Goal: Transaction & Acquisition: Purchase product/service

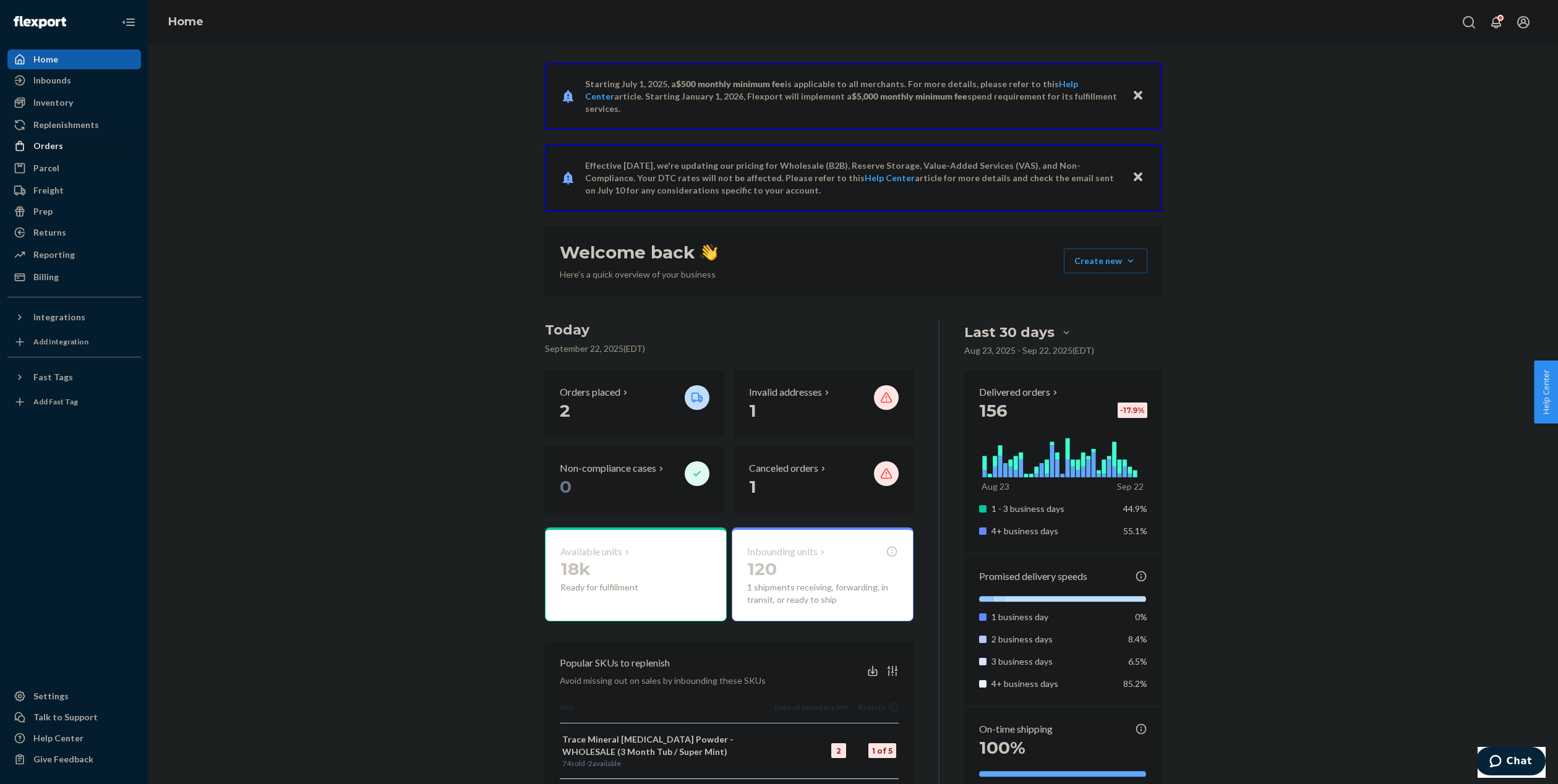
click at [53, 142] on div "Orders" at bounding box center [48, 146] width 30 height 12
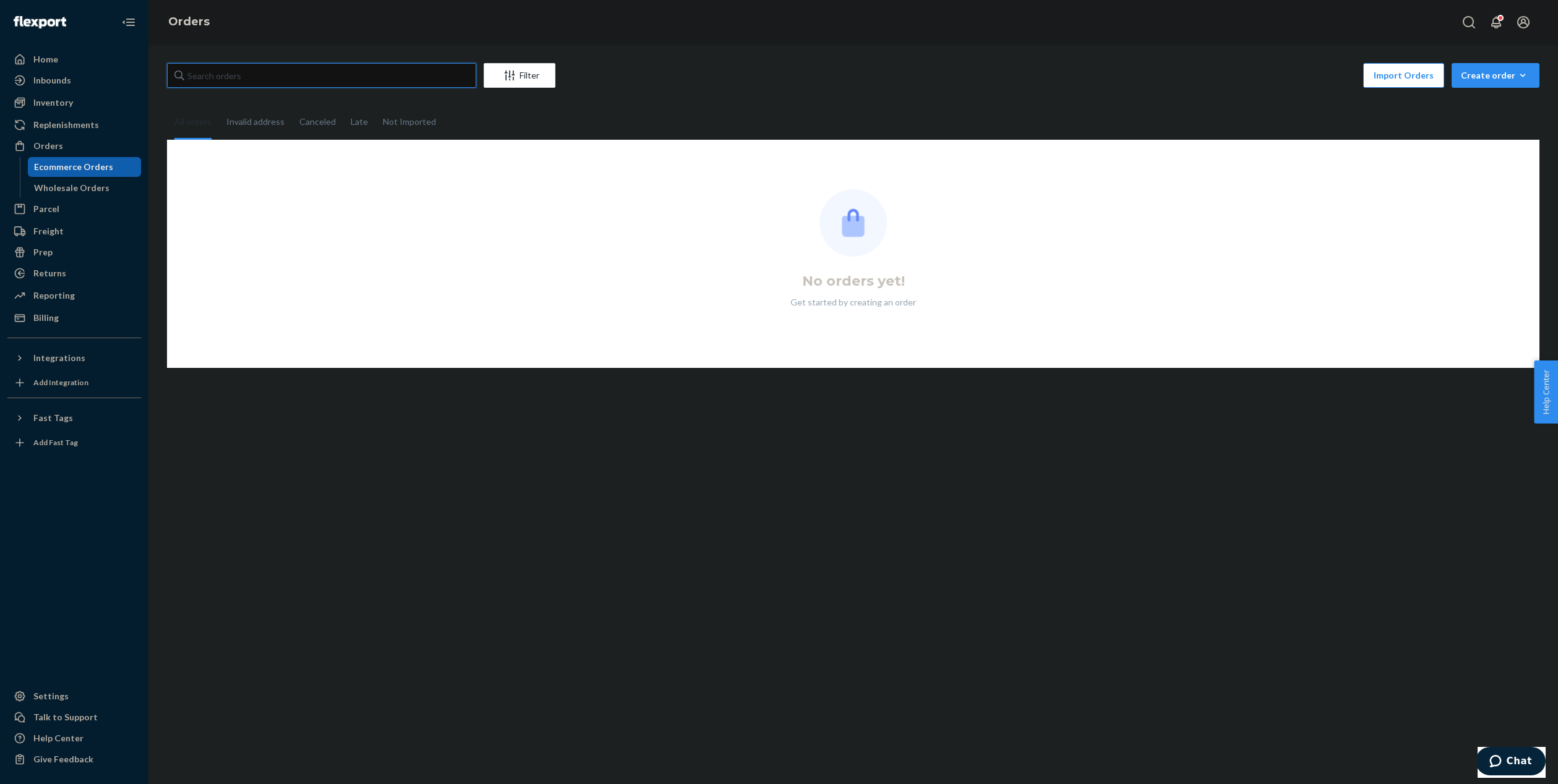
click at [241, 74] on input "text" at bounding box center [321, 75] width 309 height 25
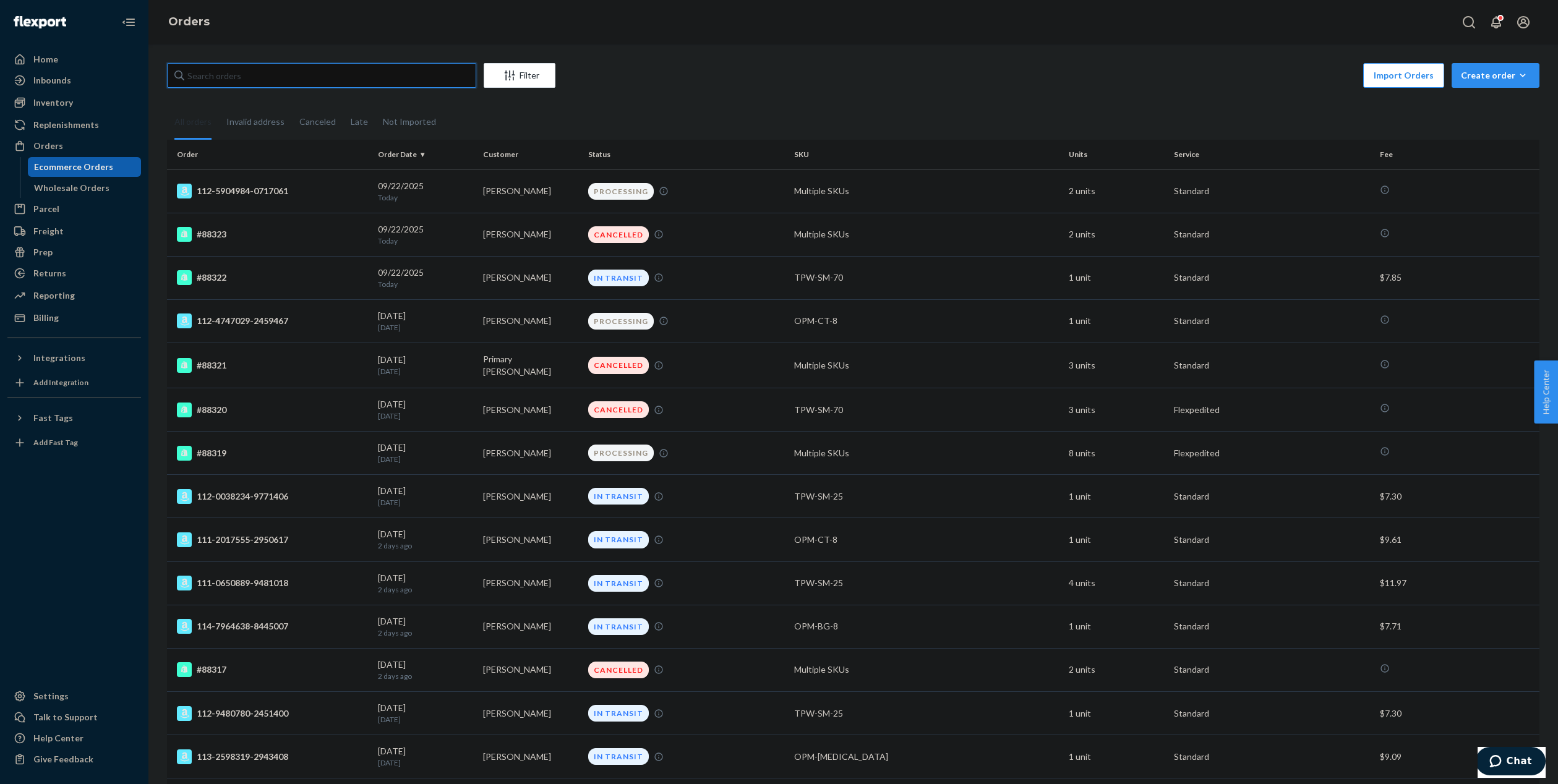
click at [296, 79] on input "text" at bounding box center [321, 75] width 309 height 25
paste input "yAndrea Hornung"
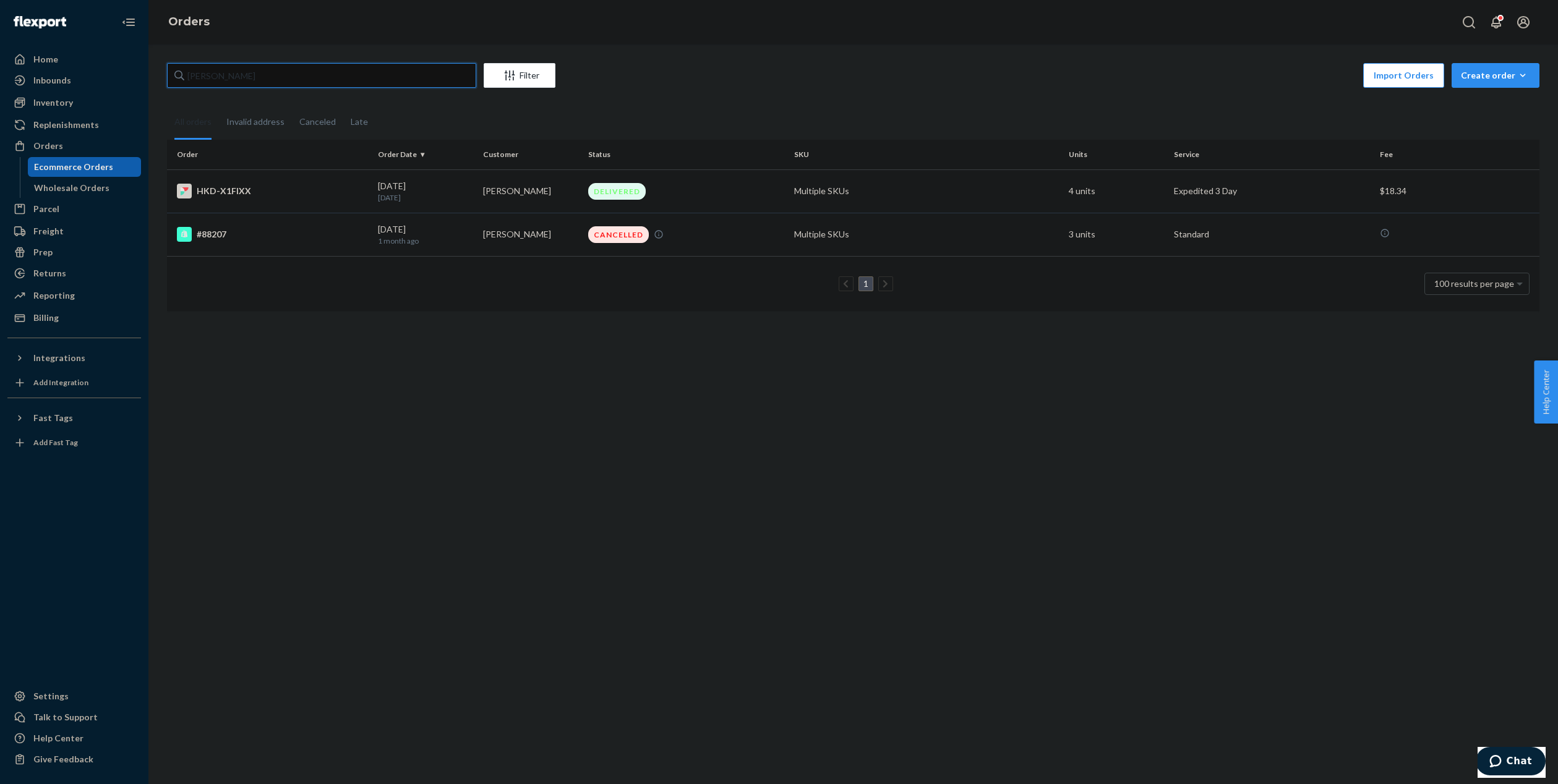
click at [191, 75] on input "yAndrea Hornung" at bounding box center [321, 75] width 309 height 25
type input "[PERSON_NAME]"
click at [545, 190] on td "[PERSON_NAME]" at bounding box center [531, 191] width 105 height 43
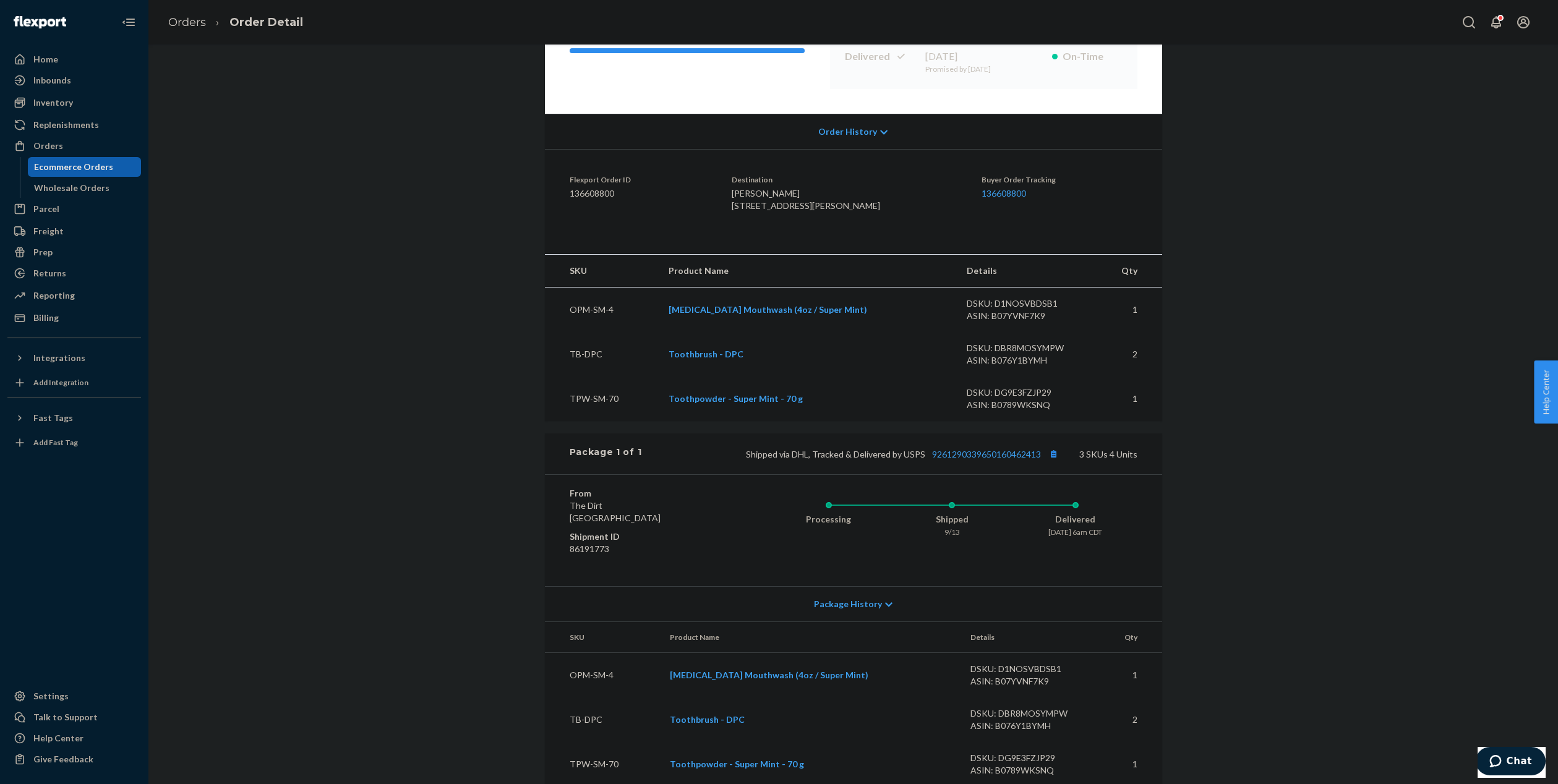
scroll to position [239, 0]
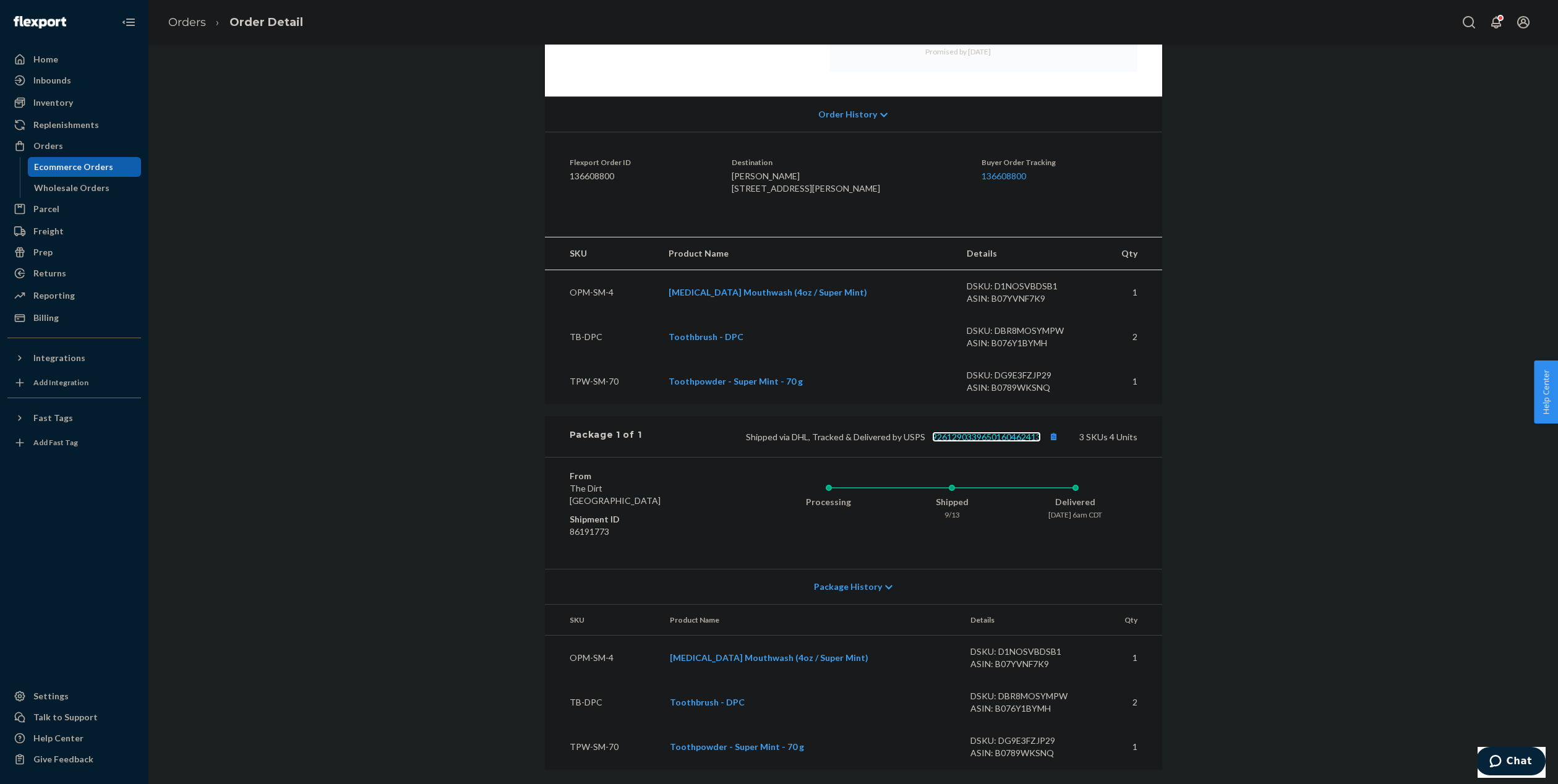
click at [976, 434] on link "9261290339650160462413" at bounding box center [986, 437] width 109 height 11
click at [58, 146] on div "Orders" at bounding box center [48, 146] width 30 height 12
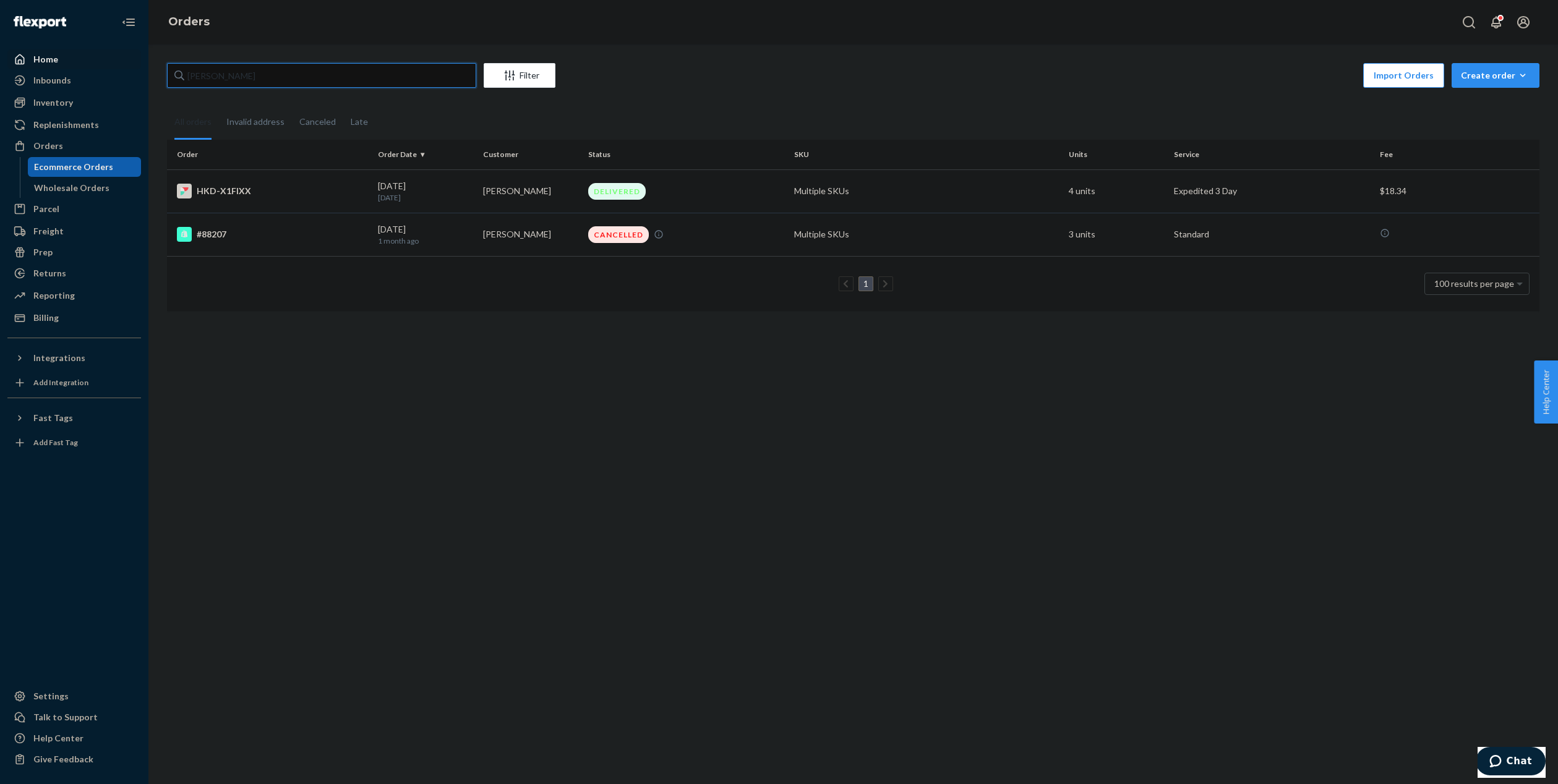
drag, startPoint x: 284, startPoint y: 76, endPoint x: 105, endPoint y: 63, distance: 179.5
click at [112, 63] on div "Home Inbounds Shipping Plans Problems Inventory Products Branded Packaging Repl…" at bounding box center [779, 392] width 1558 height 784
paste input "#88318"
type input "88318"
click at [274, 125] on div "Invalid address" at bounding box center [255, 122] width 58 height 34
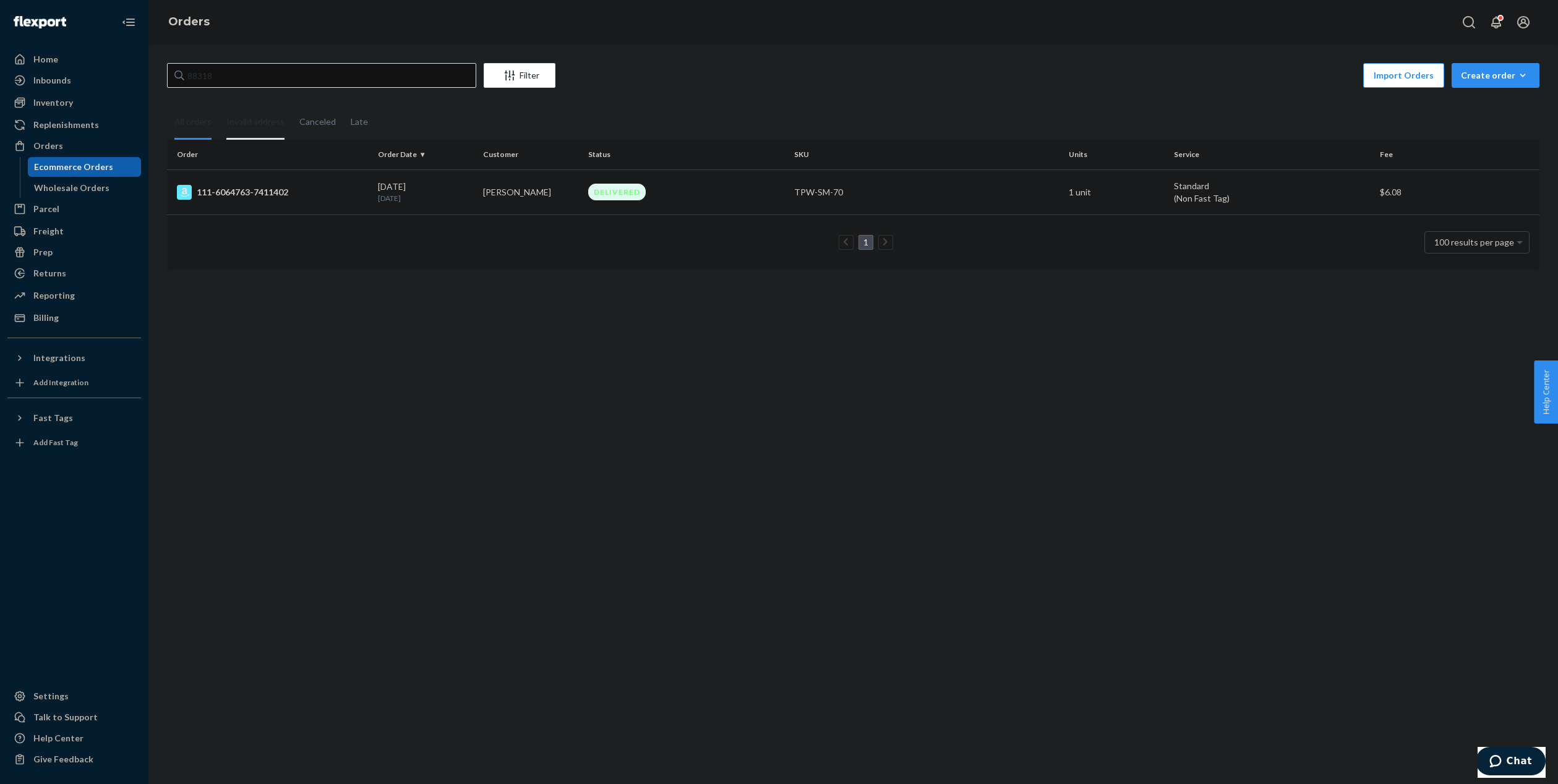
click at [219, 106] on input "Invalid address" at bounding box center [219, 106] width 0 height 0
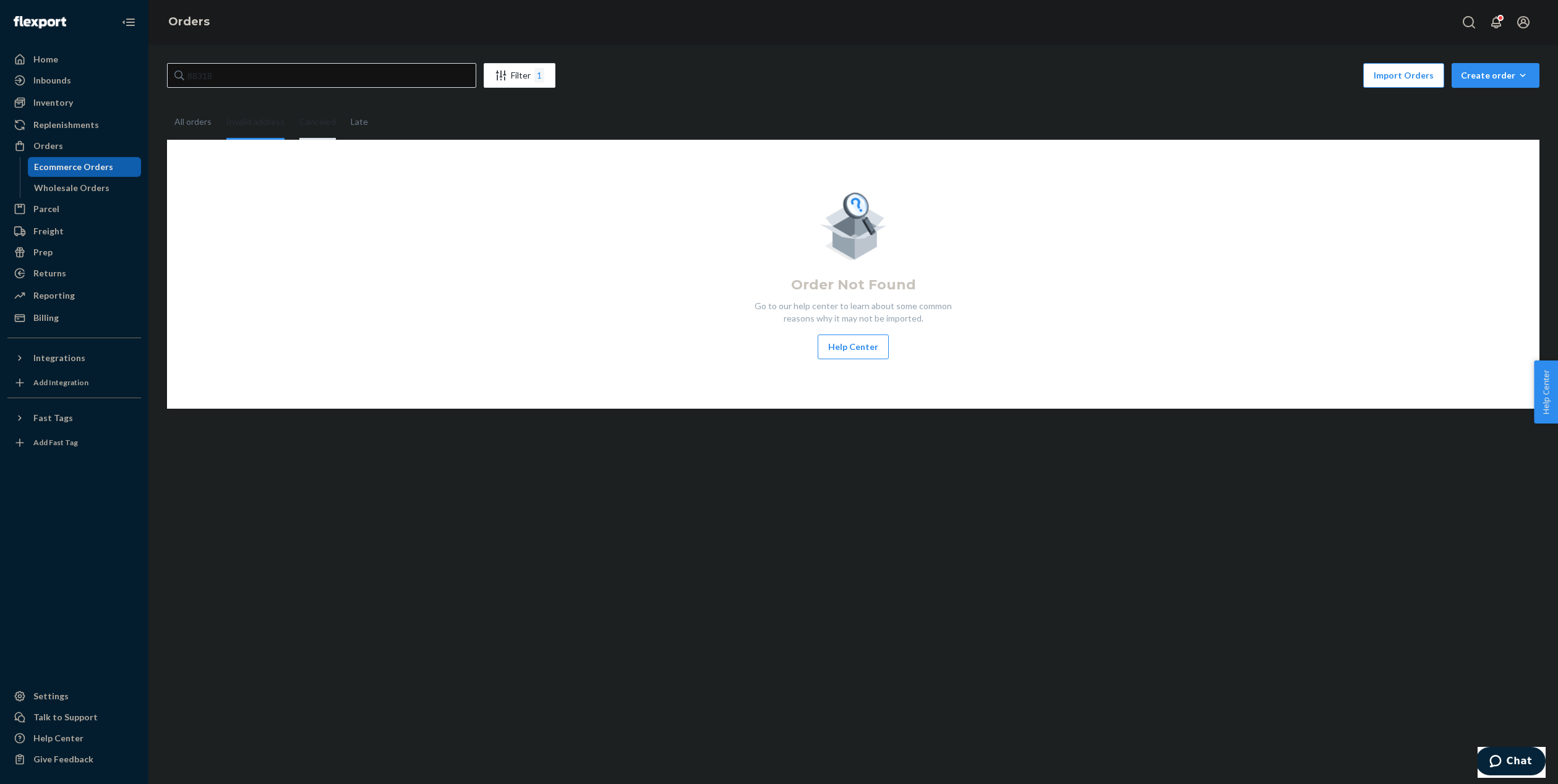
click at [306, 127] on div "Canceled" at bounding box center [317, 122] width 36 height 34
click at [292, 106] on input "Canceled" at bounding box center [292, 106] width 0 height 0
click at [363, 129] on div "Late" at bounding box center [359, 122] width 17 height 34
click at [344, 106] on input "Late" at bounding box center [344, 106] width 0 height 0
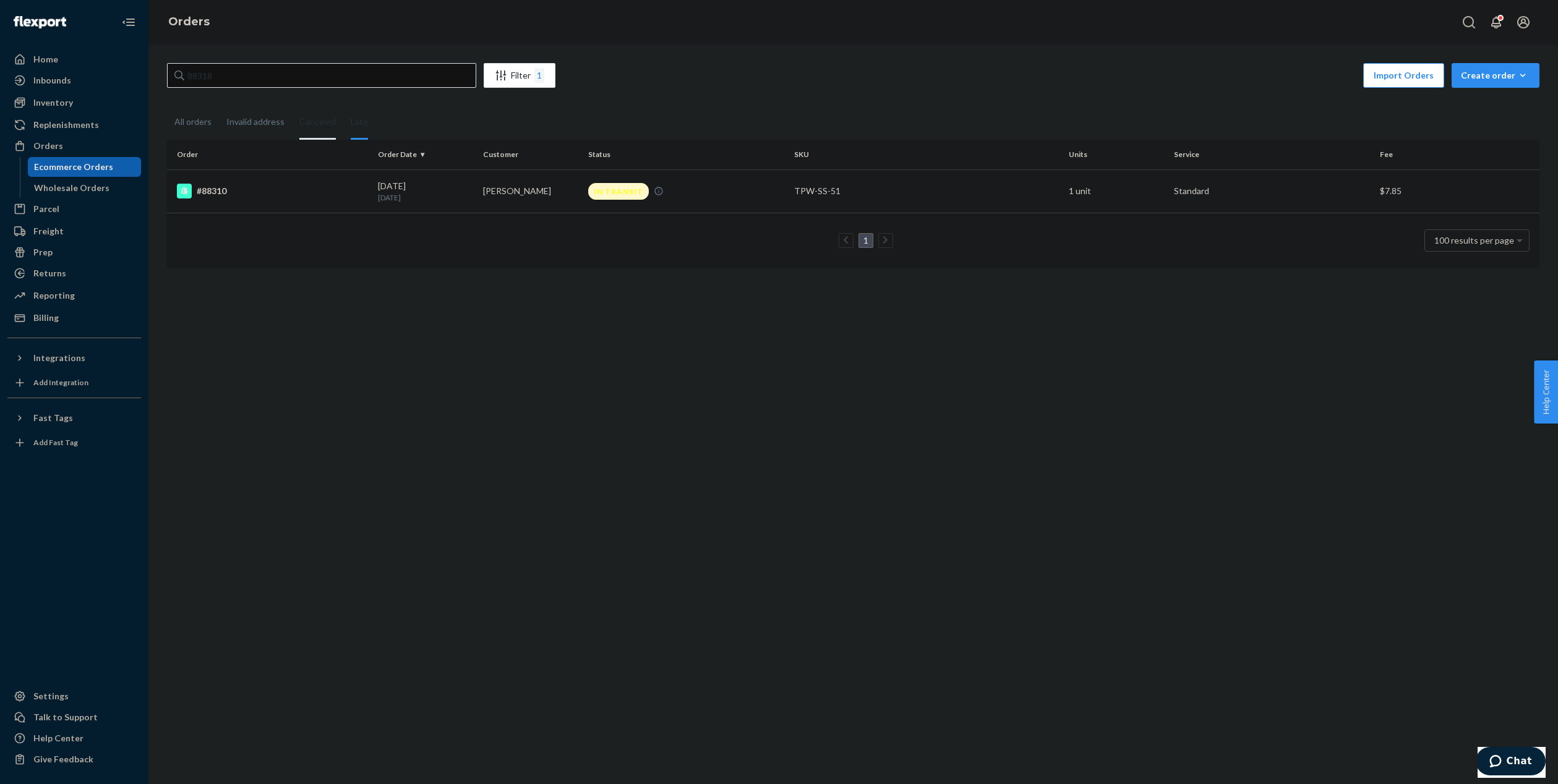
click at [315, 126] on div "Canceled" at bounding box center [317, 122] width 36 height 34
click at [292, 106] on input "Canceled" at bounding box center [292, 106] width 0 height 0
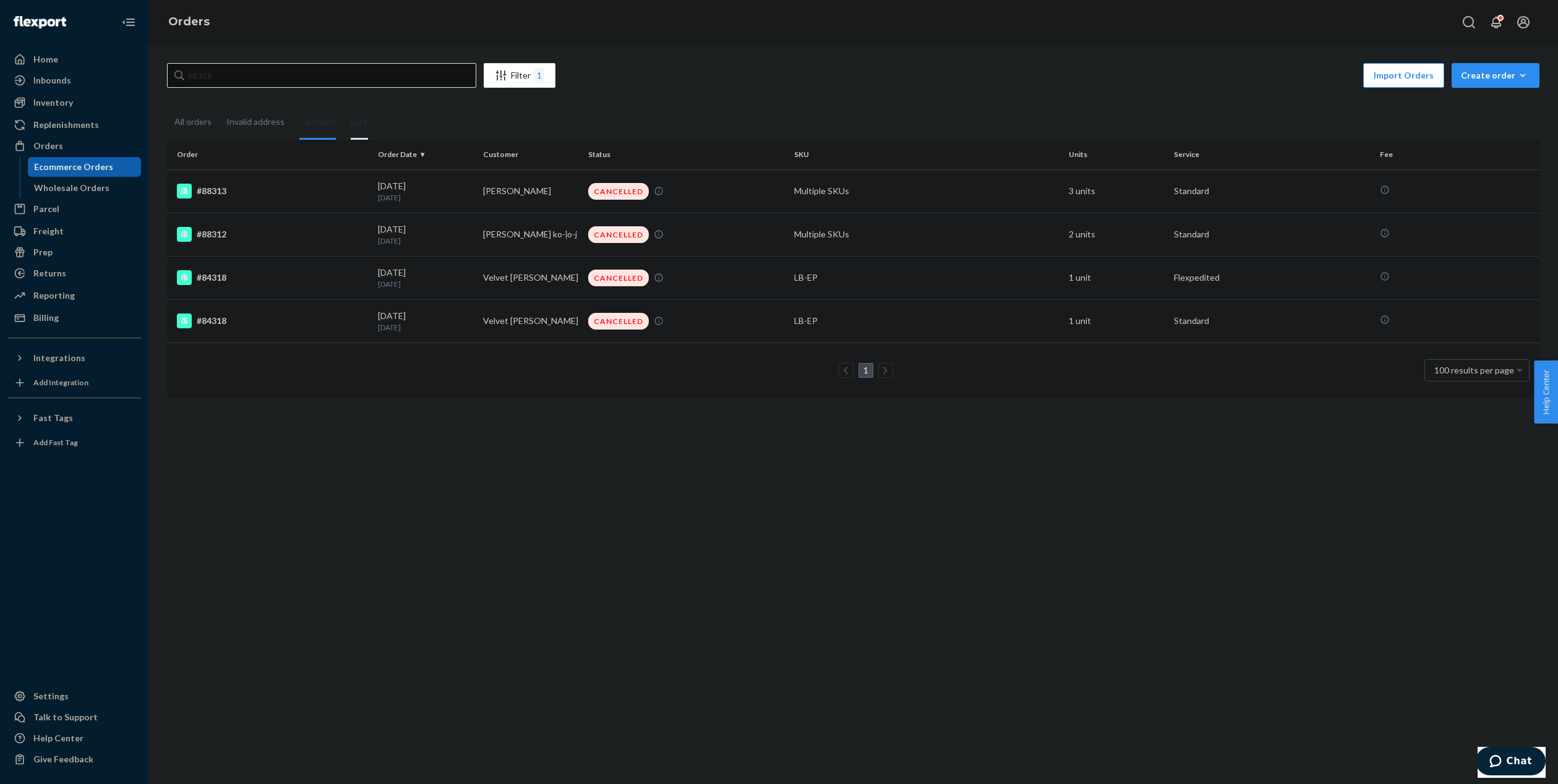
click at [358, 127] on div "Late" at bounding box center [359, 122] width 17 height 34
click at [344, 106] on input "Late" at bounding box center [344, 106] width 0 height 0
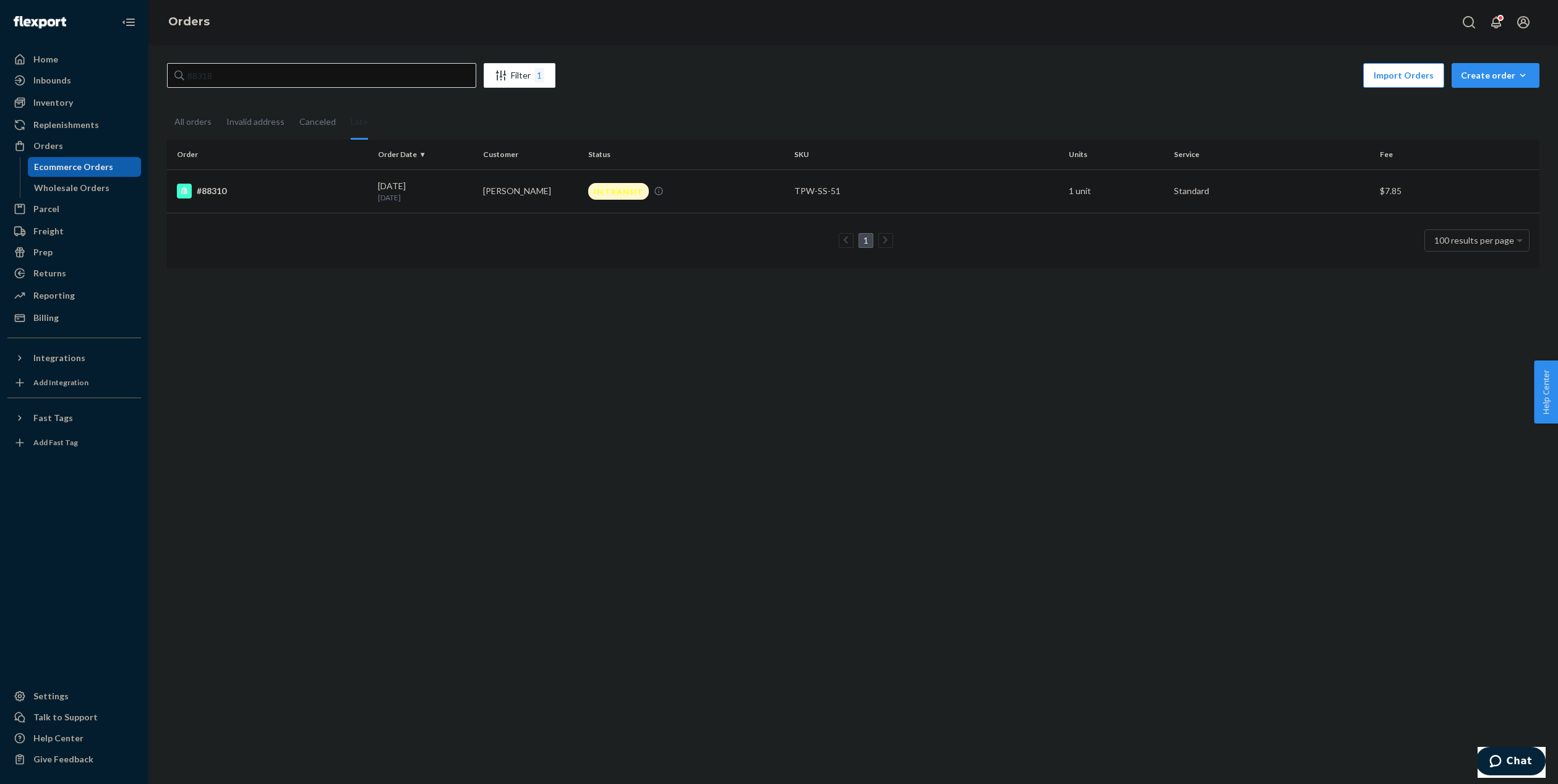
click at [456, 193] on p "[DATE]" at bounding box center [426, 198] width 96 height 11
drag, startPoint x: 247, startPoint y: 72, endPoint x: 139, endPoint y: 74, distance: 108.0
click at [139, 74] on div "Home Inbounds Shipping Plans Problems Inventory Products Branded Packaging Repl…" at bounding box center [779, 392] width 1558 height 784
click at [208, 127] on div "All orders" at bounding box center [193, 122] width 37 height 34
click at [167, 106] on input "All orders" at bounding box center [167, 106] width 0 height 0
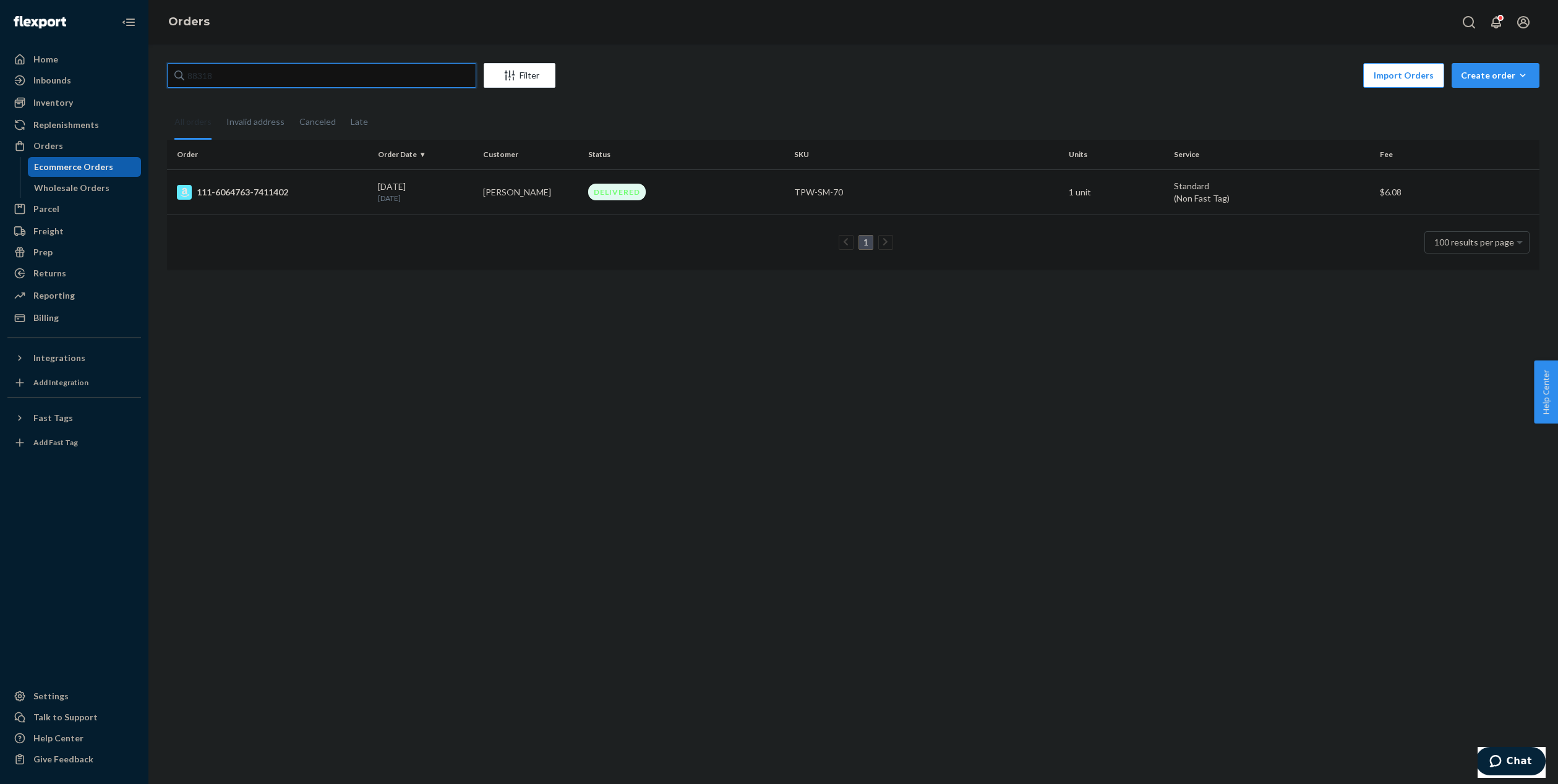
click at [253, 68] on input "88318" at bounding box center [321, 75] width 309 height 25
click at [243, 73] on input "88318" at bounding box center [321, 75] width 309 height 25
type input "88318"
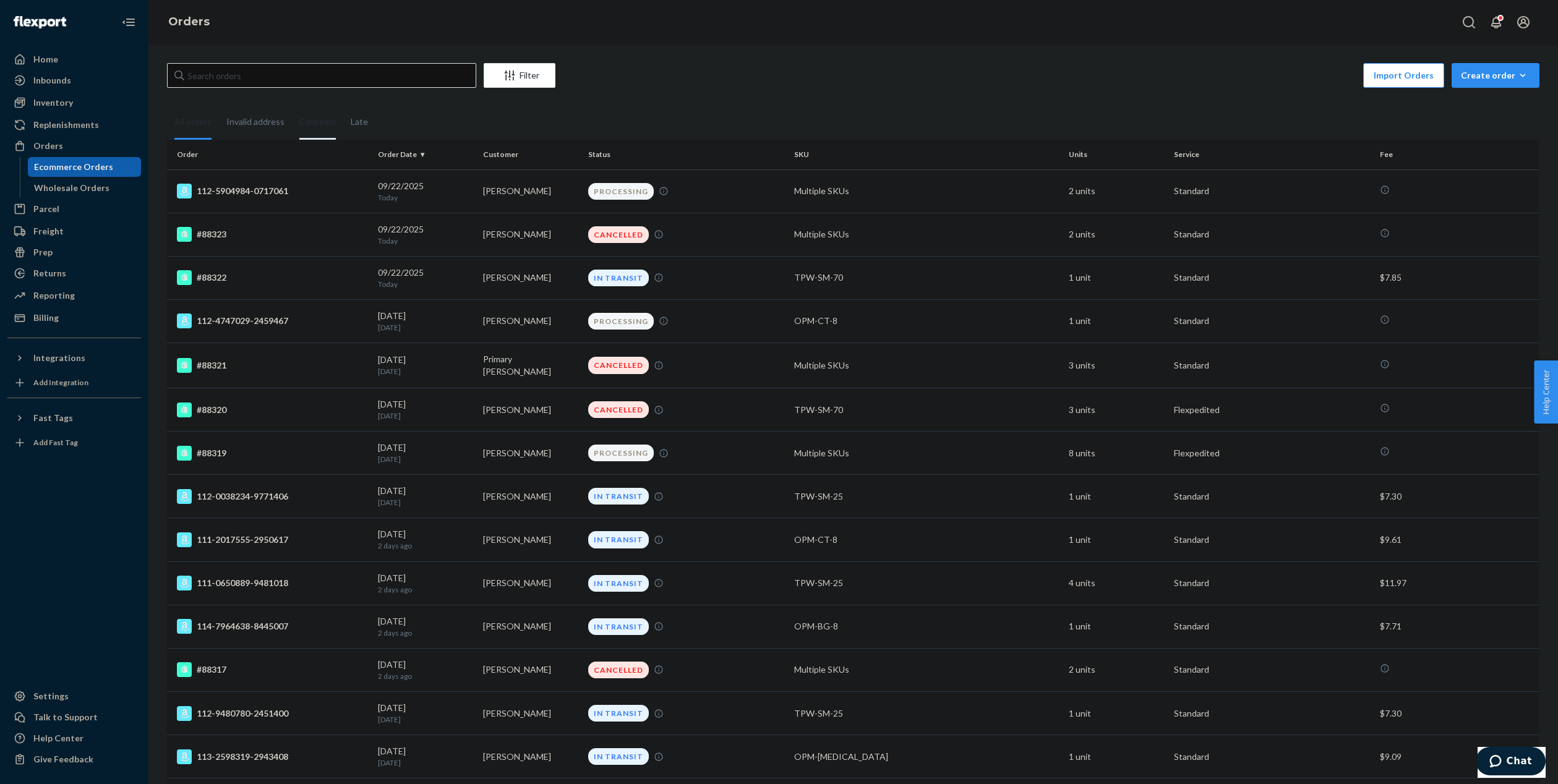
click at [313, 124] on div "Canceled" at bounding box center [317, 122] width 36 height 34
click at [292, 106] on input "Canceled" at bounding box center [292, 106] width 0 height 0
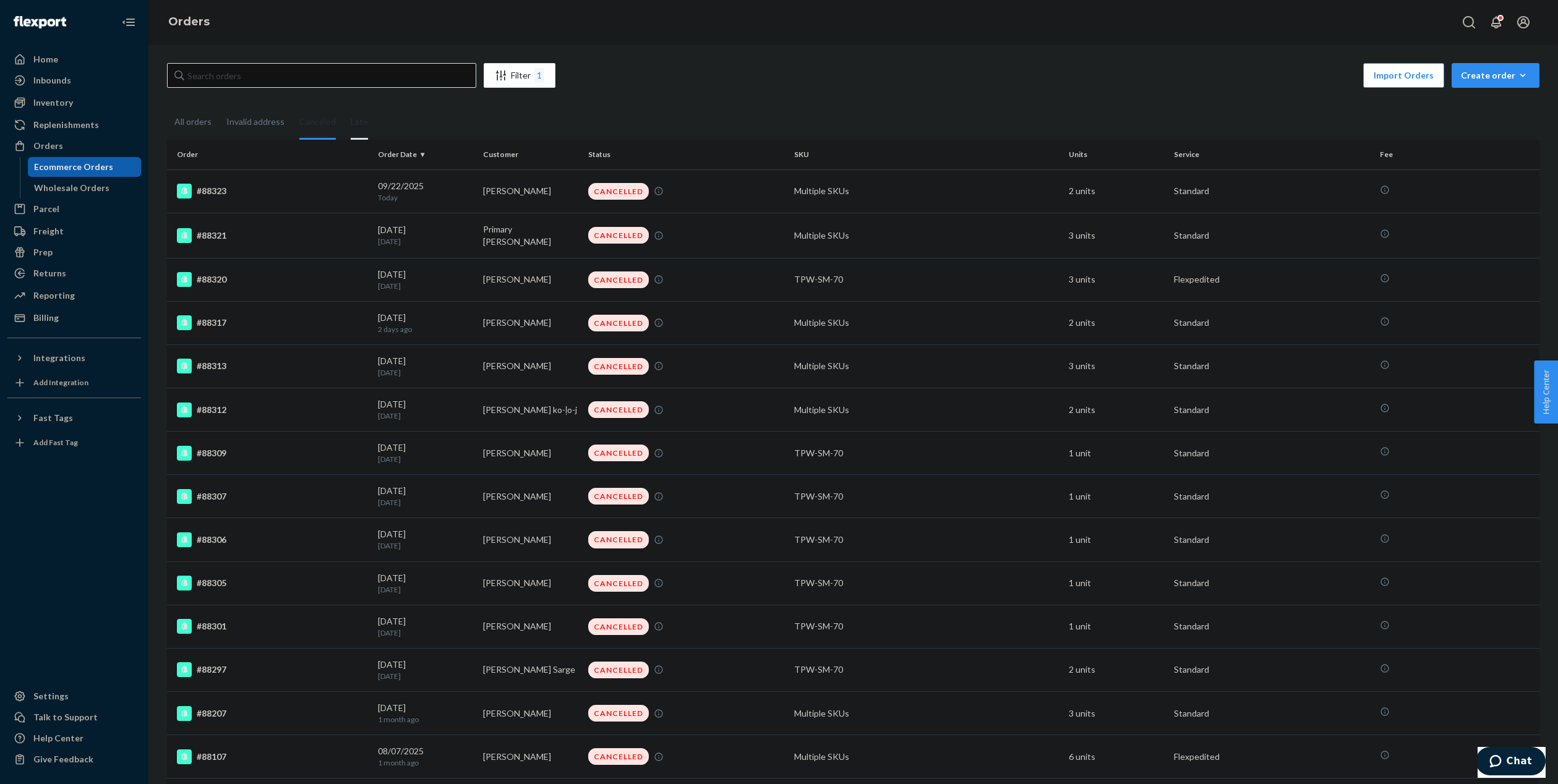
click at [354, 126] on div "Late" at bounding box center [359, 122] width 17 height 34
click at [344, 106] on input "Late" at bounding box center [344, 106] width 0 height 0
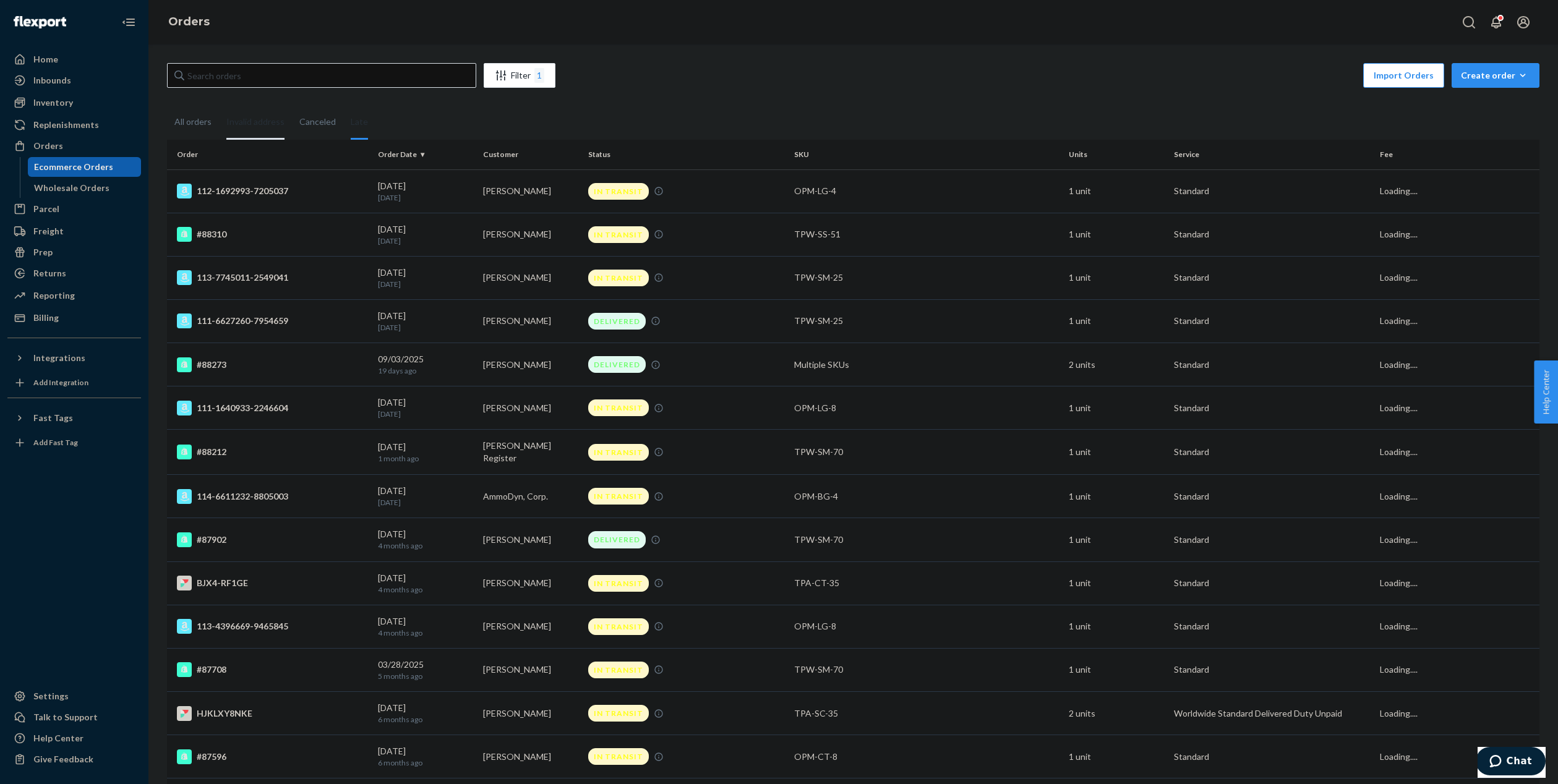
click at [259, 126] on div "Invalid address" at bounding box center [255, 122] width 58 height 34
click at [219, 106] on input "Invalid address" at bounding box center [219, 106] width 0 height 0
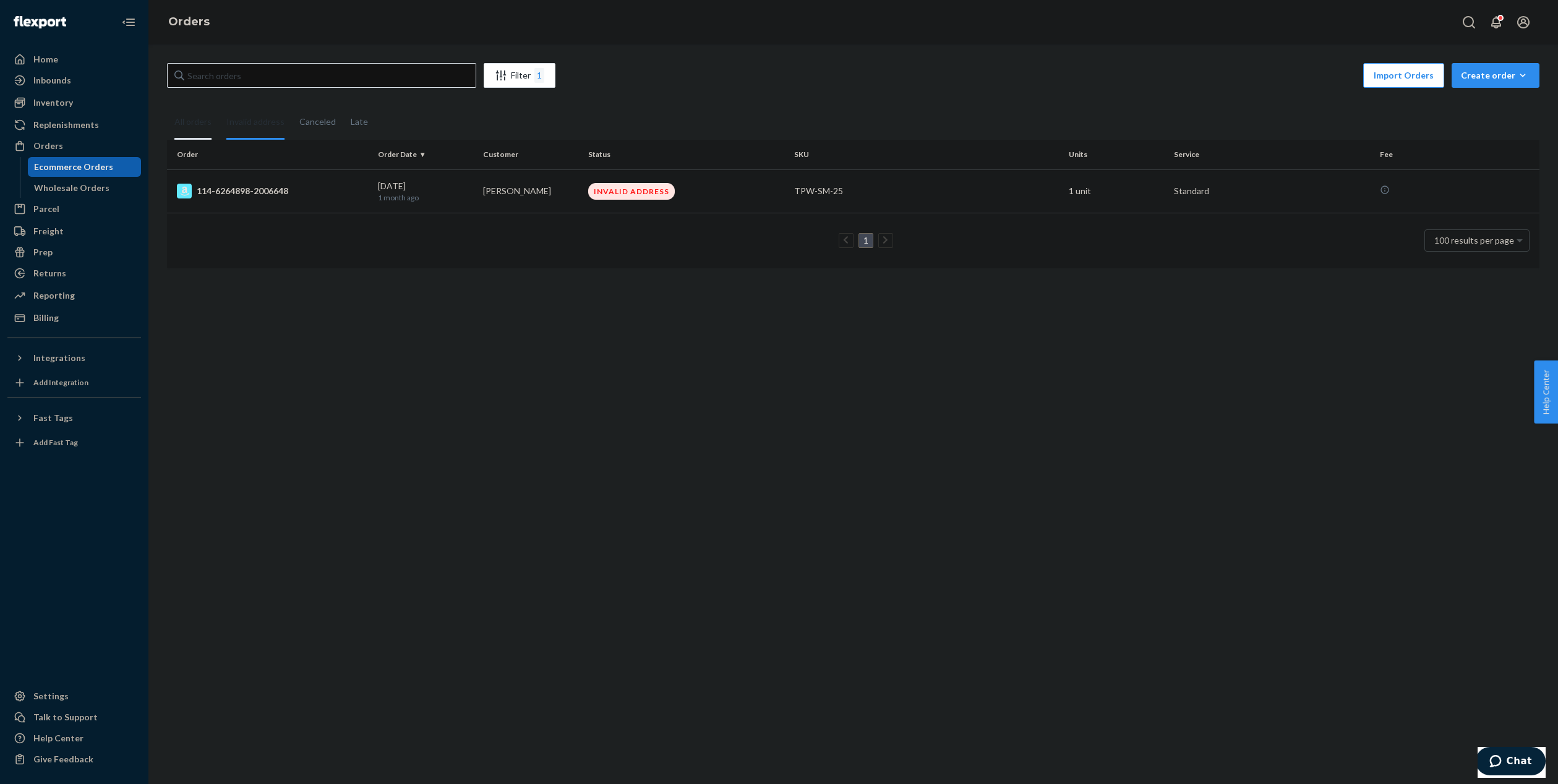
click at [186, 129] on div "All orders" at bounding box center [193, 122] width 37 height 34
click at [167, 106] on input "All orders" at bounding box center [167, 106] width 0 height 0
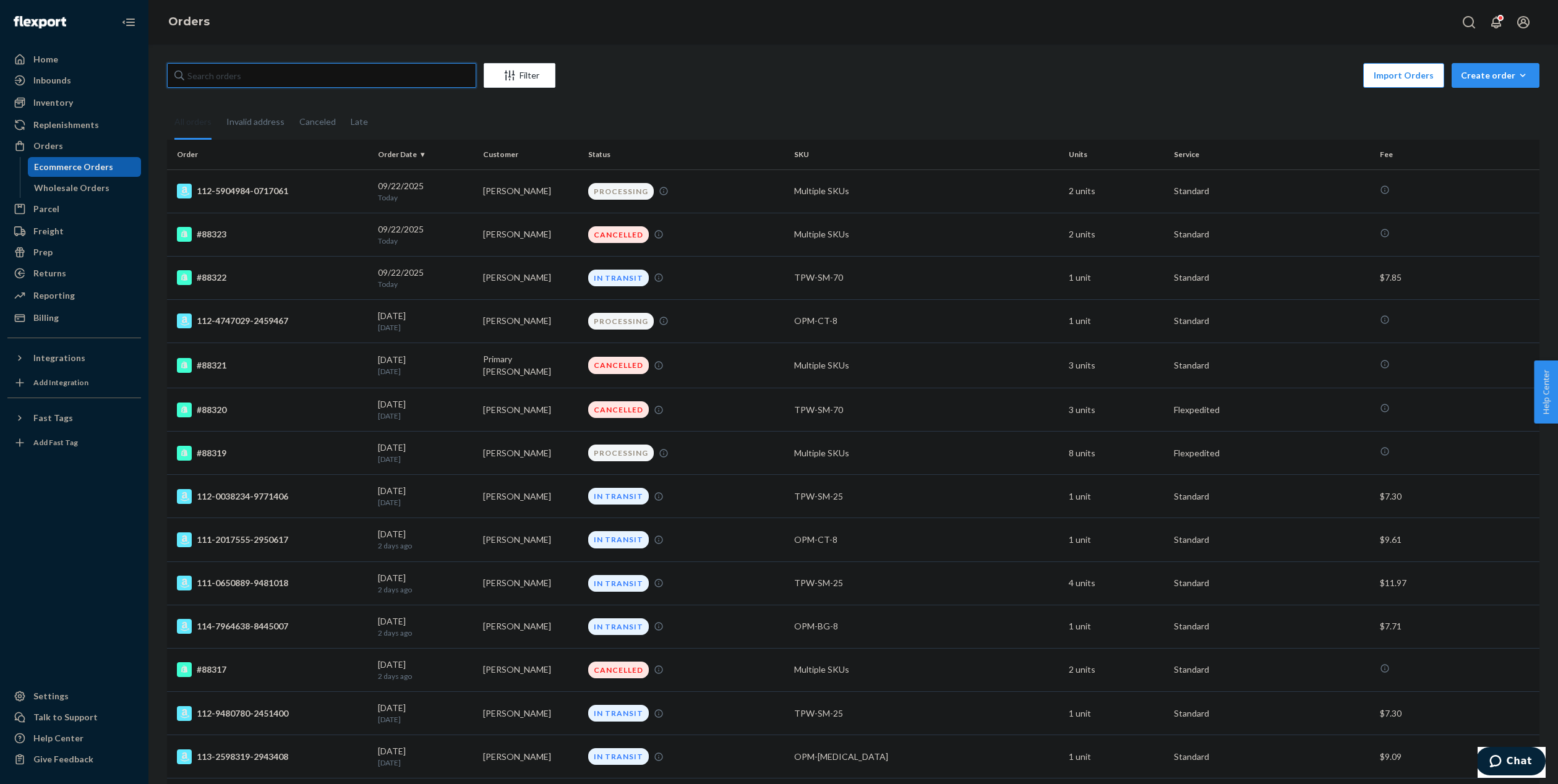
click at [241, 74] on input "text" at bounding box center [321, 75] width 309 height 25
paste input "#88318-F1"
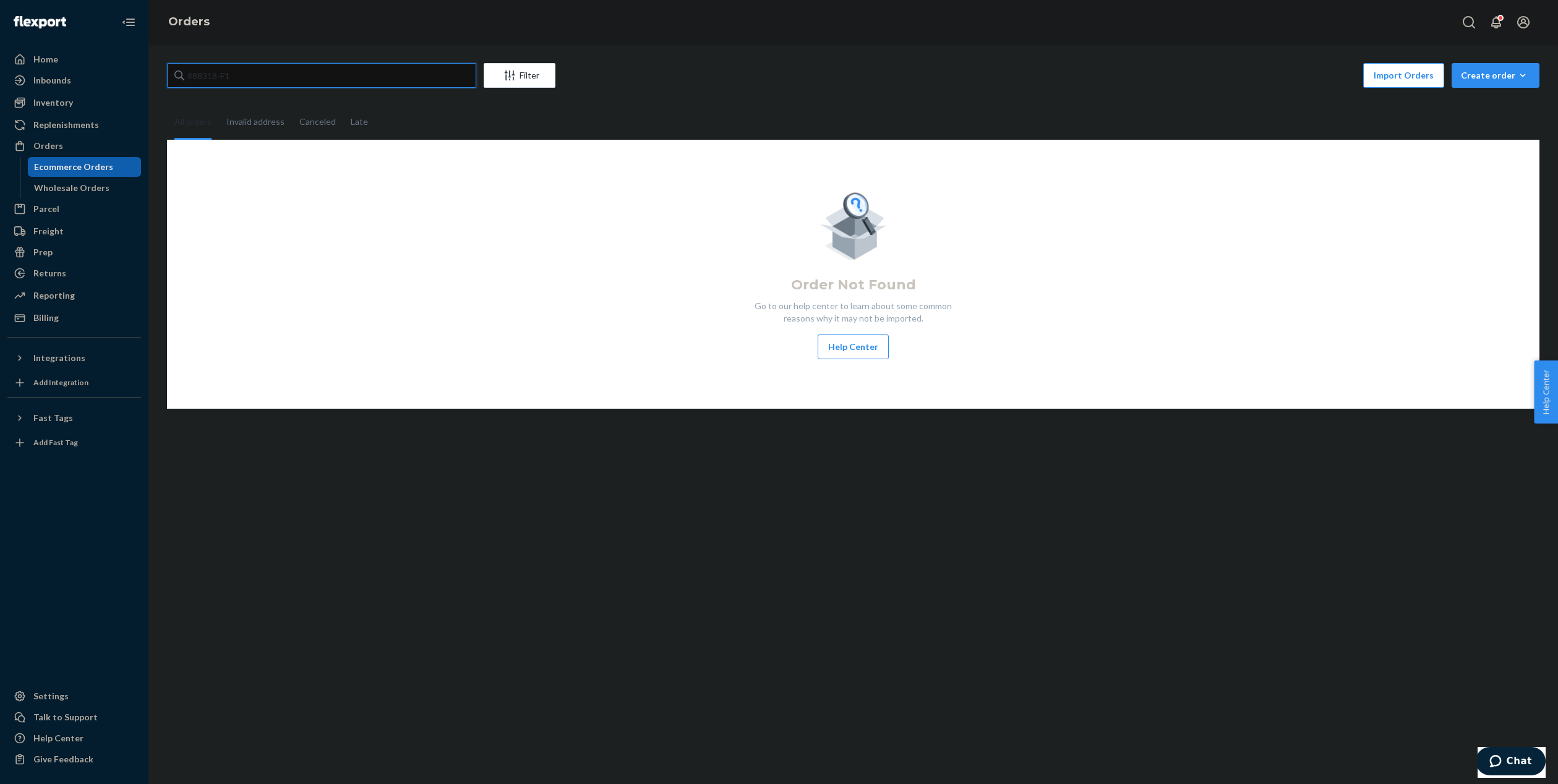
click at [191, 76] on input "#88318-F1" at bounding box center [321, 75] width 309 height 25
click at [243, 80] on input "88318-F1" at bounding box center [321, 75] width 309 height 25
type input "88318-F1"
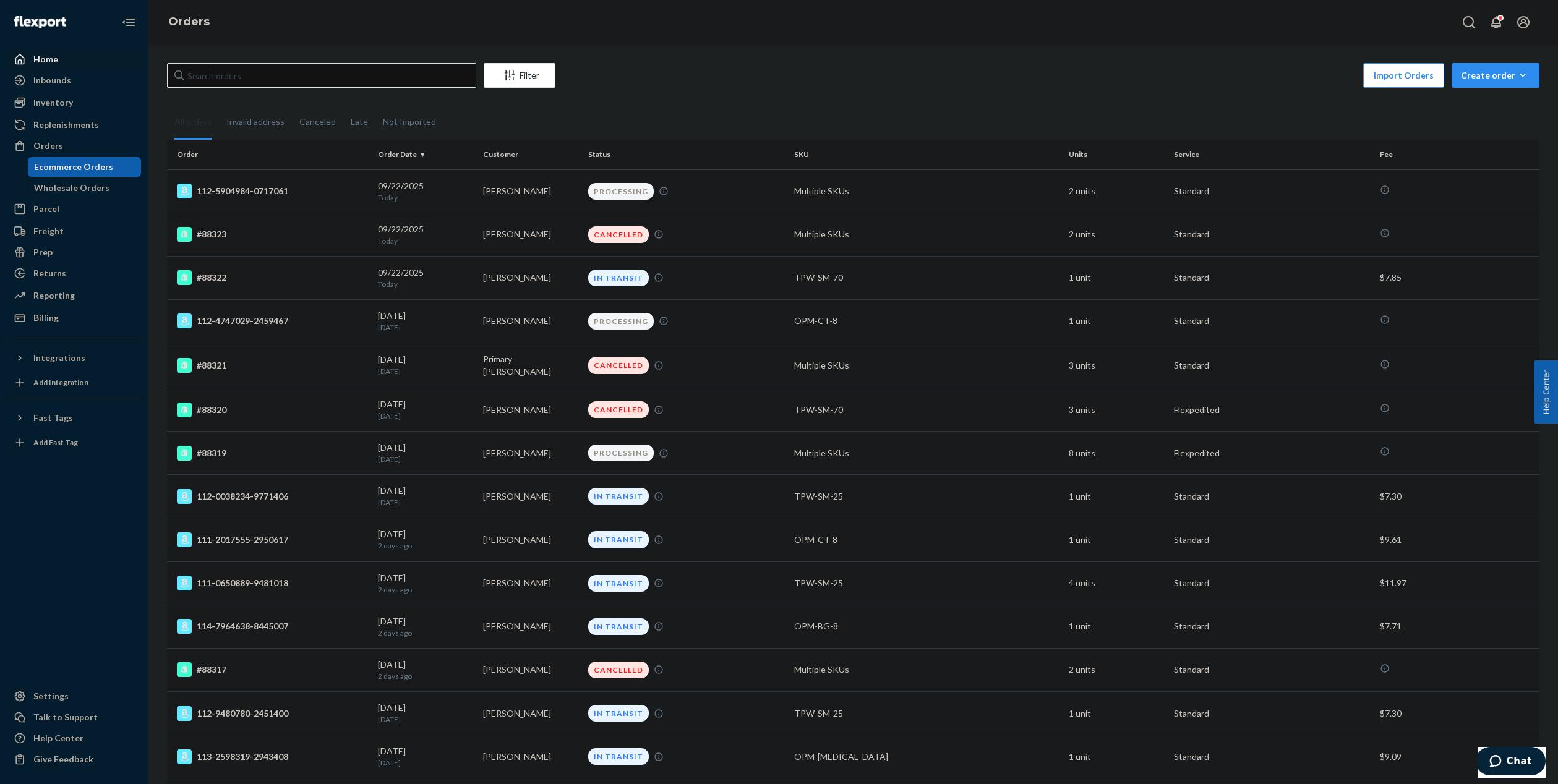
click at [42, 55] on div "Home" at bounding box center [45, 59] width 25 height 12
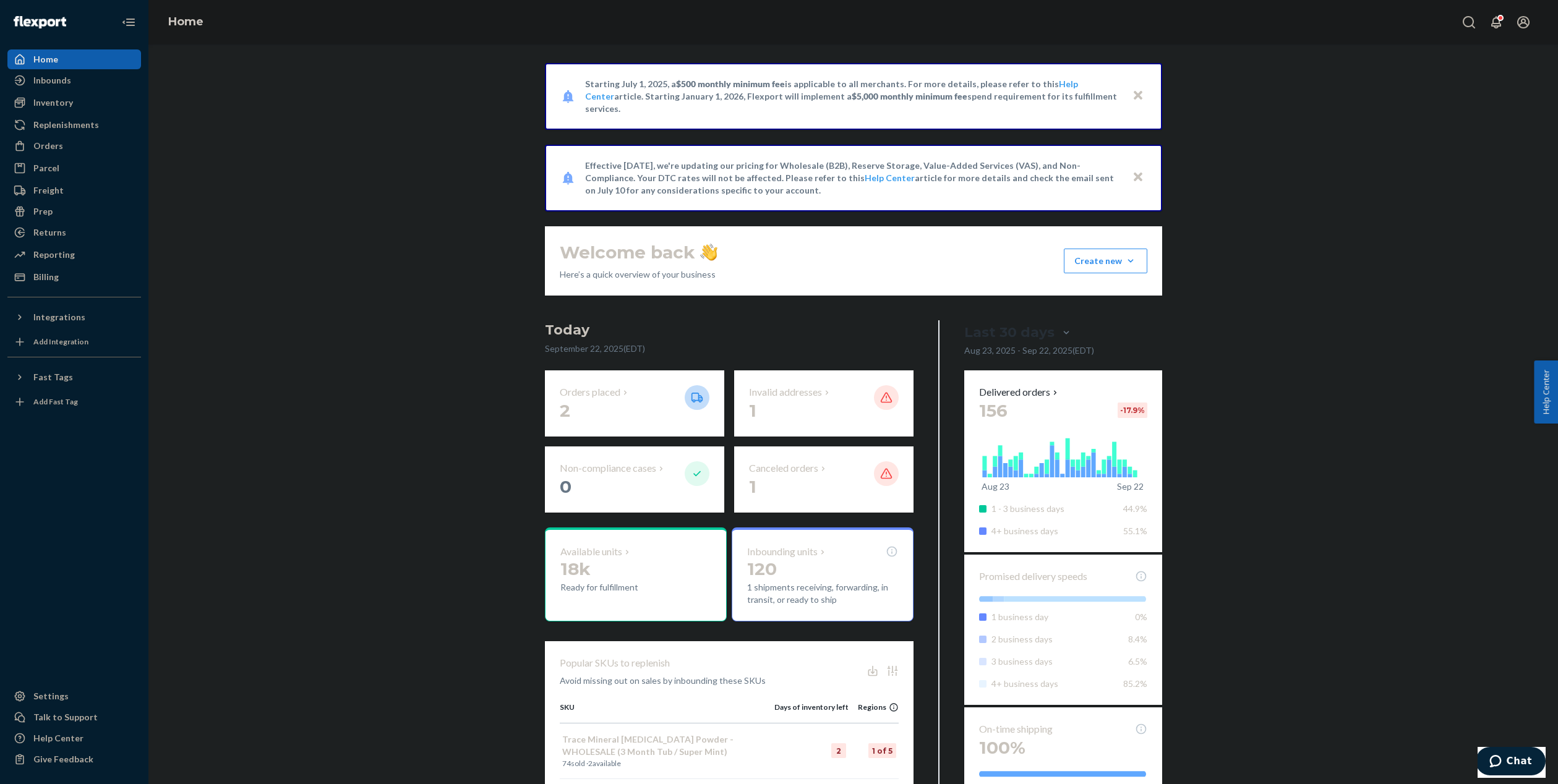
click at [1138, 93] on icon "Close" at bounding box center [1138, 95] width 8 height 8
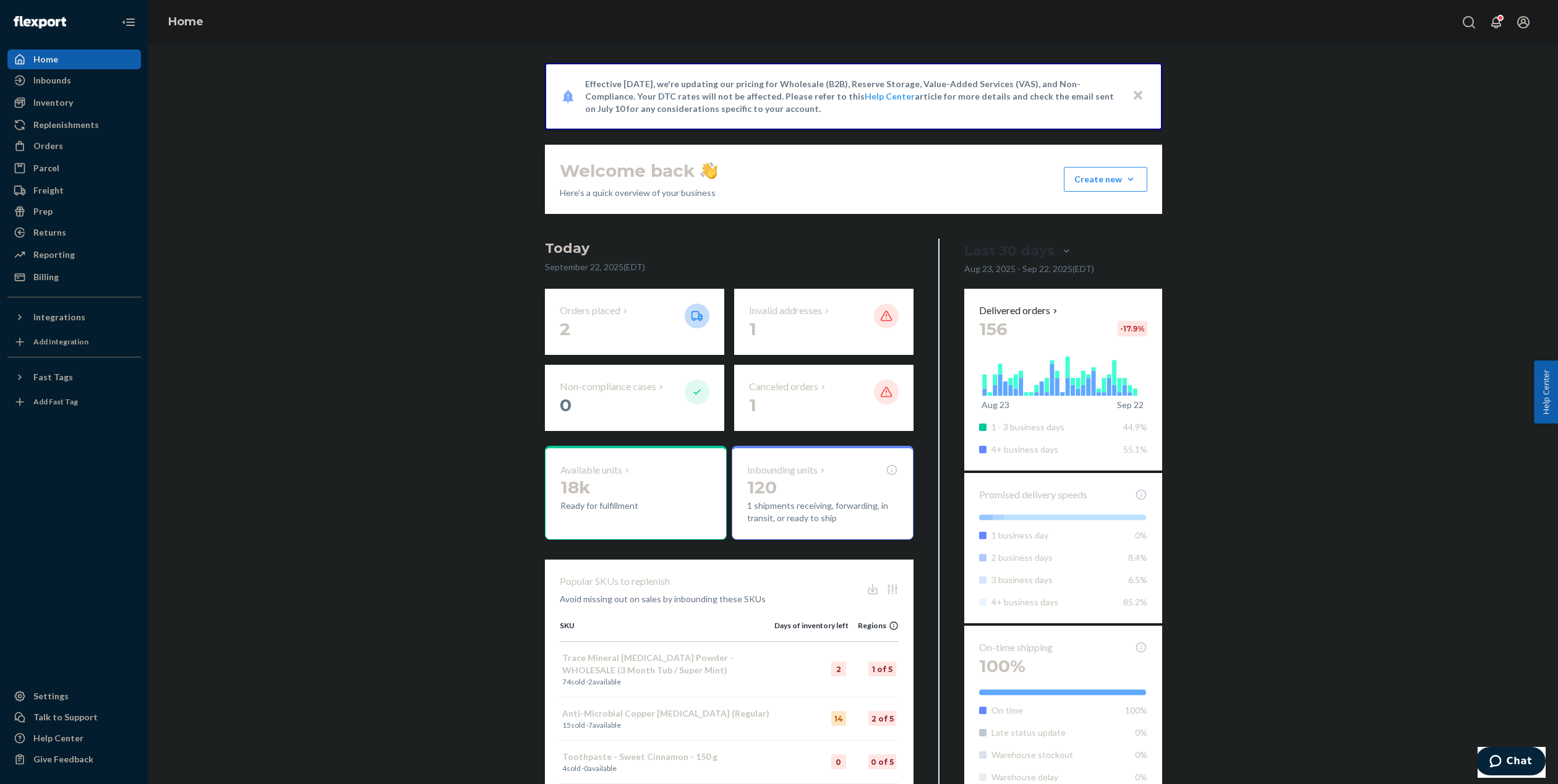
click at [1138, 93] on icon "Close" at bounding box center [1138, 95] width 8 height 8
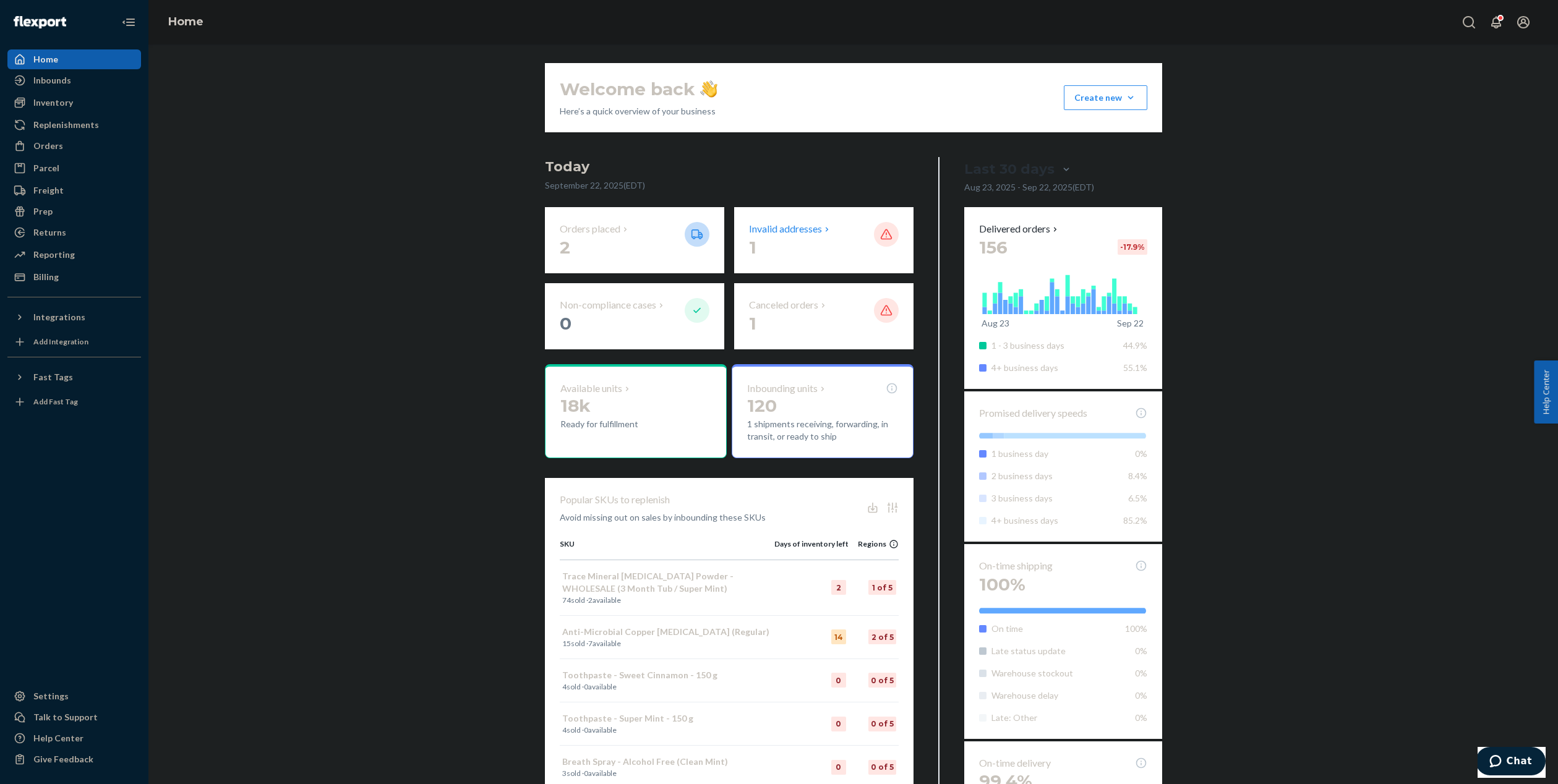
click at [786, 236] on p "1" at bounding box center [806, 247] width 115 height 22
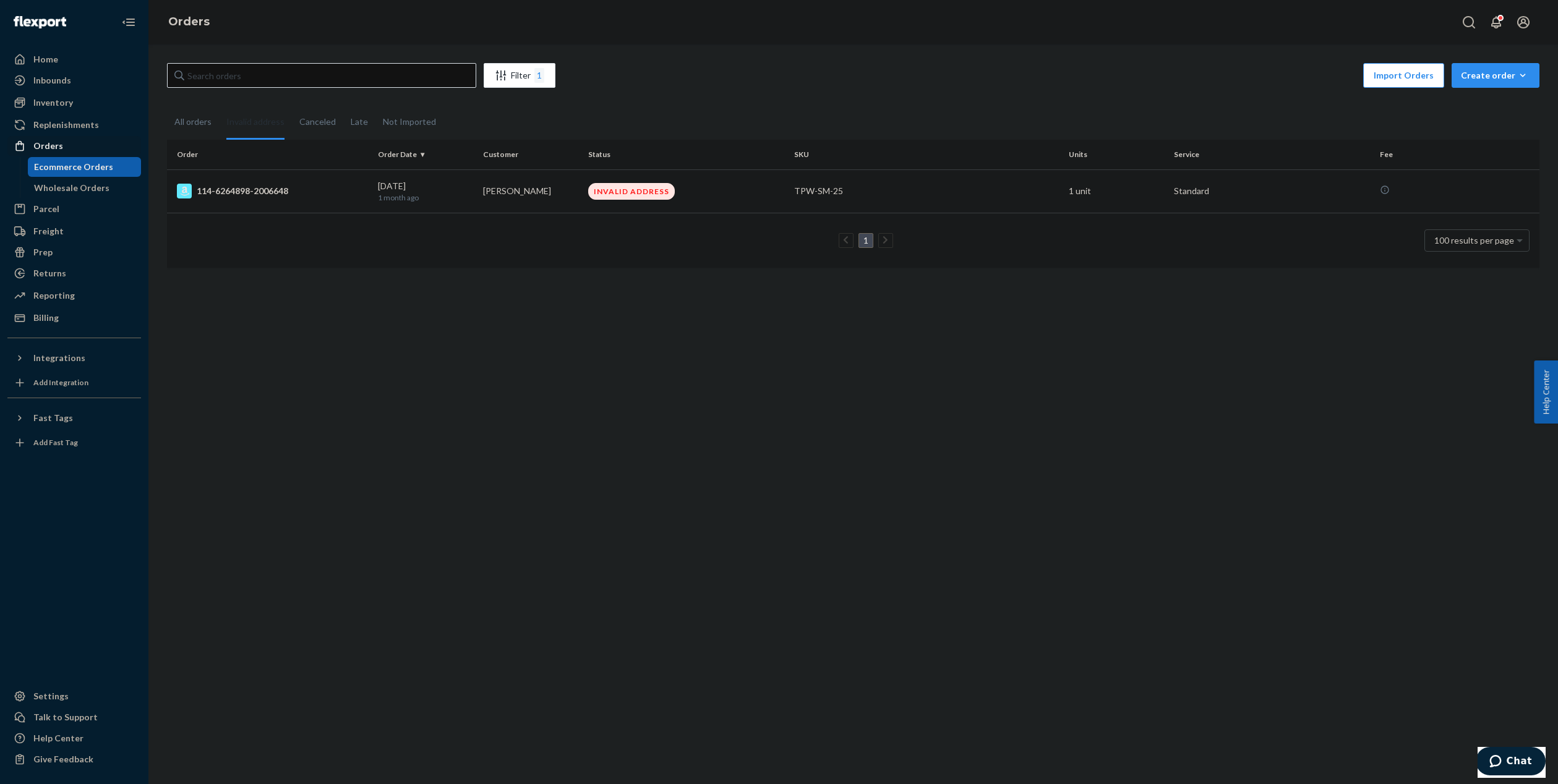
click at [61, 139] on div "Orders" at bounding box center [74, 146] width 131 height 17
click at [193, 121] on div "All orders" at bounding box center [193, 122] width 37 height 34
click at [167, 106] on input "All orders" at bounding box center [167, 106] width 0 height 0
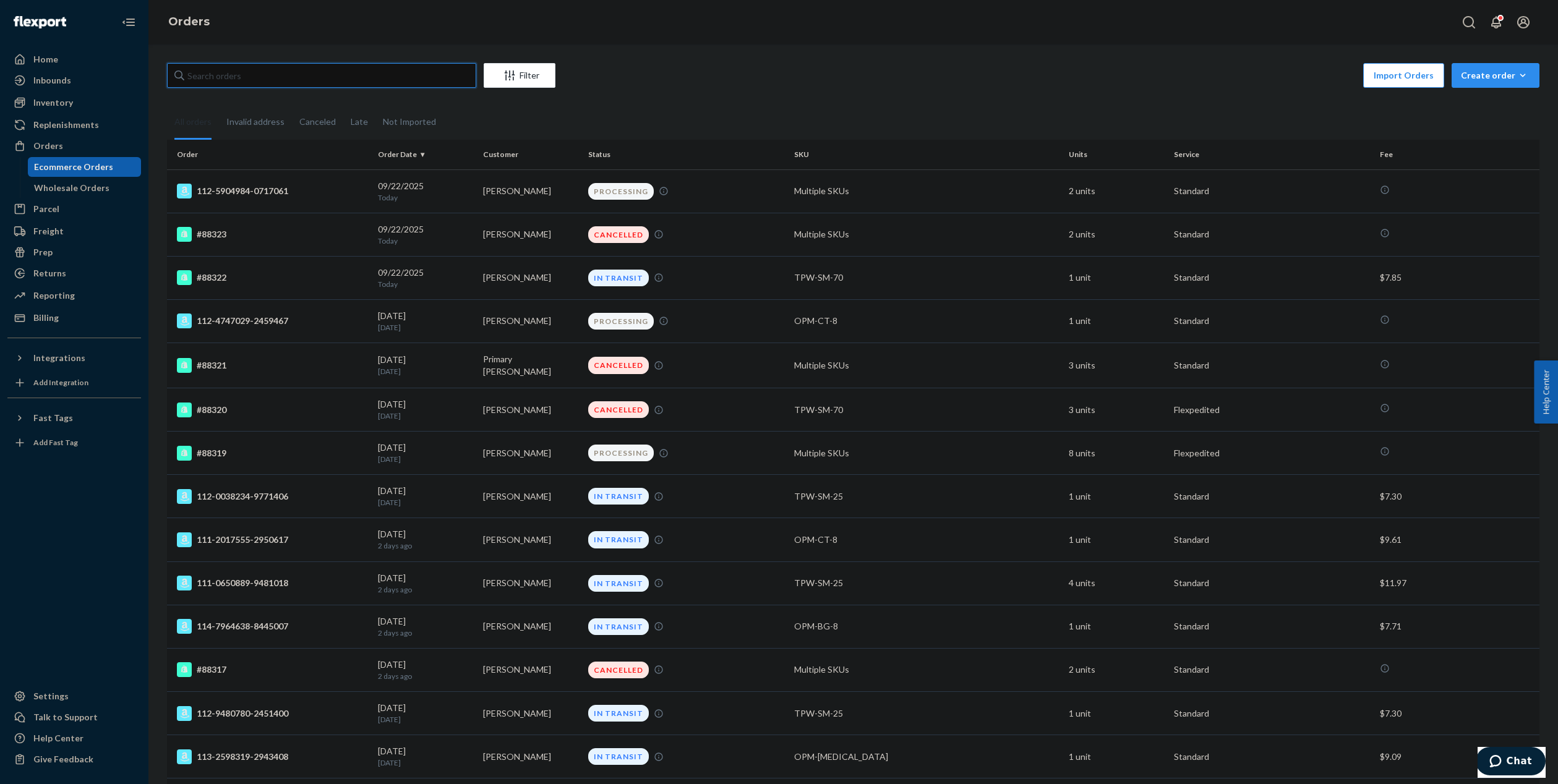
click at [346, 76] on input "text" at bounding box center [321, 75] width 309 height 25
type input "[PERSON_NAME]"
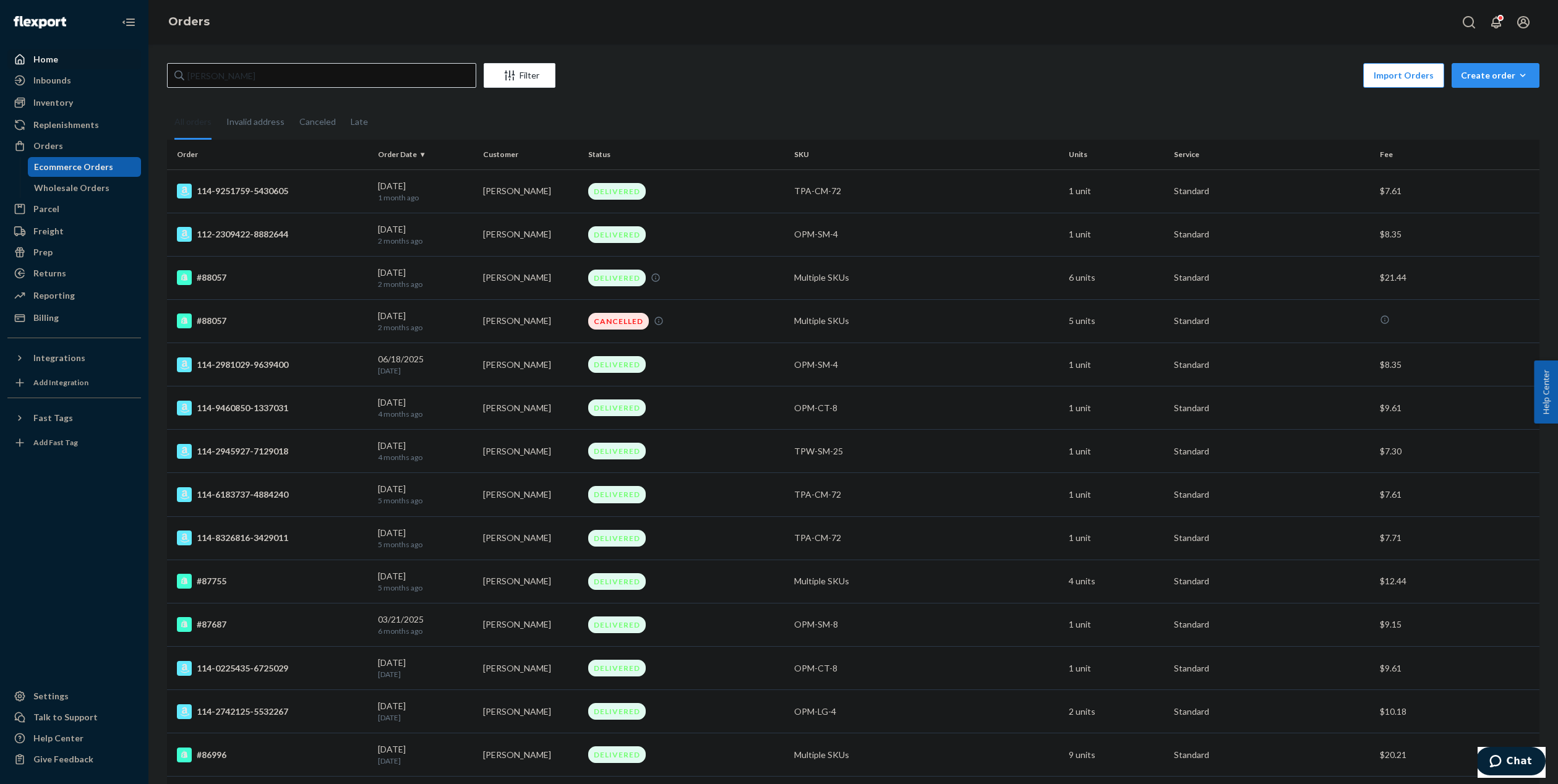
click at [39, 61] on div "Home" at bounding box center [45, 59] width 25 height 12
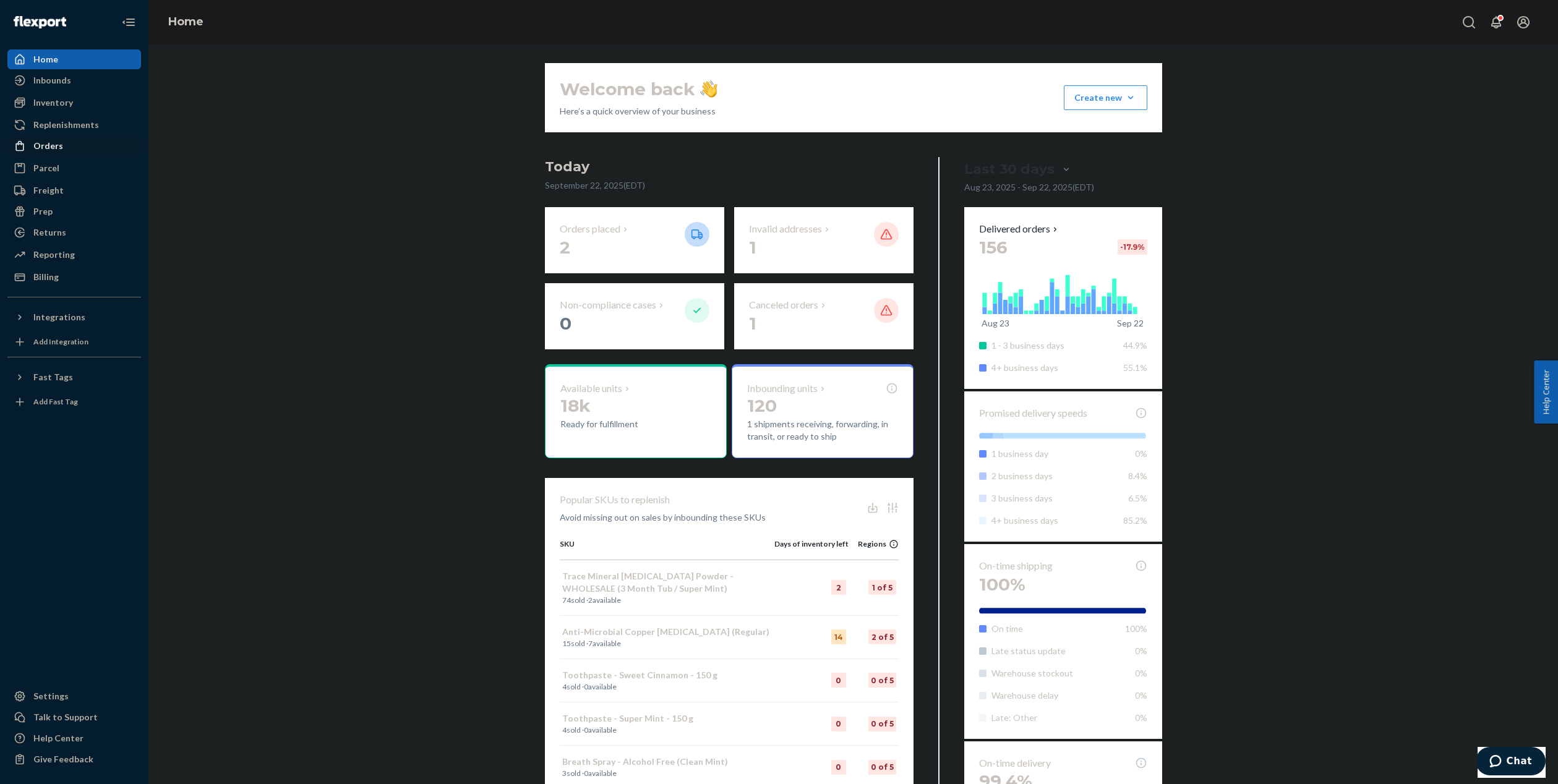
click at [55, 146] on div "Orders" at bounding box center [48, 146] width 30 height 12
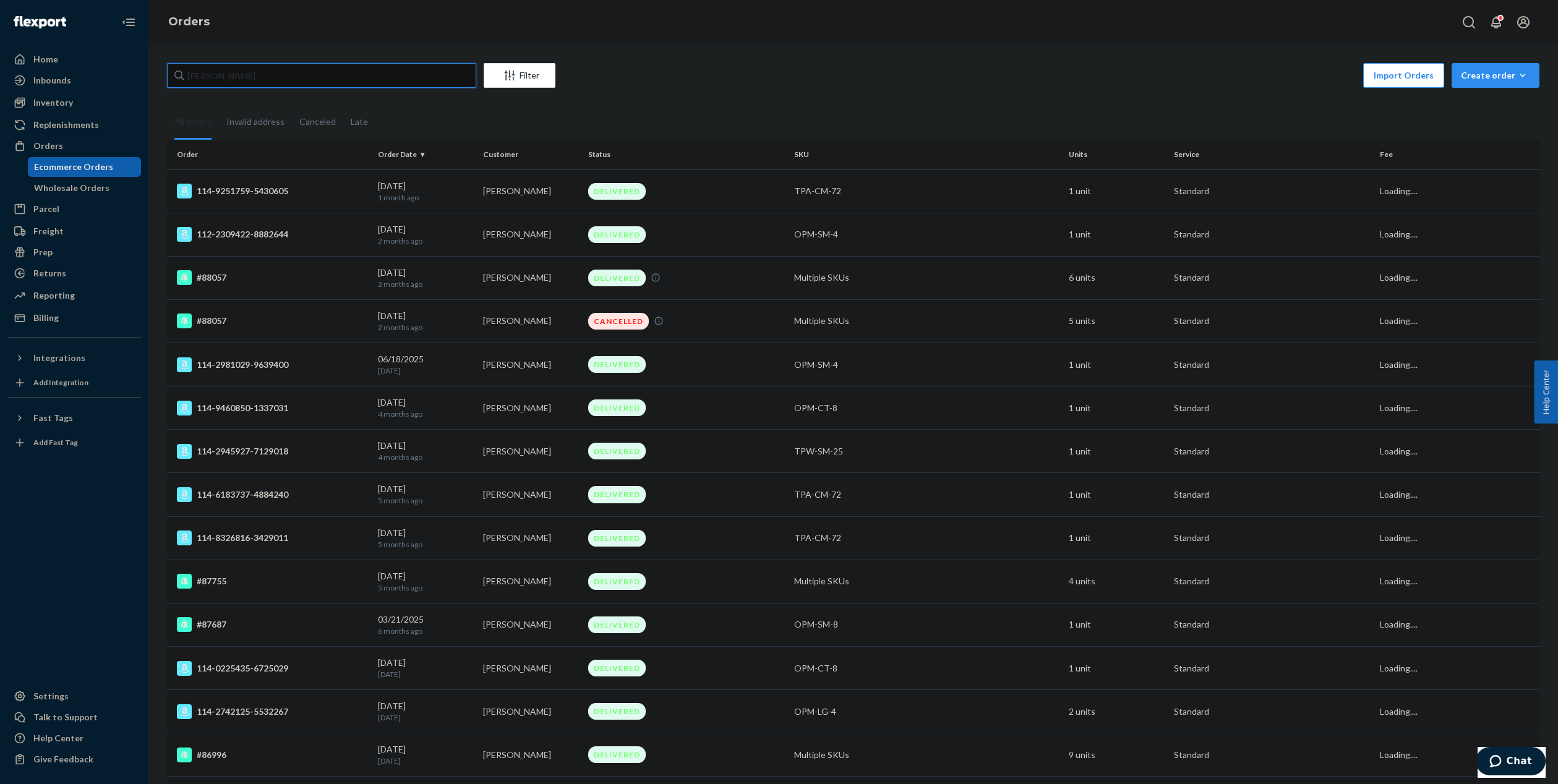
click at [315, 74] on input "[PERSON_NAME]" at bounding box center [321, 75] width 309 height 25
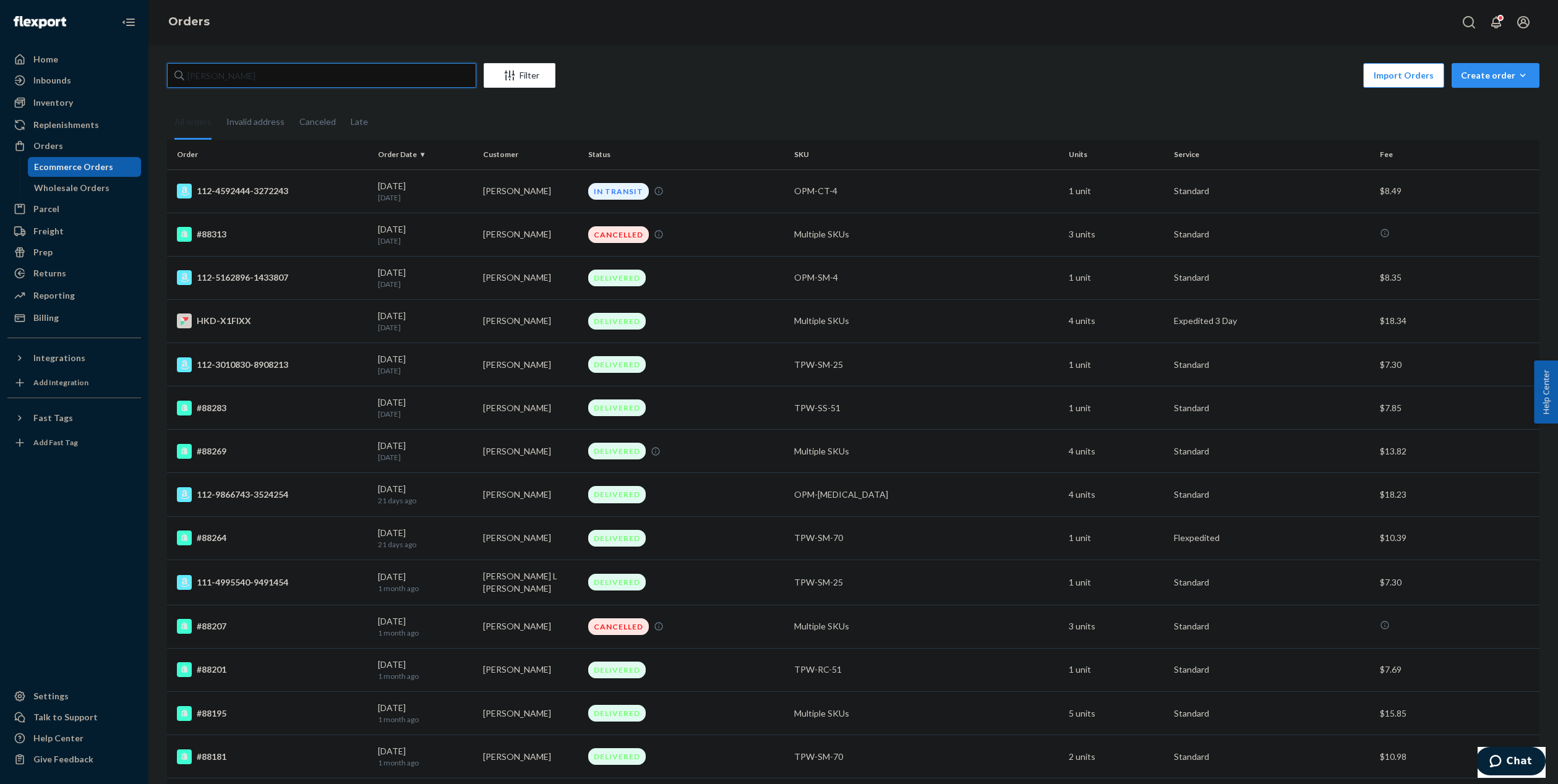
type input "[PERSON_NAME]"
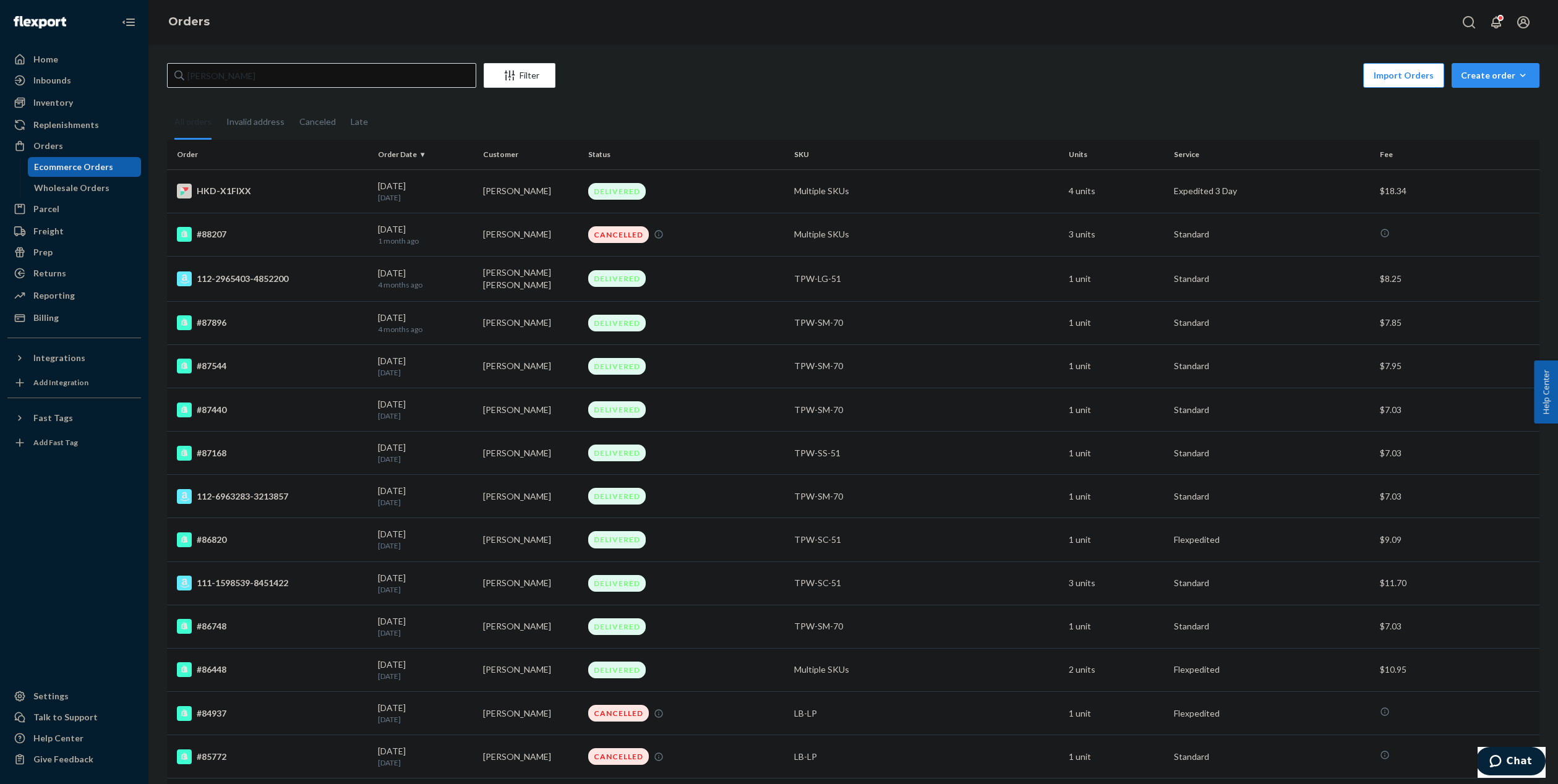
click at [468, 186] on div "[DATE] [DATE]" at bounding box center [426, 192] width 96 height 23
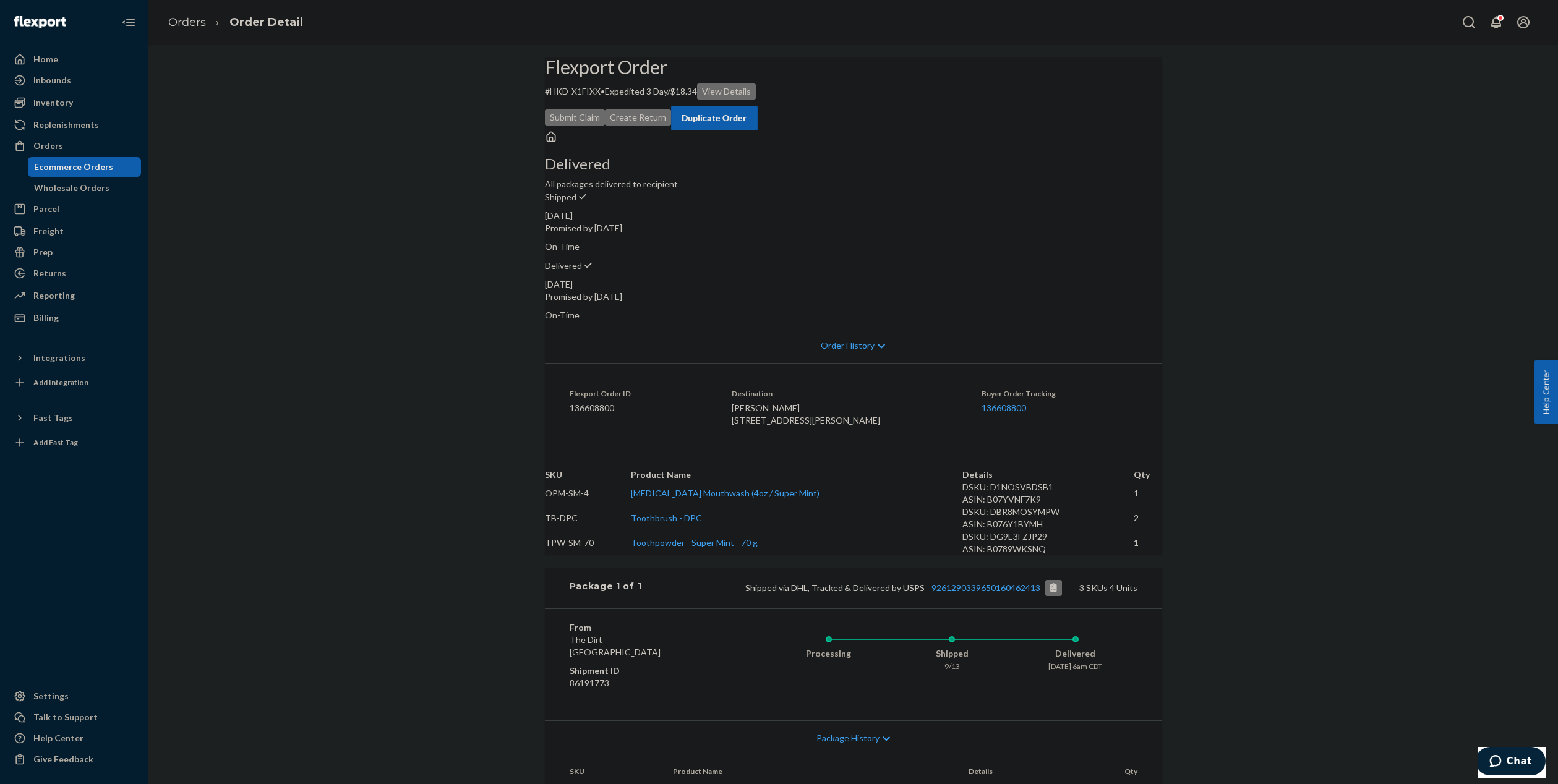
click at [605, 109] on button "Submit Claim" at bounding box center [575, 117] width 60 height 16
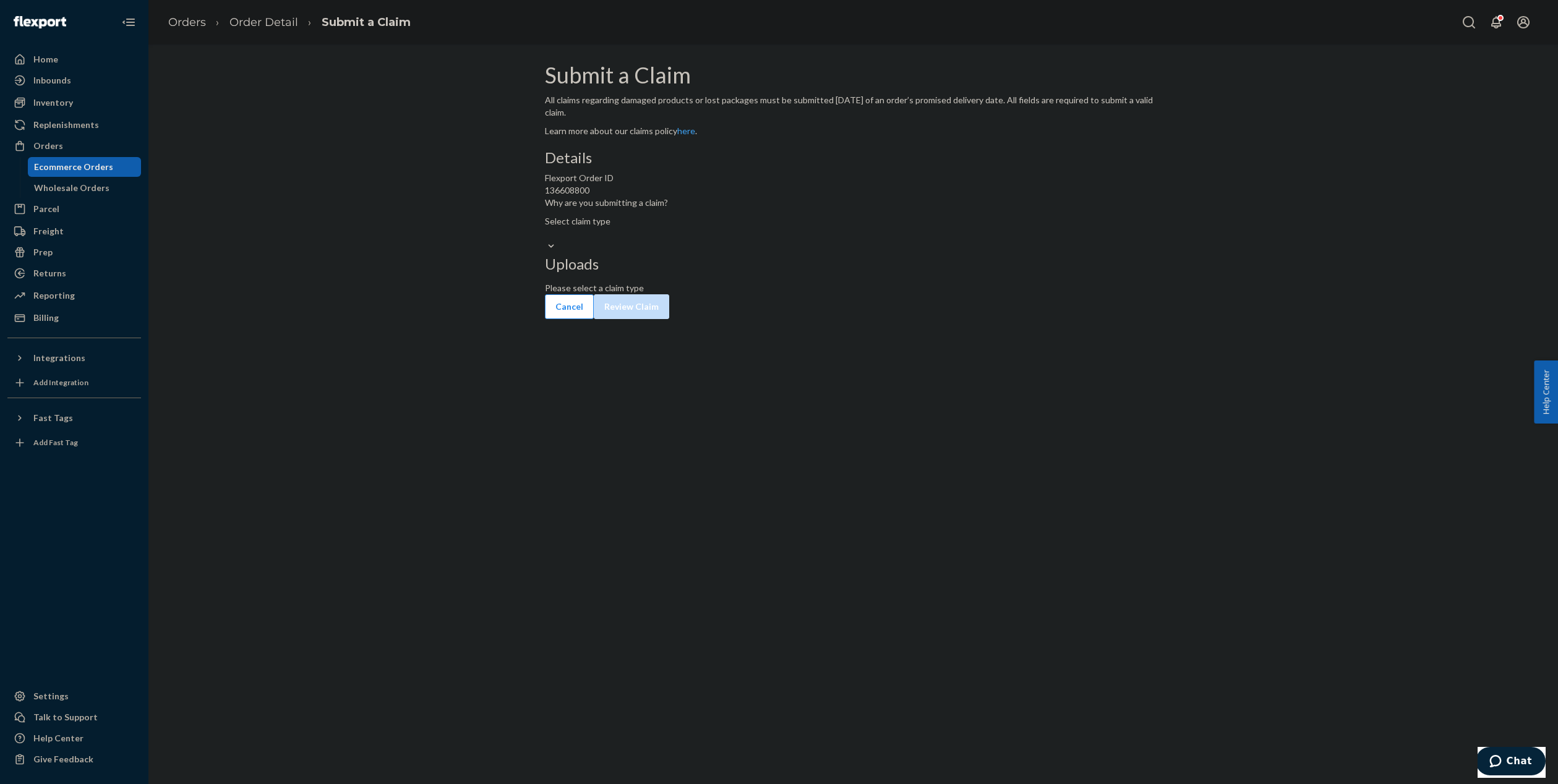
click at [755, 240] on div "Select claim type" at bounding box center [853, 227] width 617 height 25
click at [546, 240] on input "Why are you submitting a claim? Select claim type" at bounding box center [546, 233] width 2 height 12
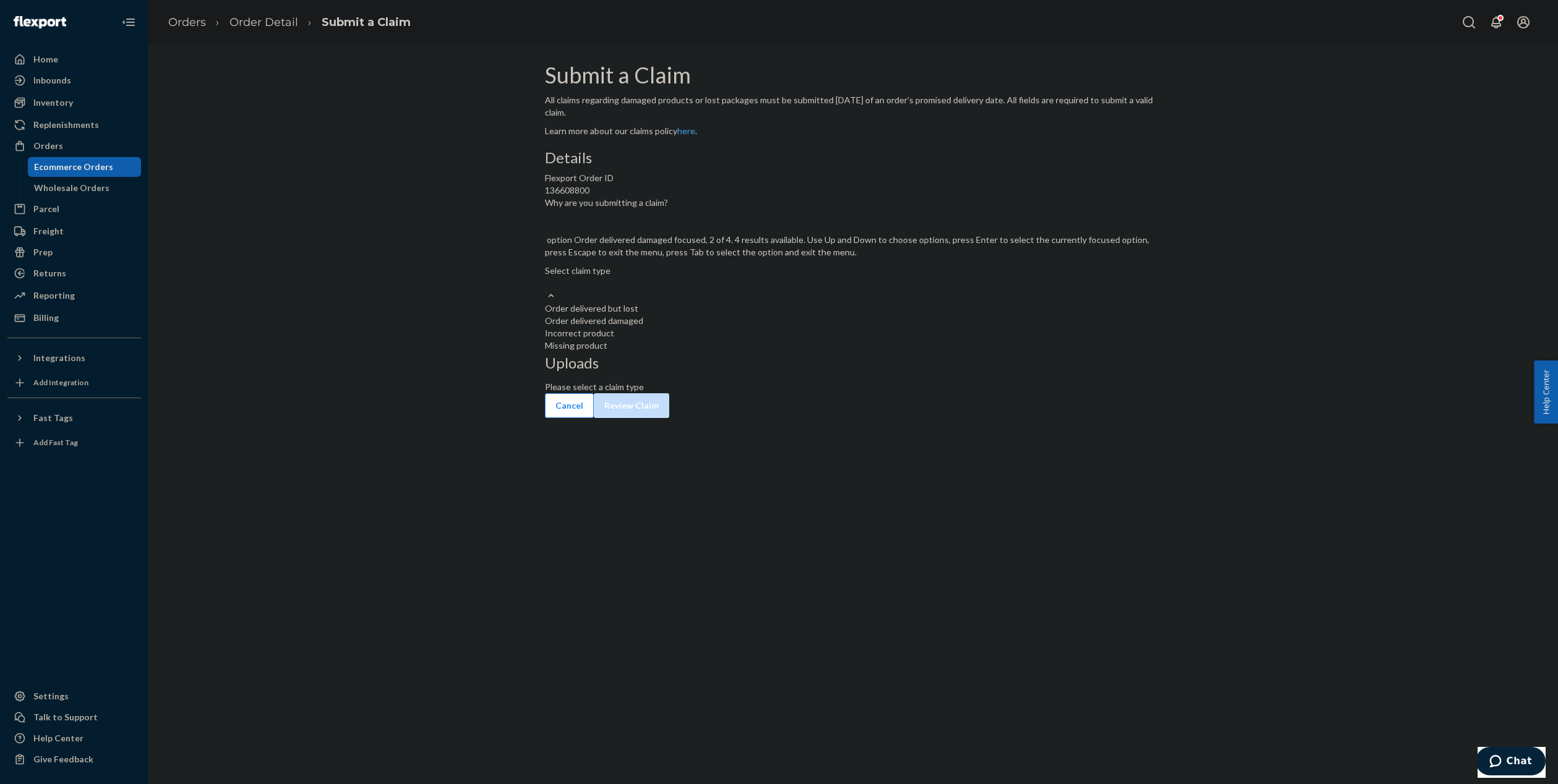
click at [735, 327] on div "Order delivered damaged" at bounding box center [853, 321] width 617 height 12
click at [546, 290] on input "Why are you submitting a claim? option Order delivered damaged focused, 2 of 4.…" at bounding box center [546, 283] width 2 height 12
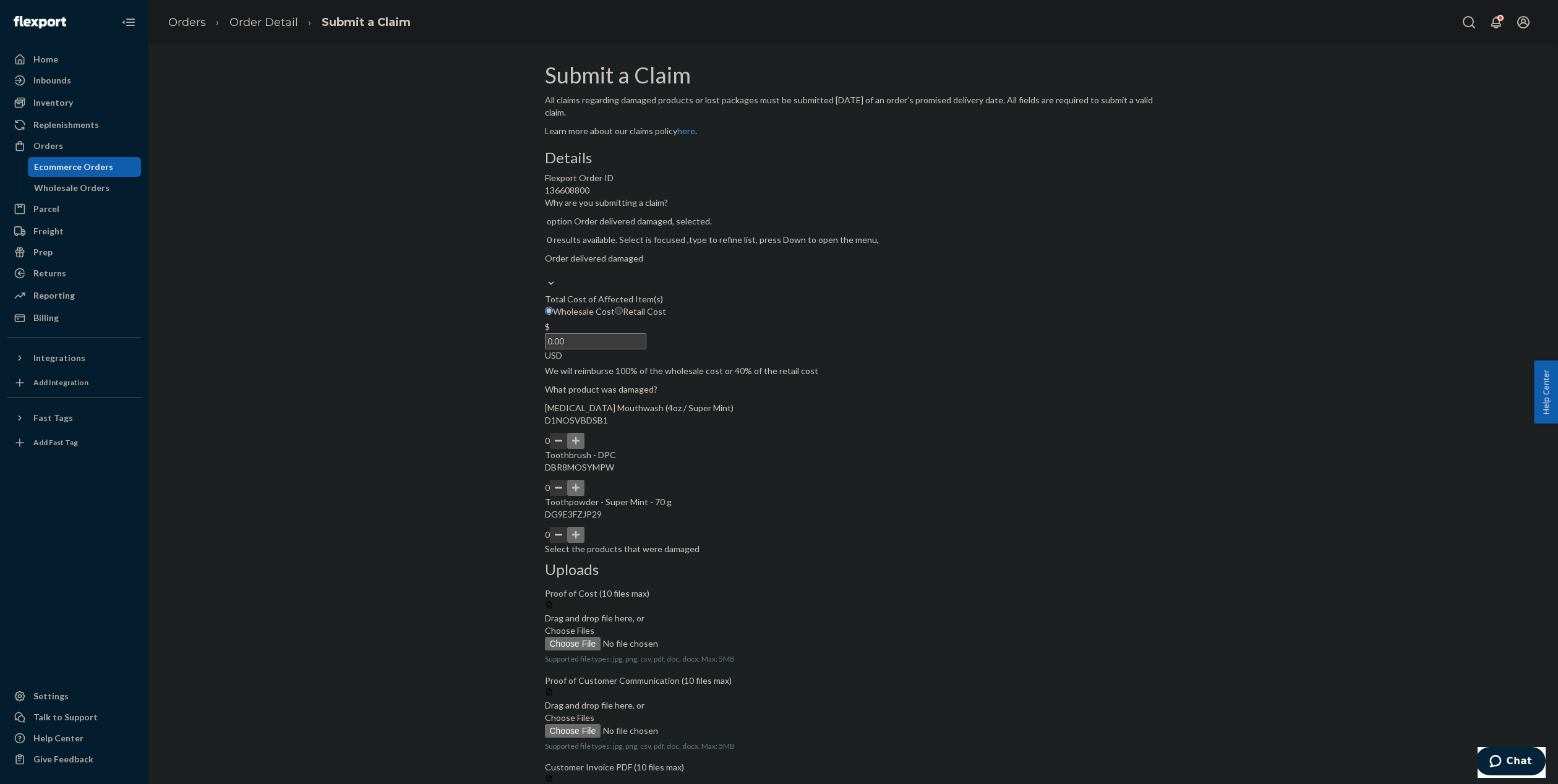
click at [585, 543] on button "button" at bounding box center [576, 534] width 17 height 16
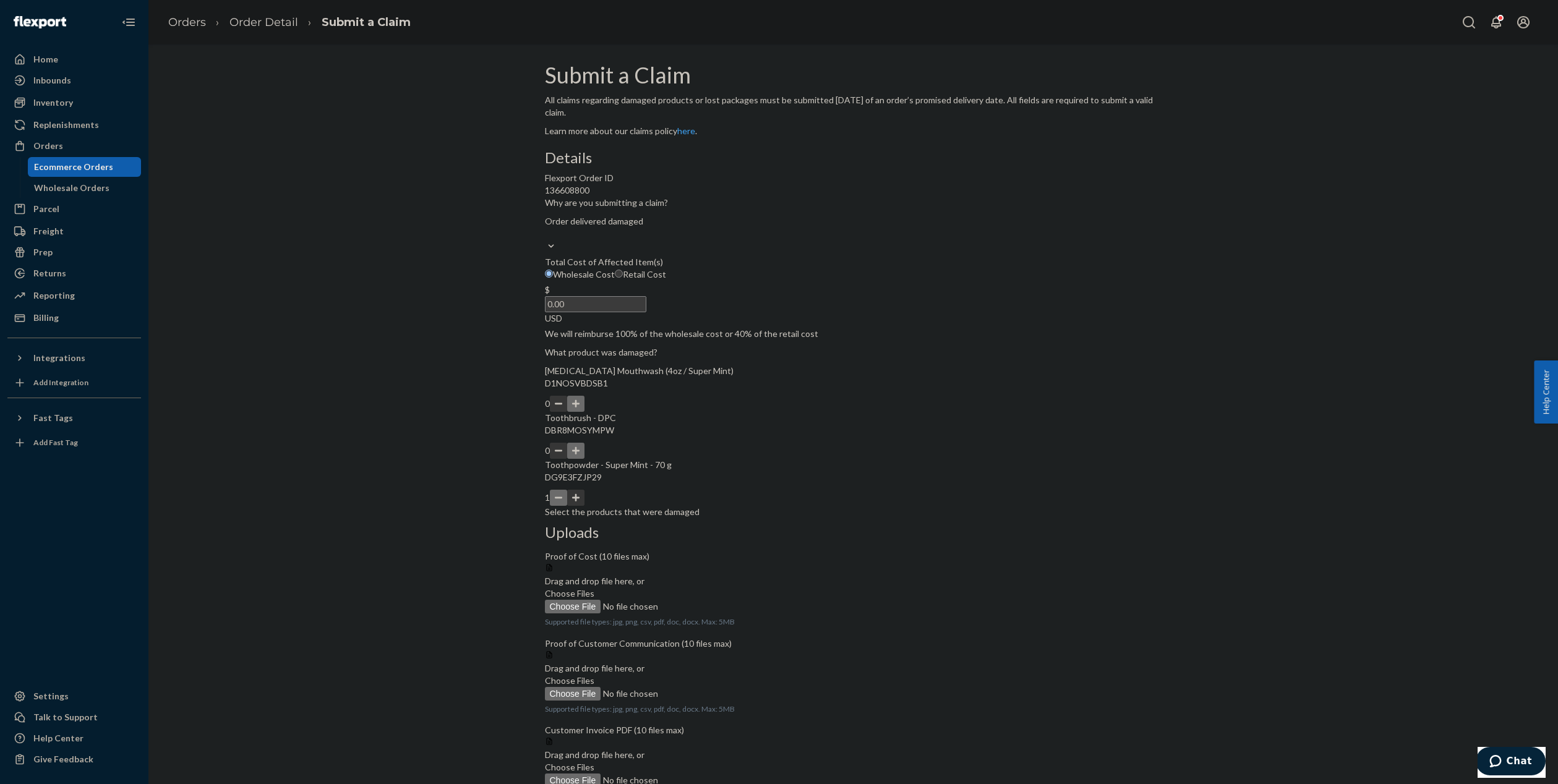
click at [667, 280] on span "Retail Cost" at bounding box center [644, 274] width 43 height 11
click at [623, 277] on input "Retail Cost" at bounding box center [619, 273] width 8 height 8
radio input "true"
click at [646, 312] on input "0.00" at bounding box center [596, 304] width 102 height 16
type input "41.99"
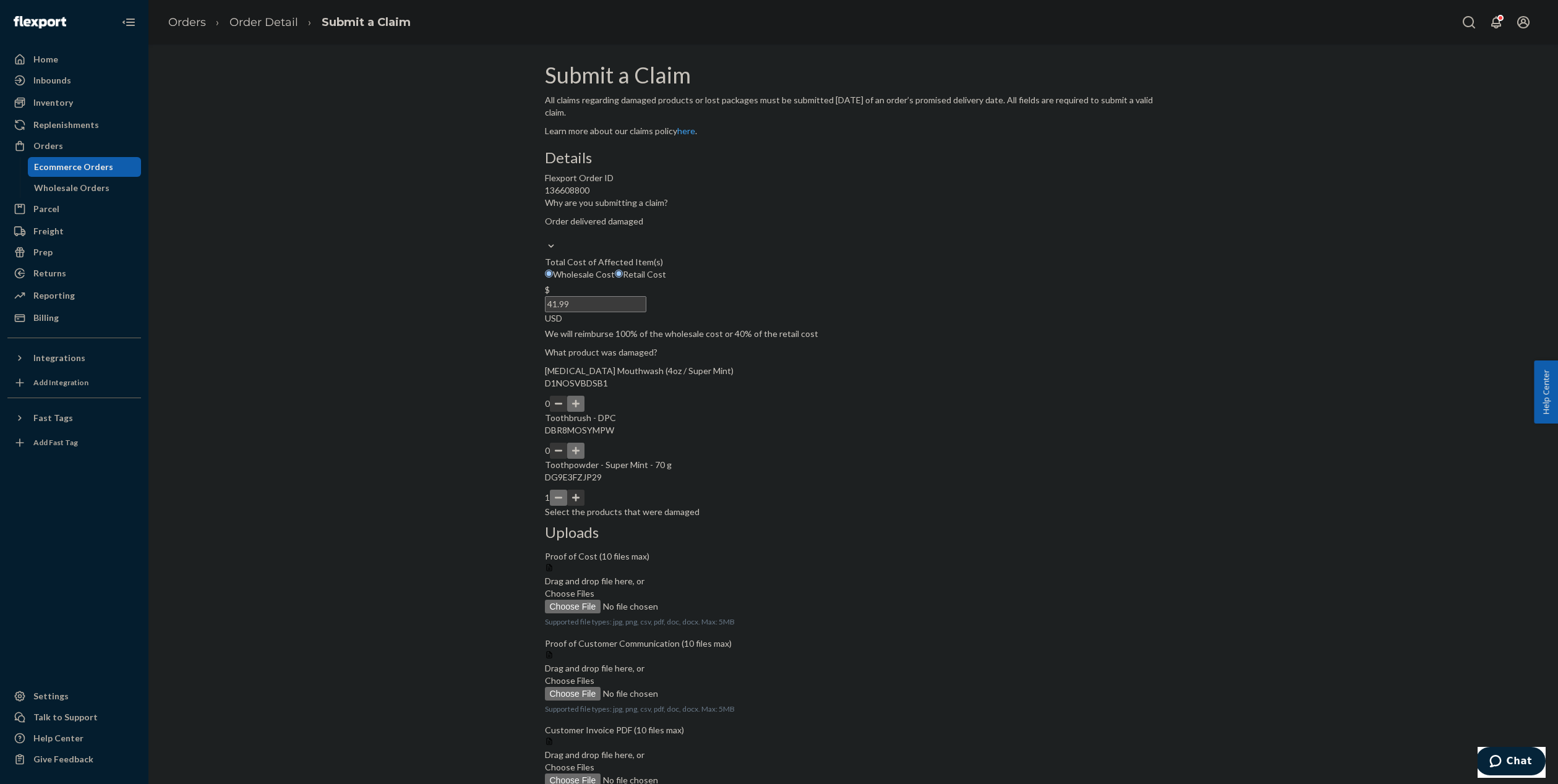
click at [594, 588] on span "Choose Files" at bounding box center [569, 593] width 49 height 11
click at [714, 600] on input "Choose Files" at bounding box center [629, 607] width 168 height 14
click at [594, 688] on span "Choose Files" at bounding box center [569, 693] width 49 height 11
click at [714, 699] on input "Choose Files" at bounding box center [629, 706] width 168 height 14
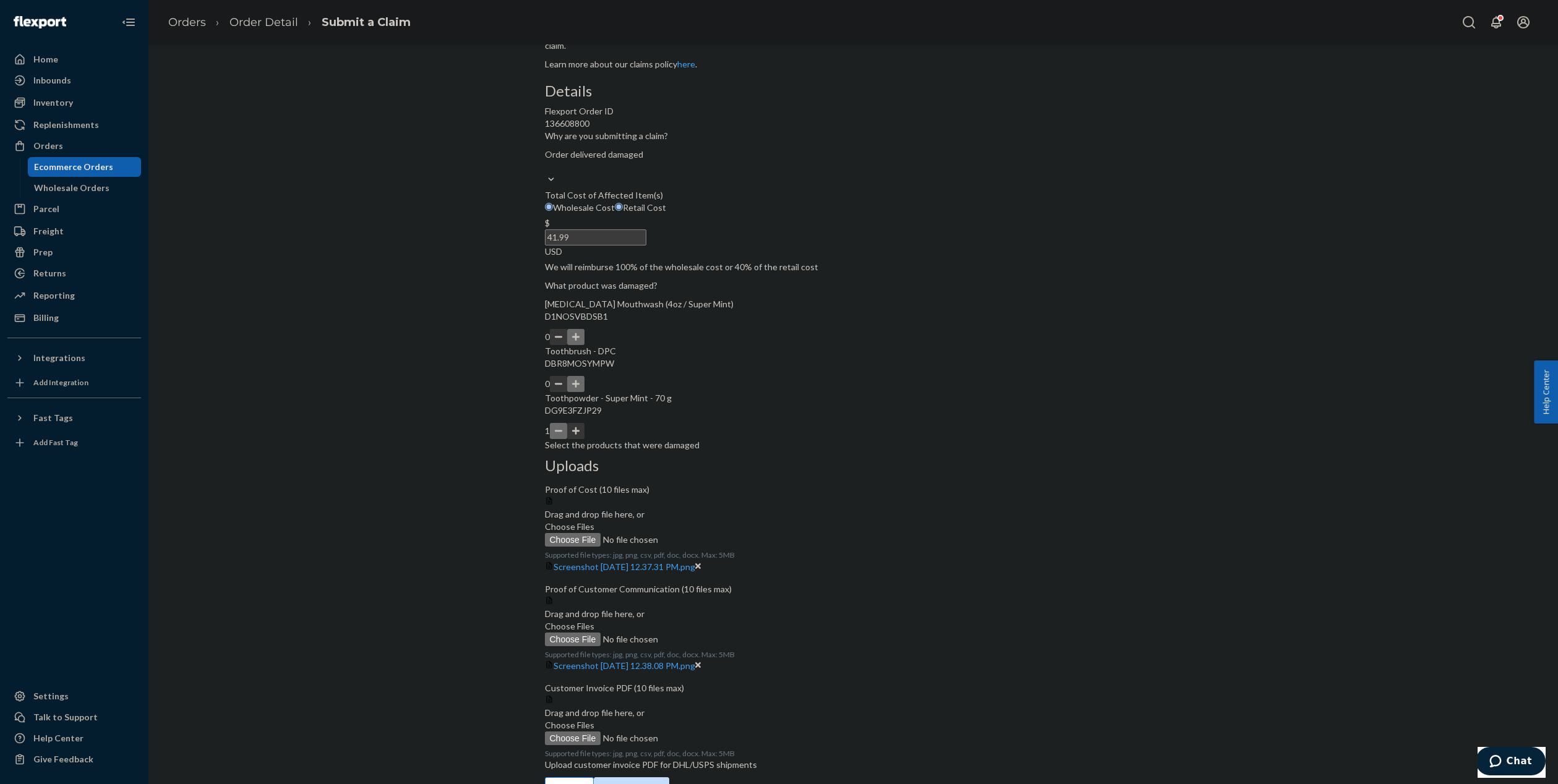
scroll to position [75, 0]
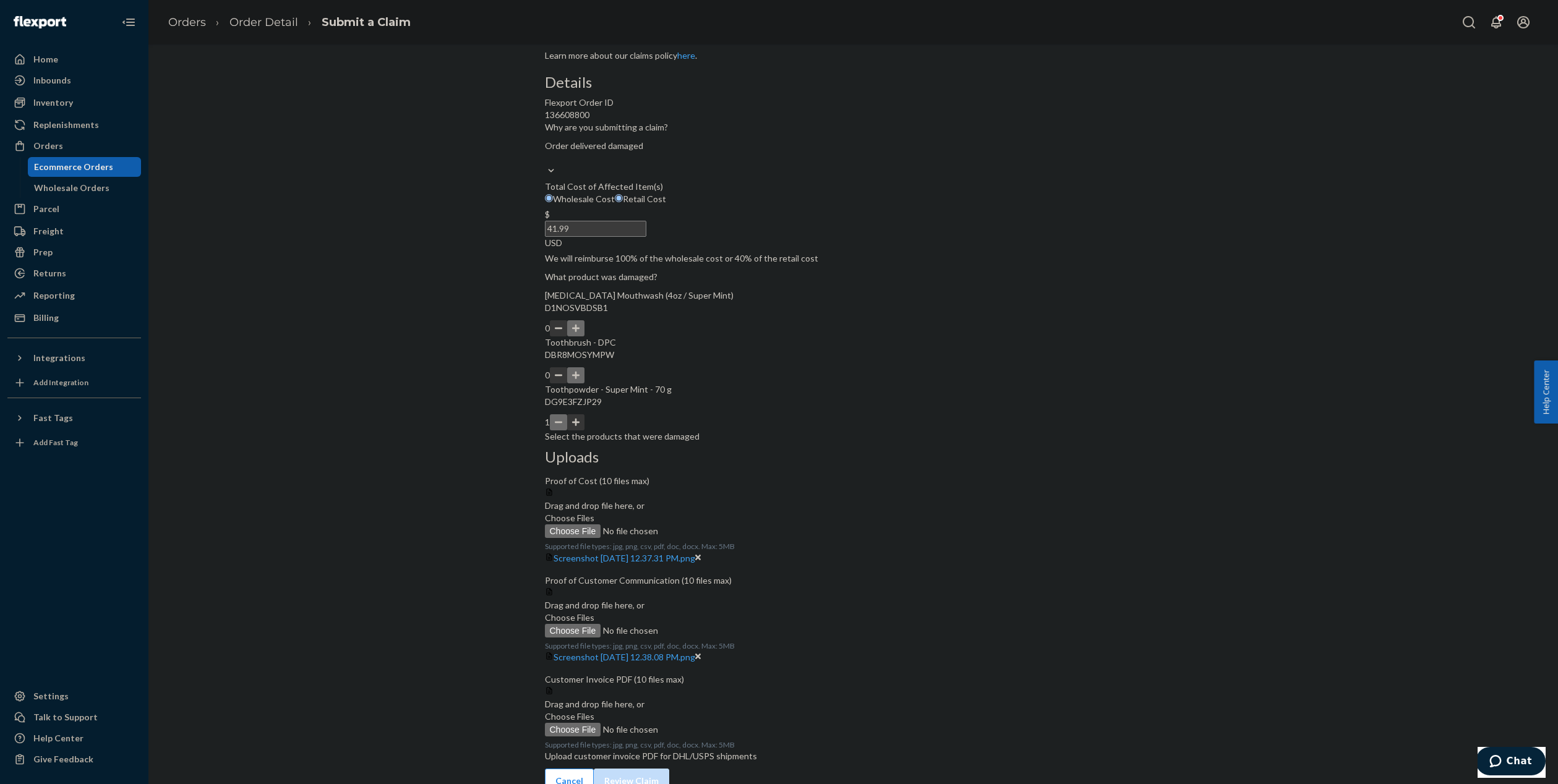
click at [594, 711] on span "Choose Files" at bounding box center [569, 716] width 49 height 11
click at [714, 722] on input "Choose Files" at bounding box center [629, 729] width 168 height 14
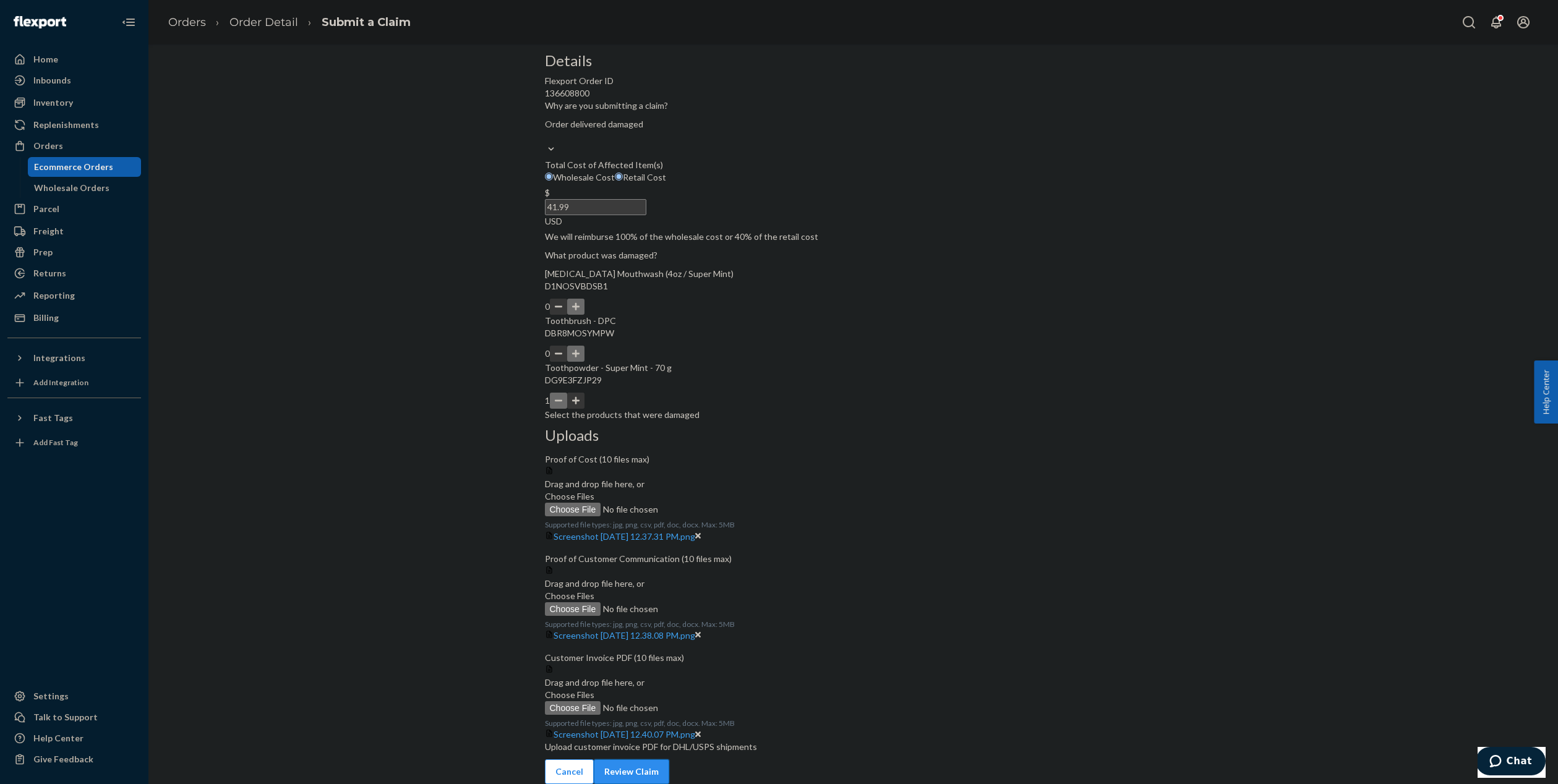
click at [670, 768] on button "Review Claim" at bounding box center [632, 772] width 76 height 25
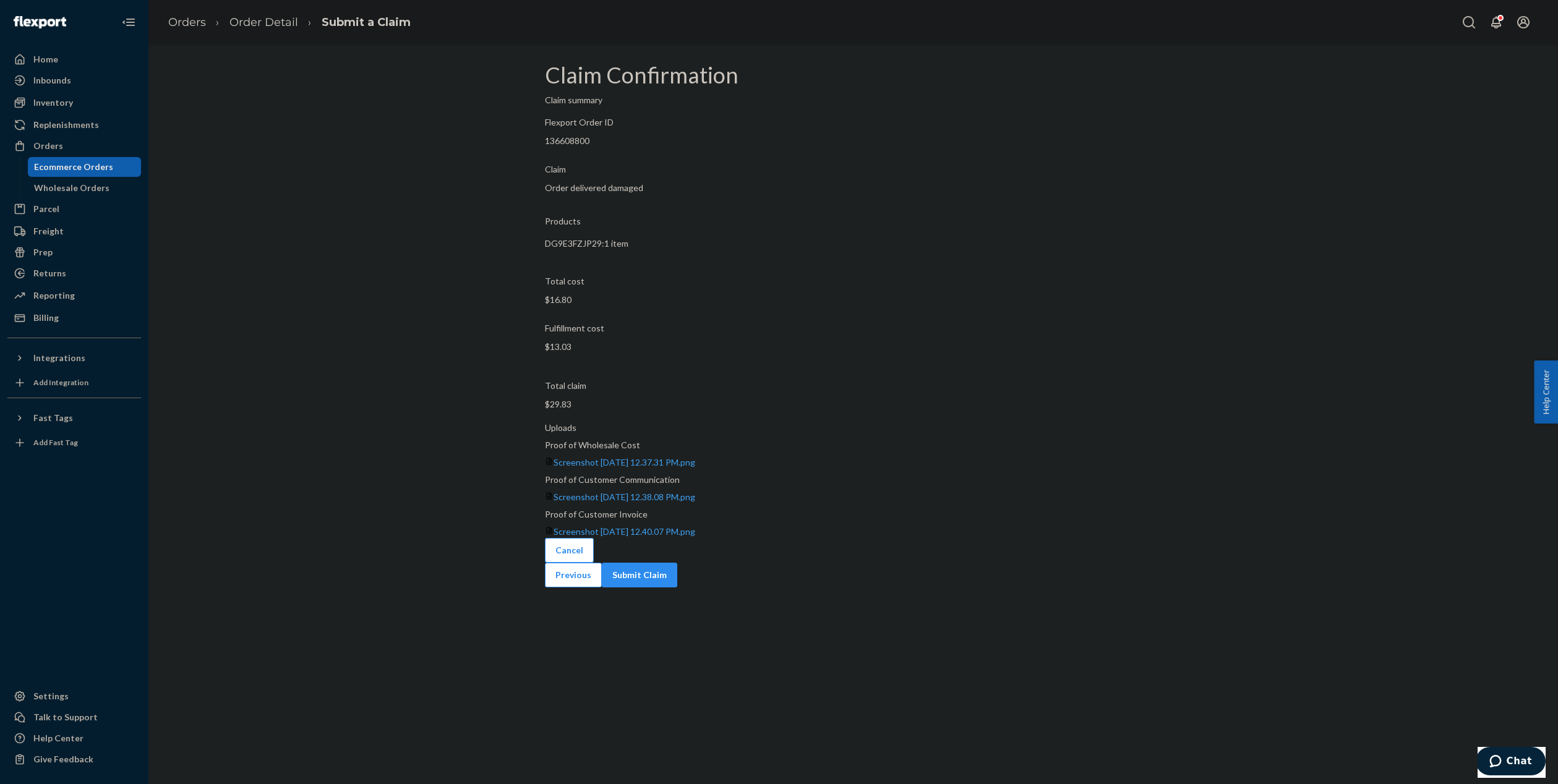
scroll to position [0, 0]
click at [677, 563] on button "Submit Claim" at bounding box center [640, 575] width 76 height 25
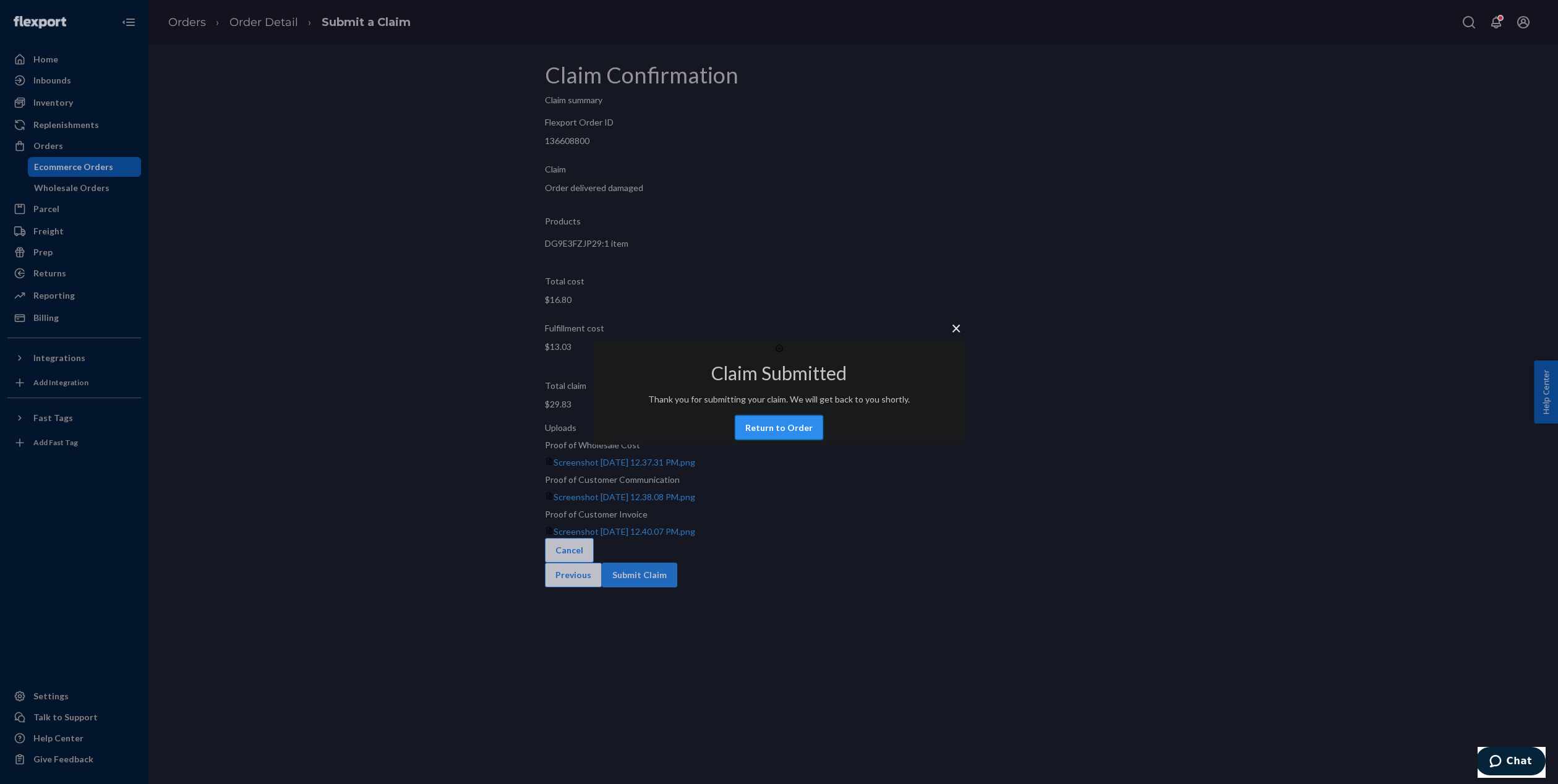
click at [787, 434] on button "Return to Order" at bounding box center [779, 427] width 89 height 25
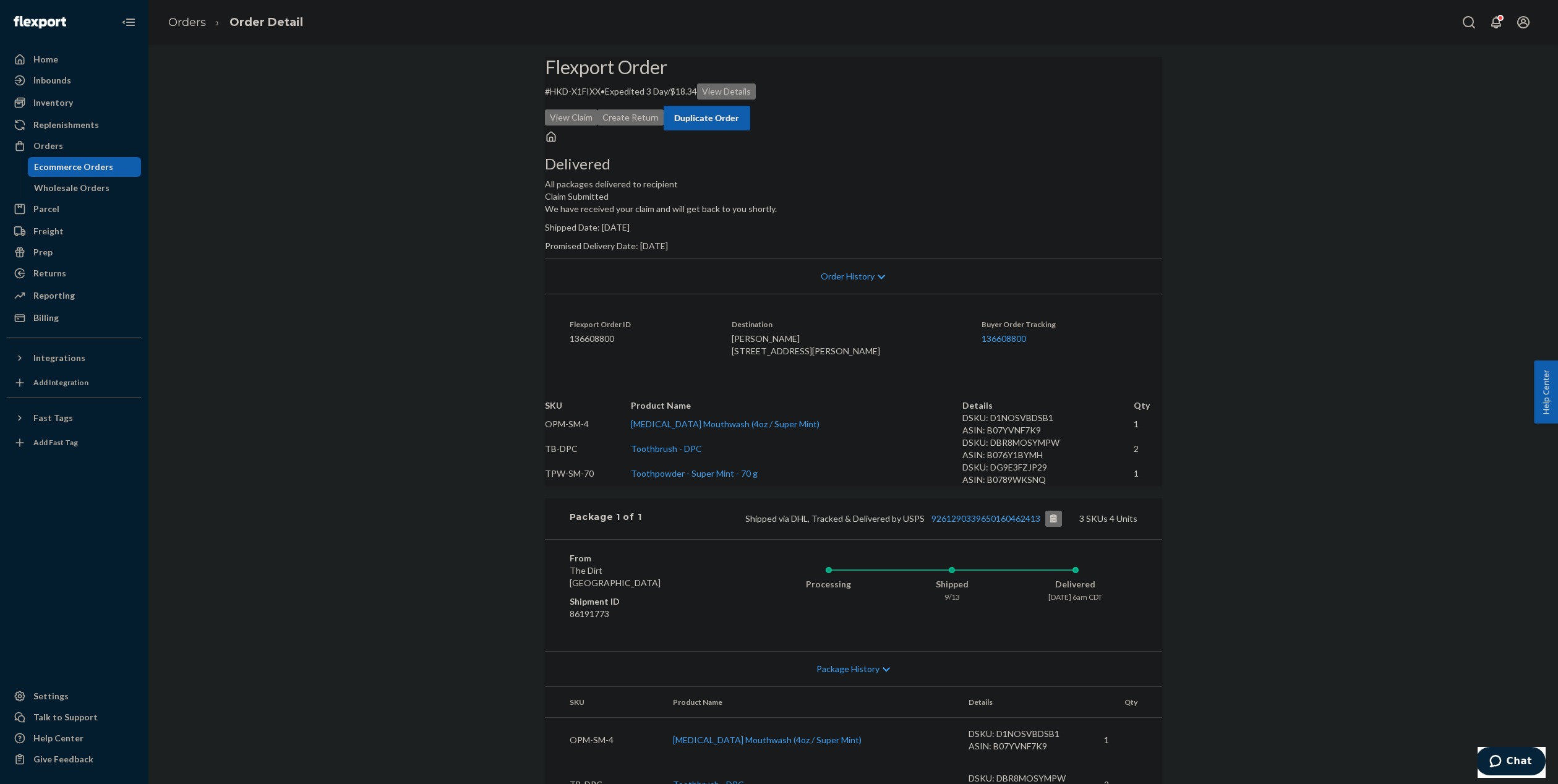
click at [740, 112] on div "Duplicate Order" at bounding box center [707, 118] width 65 height 12
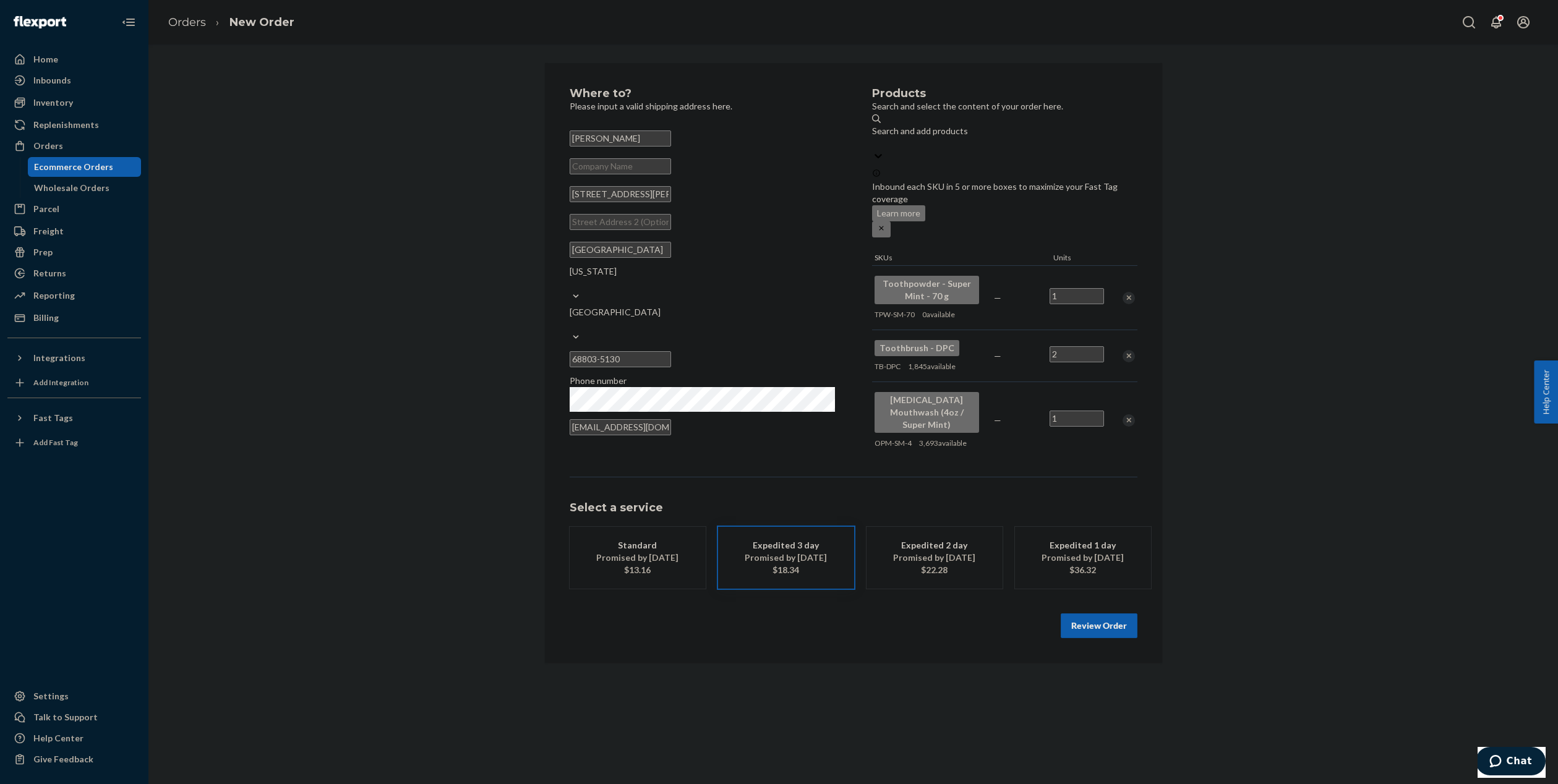
click at [1131, 292] on div "Remove Item" at bounding box center [1129, 298] width 12 height 12
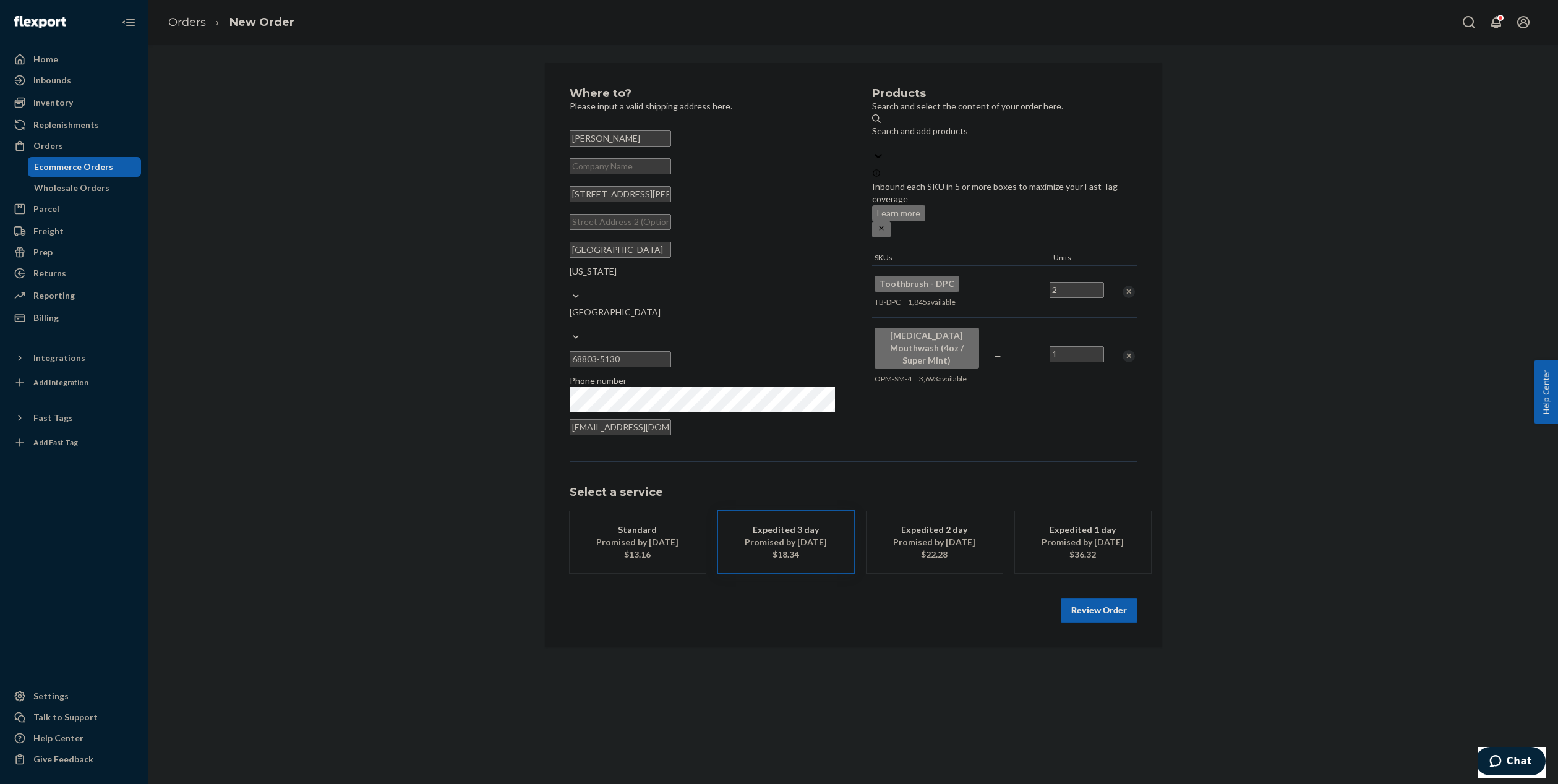
click at [1131, 275] on div at bounding box center [1122, 291] width 31 height 33
click at [1131, 286] on div "Remove Item" at bounding box center [1129, 292] width 12 height 12
click at [1131, 298] on div "Remove Item" at bounding box center [1129, 304] width 12 height 12
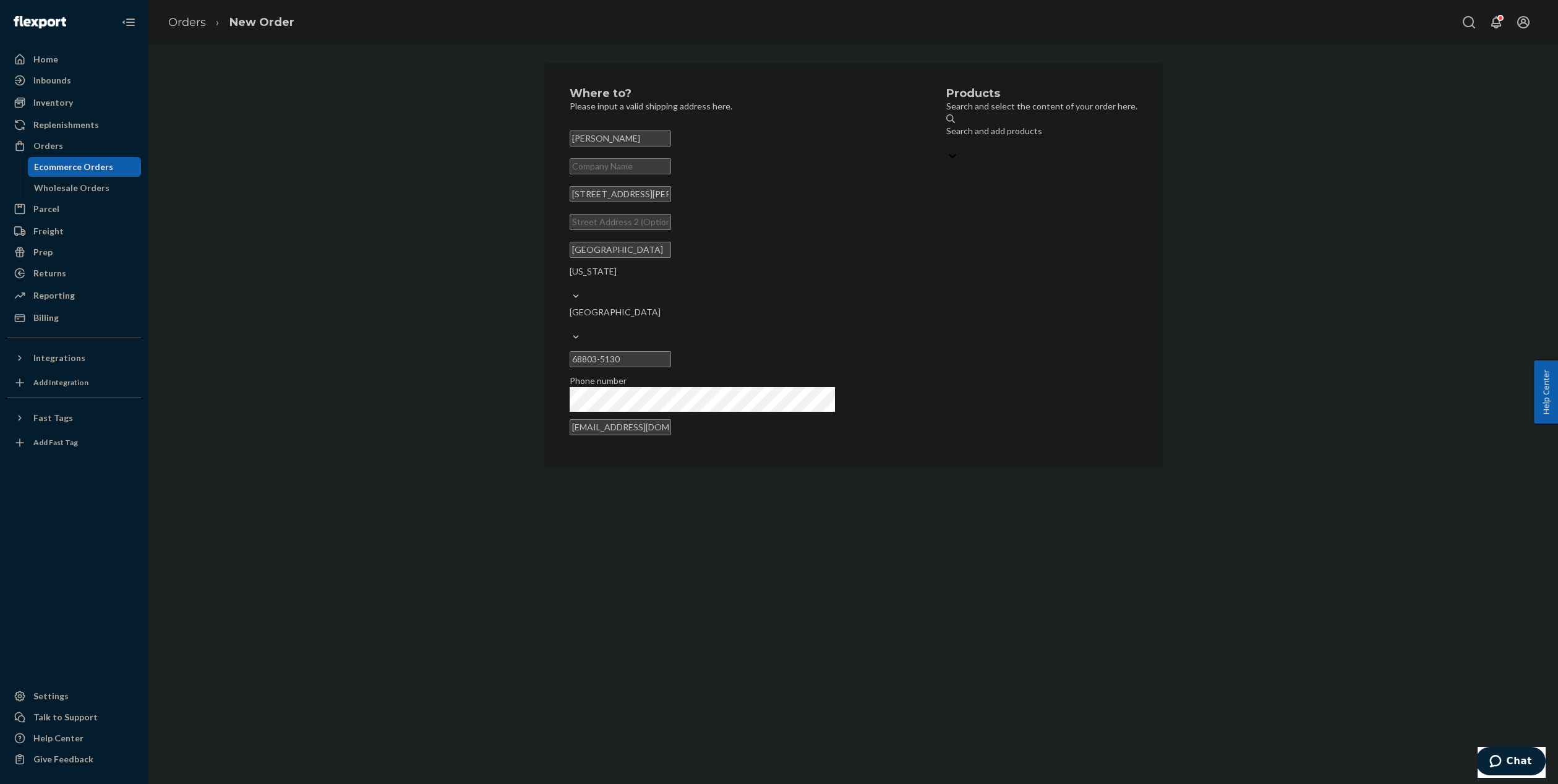
click at [1019, 134] on div "Search and add products" at bounding box center [1042, 137] width 191 height 25
click at [948, 137] on input "Search and add products" at bounding box center [947, 143] width 2 height 12
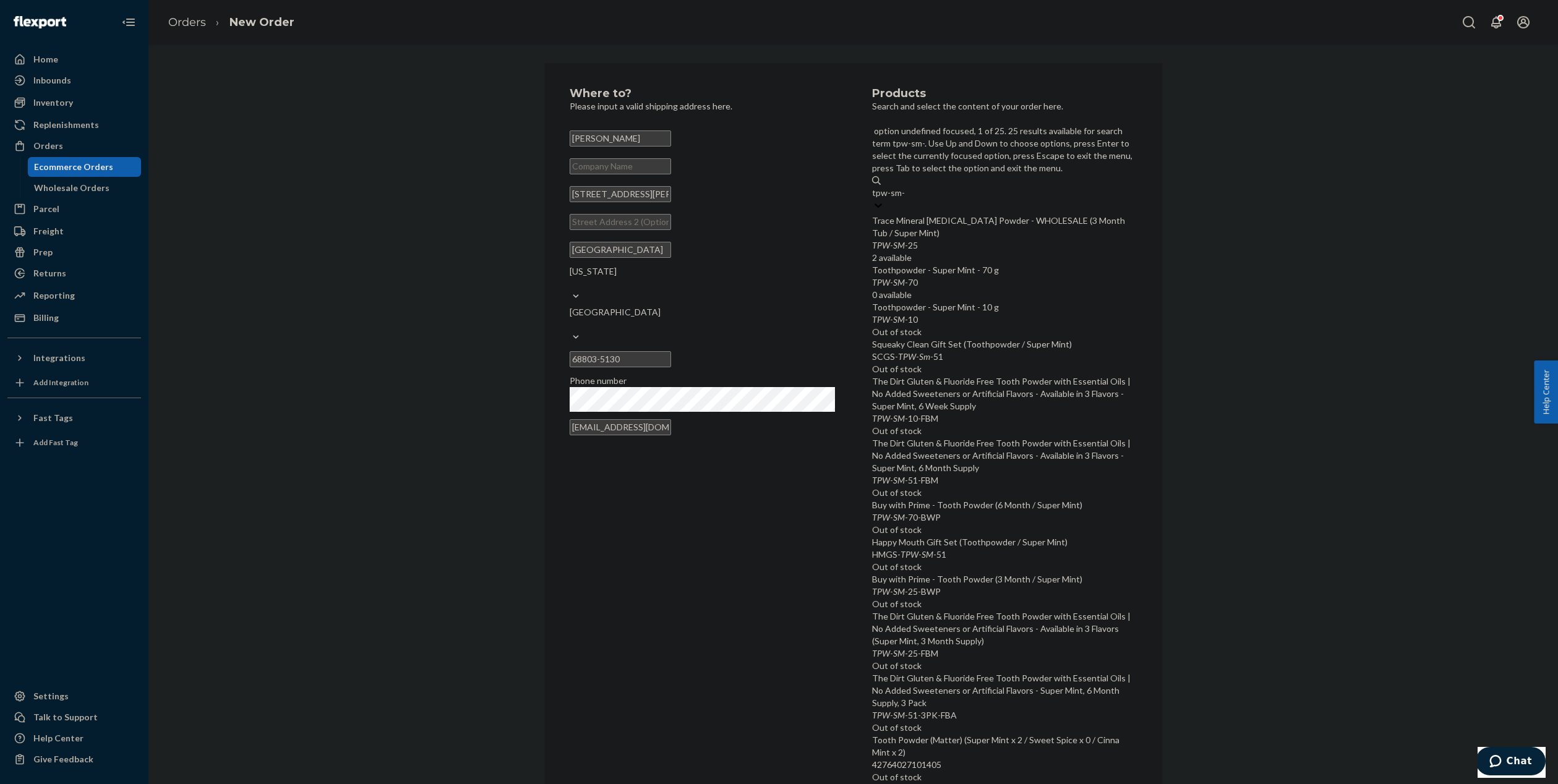
type input "tpw-sm-25"
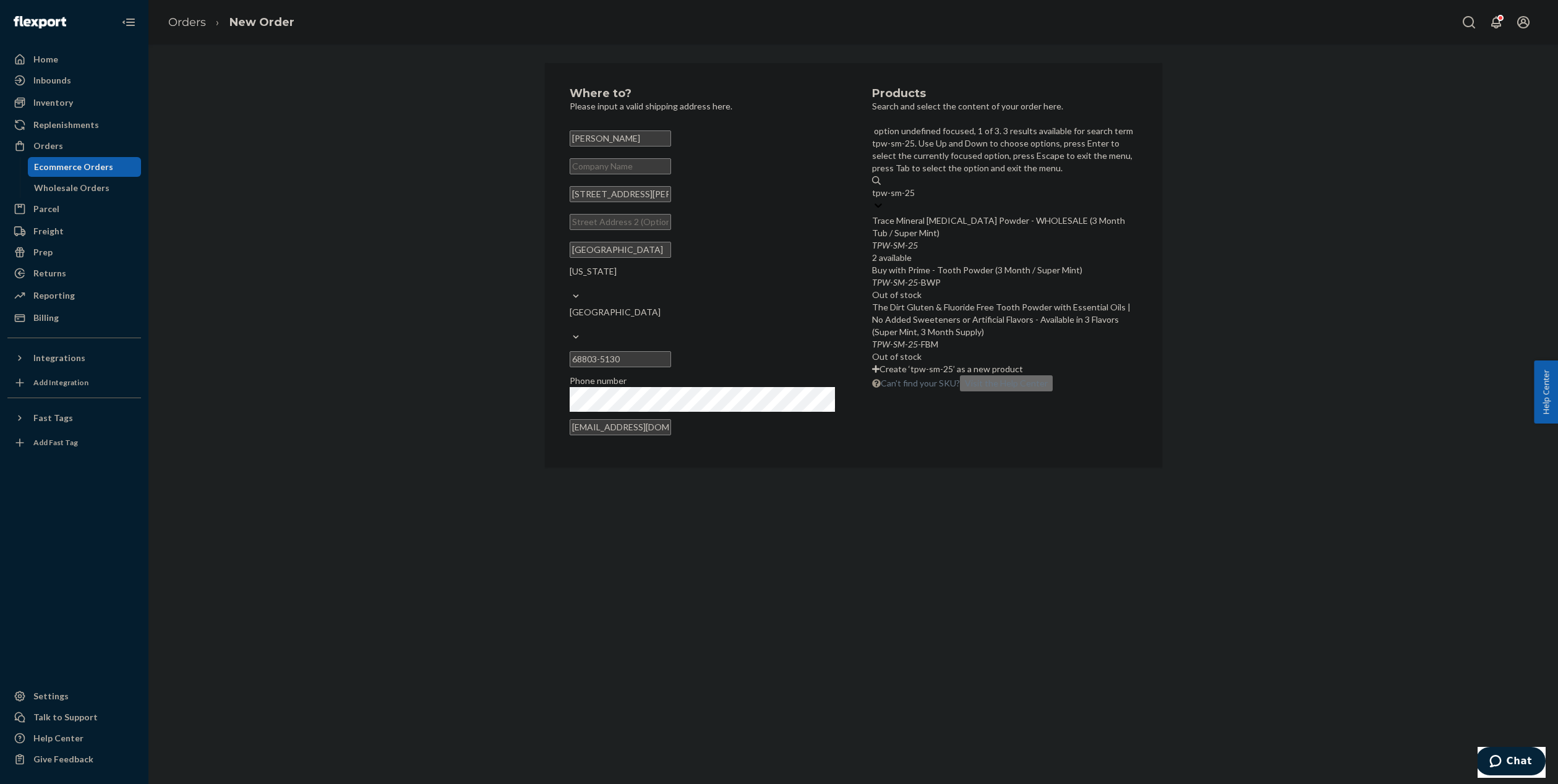
click at [999, 240] on div "TPW - SM - 25" at bounding box center [1005, 246] width 265 height 12
click at [915, 186] on input "tpw-sm-25" at bounding box center [893, 193] width 42 height 12
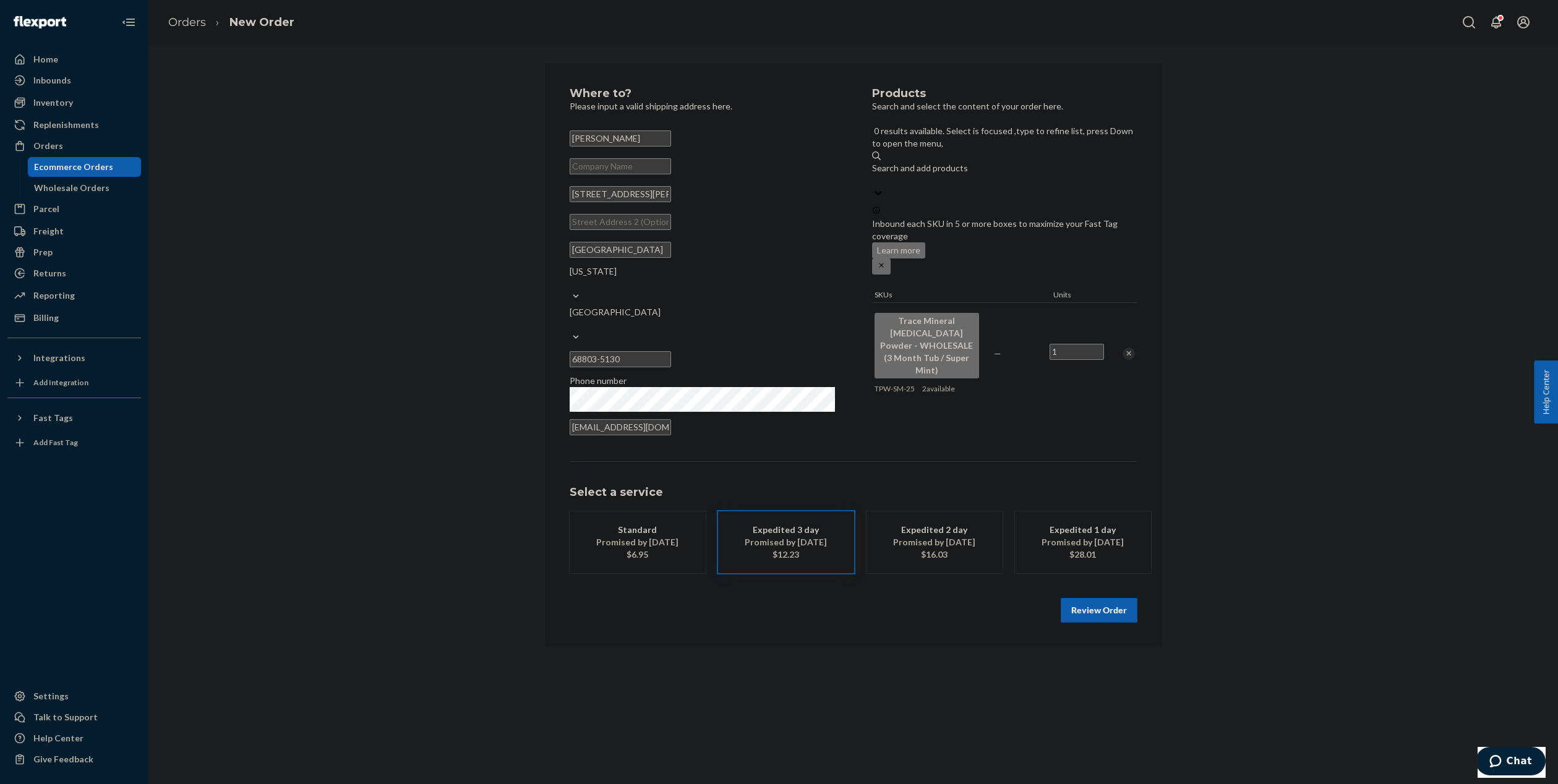
click at [1083, 343] on input "1" at bounding box center [1076, 351] width 55 height 16
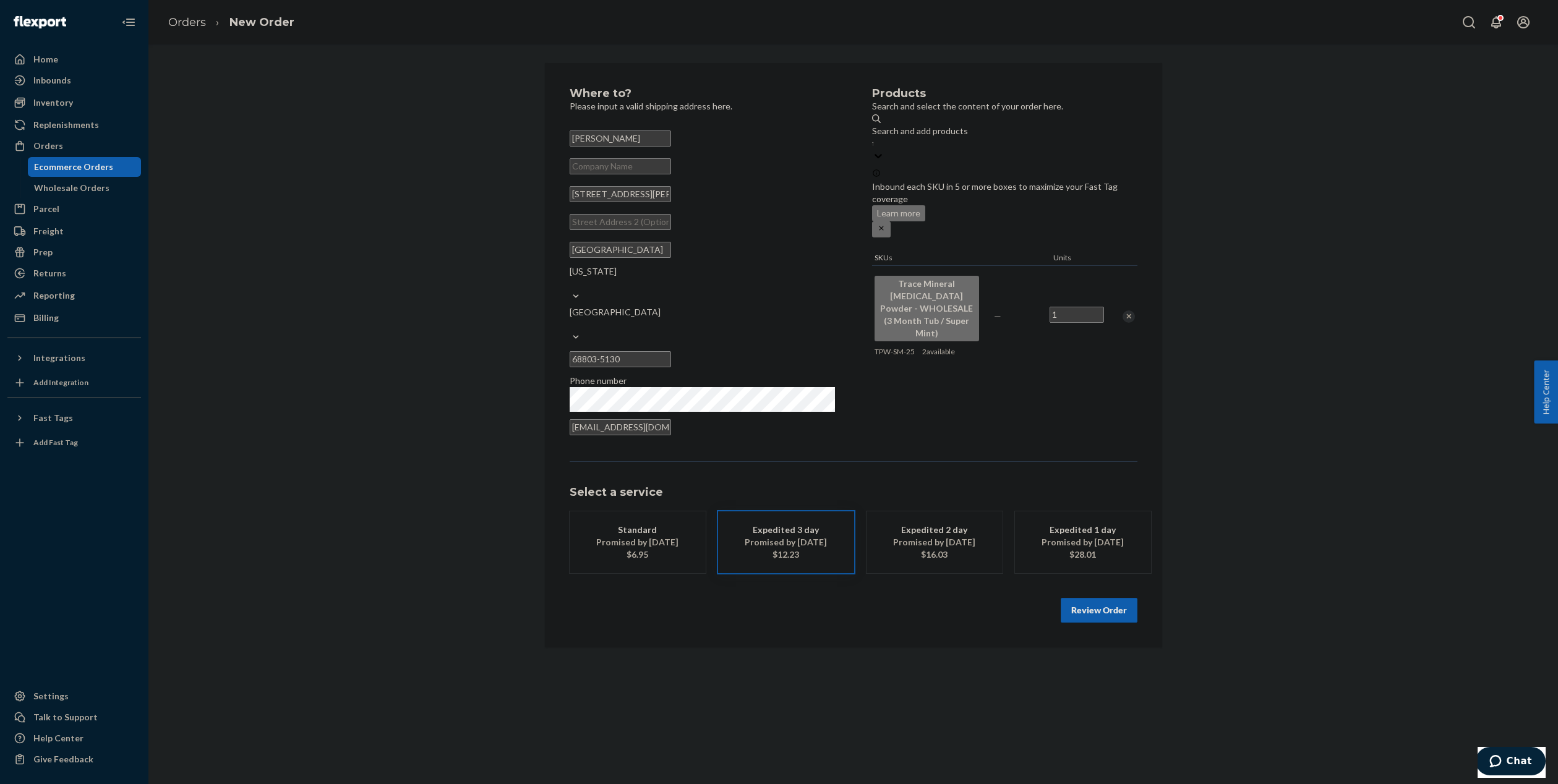
click at [1129, 310] on div "Remove Item" at bounding box center [1129, 317] width 12 height 12
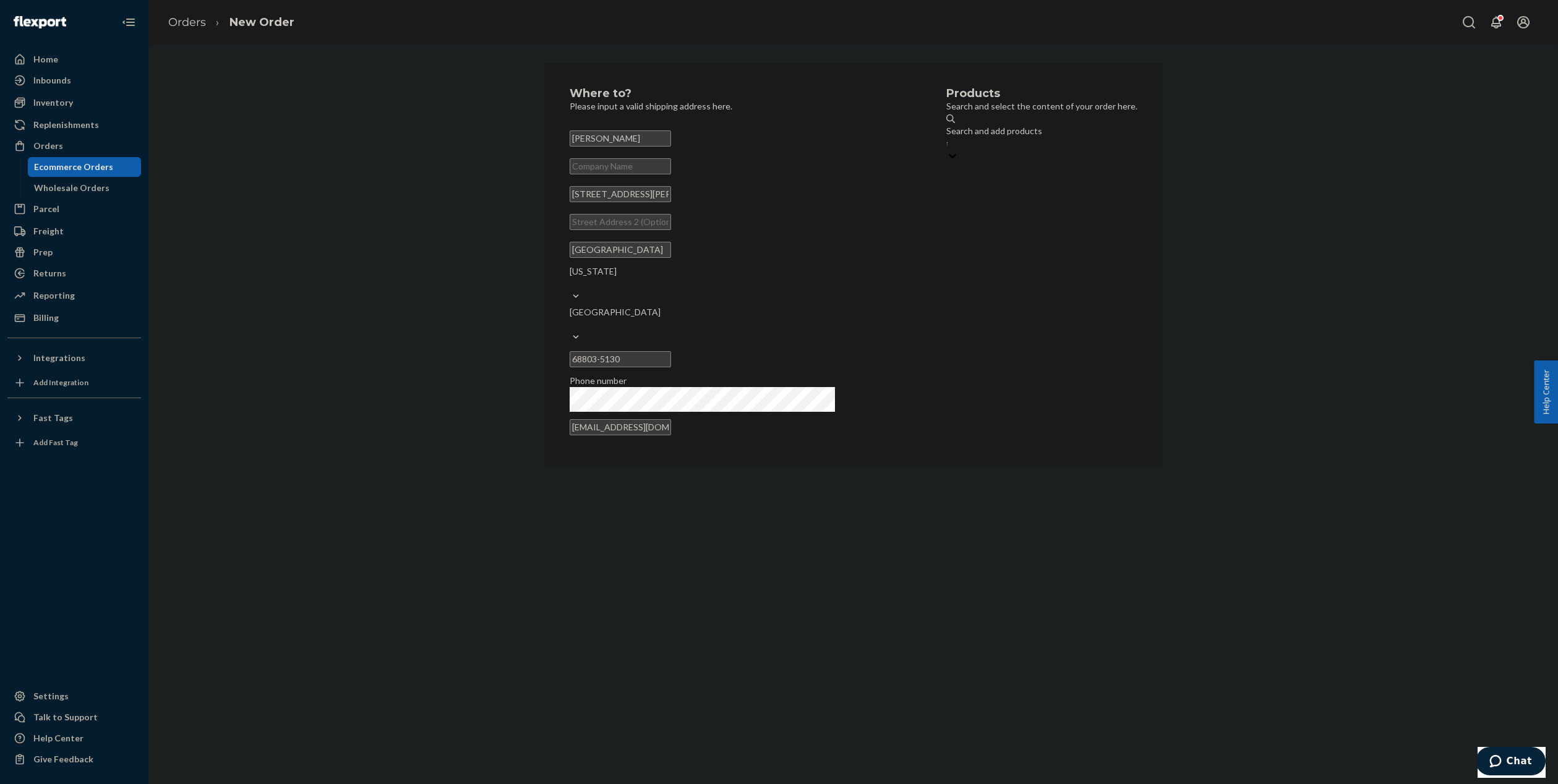
click at [992, 135] on div "Search and add products tpw-sm-25" at bounding box center [1042, 137] width 191 height 25
click at [948, 137] on input "tpw-sm-25" at bounding box center [947, 143] width 2 height 12
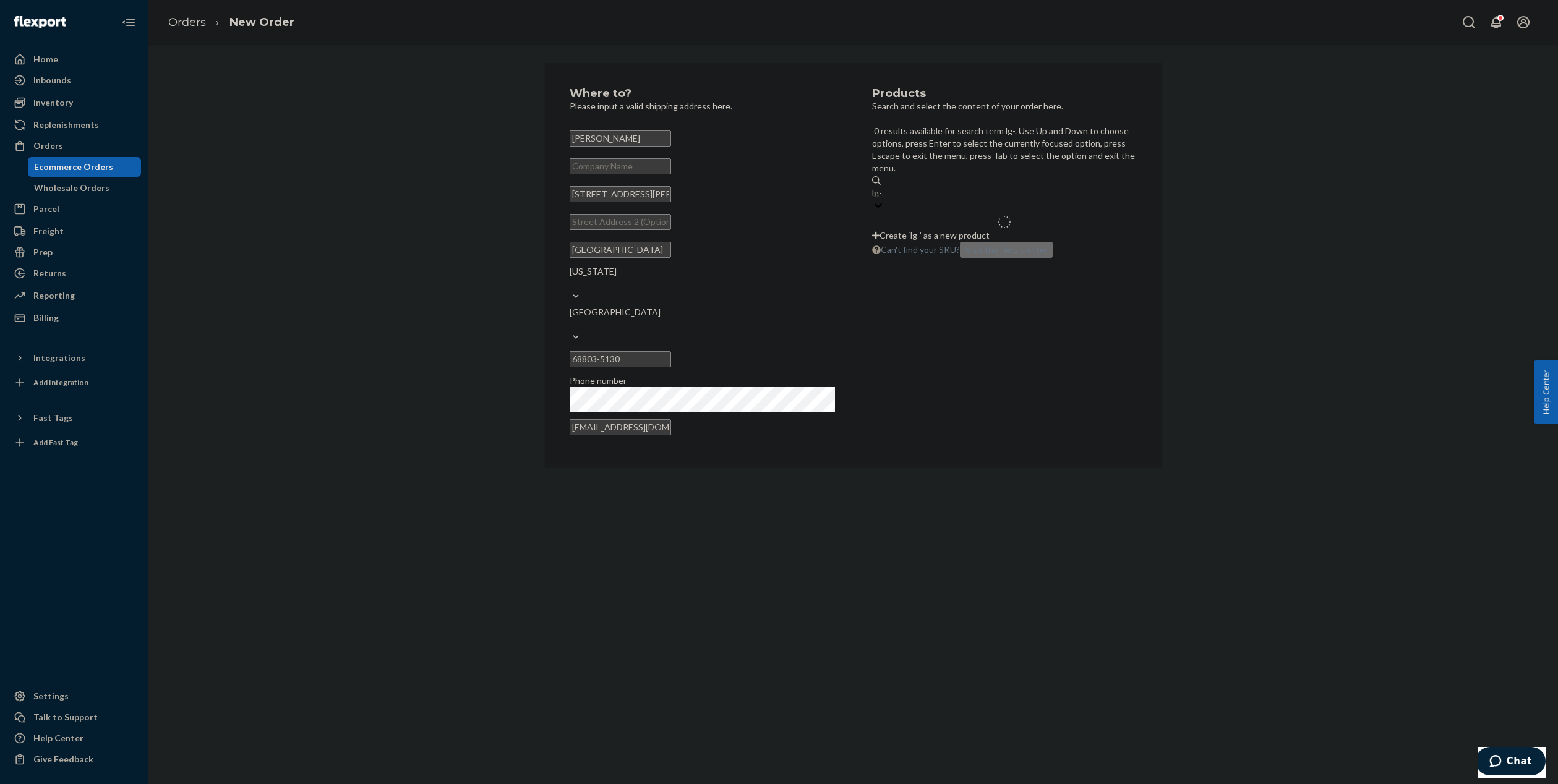
type input "lg-51"
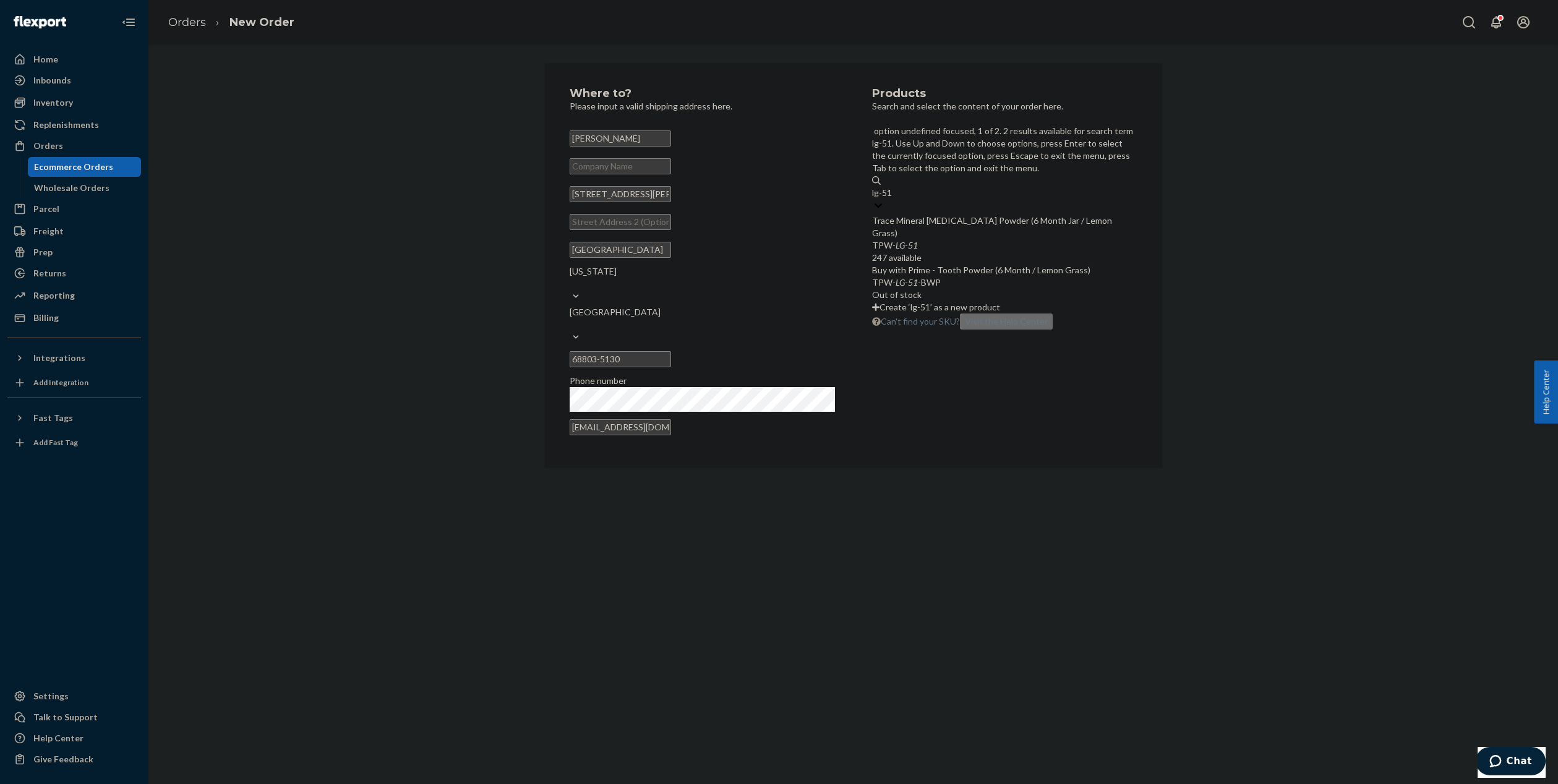
click at [992, 240] on div "TPW- LG - 51" at bounding box center [1005, 246] width 265 height 12
click at [893, 189] on input "lg-51" at bounding box center [882, 193] width 21 height 12
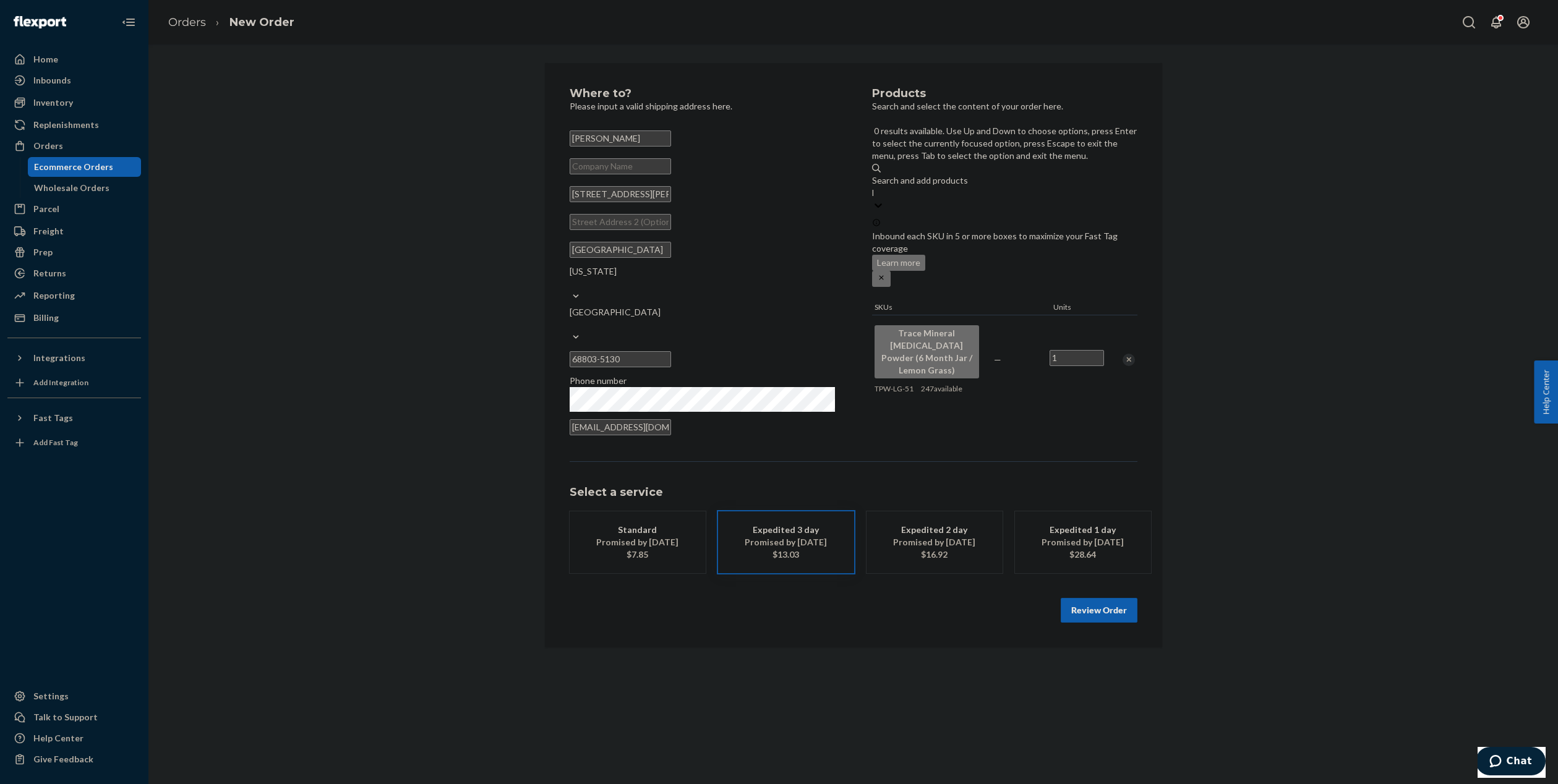
click at [989, 174] on div "Search and add products lg-51" at bounding box center [1005, 186] width 265 height 25
click at [874, 186] on input "lg-51" at bounding box center [873, 193] width 2 height 12
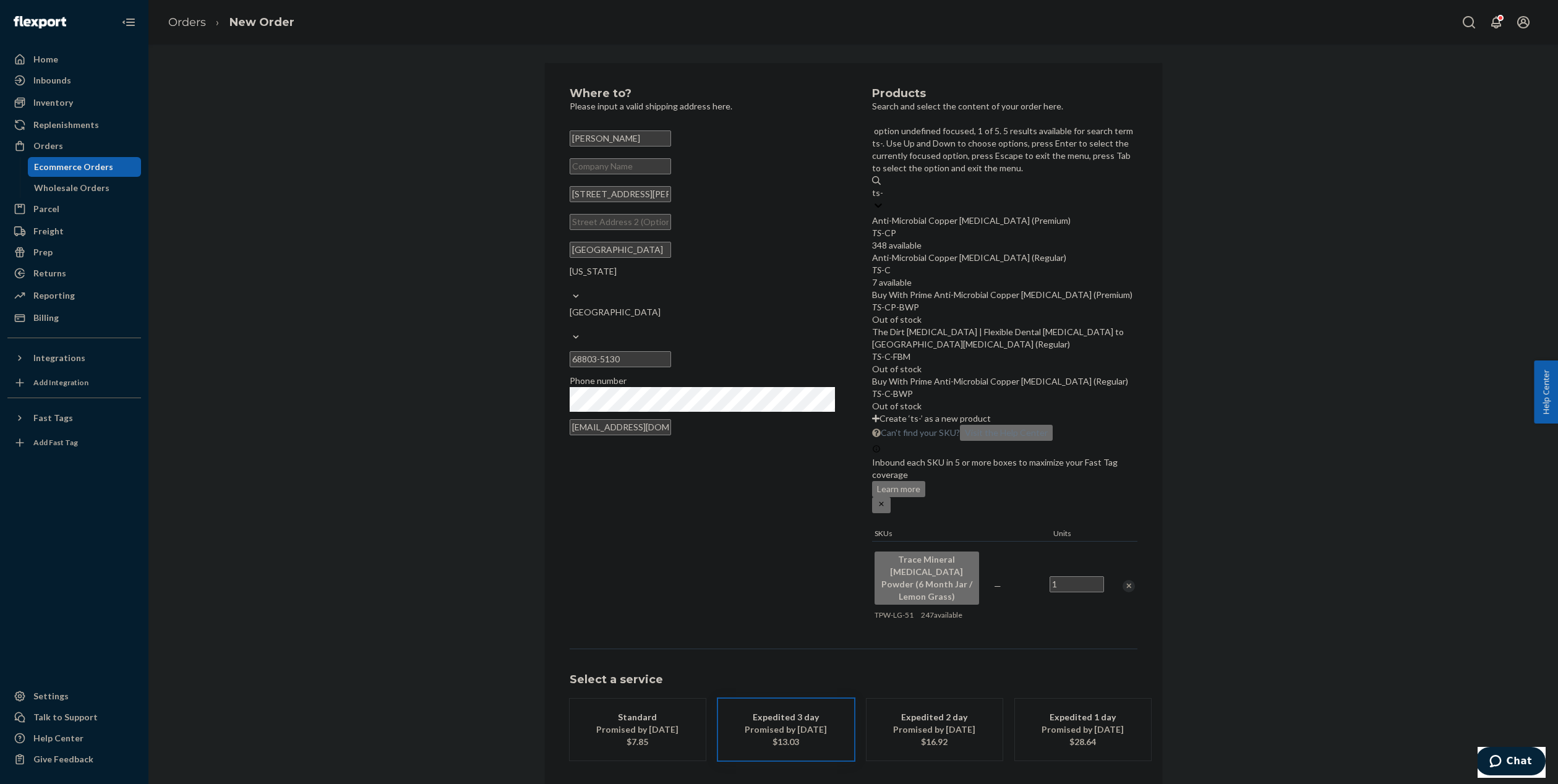
type input "ts-c"
click at [1019, 215] on div "Anti-Microbial Copper [MEDICAL_DATA] (Premium)" at bounding box center [1005, 221] width 265 height 12
click at [888, 186] on input "ts-c" at bounding box center [880, 193] width 15 height 12
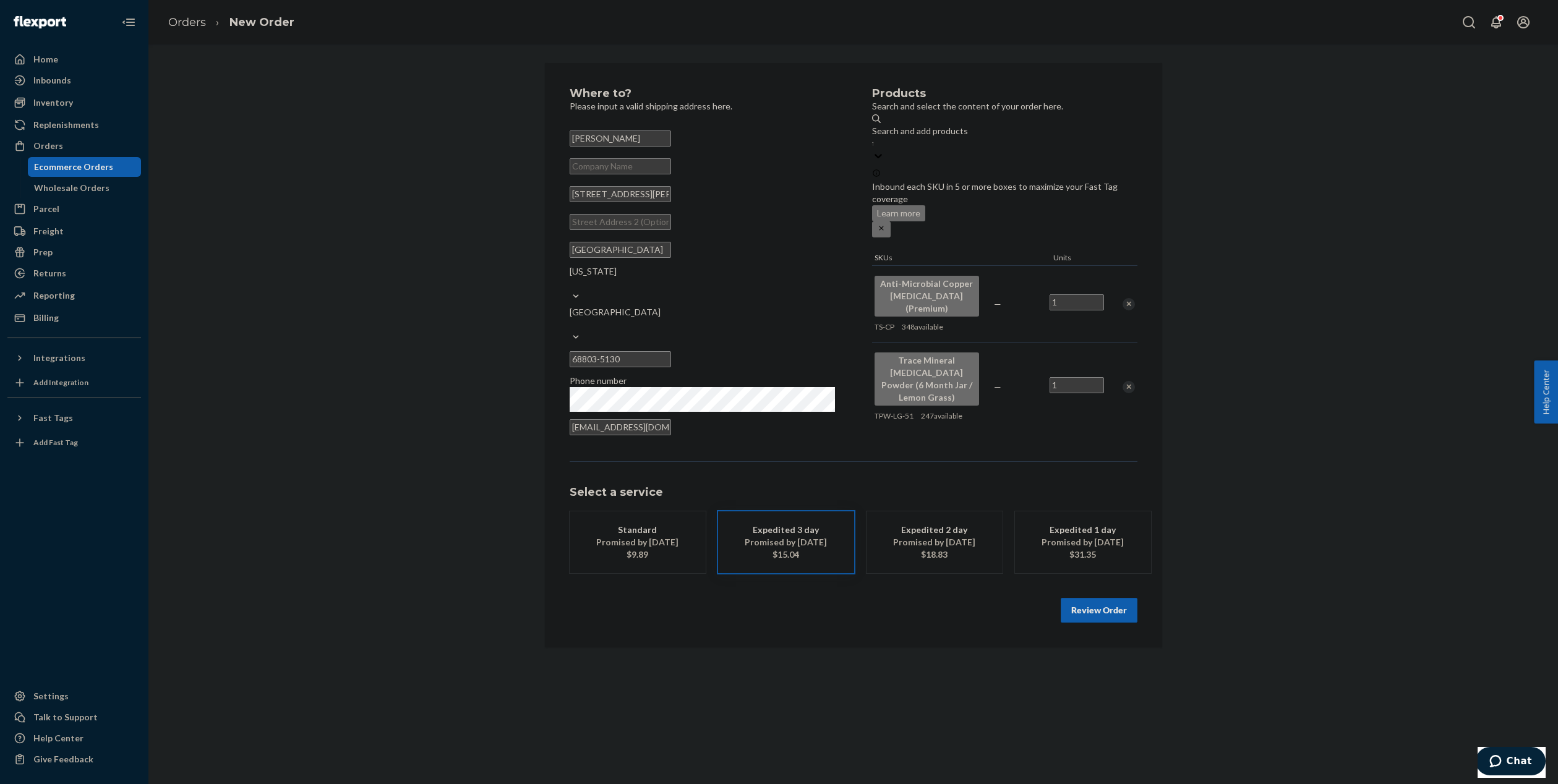
drag, startPoint x: 653, startPoint y: 142, endPoint x: 545, endPoint y: 139, distance: 108.0
click at [545, 139] on div "Where to? Please input a valid shipping address here. [PERSON_NAME] [STREET_ADD…" at bounding box center [853, 355] width 617 height 585
drag, startPoint x: 646, startPoint y: 209, endPoint x: 544, endPoint y: 203, distance: 102.2
click at [545, 203] on div "Where to? Please input a valid shipping address here. [PERSON_NAME] [STREET_ADD…" at bounding box center [853, 355] width 617 height 585
click at [911, 524] on div "Expedited 2 day" at bounding box center [935, 530] width 99 height 12
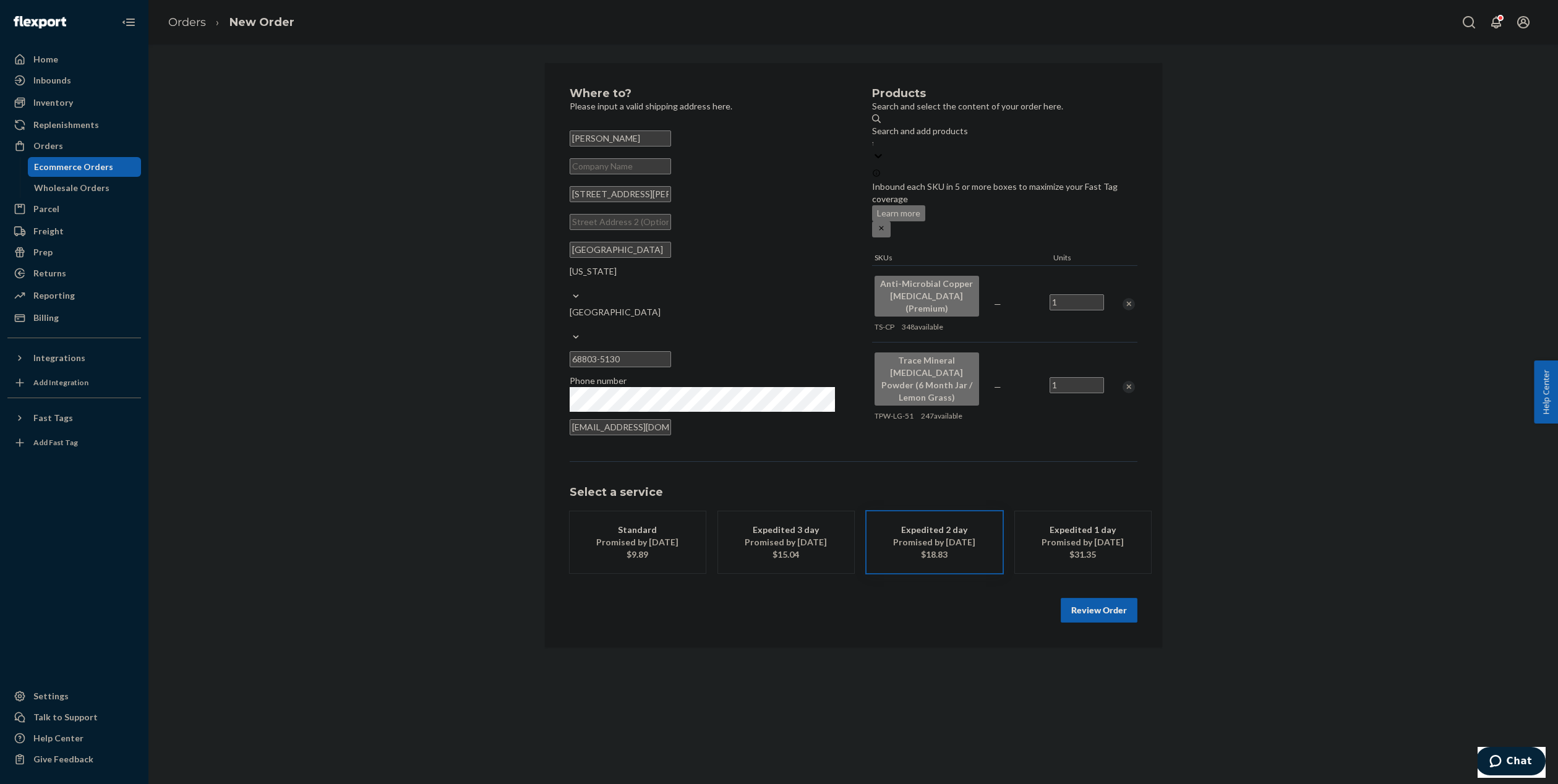
click at [1102, 598] on button "Review Order" at bounding box center [1100, 610] width 77 height 25
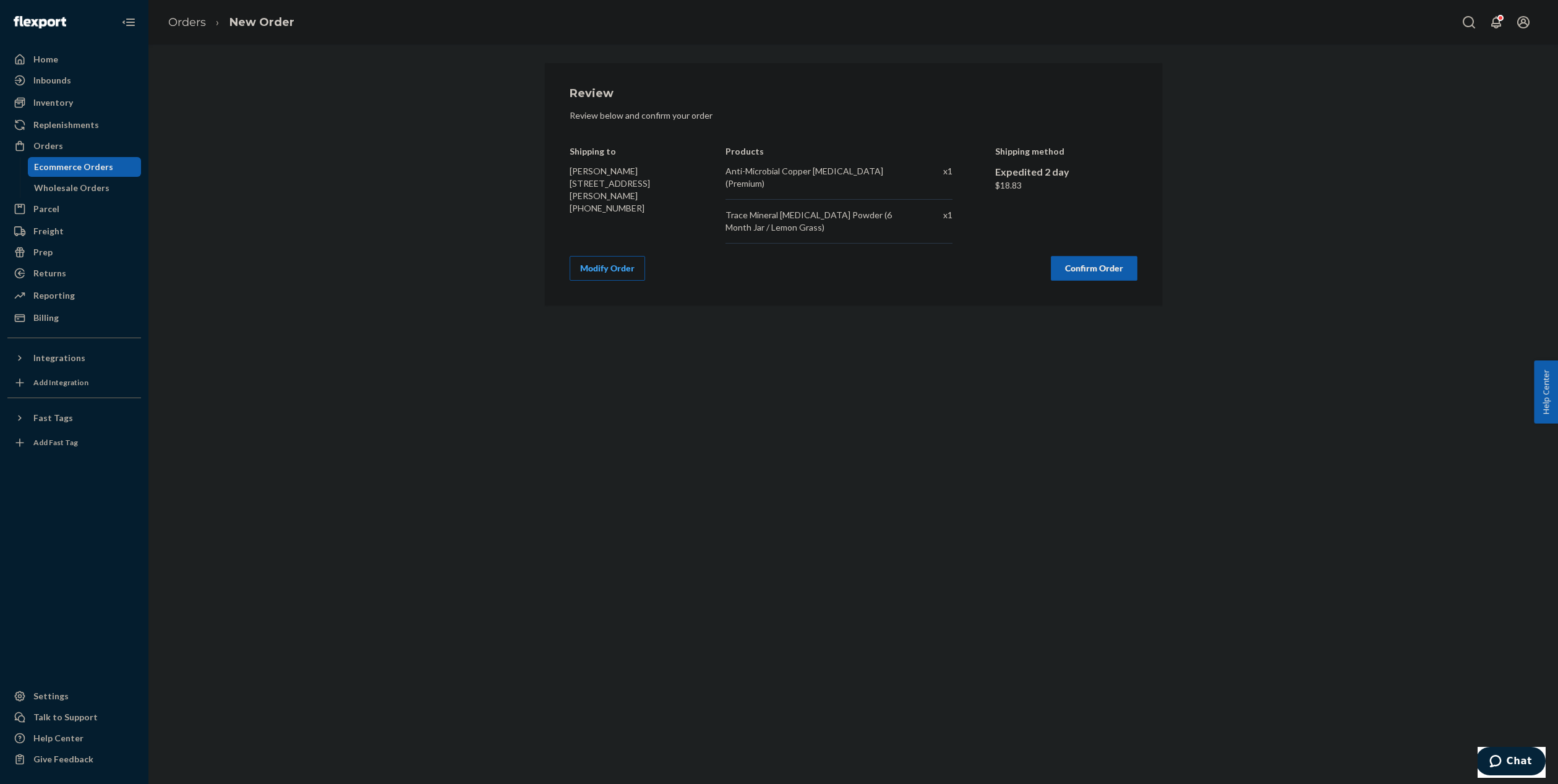
click at [1094, 274] on button "Confirm Order" at bounding box center [1094, 268] width 86 height 25
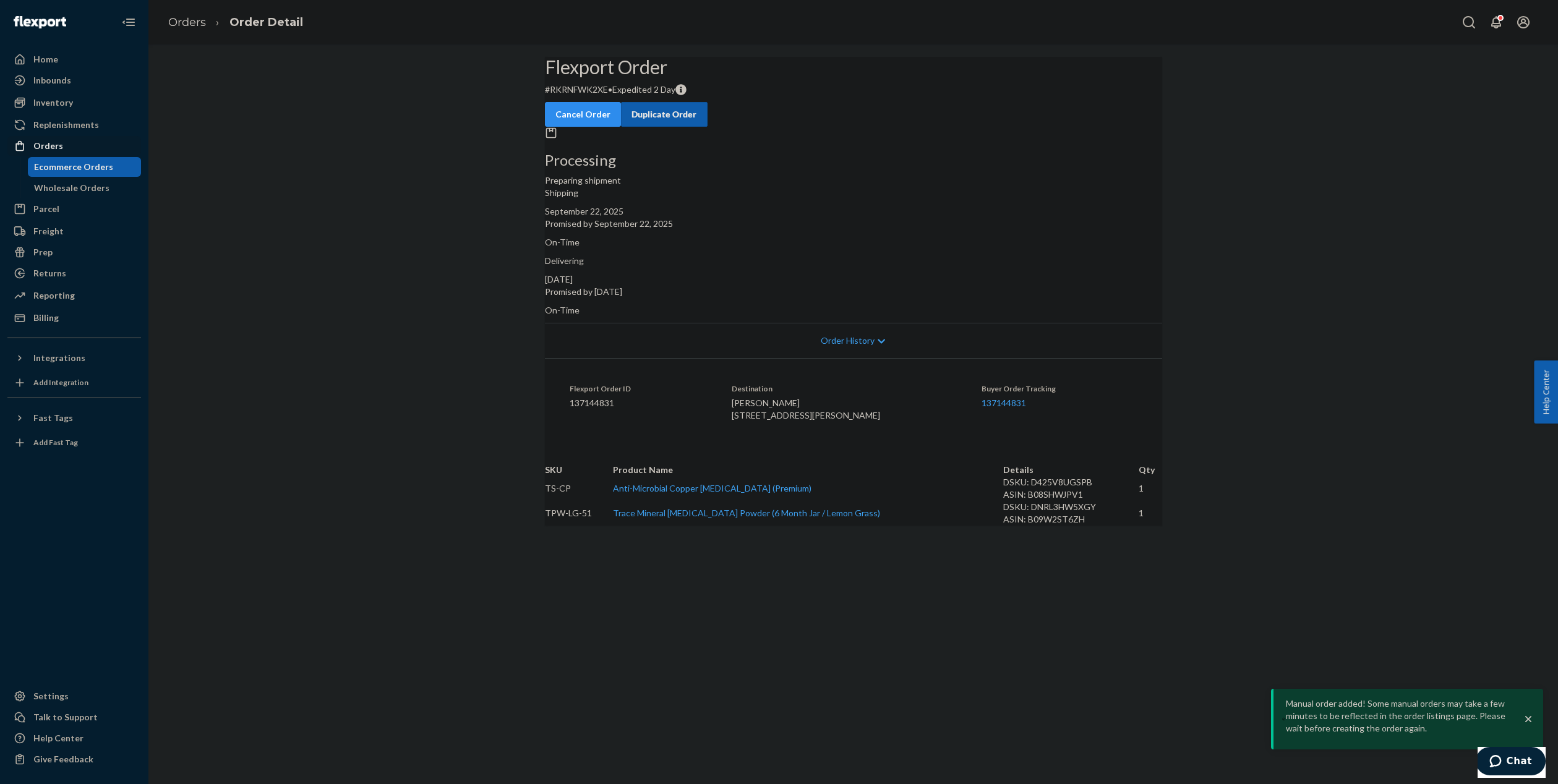
click at [61, 142] on div "Orders" at bounding box center [74, 146] width 131 height 17
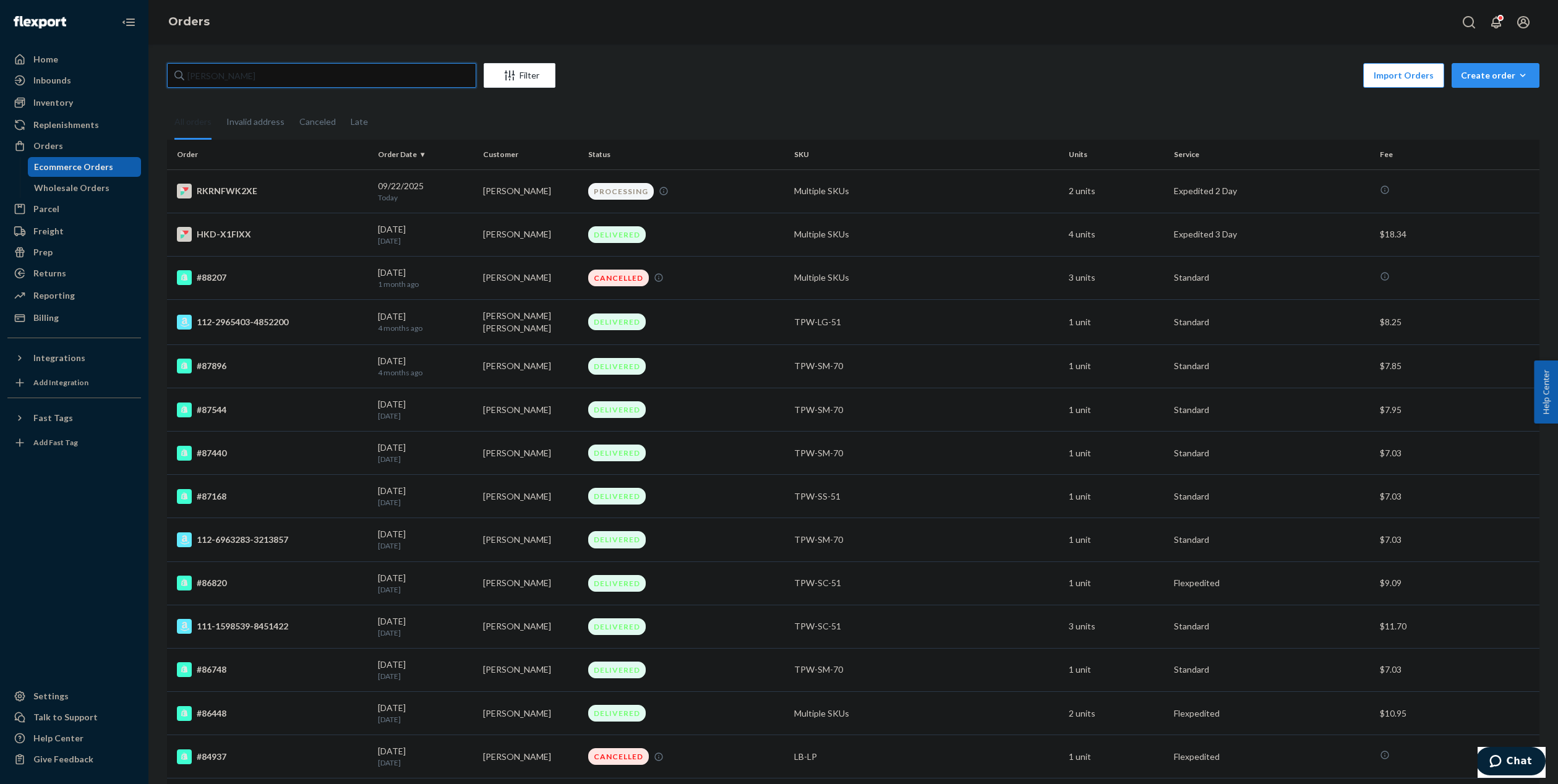
drag, startPoint x: 311, startPoint y: 77, endPoint x: 177, endPoint y: 58, distance: 135.3
click at [177, 58] on div "[PERSON_NAME] Import Orders Create order Ecommerce order Removal order All orde…" at bounding box center [854, 414] width 1410 height 739
paste input "#88301"
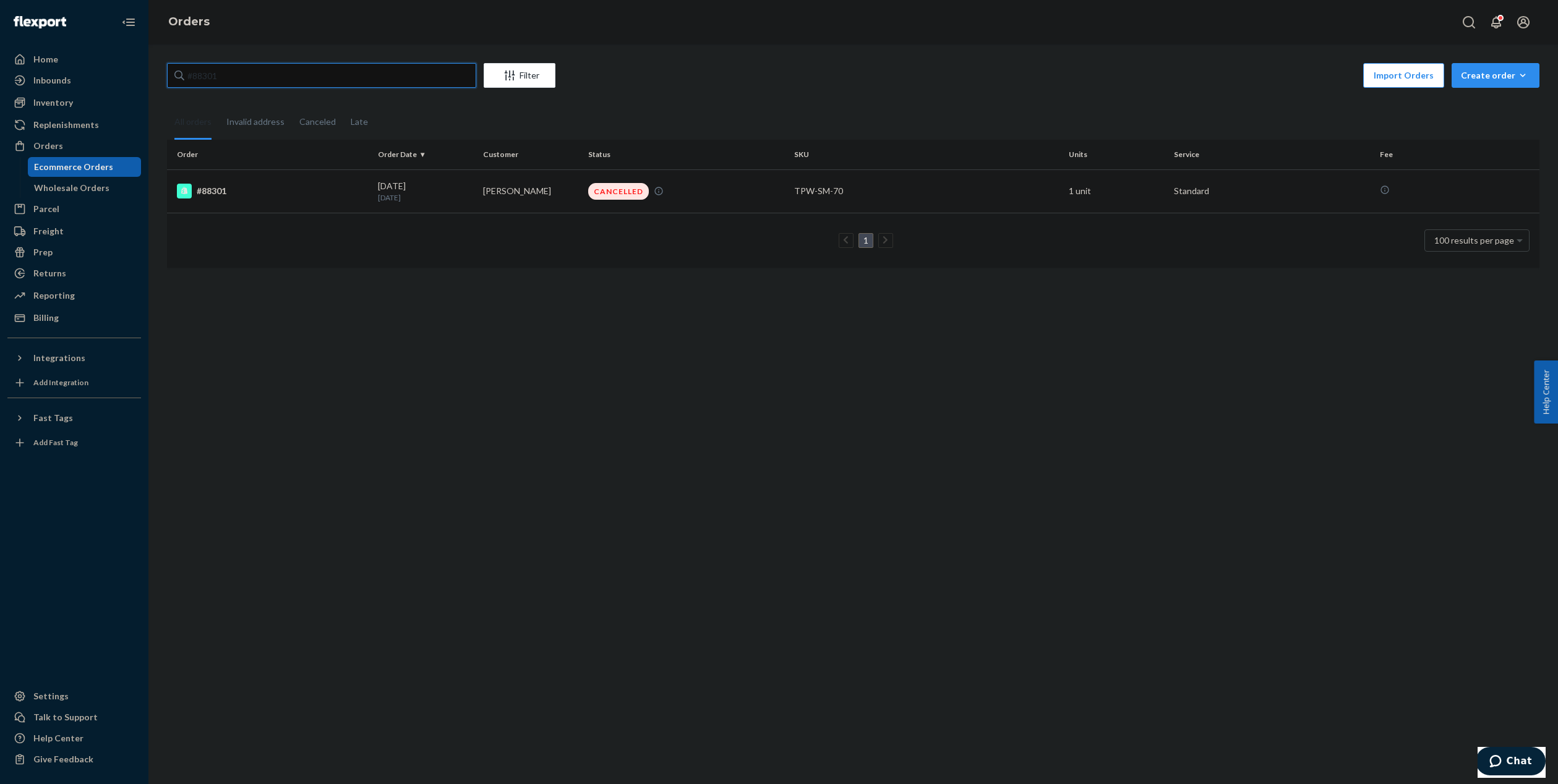
type input "#88301"
click at [467, 193] on p "[DATE]" at bounding box center [426, 198] width 96 height 11
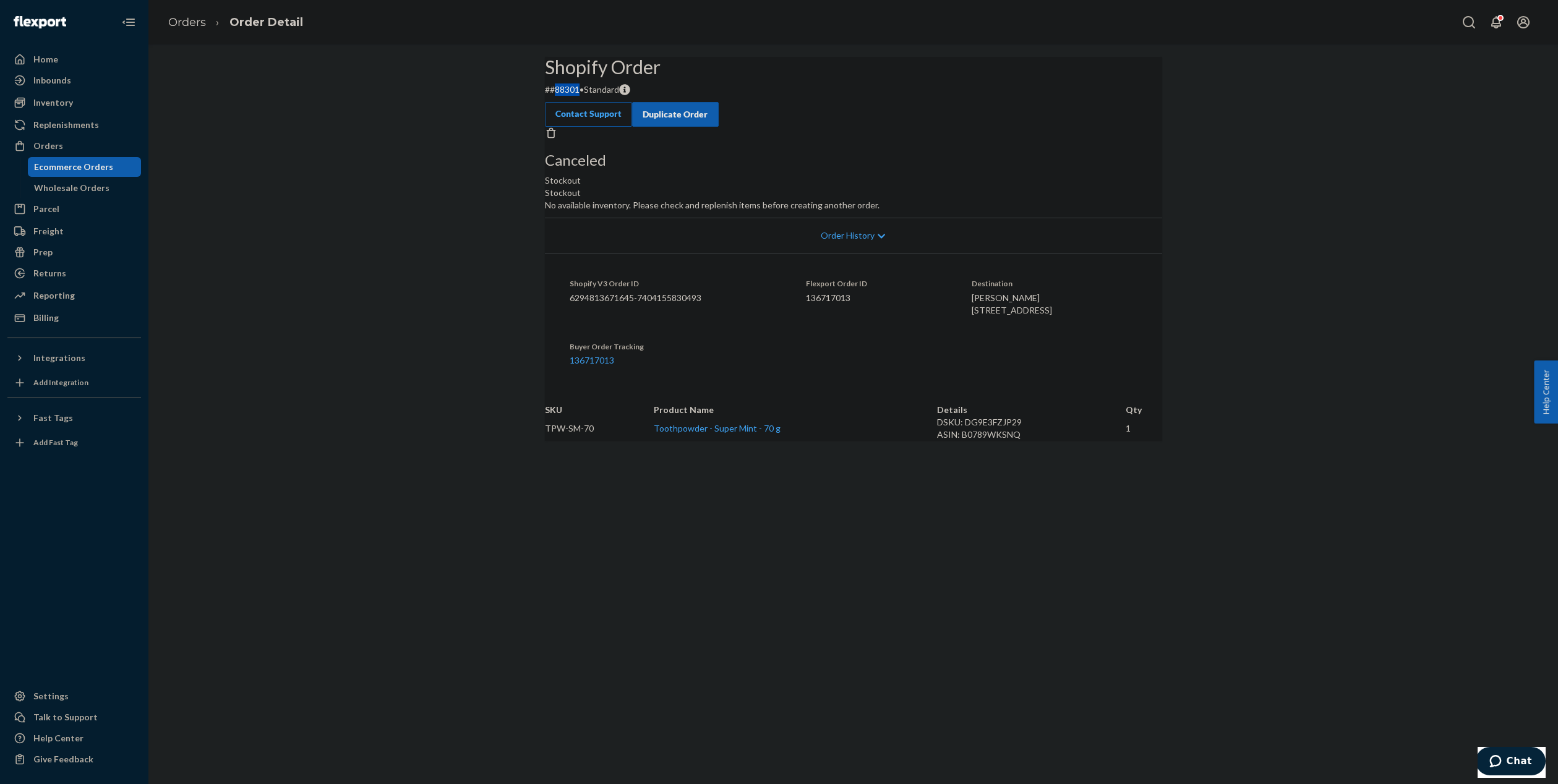
drag, startPoint x: 604, startPoint y: 119, endPoint x: 580, endPoint y: 124, distance: 24.5
click at [580, 95] on p "# #88301 • Standard" at bounding box center [853, 89] width 617 height 12
copy p "88301"
drag, startPoint x: 1024, startPoint y: 353, endPoint x: 944, endPoint y: 356, distance: 80.1
click at [944, 356] on dl "Shopify V3 Order ID 6294813671645-7404155830493 Flexport Order ID 136717013 Des…" at bounding box center [853, 321] width 617 height 138
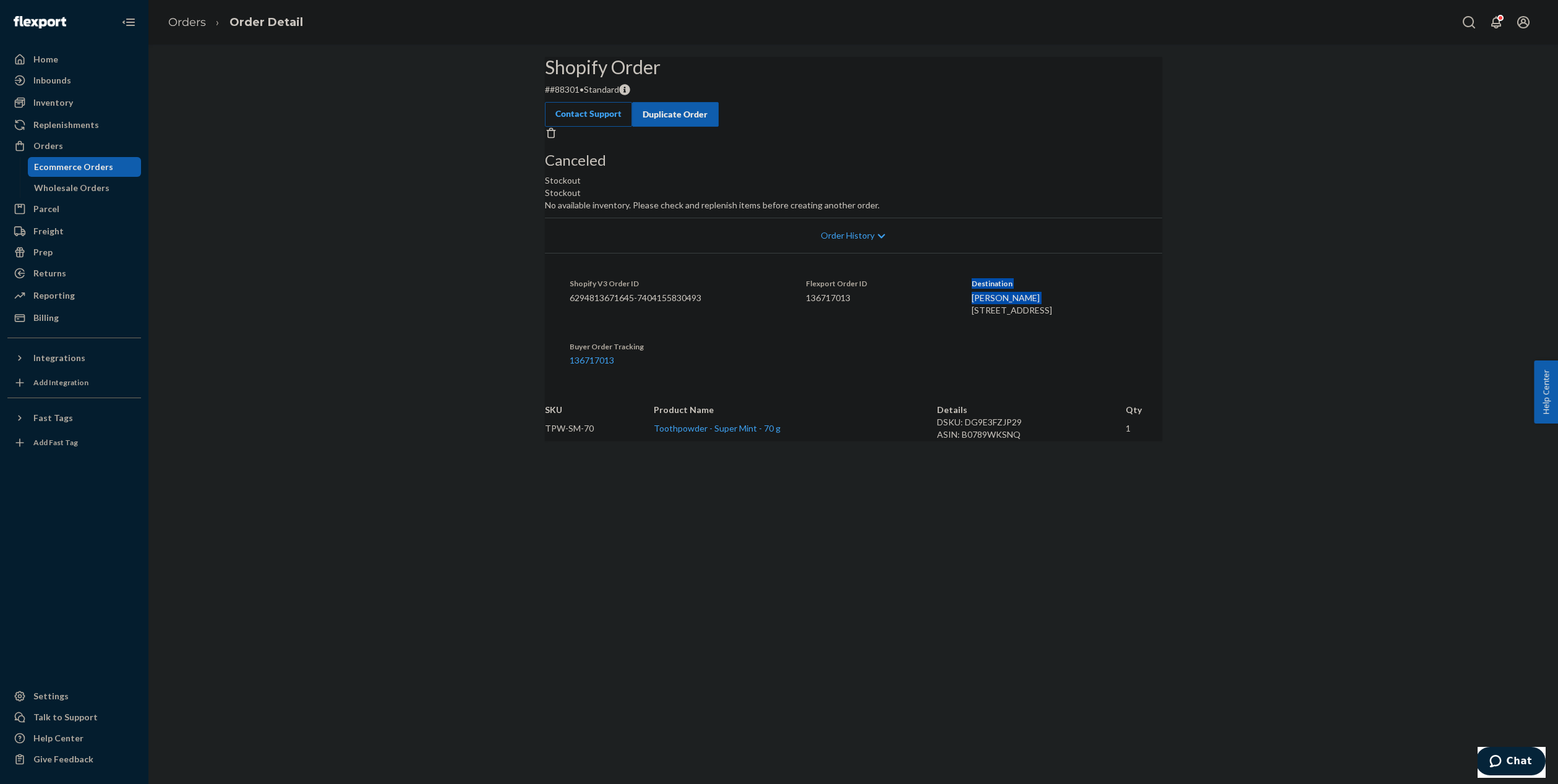
click at [944, 356] on dl "Shopify V3 Order ID 6294813671645-7404155830493 Flexport Order ID 136717013 Des…" at bounding box center [853, 321] width 617 height 138
drag, startPoint x: 1012, startPoint y: 355, endPoint x: 952, endPoint y: 355, distance: 60.0
click at [953, 355] on dl "Shopify V3 Order ID 6294813671645-7404155830493 Flexport Order ID 136717013 Des…" at bounding box center [853, 321] width 617 height 138
copy span "[PERSON_NAME]"
drag, startPoint x: 999, startPoint y: 368, endPoint x: 949, endPoint y: 368, distance: 50.0
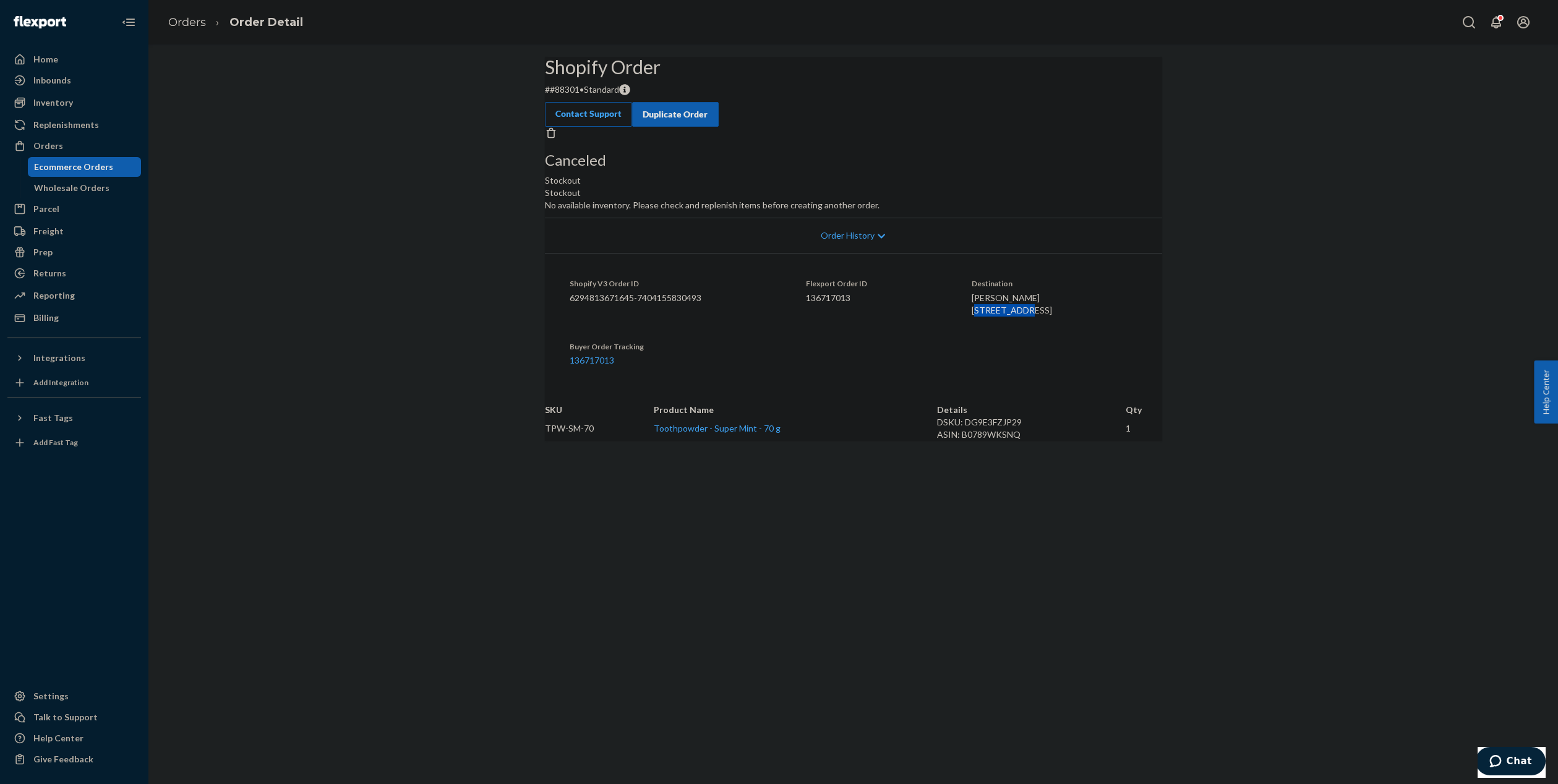
click at [950, 368] on dl "Shopify V3 Order ID 6294813671645-7404155830493 Flexport Order ID 136717013 Des…" at bounding box center [853, 321] width 617 height 138
copy span "[STREET_ADDRESS]"
drag, startPoint x: 1033, startPoint y: 365, endPoint x: 999, endPoint y: 365, distance: 34.0
click at [999, 315] on span "[PERSON_NAME] [STREET_ADDRESS]" at bounding box center [1012, 304] width 80 height 23
copy span "Apt J11"
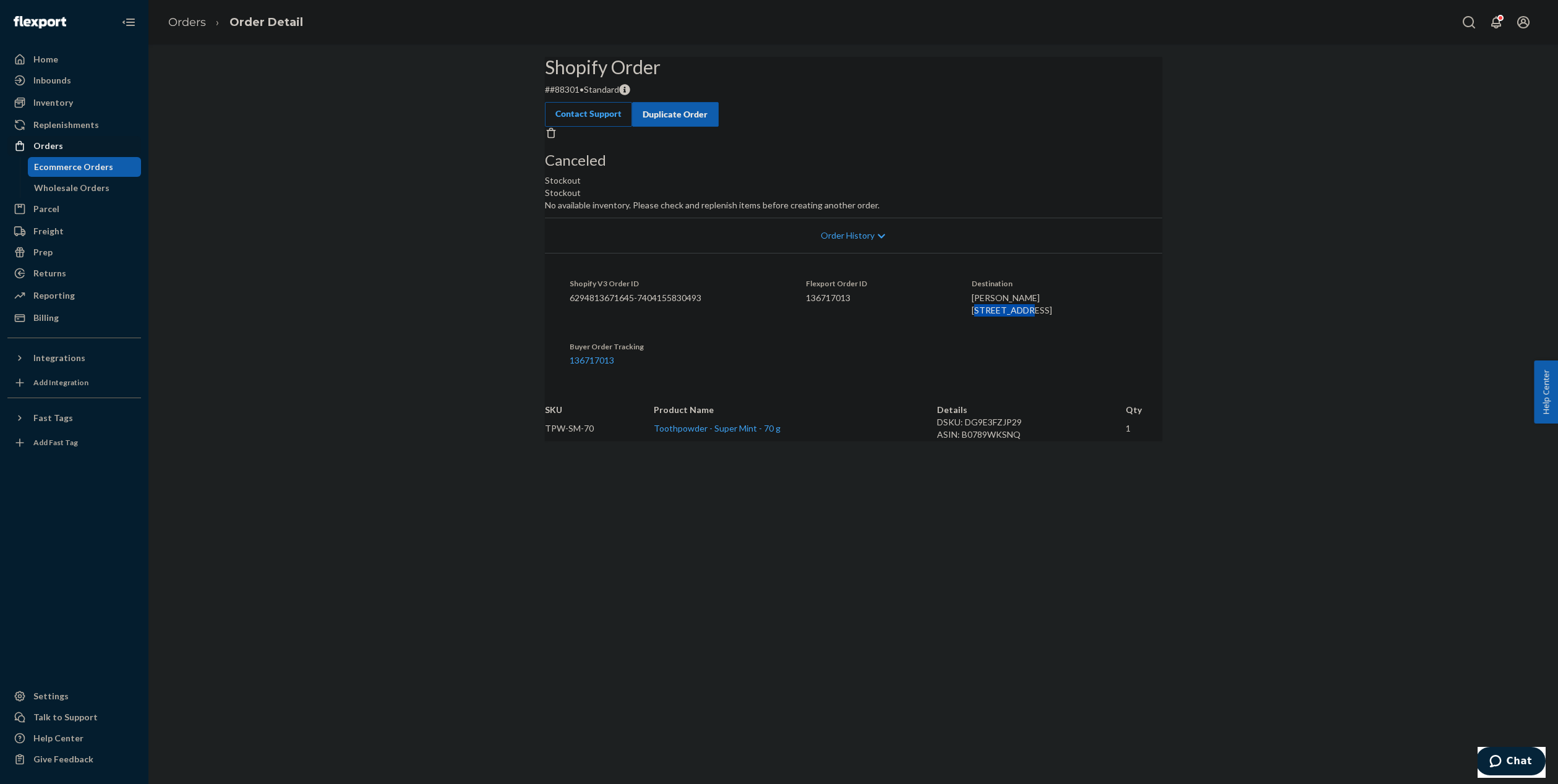
click at [64, 140] on div "Orders" at bounding box center [74, 146] width 131 height 17
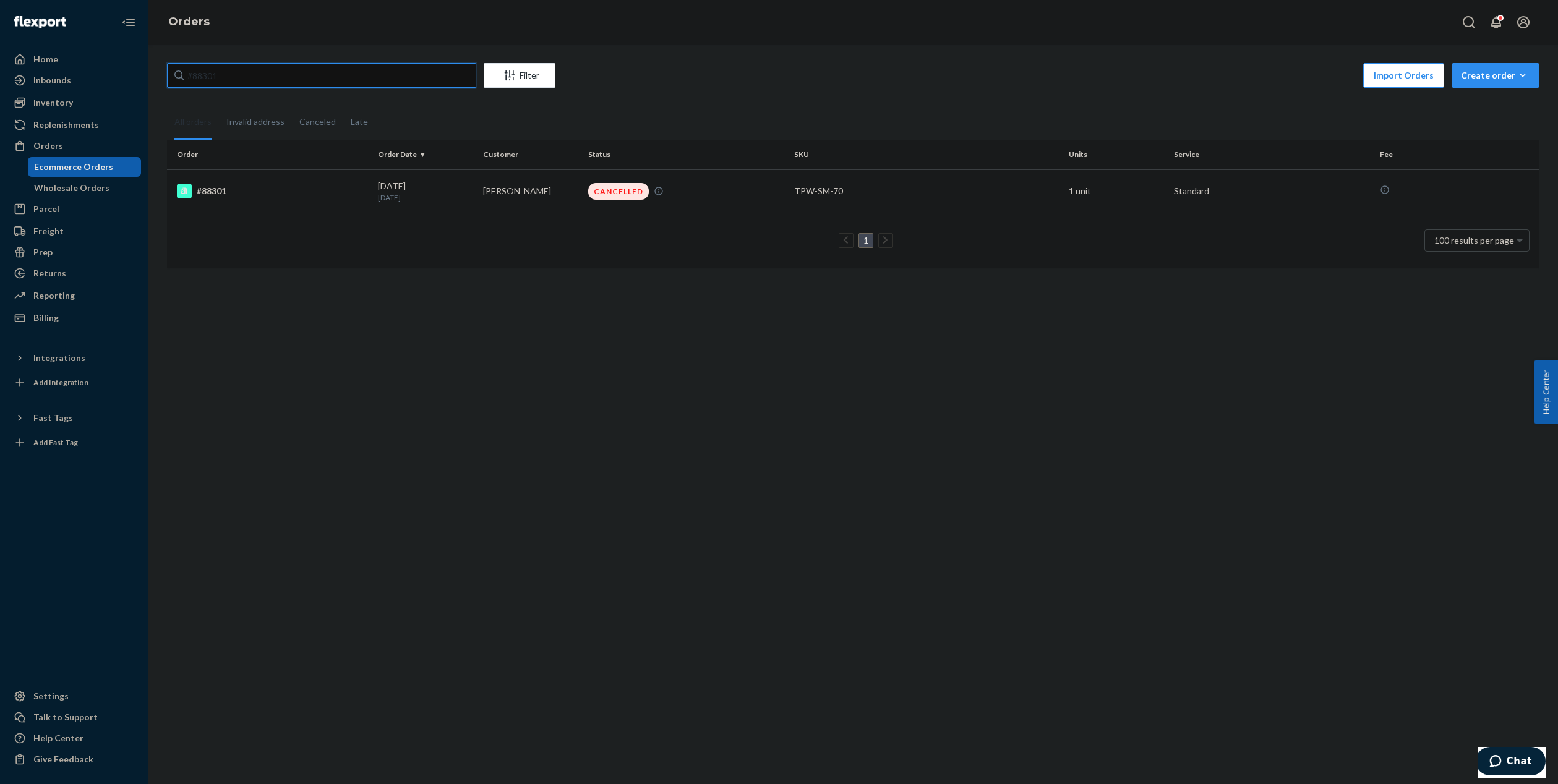
drag, startPoint x: 340, startPoint y: 78, endPoint x: 163, endPoint y: 69, distance: 177.2
click at [163, 69] on div "#88301 Filter Import Orders Create order Ecommerce order Removal order All orde…" at bounding box center [853, 172] width 1391 height 217
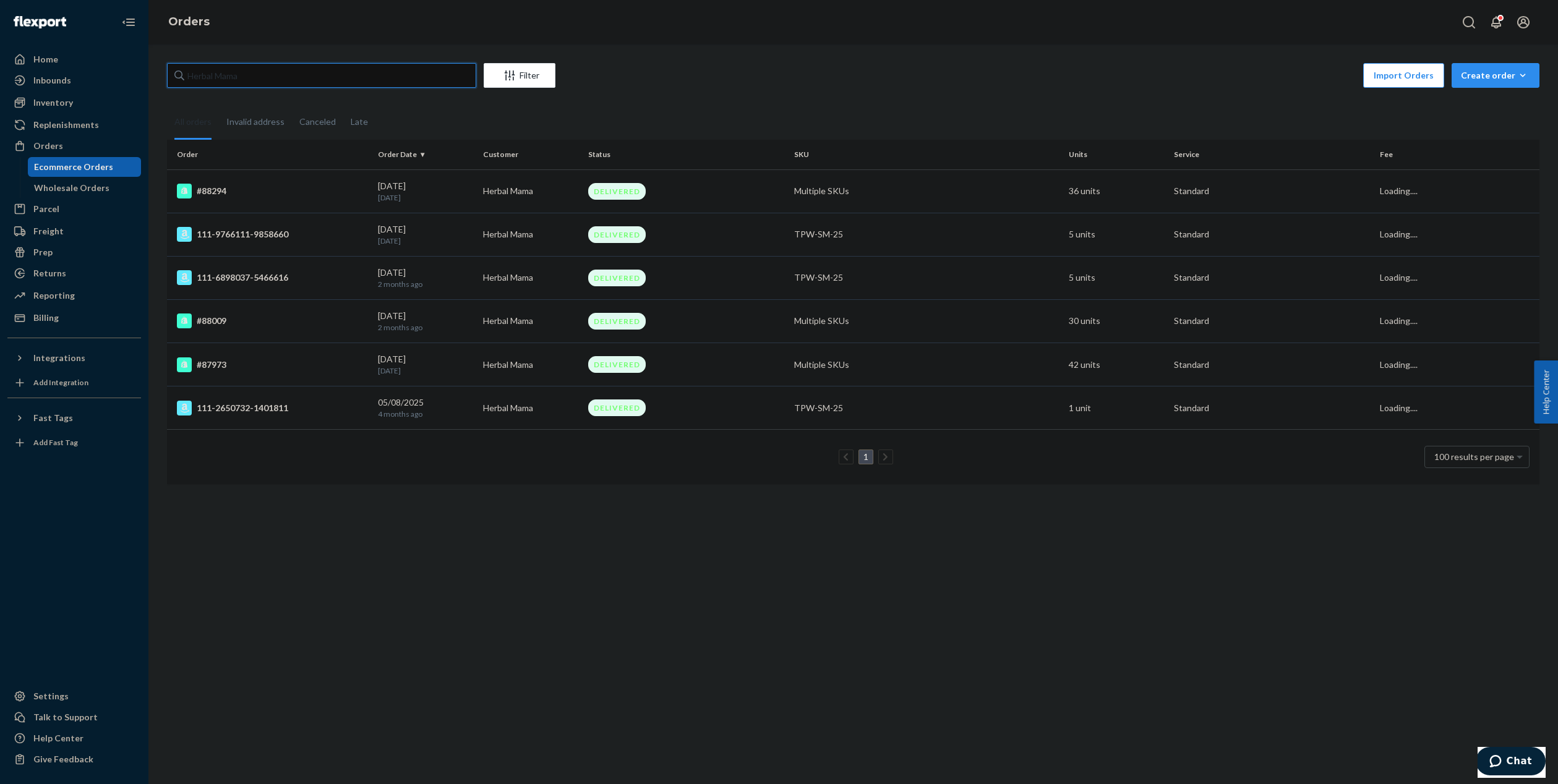
type input "Herbal Mama"
click at [444, 199] on p "[DATE]" at bounding box center [426, 198] width 96 height 11
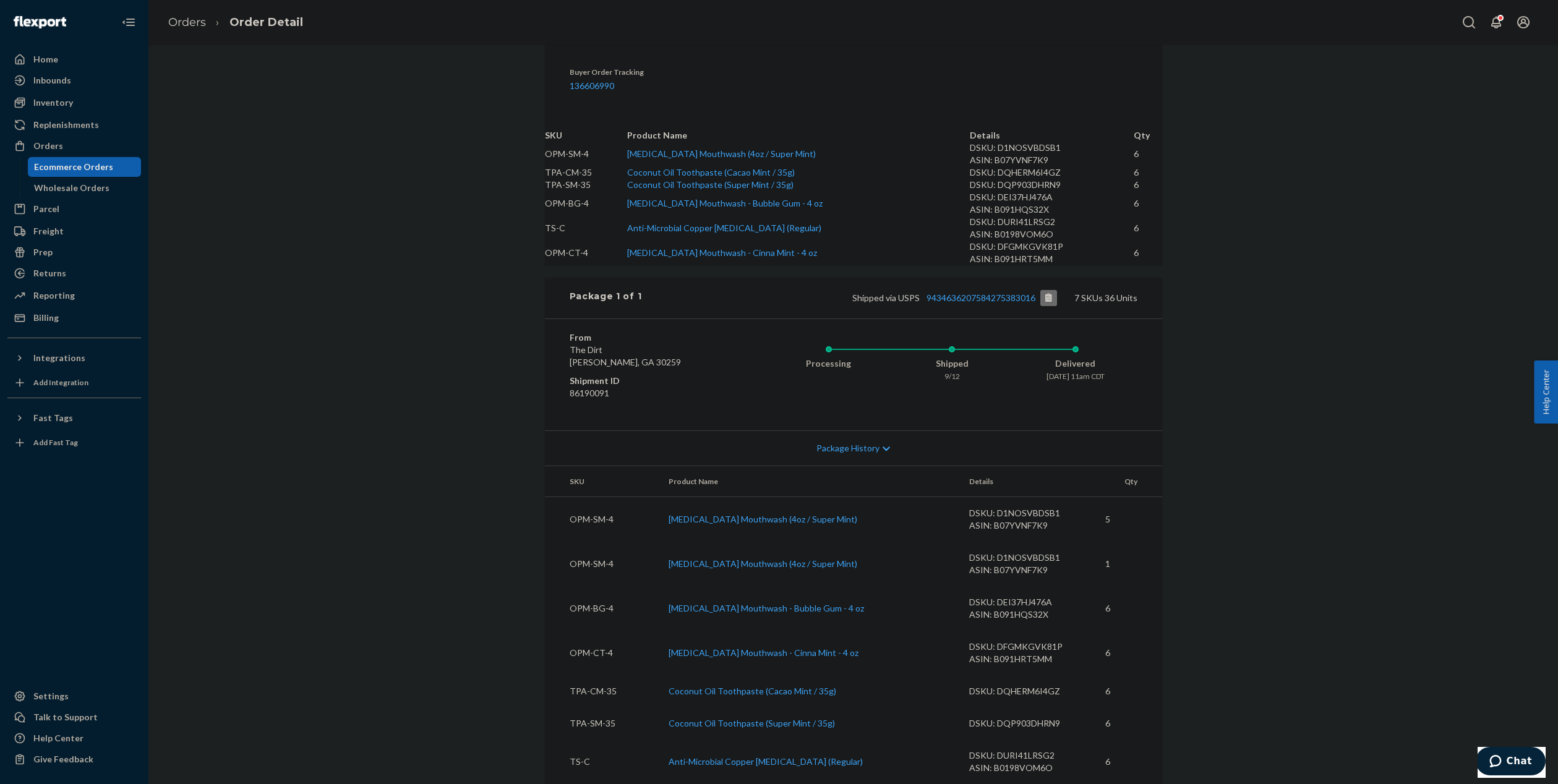
scroll to position [459, 0]
click at [1049, 306] on button "Copy tracking number" at bounding box center [1049, 298] width 17 height 16
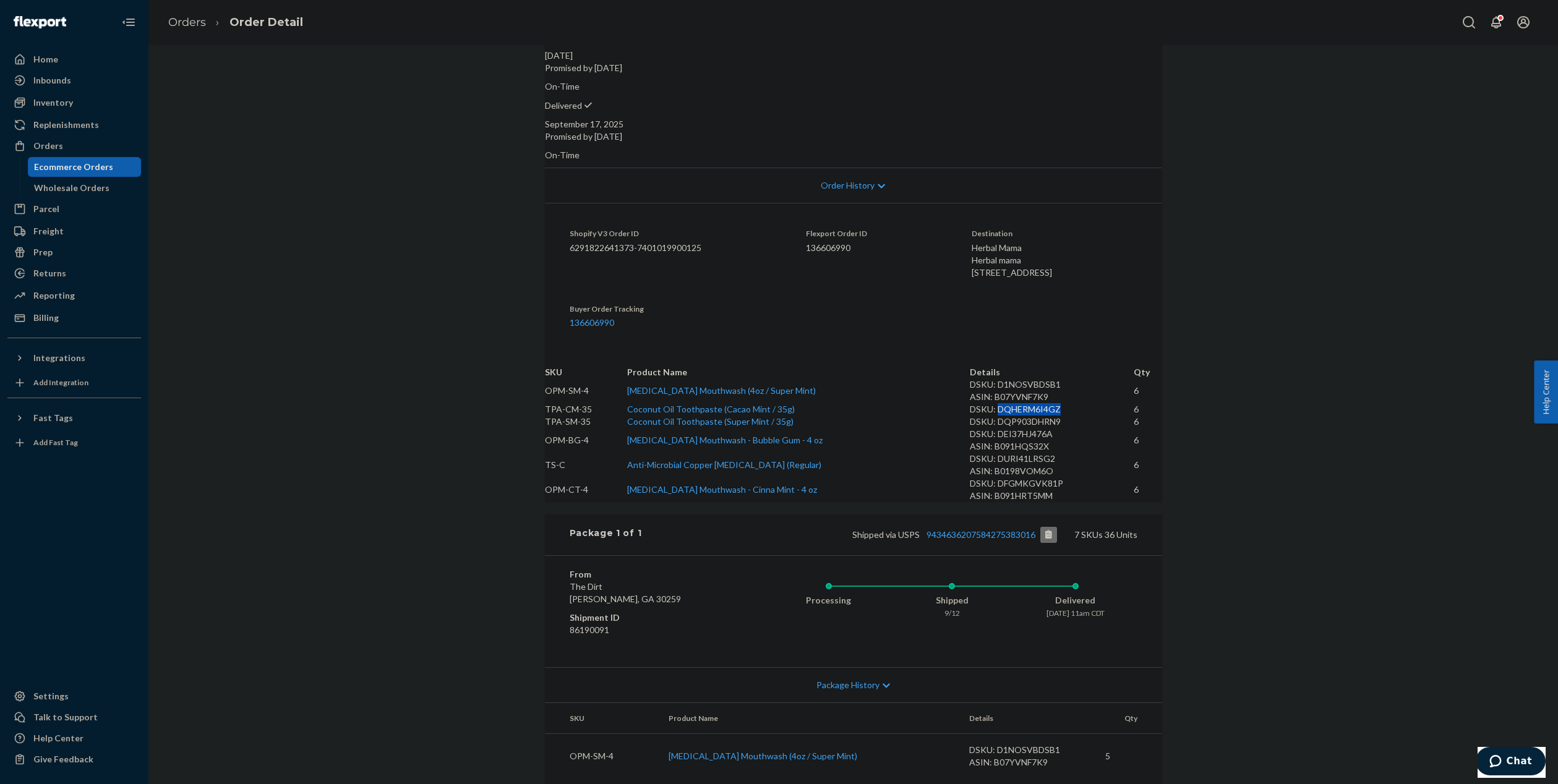
scroll to position [321, 0]
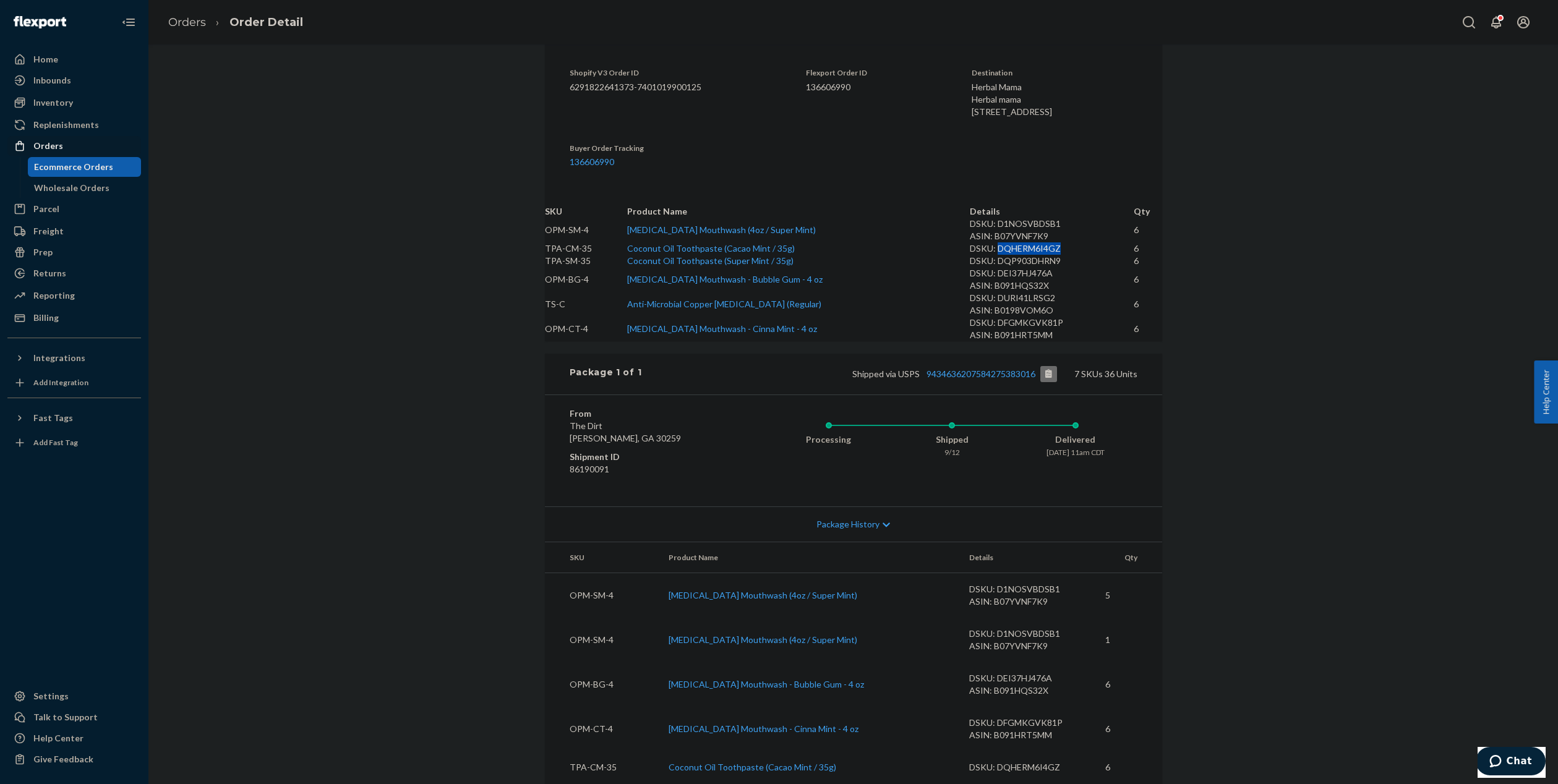
click at [54, 143] on div "Orders" at bounding box center [48, 146] width 30 height 12
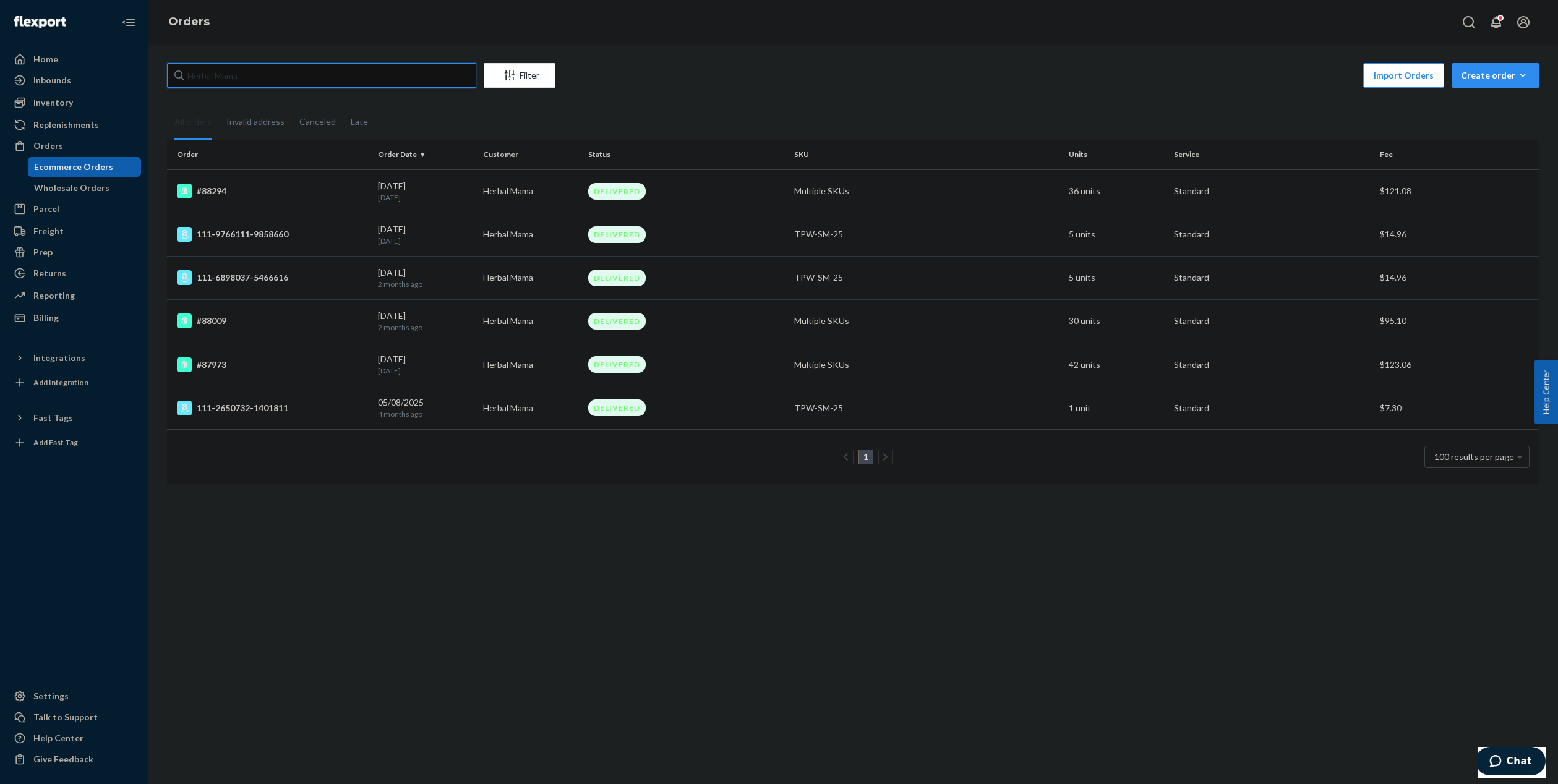
drag, startPoint x: 287, startPoint y: 77, endPoint x: 148, endPoint y: 66, distance: 139.4
click at [161, 68] on div "Herbal Mama Filter Import Orders Create order Ecommerce order Removal order All…" at bounding box center [853, 280] width 1391 height 434
paste input "111-1640933-2246604"
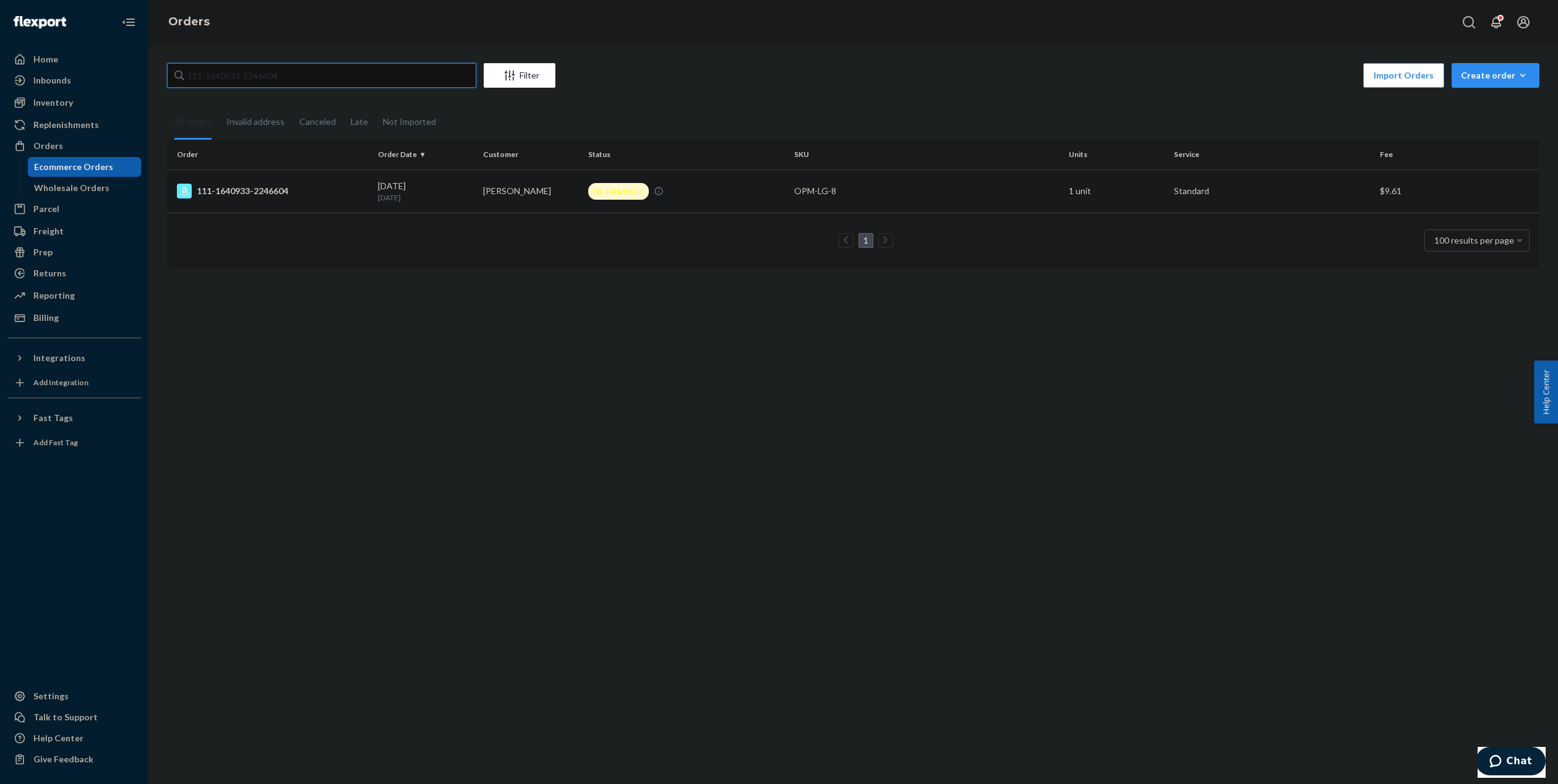
type input "111-1640933-2246604"
click at [465, 187] on div "[DATE] [DATE]" at bounding box center [426, 192] width 96 height 23
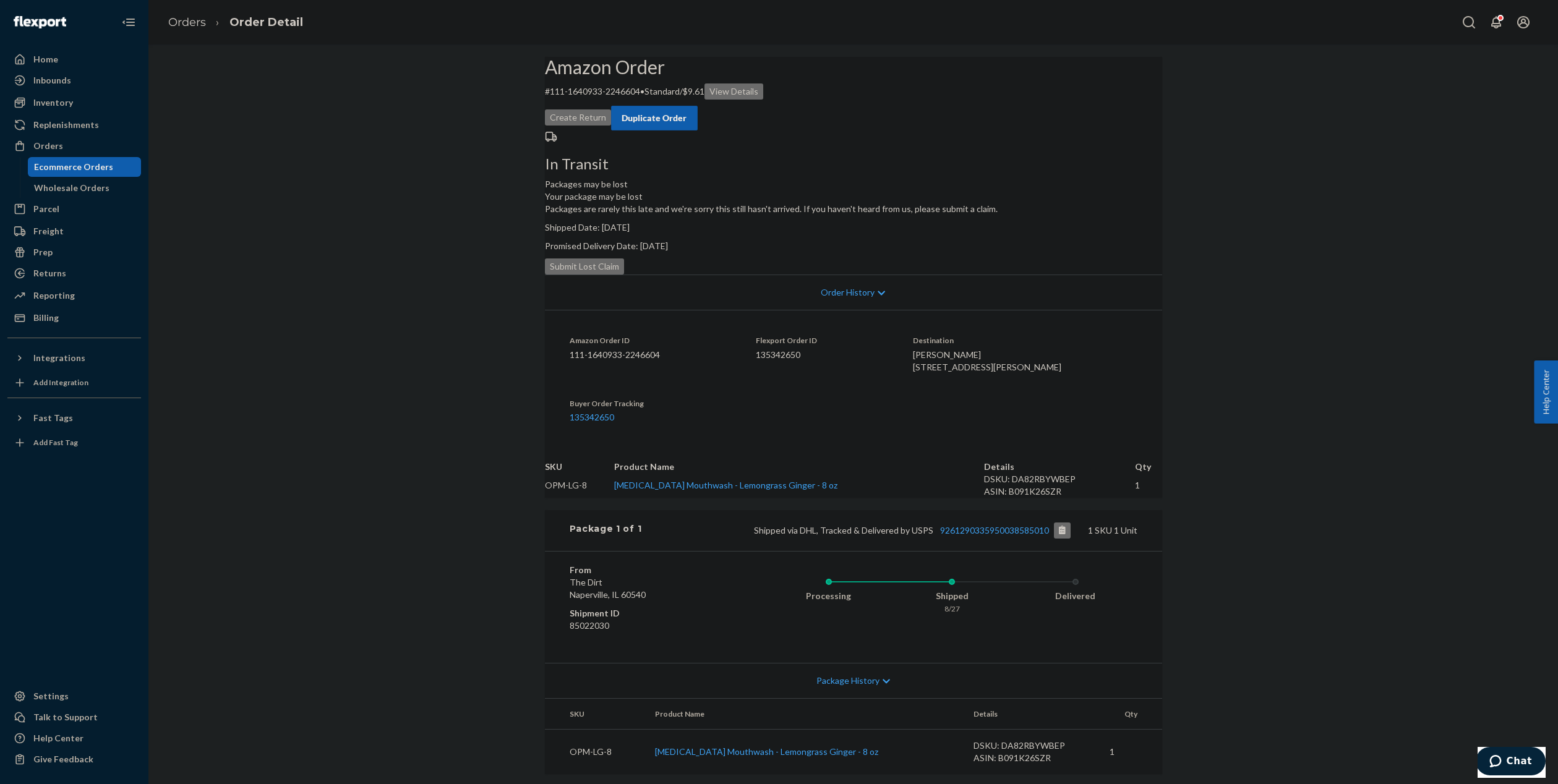
click at [624, 274] on button "Submit Lost Claim" at bounding box center [584, 266] width 79 height 16
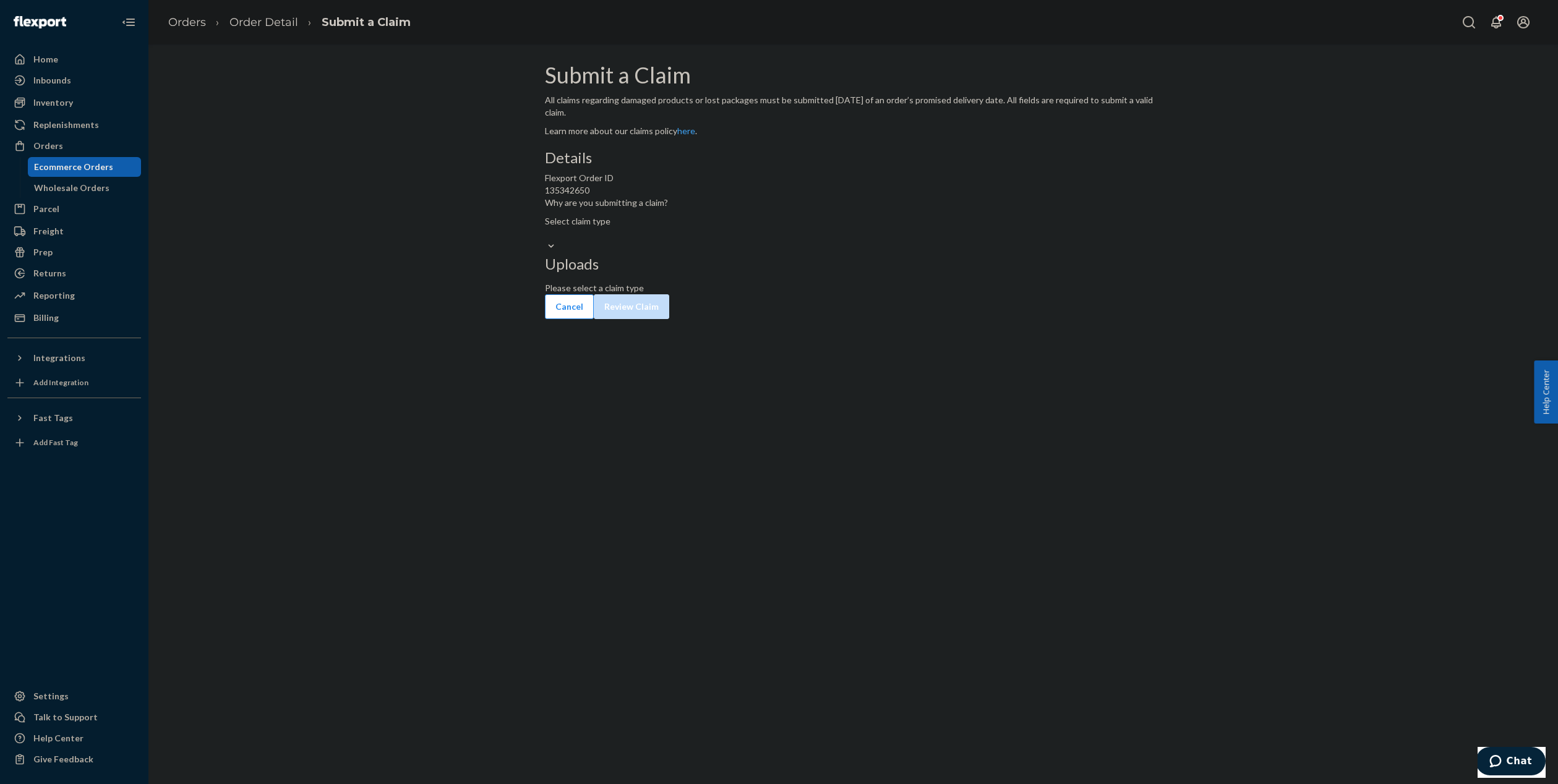
click at [774, 240] on div "Select claim type" at bounding box center [853, 227] width 617 height 25
click at [546, 240] on input "Why are you submitting a claim? Select claim type" at bounding box center [546, 233] width 2 height 12
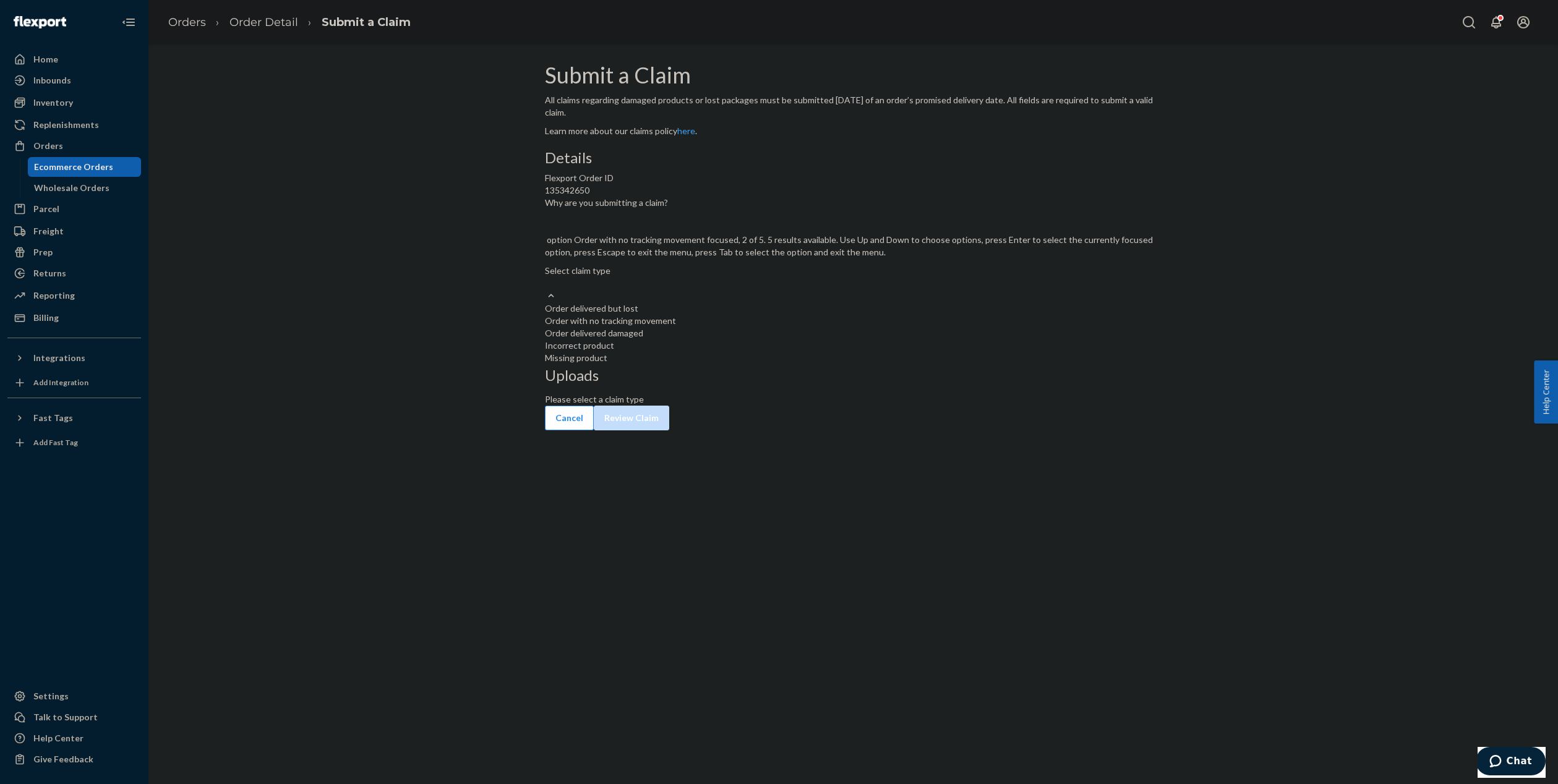
click at [739, 327] on div "Order with no tracking movement" at bounding box center [853, 321] width 617 height 12
click at [546, 290] on input "Why are you submitting a claim? option Order with no tracking movement focused,…" at bounding box center [546, 283] width 2 height 12
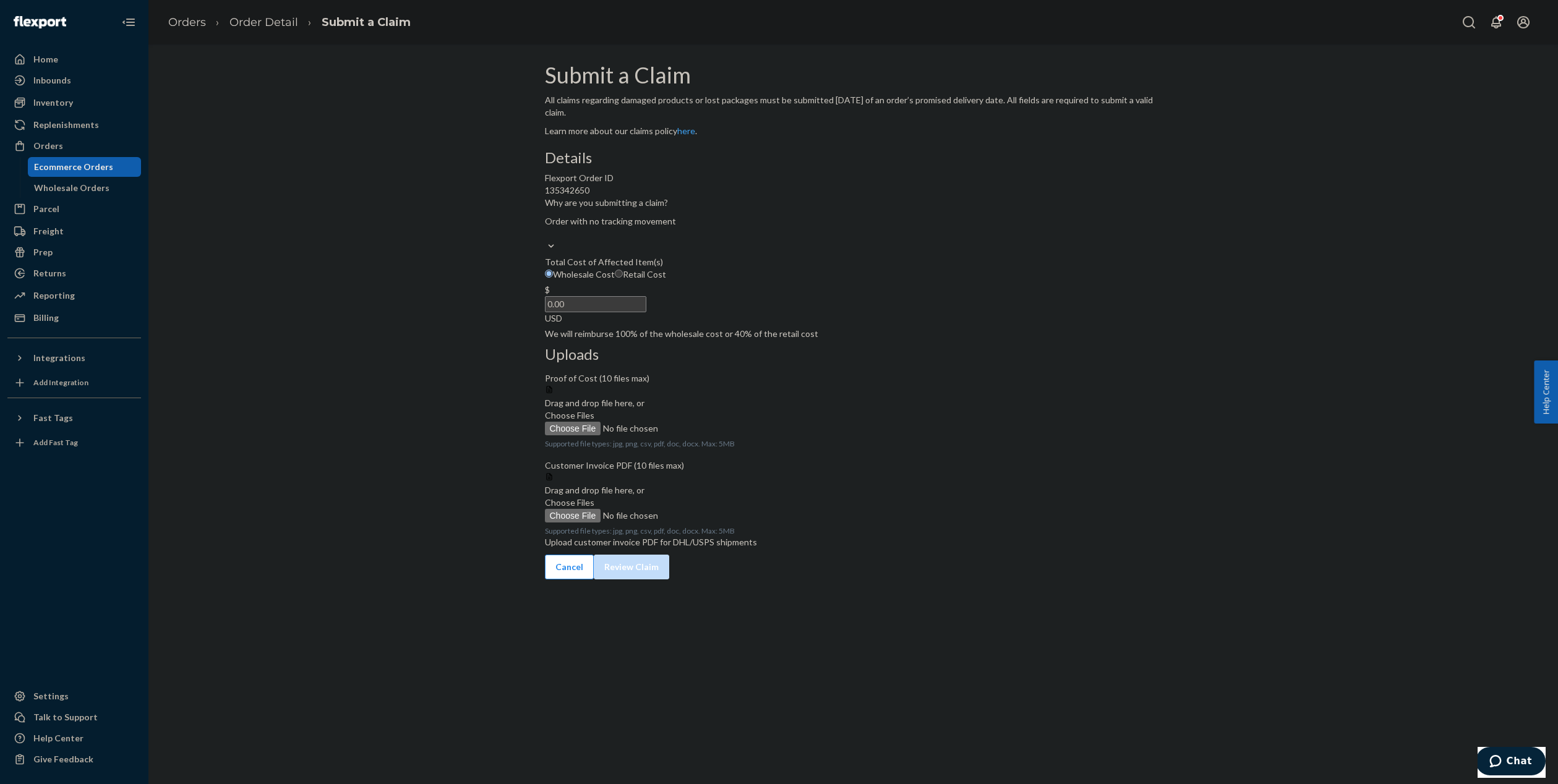
click at [646, 312] on input "0.00" at bounding box center [596, 304] width 102 height 16
type input "39.99"
click at [667, 280] on label "Retail Cost" at bounding box center [640, 274] width 52 height 12
click at [623, 277] on input "Retail Cost" at bounding box center [619, 273] width 8 height 8
radio input "true"
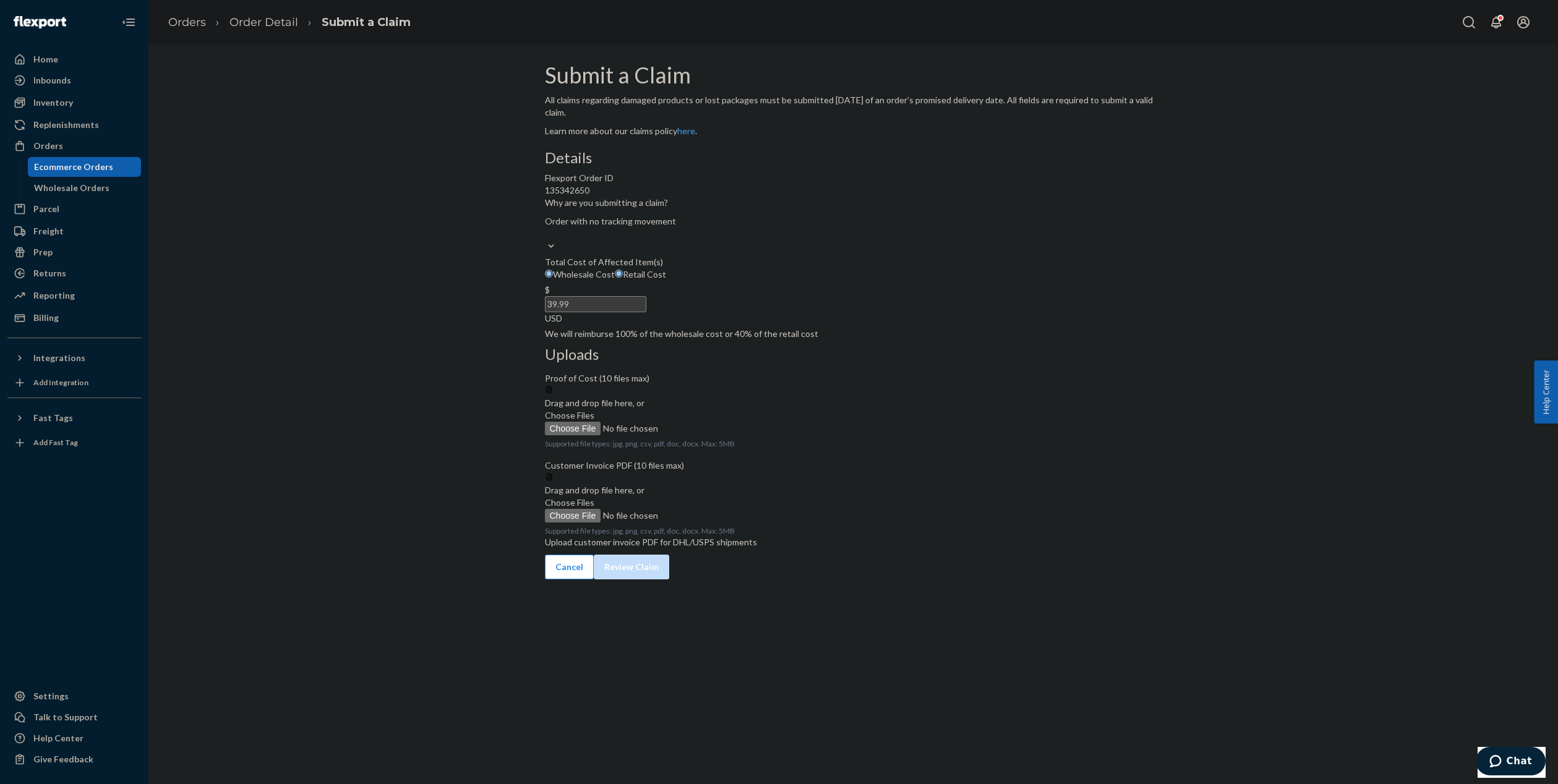
click at [594, 410] on span "Choose Files" at bounding box center [569, 415] width 49 height 11
click at [714, 422] on input "Choose Files" at bounding box center [629, 429] width 168 height 14
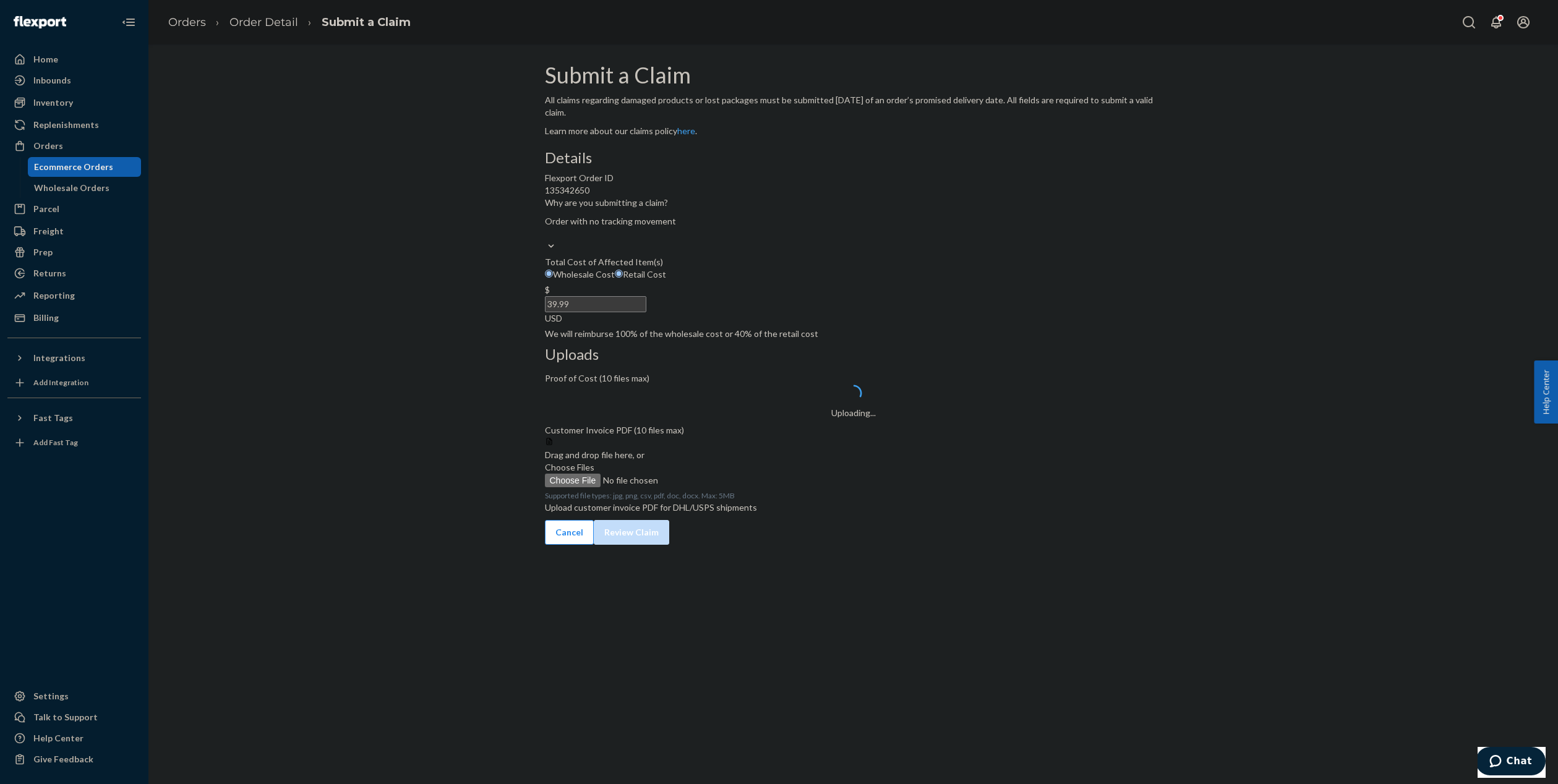
click at [594, 472] on span "Choose Files" at bounding box center [569, 467] width 49 height 11
click at [714, 475] on input "Choose Files" at bounding box center [629, 481] width 168 height 14
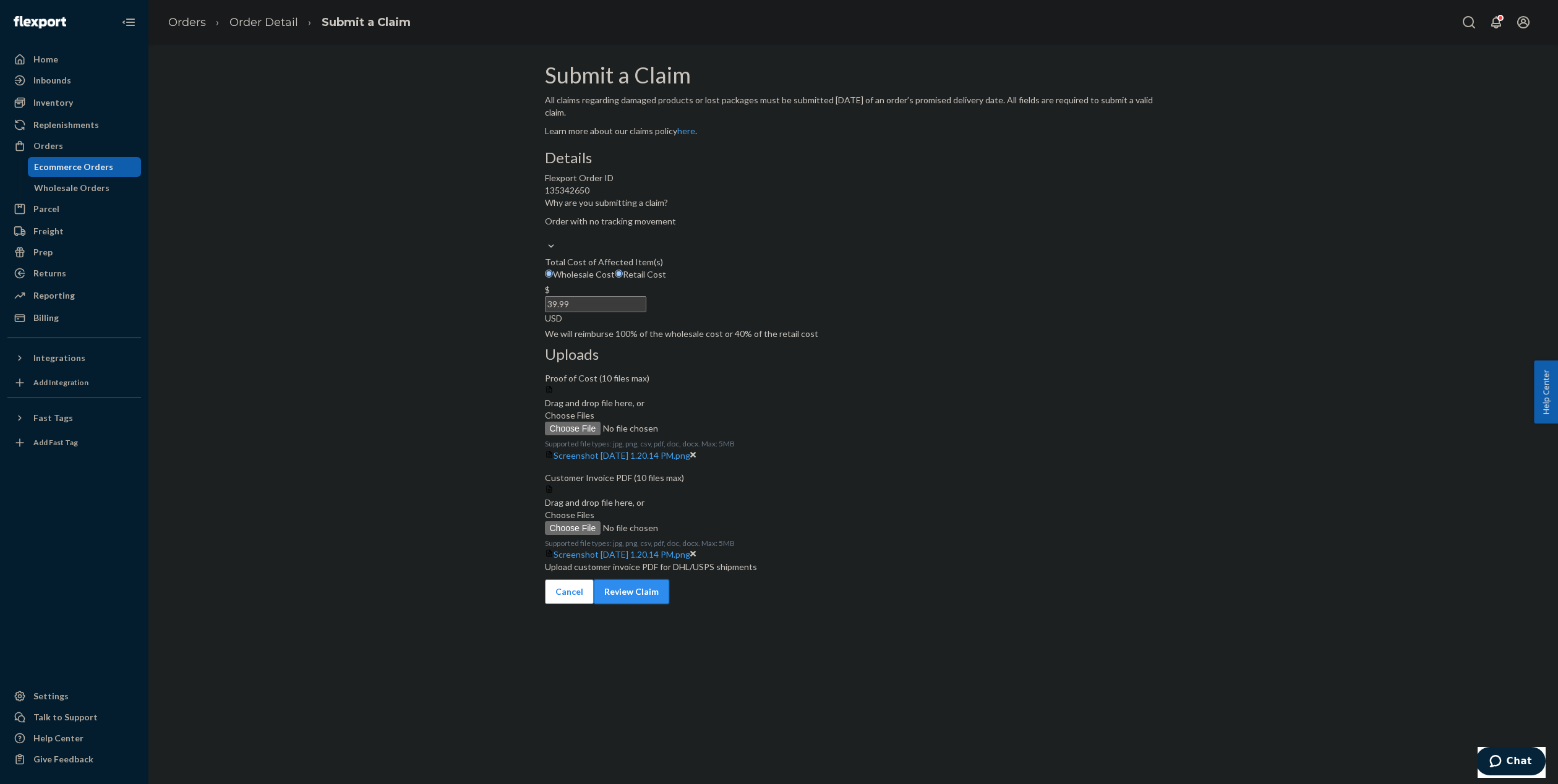
click at [670, 604] on button "Review Claim" at bounding box center [632, 591] width 76 height 25
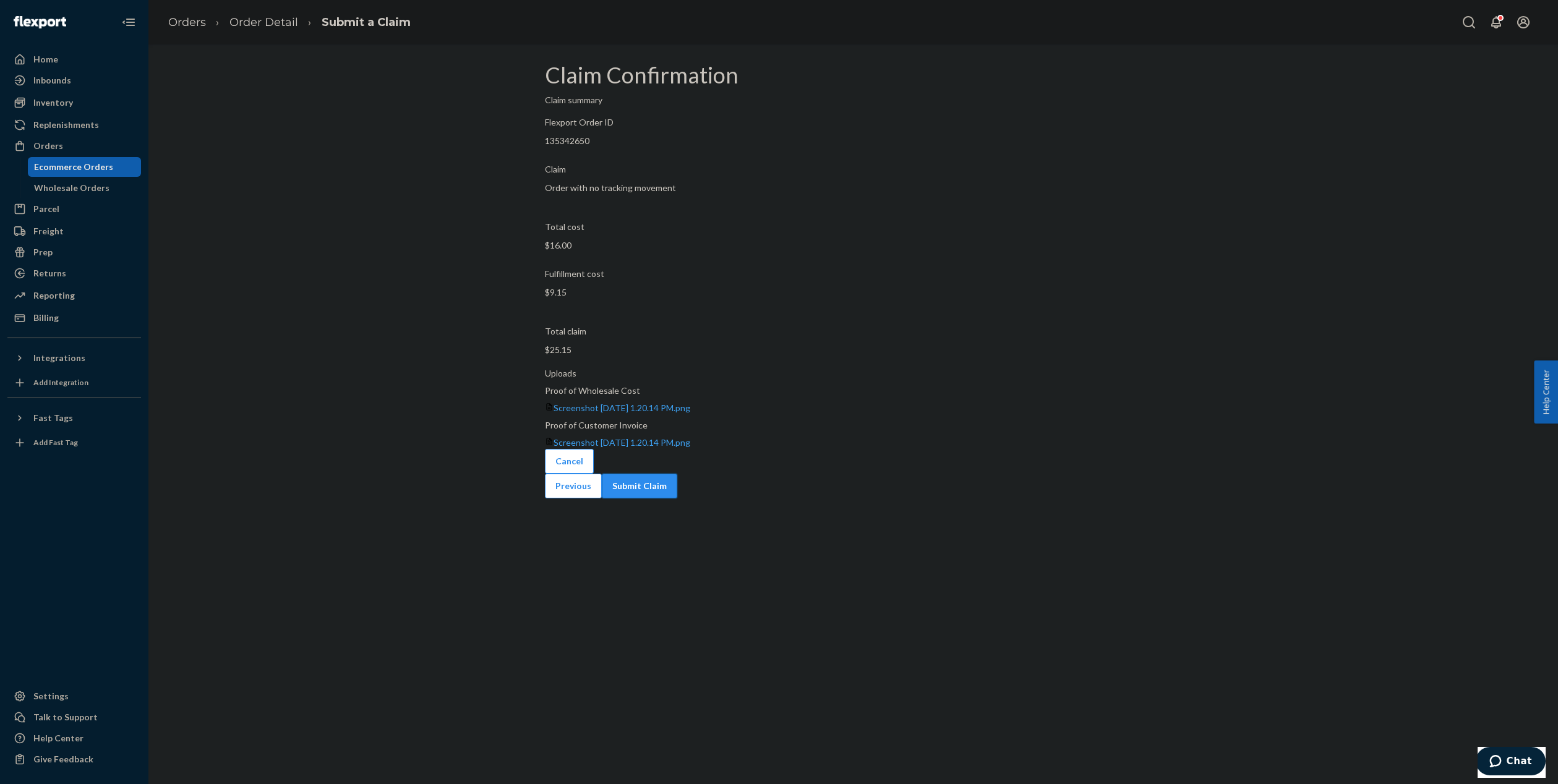
click at [677, 474] on button "Submit Claim" at bounding box center [640, 486] width 76 height 25
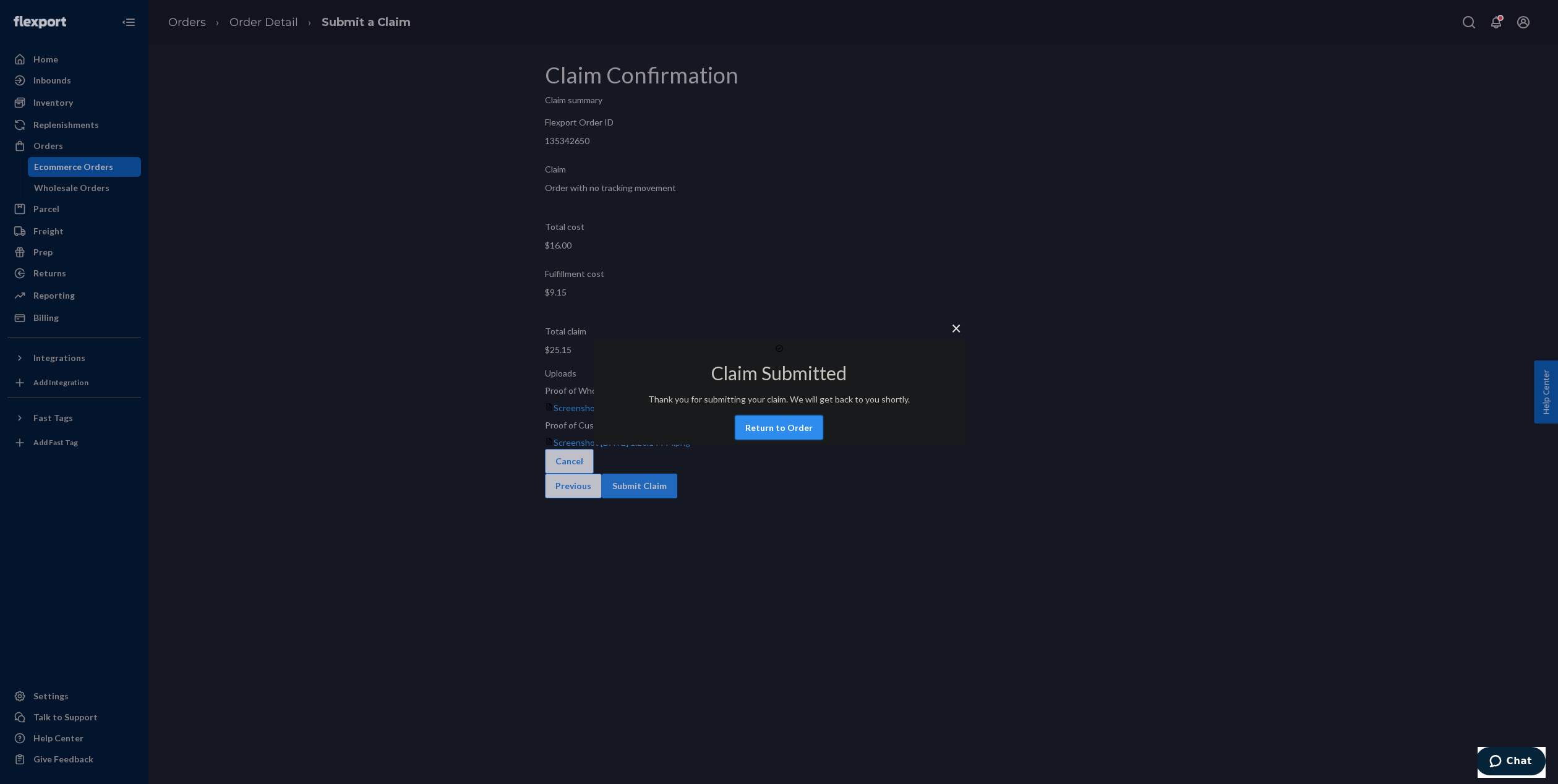
click at [804, 433] on button "Return to Order" at bounding box center [779, 427] width 89 height 25
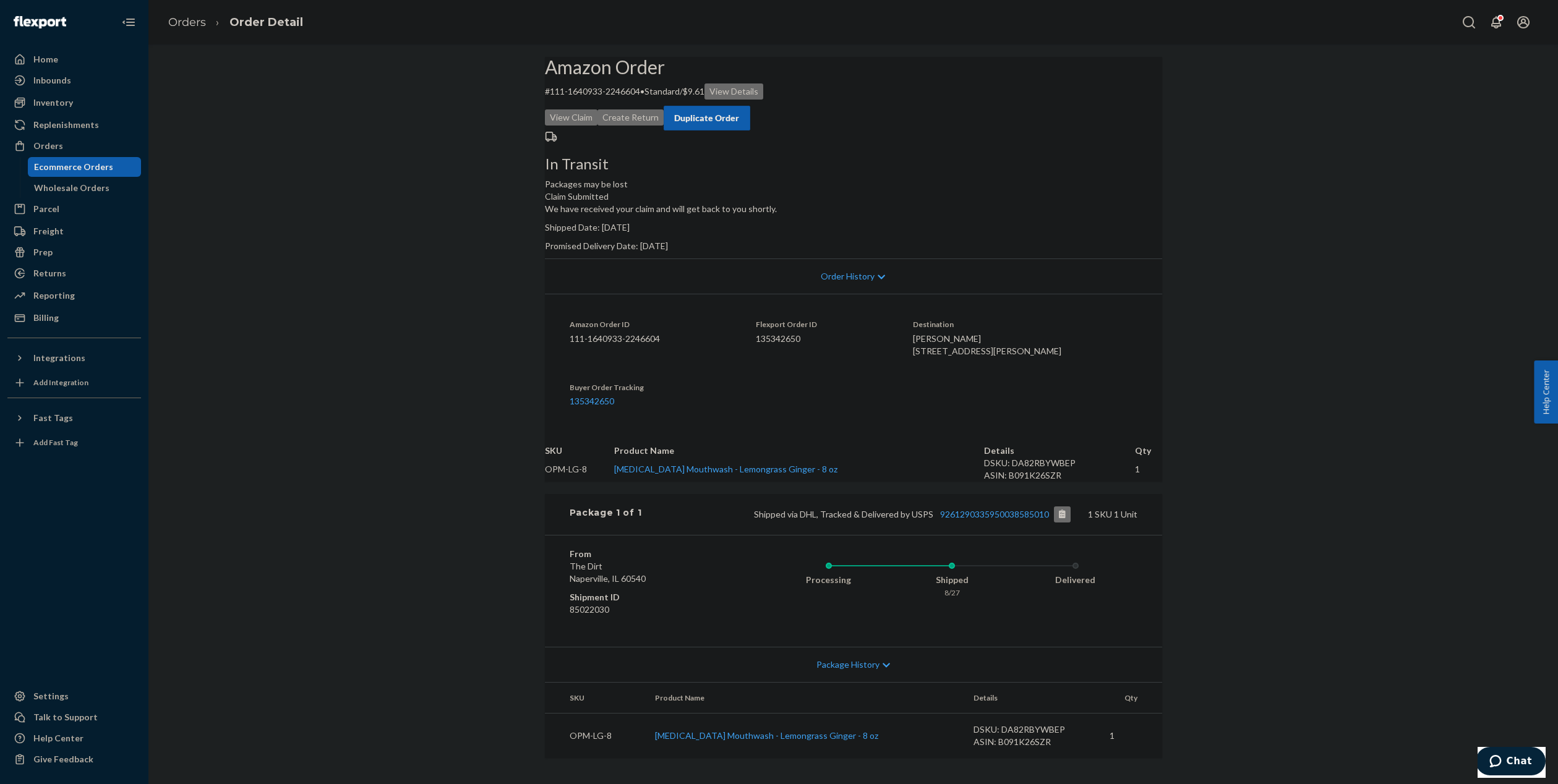
click at [750, 107] on button "Duplicate Order" at bounding box center [707, 118] width 86 height 25
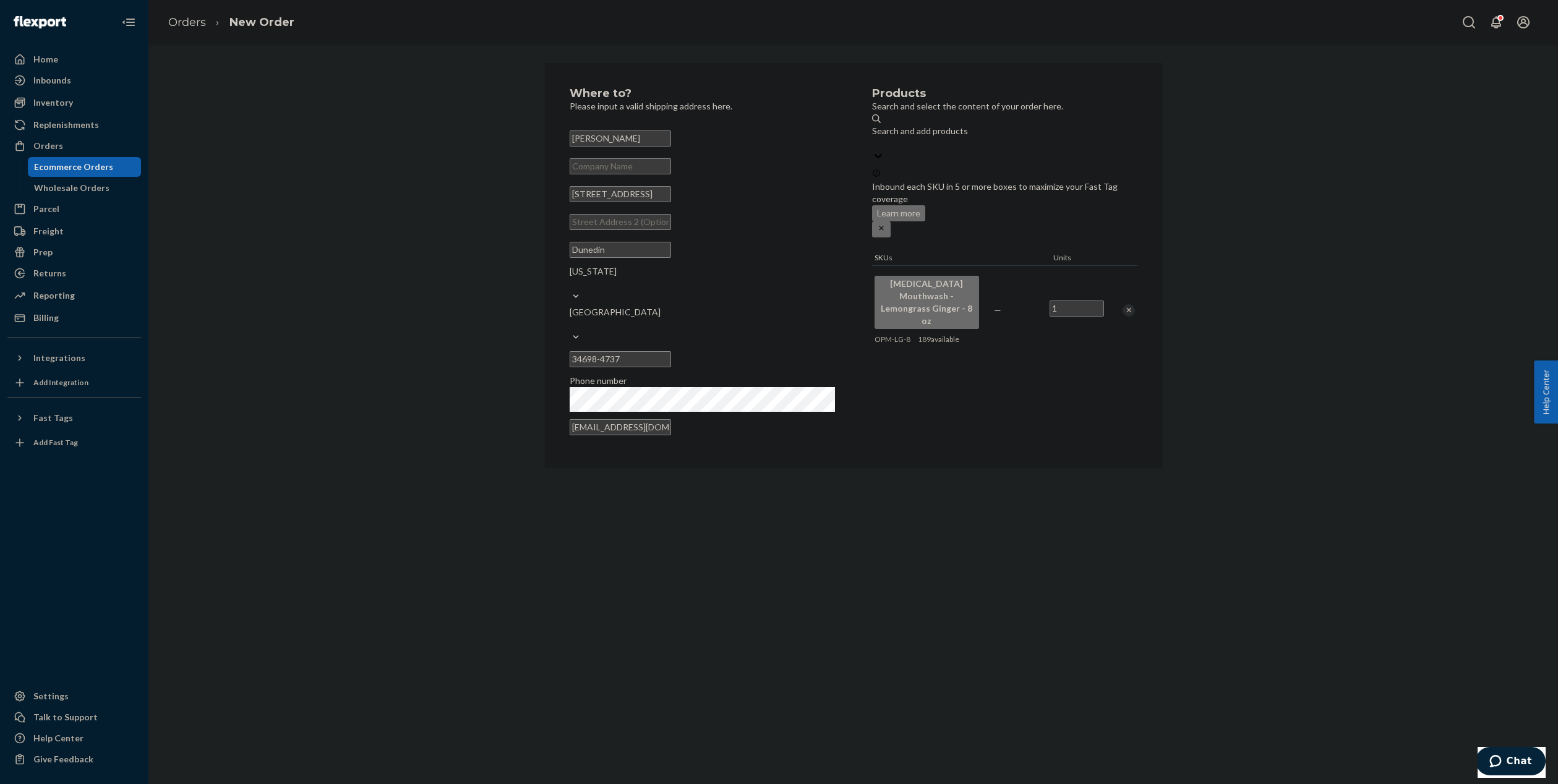
click at [1127, 304] on div "Remove Item" at bounding box center [1129, 310] width 12 height 12
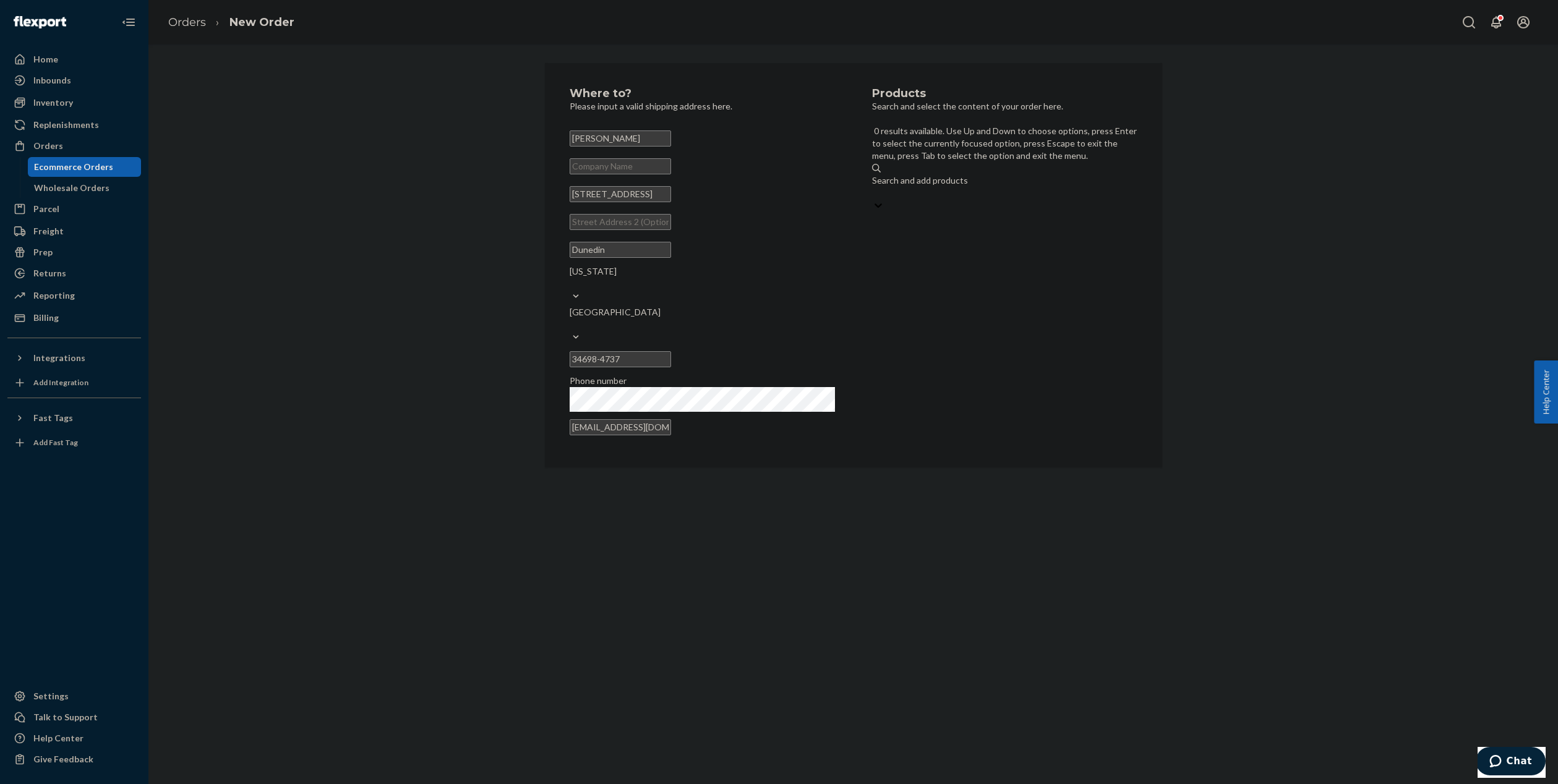
click at [934, 174] on div "Search and add products" at bounding box center [1005, 180] width 265 height 12
click at [874, 186] on input "0 results available. Use Up and Down to choose options, press Enter to select t…" at bounding box center [873, 193] width 2 height 12
type input "opm-"
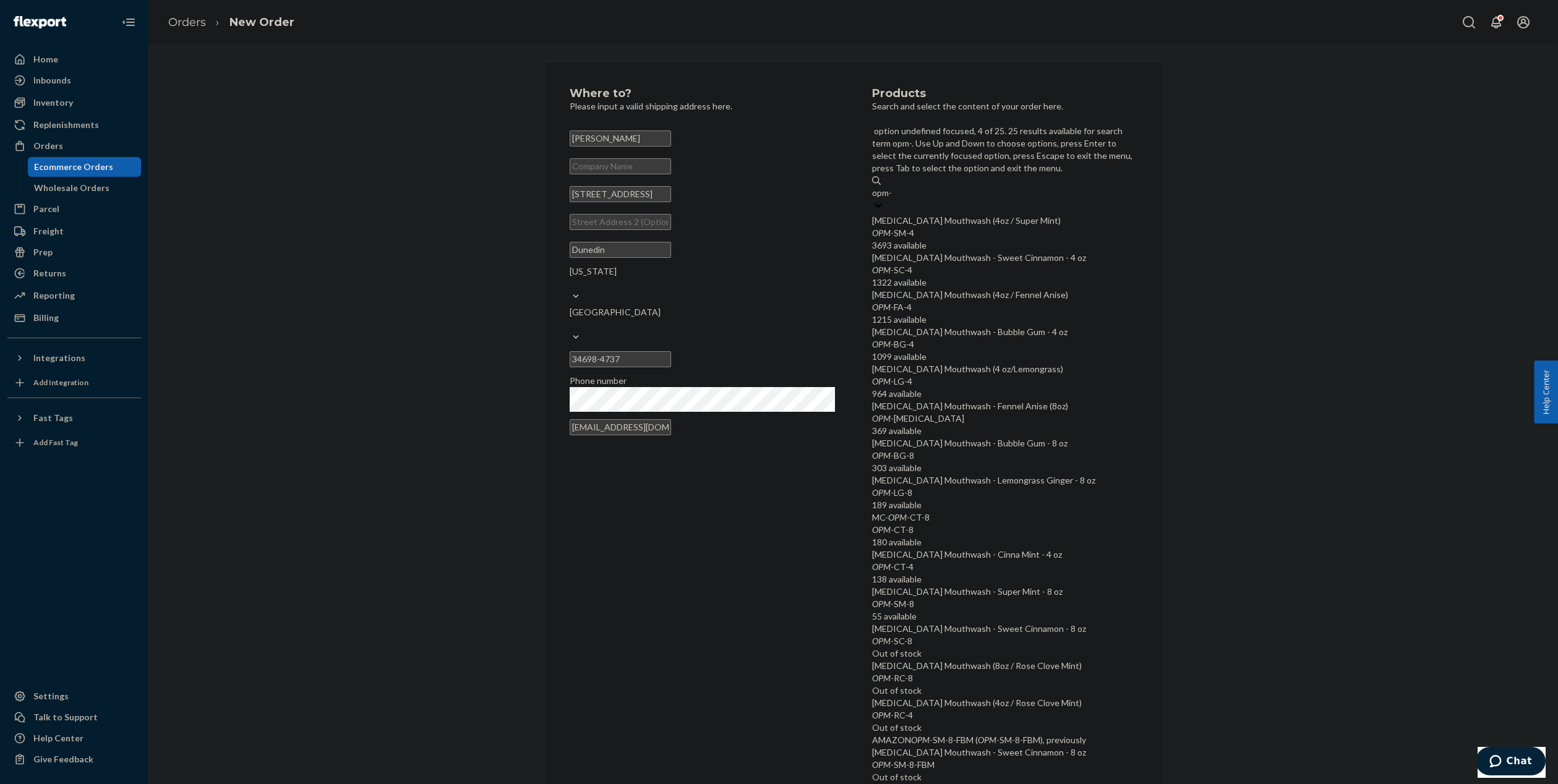
scroll to position [73, 0]
click at [943, 363] on div "[MEDICAL_DATA] Mouthwash (4 oz/Lemongrass)" at bounding box center [1005, 369] width 265 height 12
click at [893, 199] on input "opm-" at bounding box center [882, 193] width 21 height 12
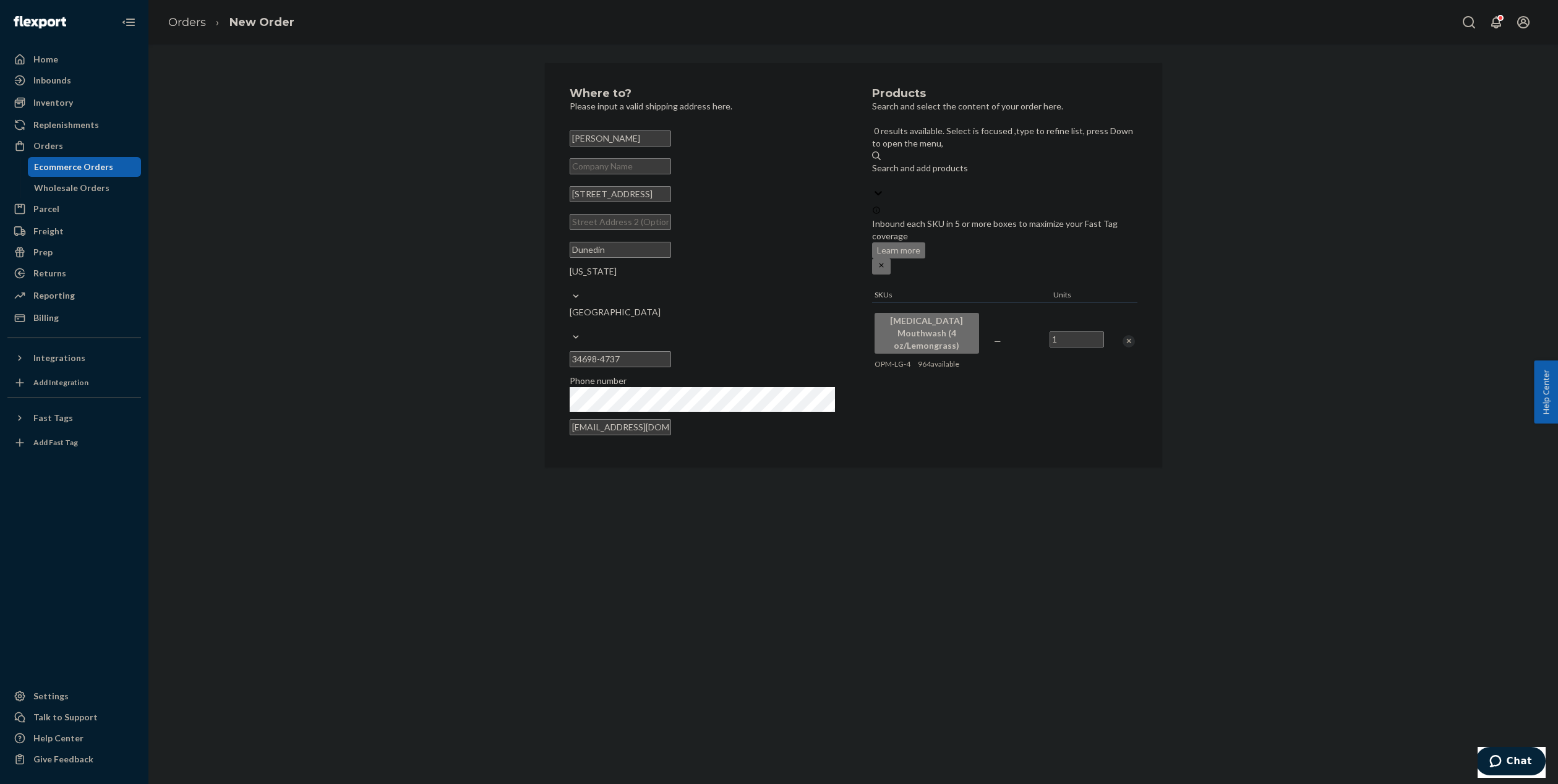
click at [936, 371] on div "Products Search and select the content of your order here. 0 results available.…" at bounding box center [1005, 265] width 265 height 355
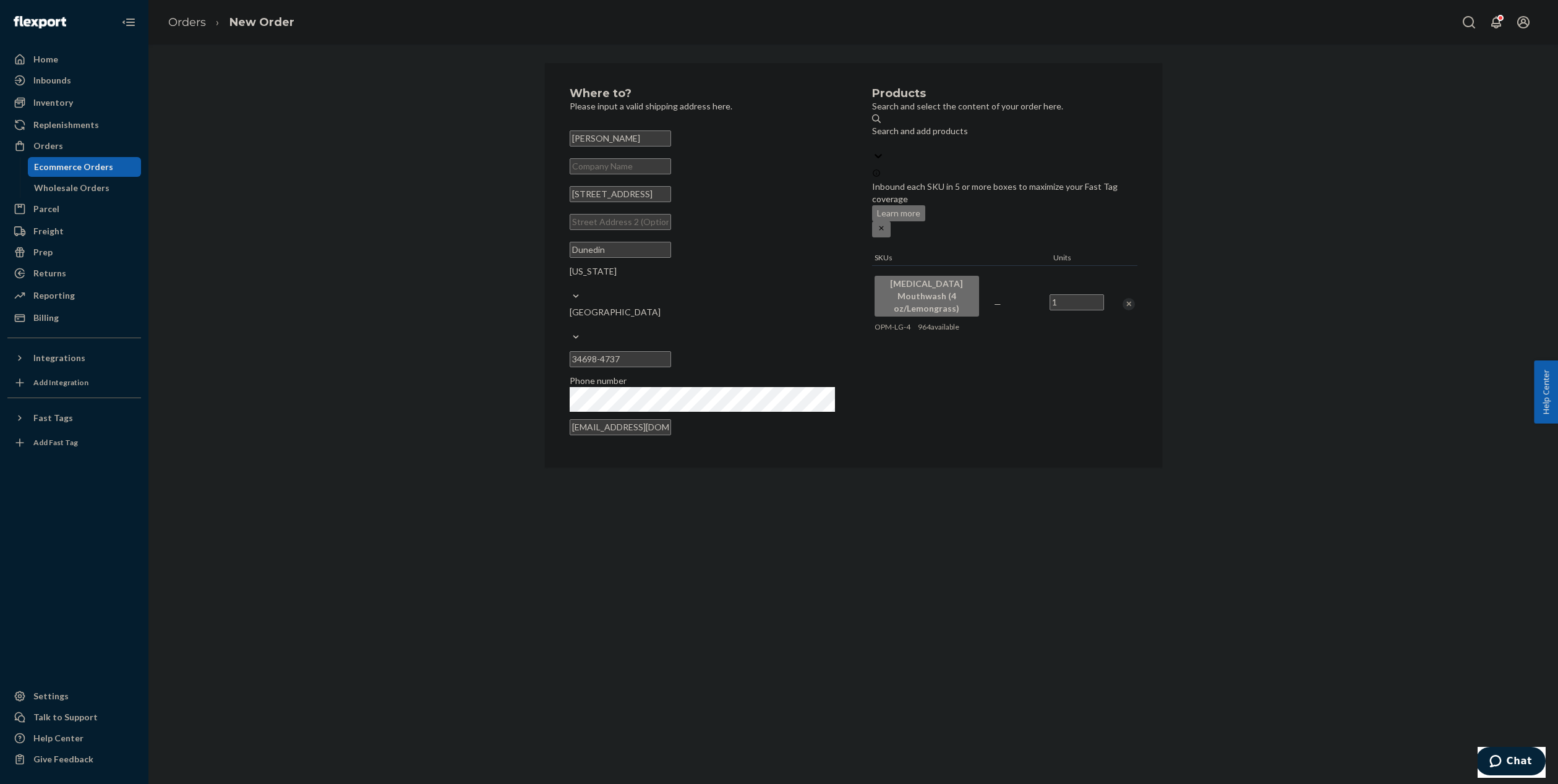
click at [671, 419] on input "[EMAIL_ADDRESS][DOMAIN_NAME]" at bounding box center [620, 427] width 102 height 16
click at [904, 361] on div "Products Search and select the content of your order here. Search and add produ…" at bounding box center [1005, 265] width 265 height 355
click at [885, 353] on div "Products Search and select the content of your order here. Search and add produ…" at bounding box center [1005, 265] width 265 height 355
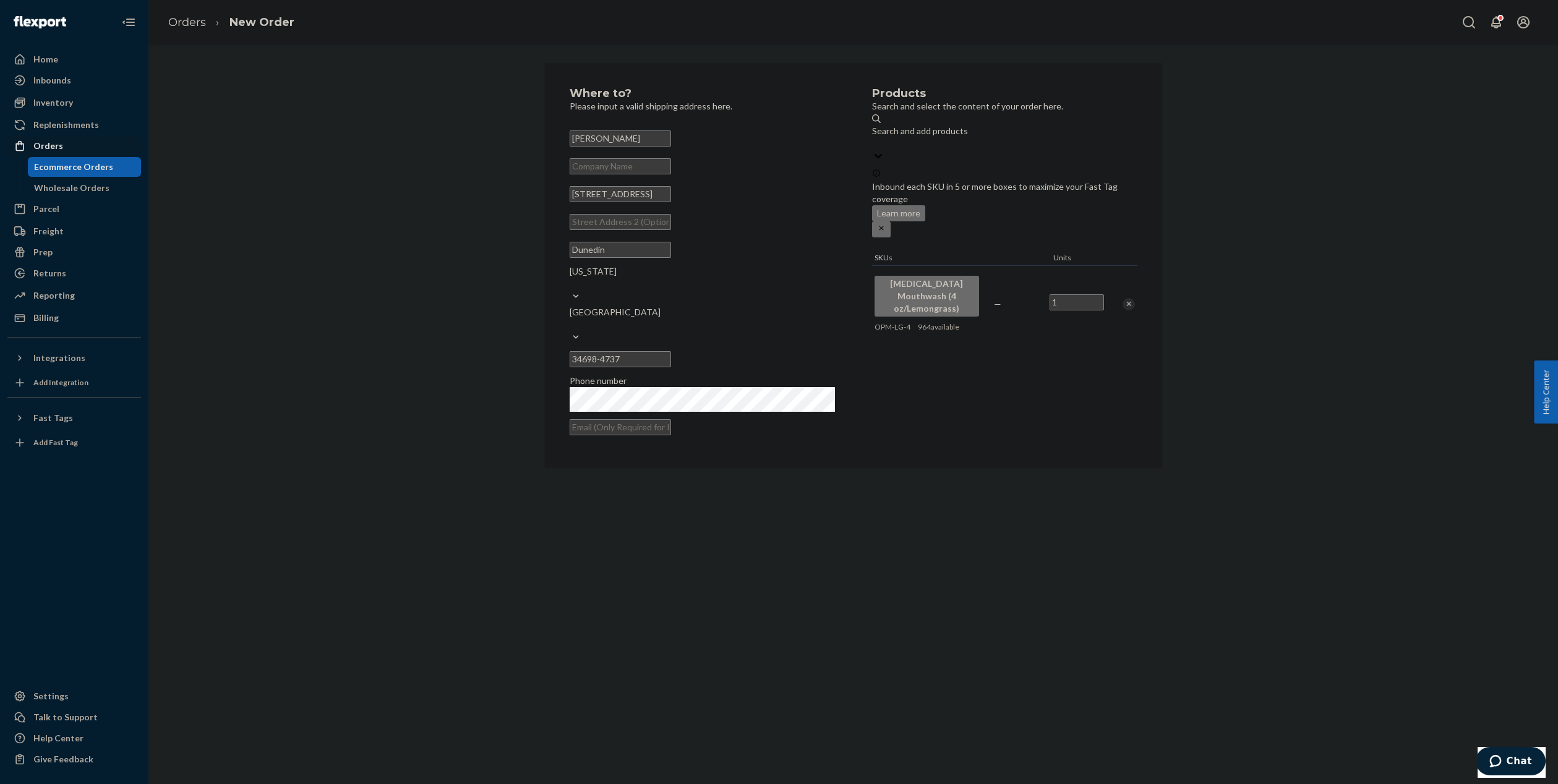
click at [49, 149] on div "Orders" at bounding box center [48, 146] width 30 height 12
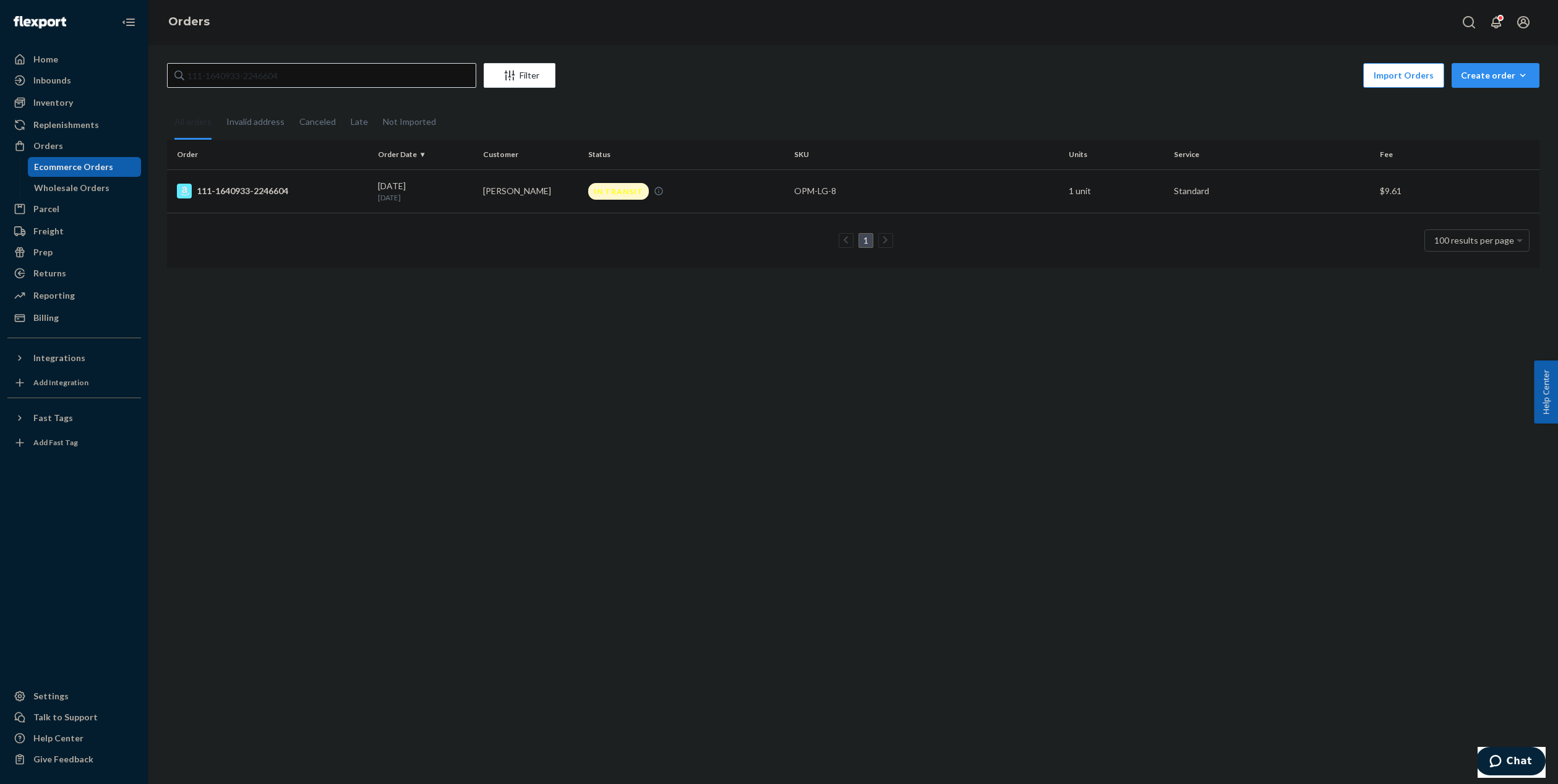
click at [339, 199] on td "111-1640933-2246604" at bounding box center [270, 191] width 206 height 43
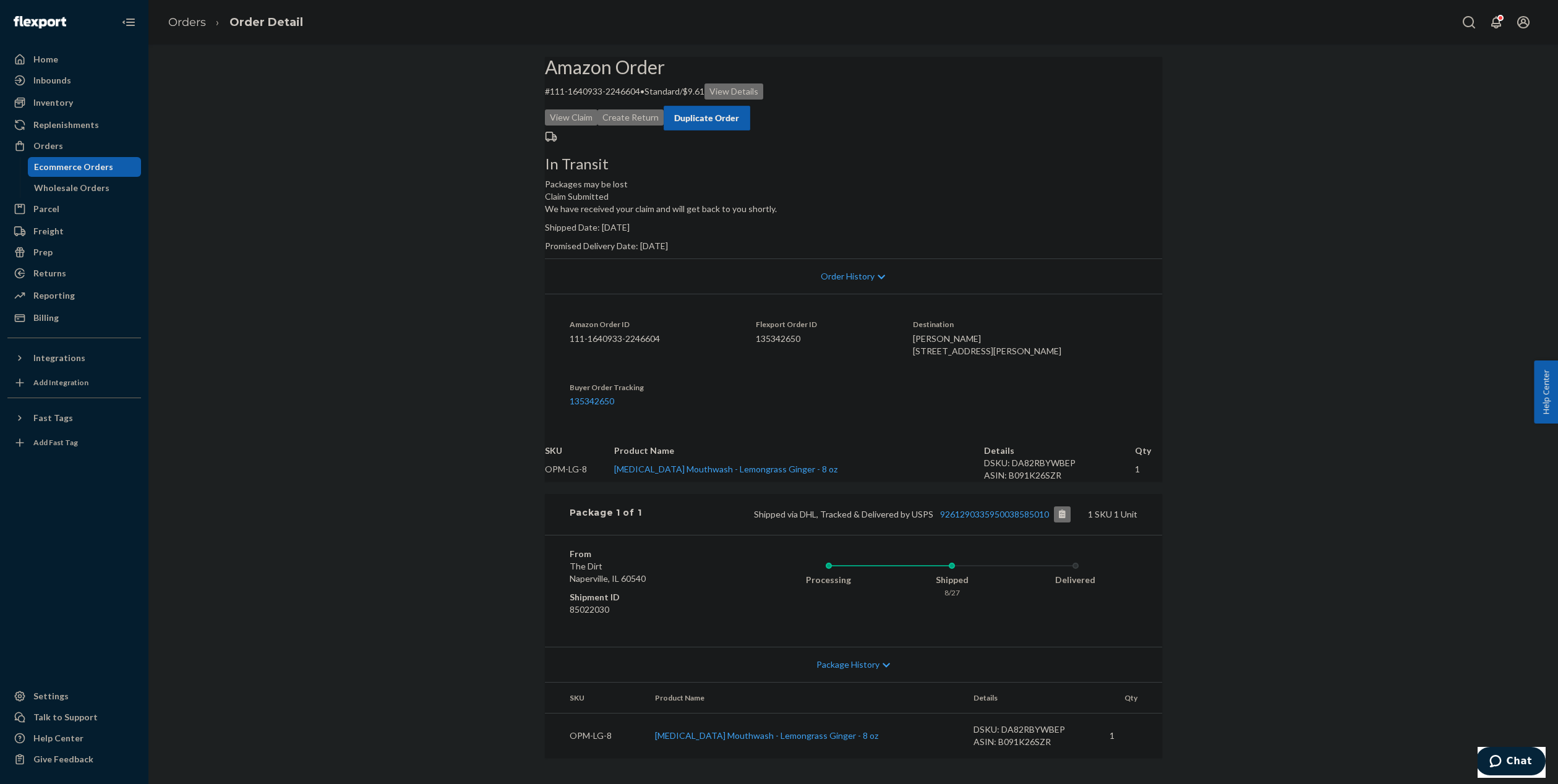
drag, startPoint x: 949, startPoint y: 394, endPoint x: 1062, endPoint y: 424, distance: 116.9
click at [1062, 357] on div "[PERSON_NAME] [STREET_ADDRESS][PERSON_NAME]" at bounding box center [1025, 345] width 224 height 25
copy span "[PERSON_NAME] [STREET_ADDRESS][PERSON_NAME]"
click at [49, 145] on div "Orders" at bounding box center [48, 146] width 30 height 12
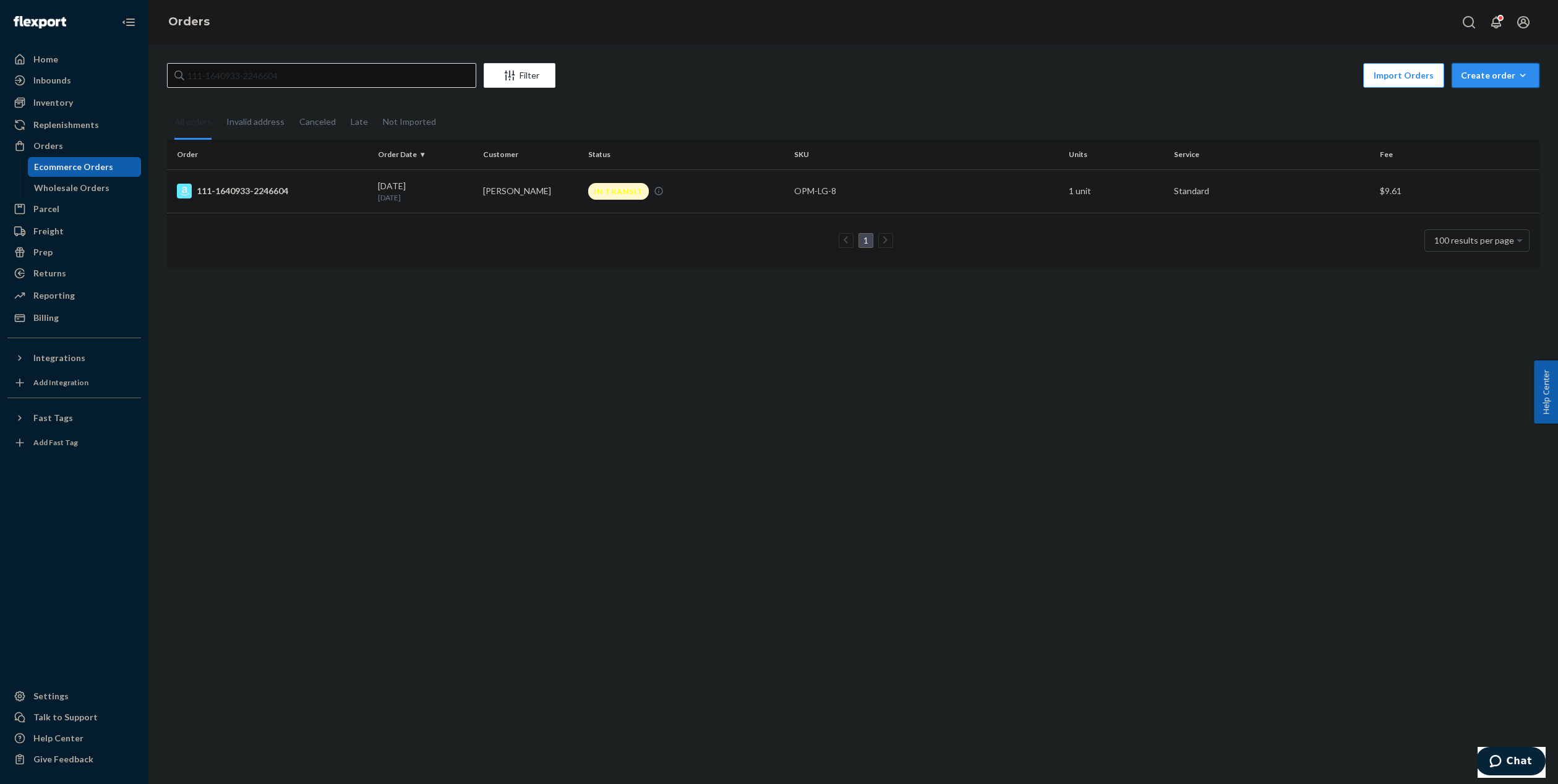
click at [1497, 72] on div "Create order" at bounding box center [1496, 75] width 69 height 12
click at [1476, 95] on span "Ecommerce order" at bounding box center [1462, 90] width 68 height 8
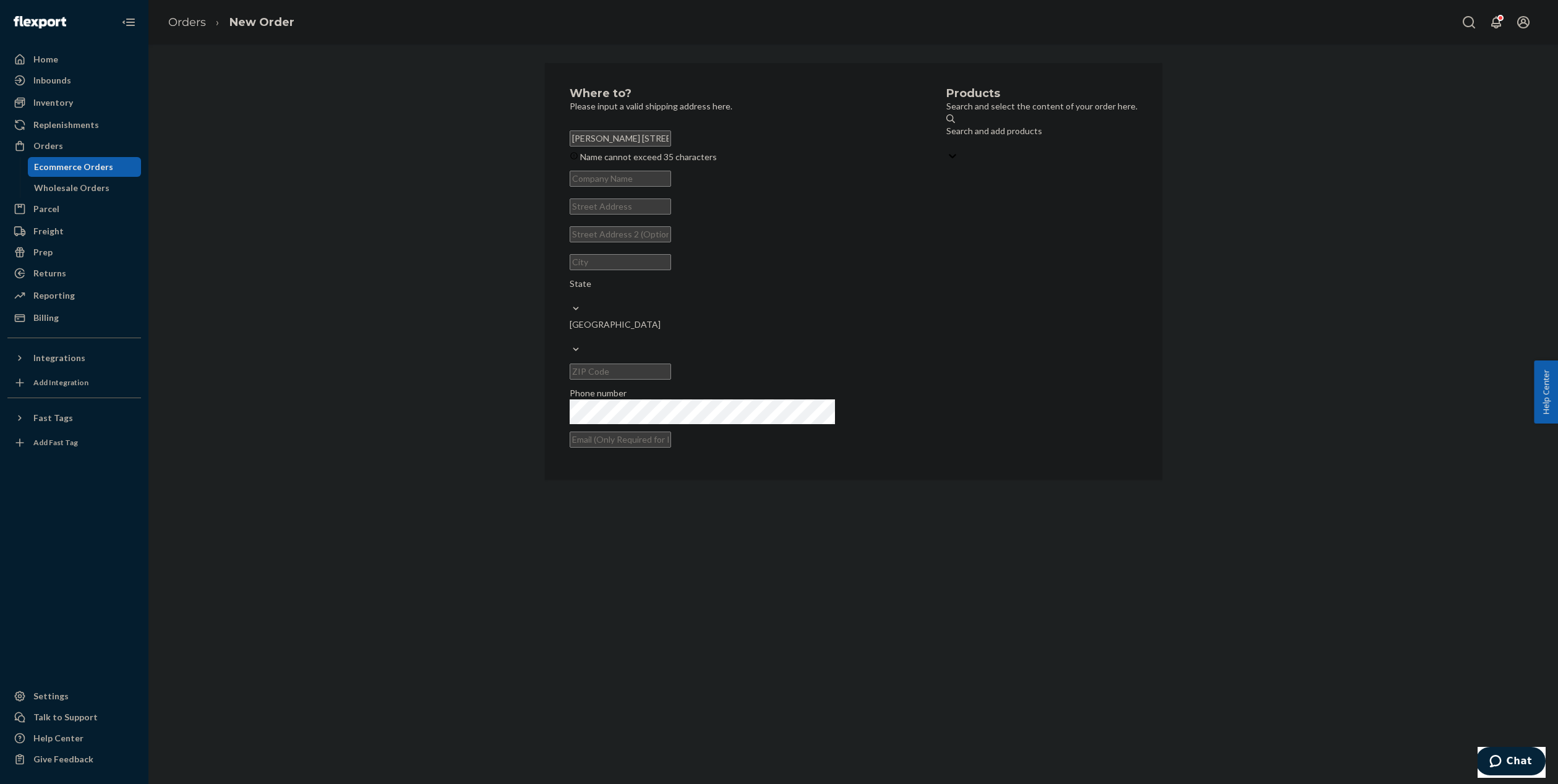
drag, startPoint x: 626, startPoint y: 138, endPoint x: 692, endPoint y: 142, distance: 66.1
click at [671, 142] on input "[PERSON_NAME] [STREET_ADDRESS][PERSON_NAME]" at bounding box center [620, 138] width 102 height 16
type input "[PERSON_NAME], FL 34698-4737 US"
click at [634, 215] on input "text" at bounding box center [620, 206] width 102 height 16
paste input "[STREET_ADDRESS]"
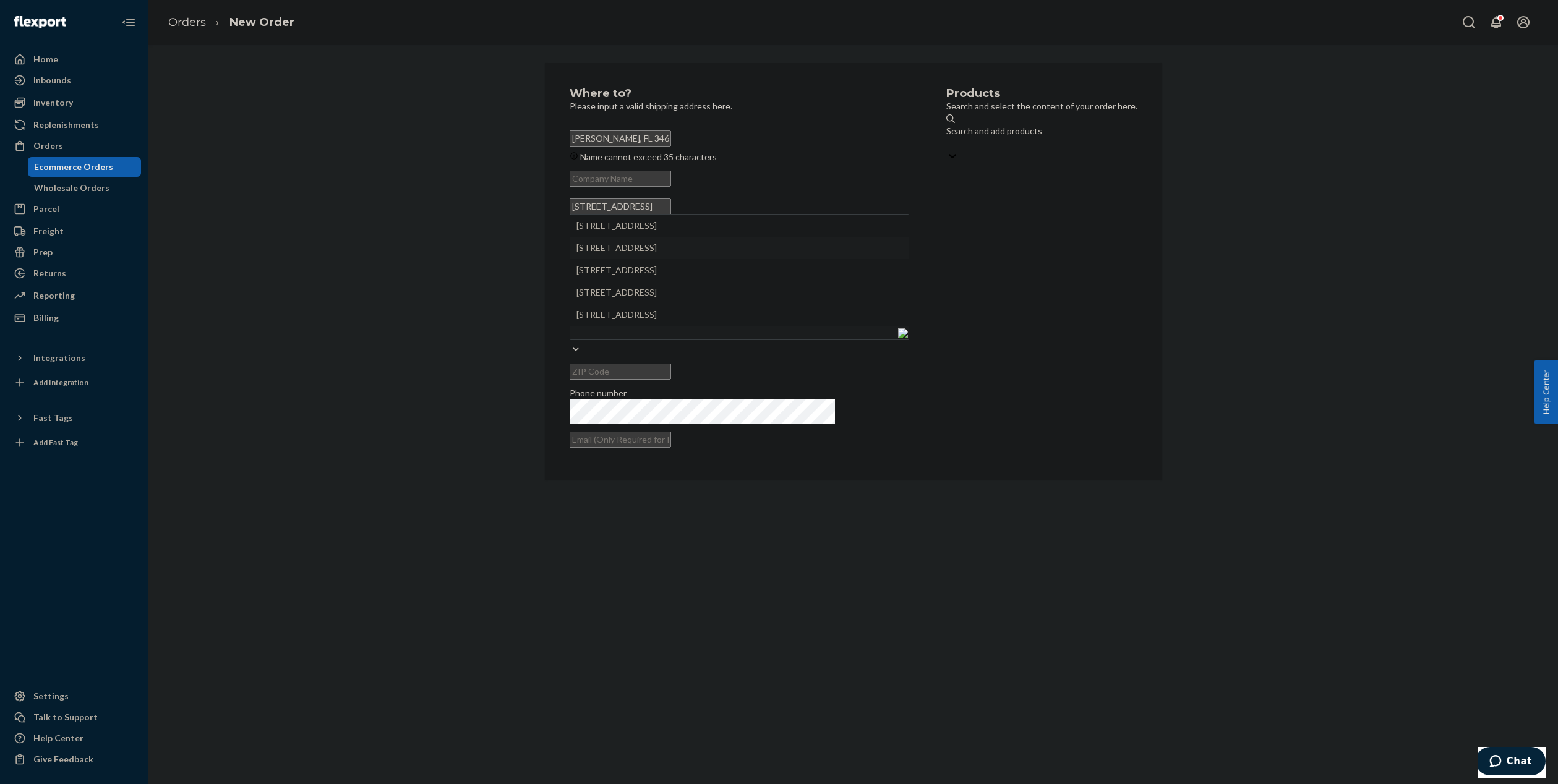
type input "[STREET_ADDRESS]"
click at [671, 139] on input "[PERSON_NAME], FL 34698-4737 US" at bounding box center [620, 138] width 102 height 16
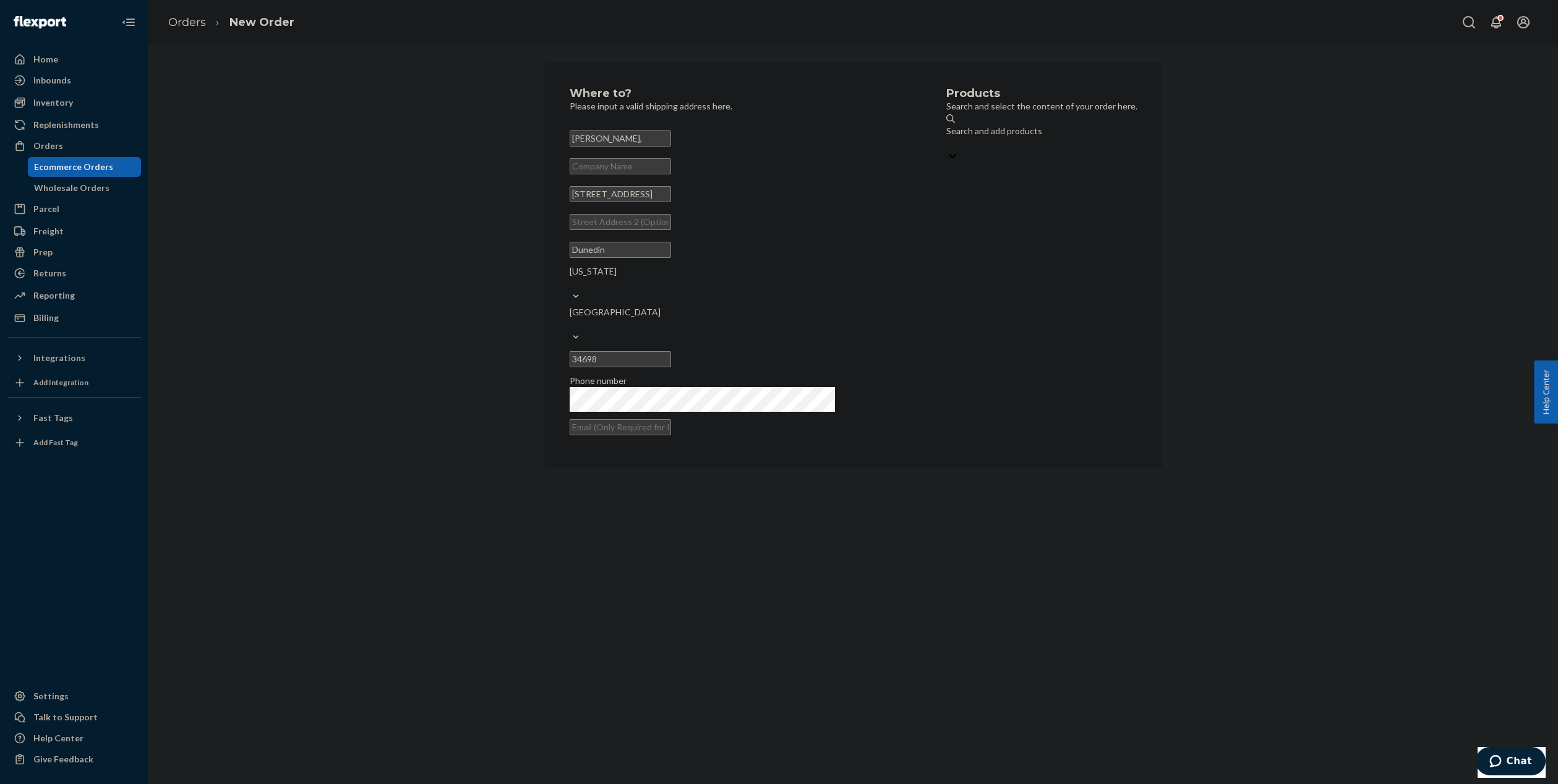
type input "[PERSON_NAME],"
click at [928, 174] on div "Search and add products" at bounding box center [1005, 180] width 265 height 12
click at [874, 186] on input "0 results available. Use Up and Down to choose options, press Enter to select t…" at bounding box center [873, 193] width 2 height 12
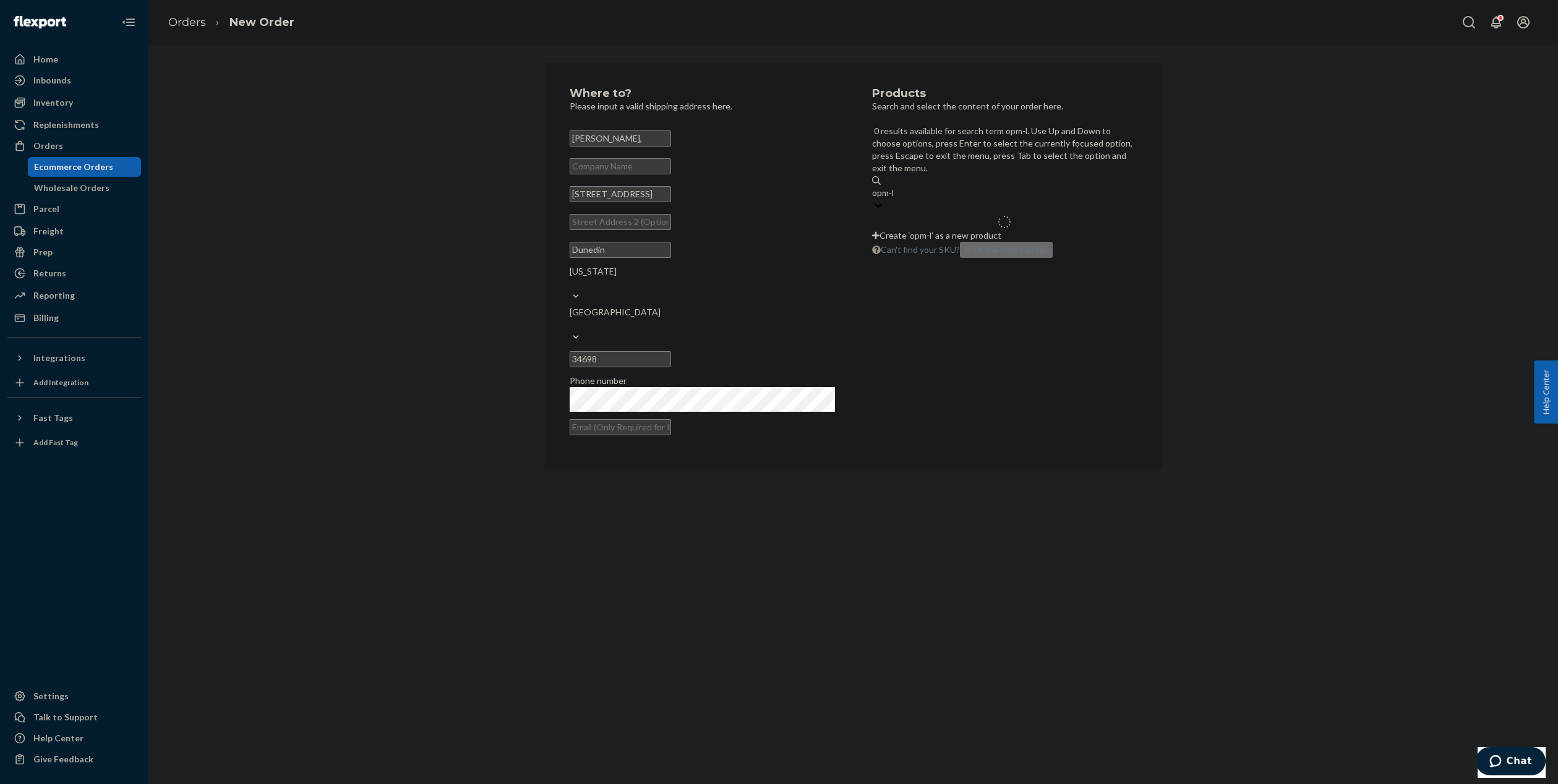
type input "opm-lg"
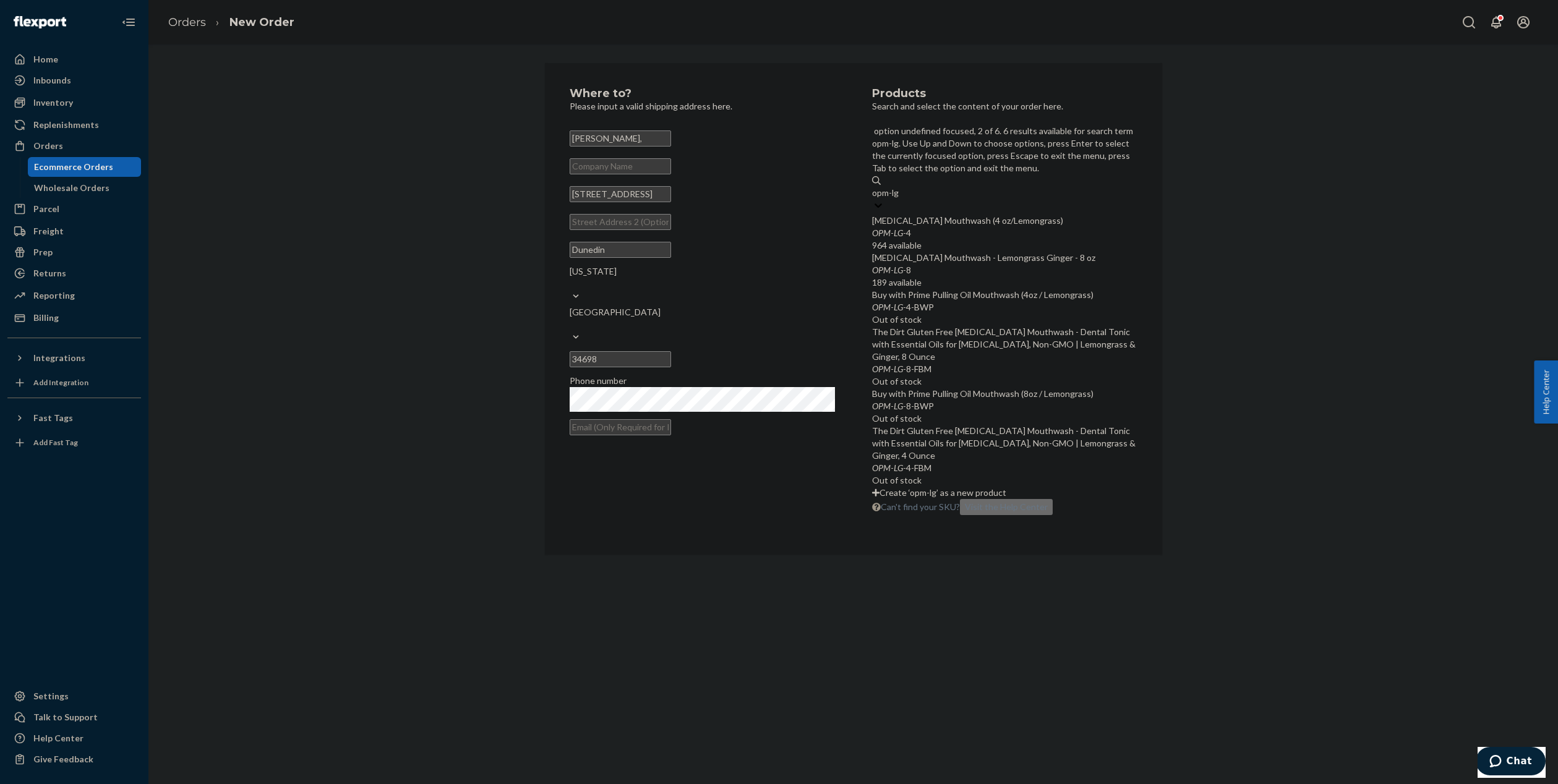
click at [1008, 264] on div "OPM - LG -8" at bounding box center [1005, 270] width 265 height 12
click at [900, 199] on input "opm-lg" at bounding box center [886, 193] width 28 height 12
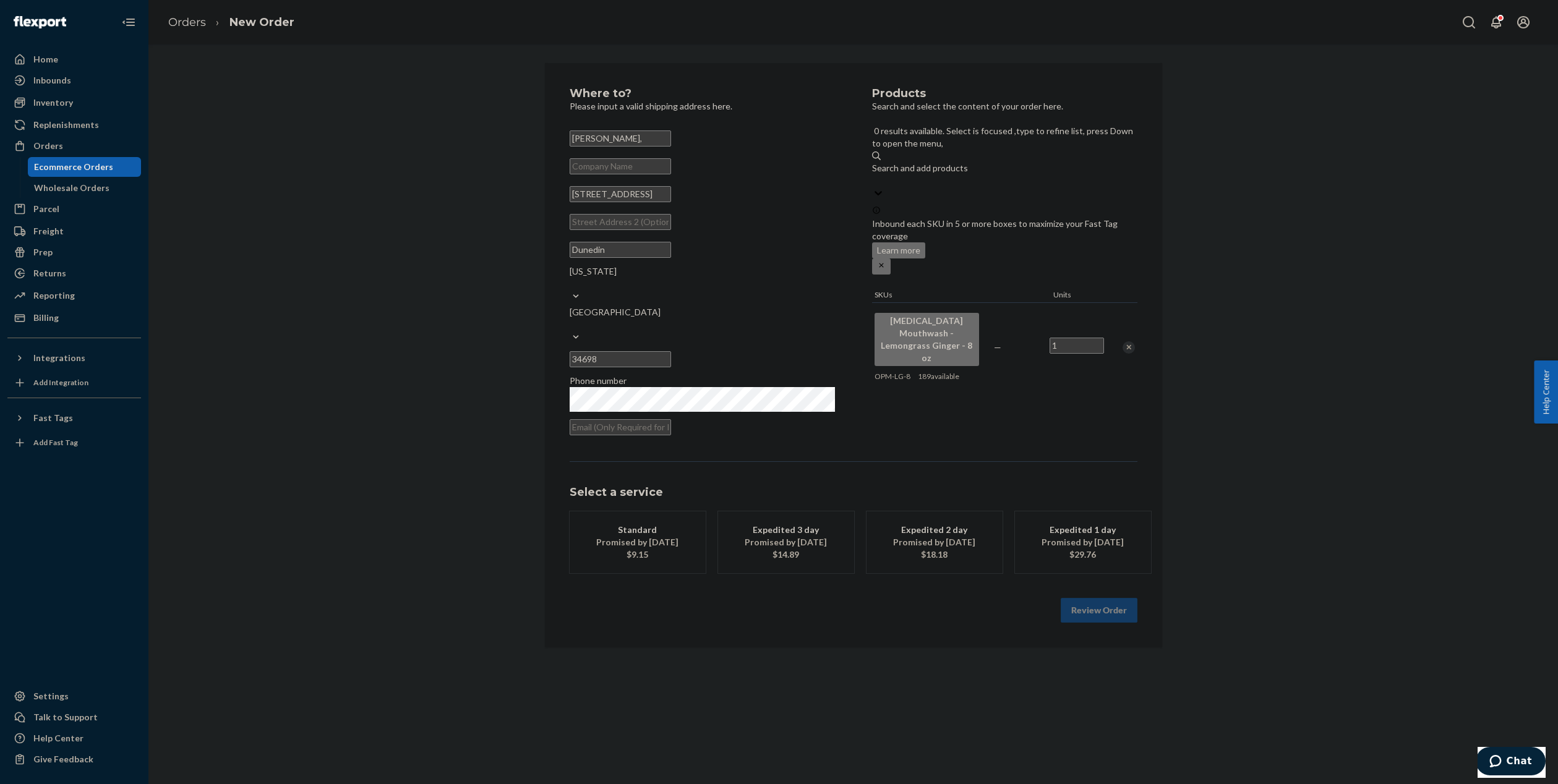
click at [902, 536] on div "Promised by [DATE]" at bounding box center [935, 542] width 99 height 12
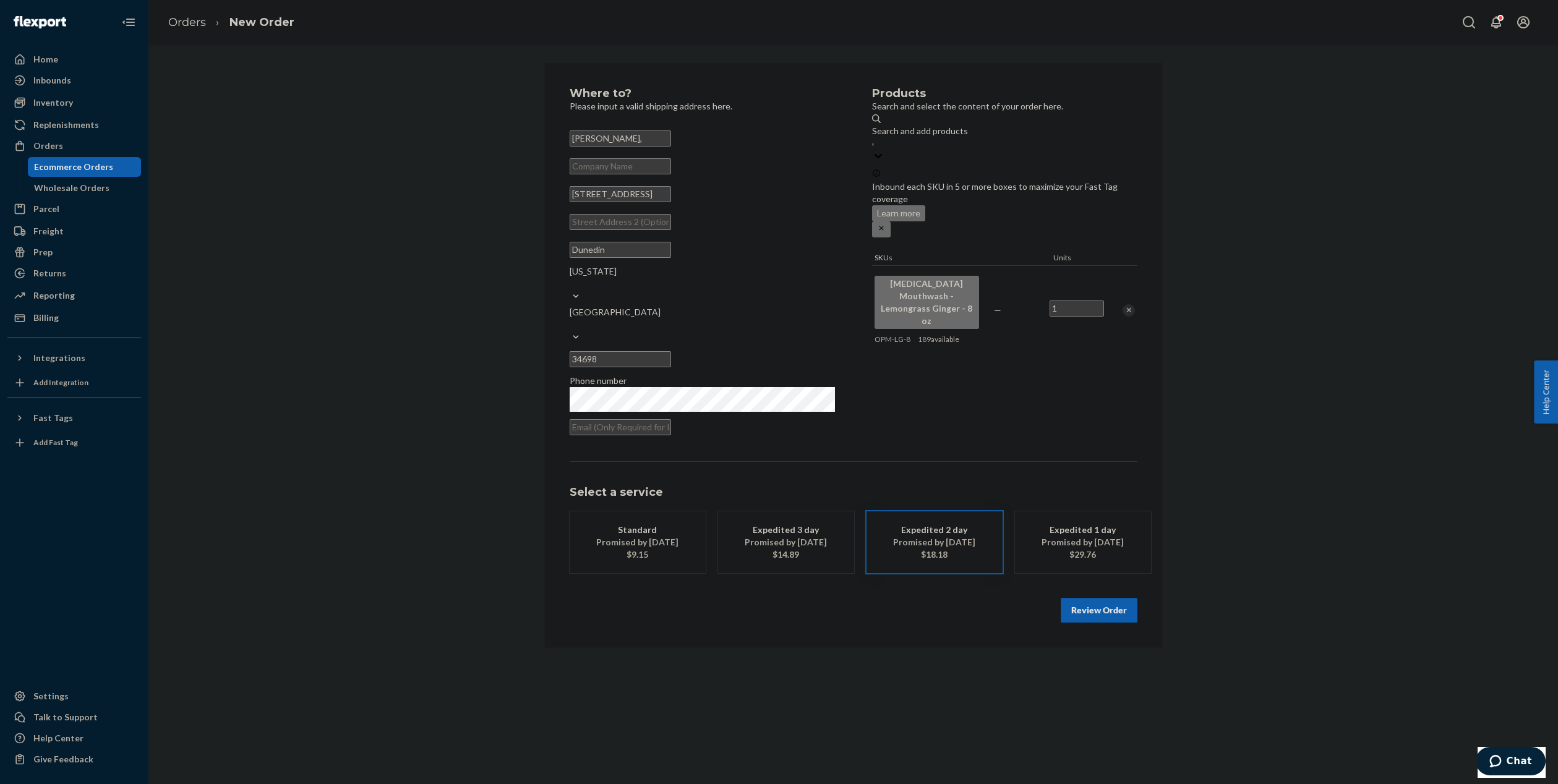
click at [1080, 598] on button "Review Order" at bounding box center [1100, 610] width 77 height 25
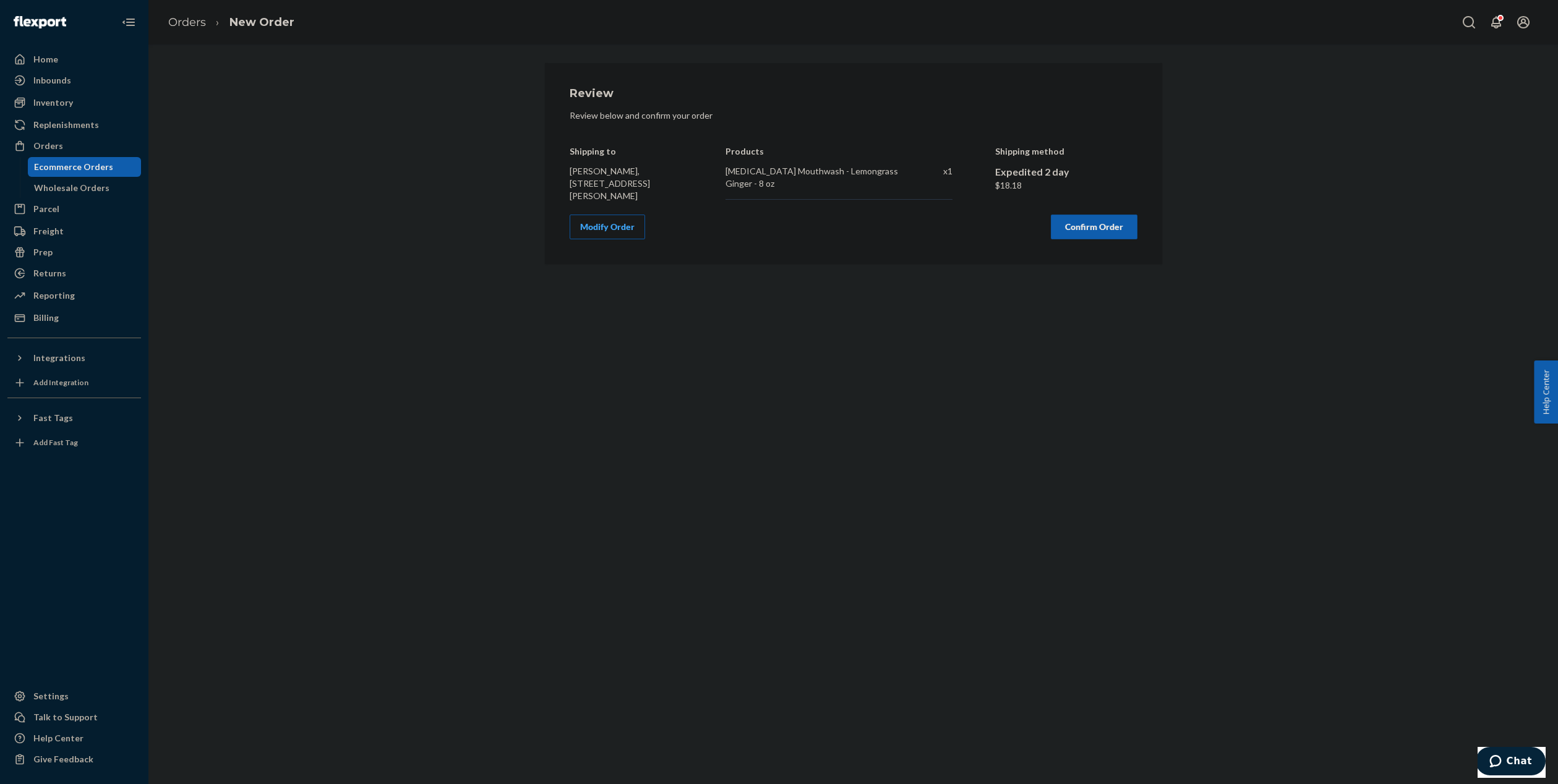
click at [1071, 228] on button "Confirm Order" at bounding box center [1094, 227] width 86 height 25
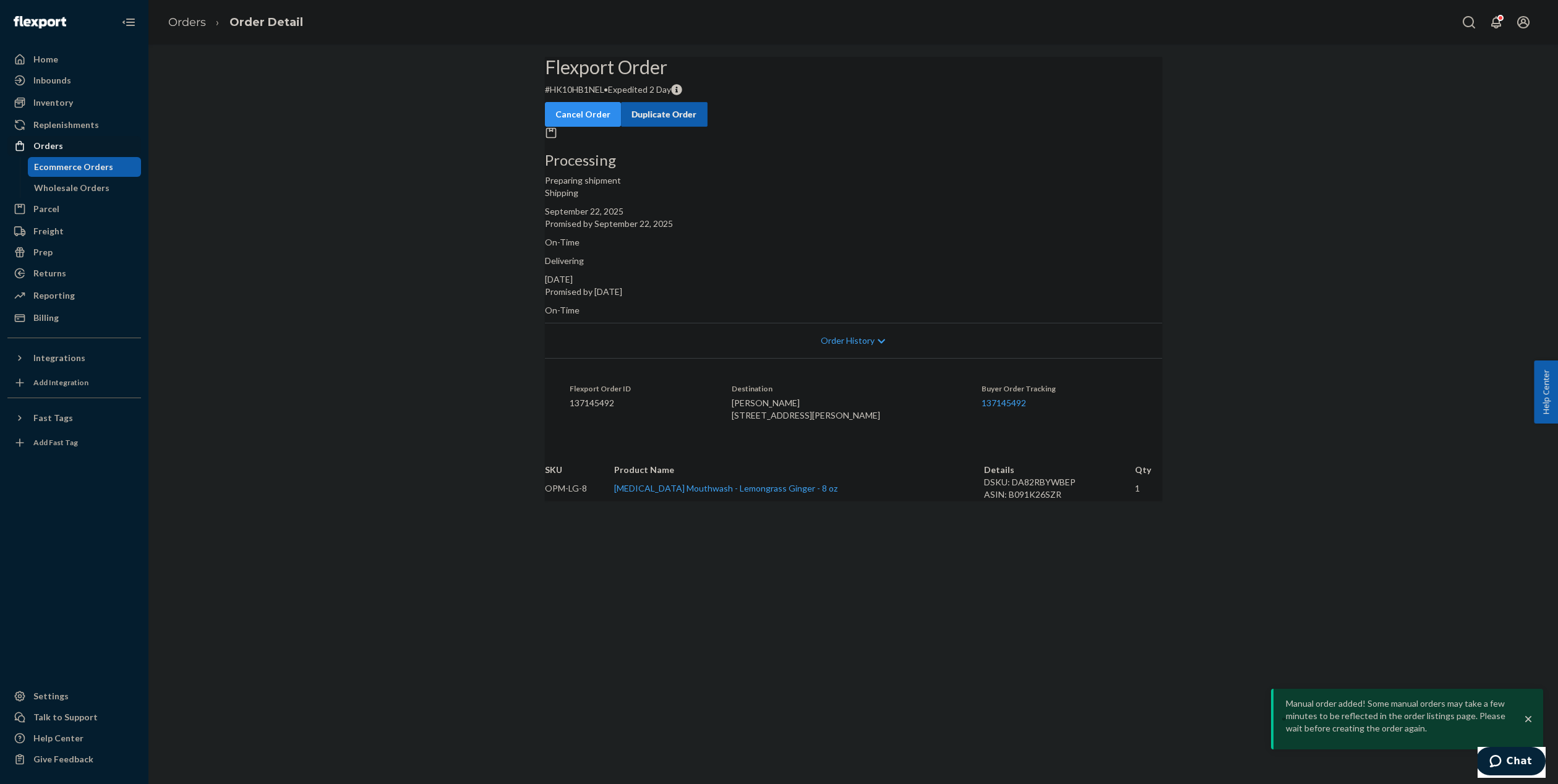
click at [55, 143] on div "Orders" at bounding box center [48, 146] width 30 height 12
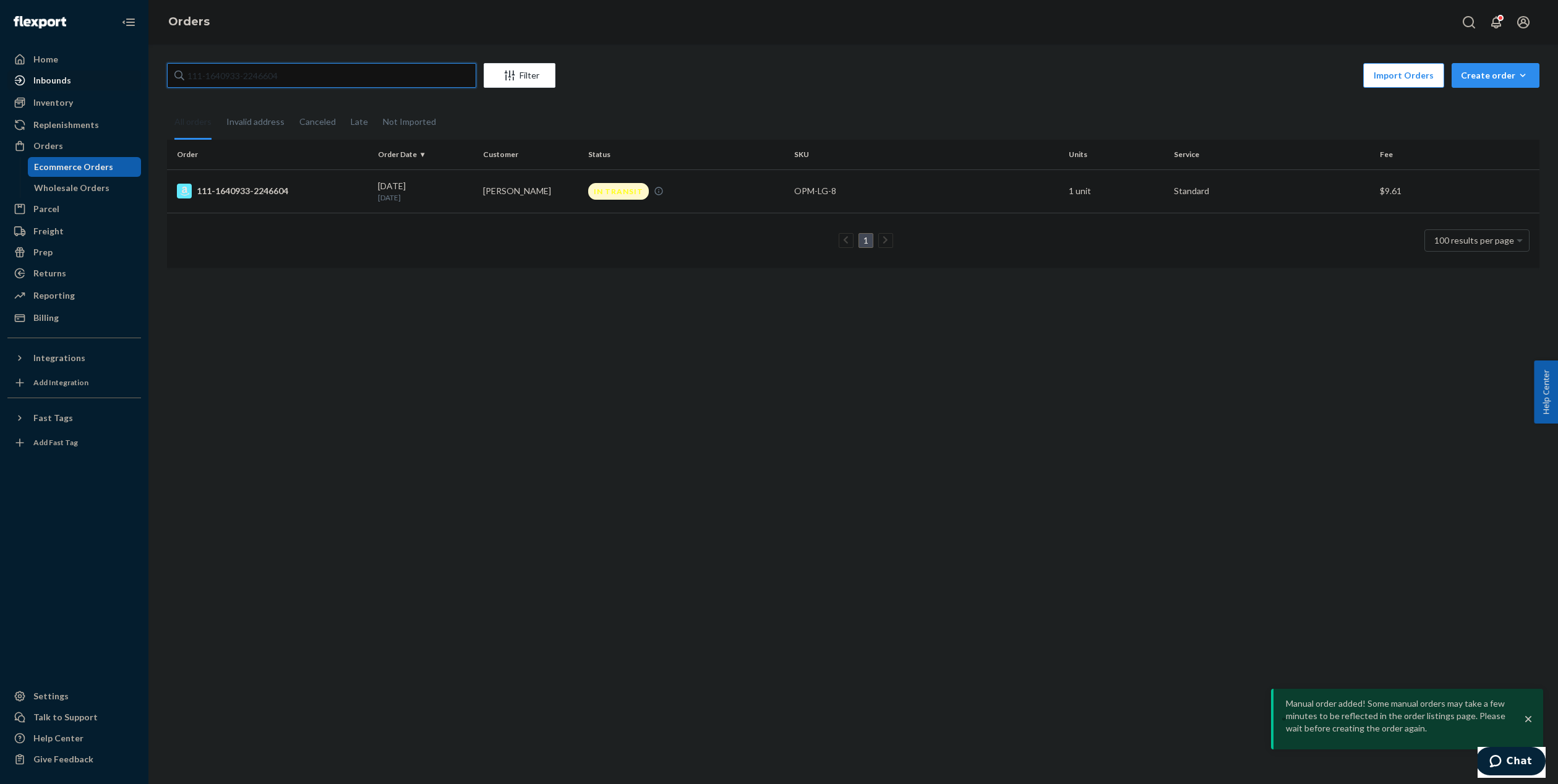
drag, startPoint x: 324, startPoint y: 77, endPoint x: 82, endPoint y: 76, distance: 242.0
click at [93, 75] on div "Home Inbounds Shipping Plans Problems Inventory Products Branded Packaging Repl…" at bounding box center [779, 392] width 1558 height 784
paste input "2010178-7681023"
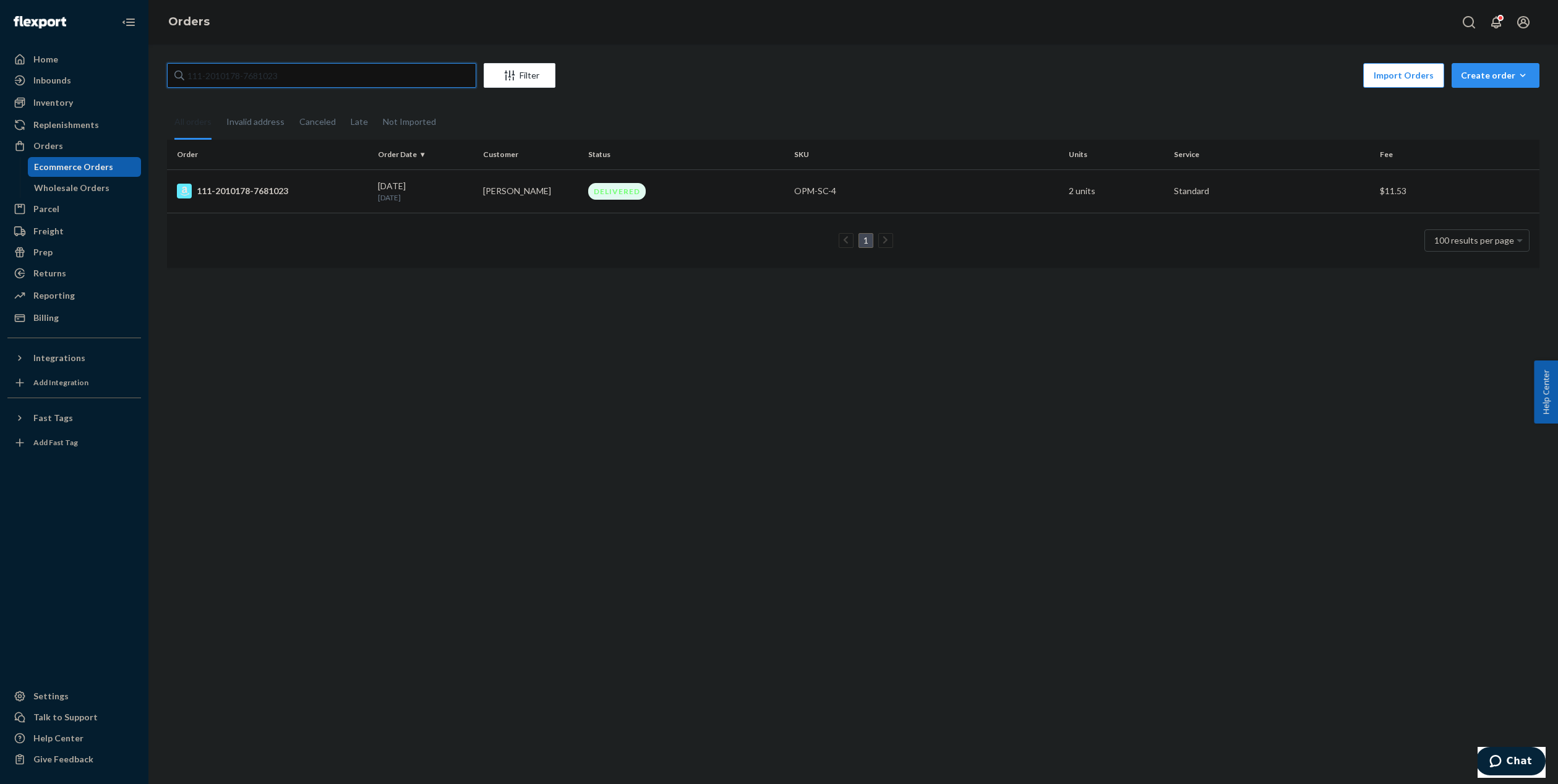
type input "111-2010178-7681023"
click at [493, 196] on td "[PERSON_NAME]" at bounding box center [531, 191] width 105 height 43
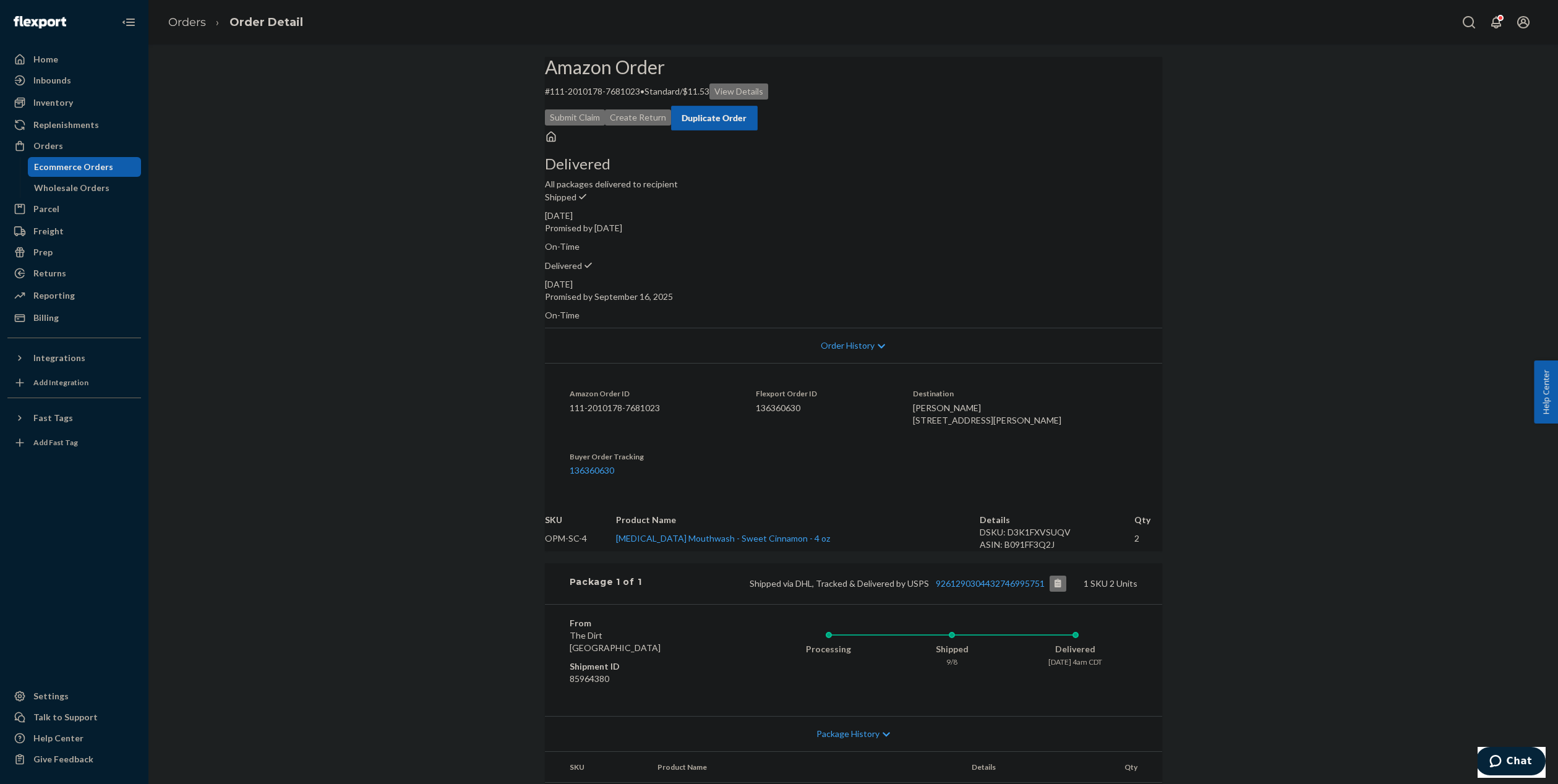
click at [747, 112] on div "Duplicate Order" at bounding box center [714, 118] width 65 height 12
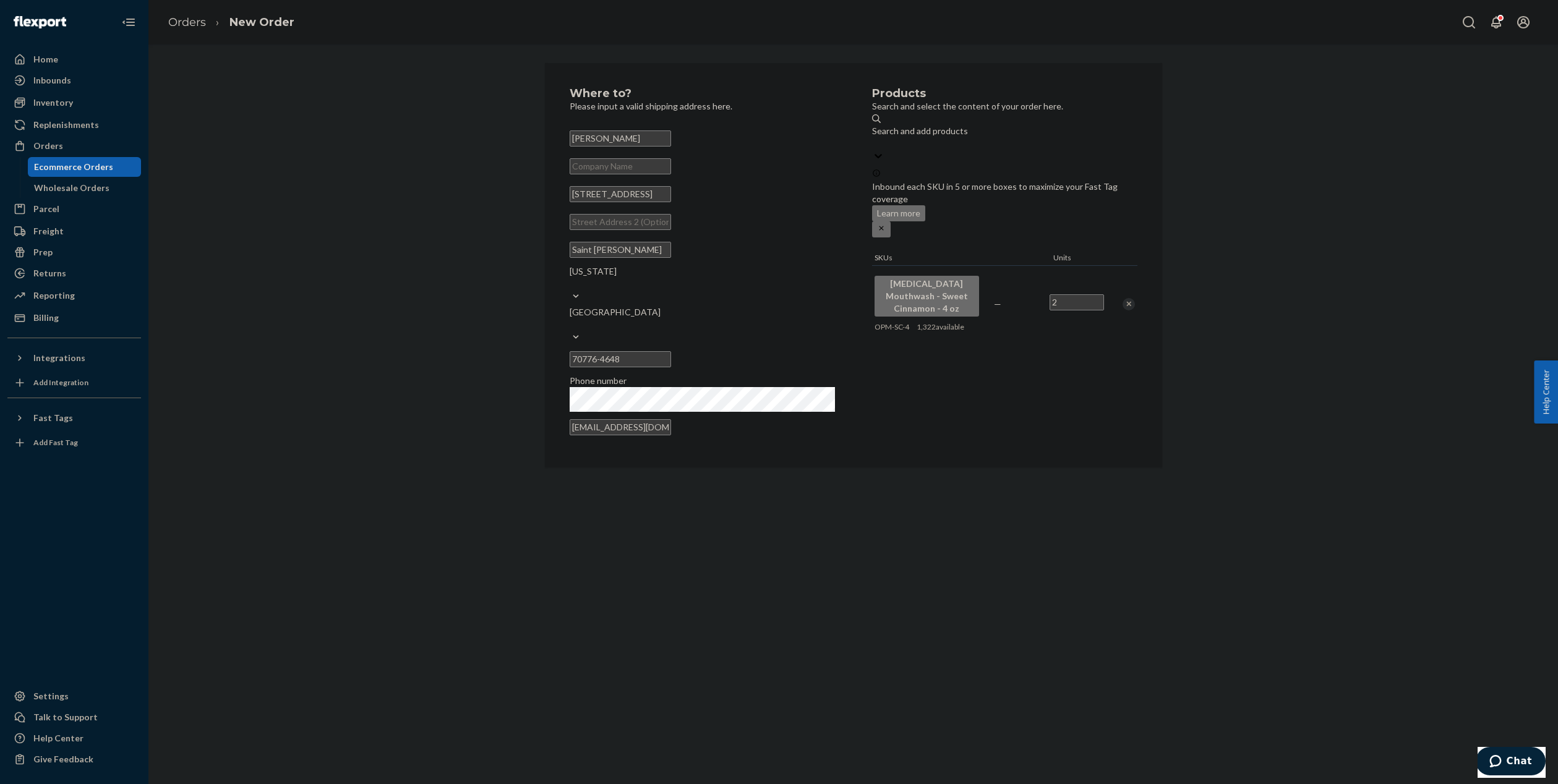
click at [1073, 294] on input "2" at bounding box center [1076, 302] width 55 height 16
type input "1"
click at [1051, 312] on div "Products Search and select the content of your order here. Search and add produ…" at bounding box center [1005, 265] width 265 height 355
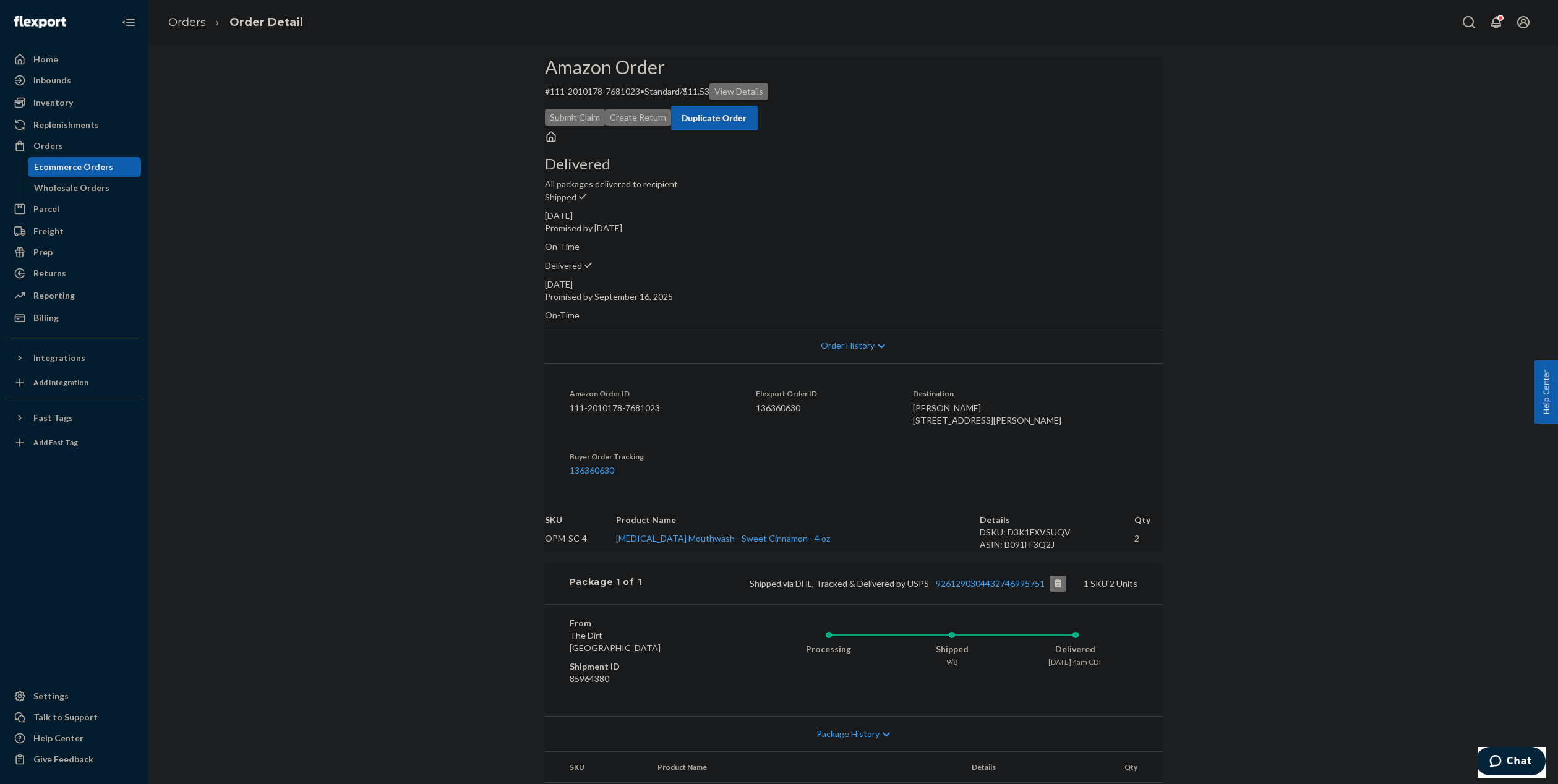
scroll to position [106, 0]
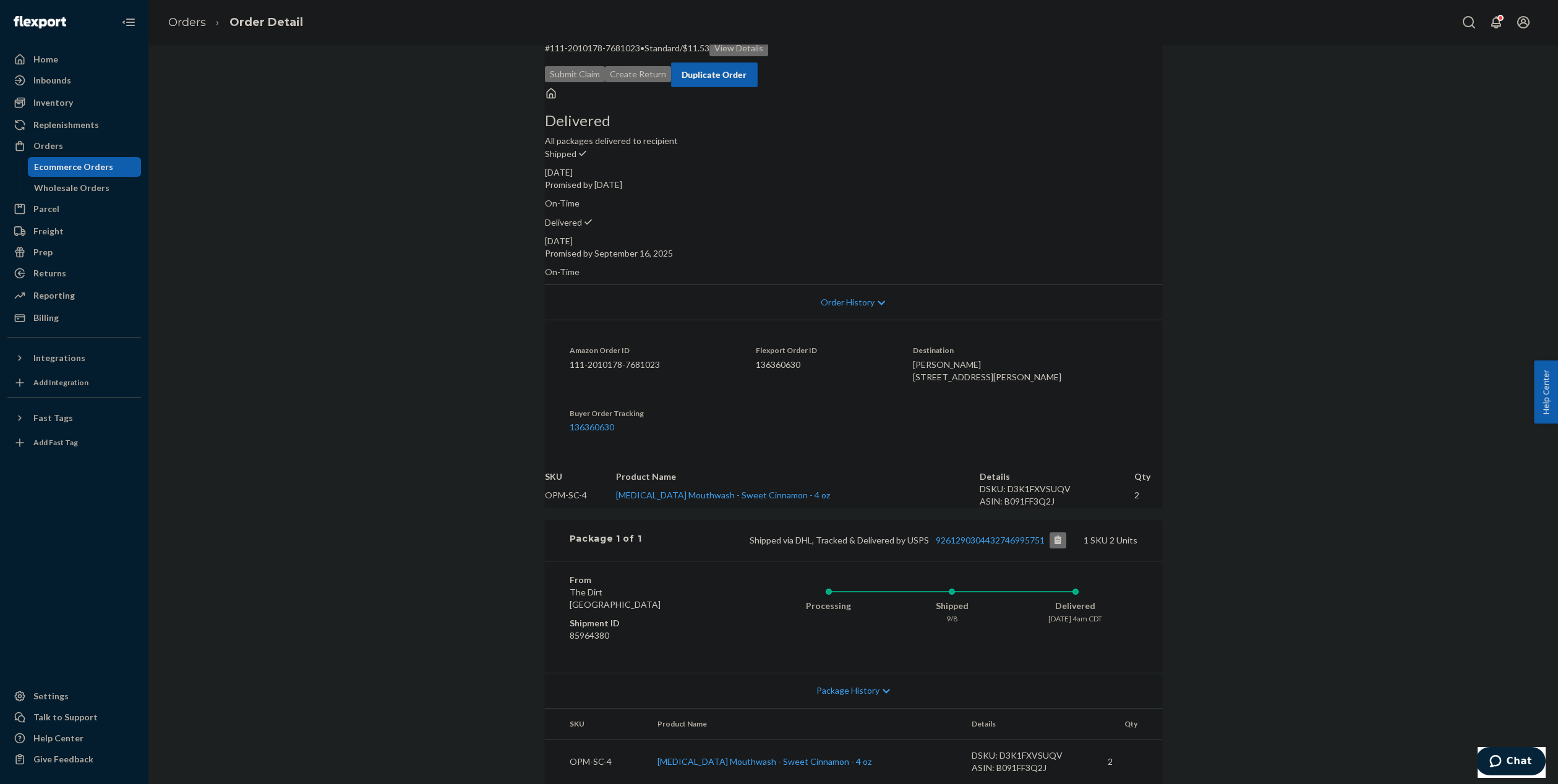
drag, startPoint x: 927, startPoint y: 285, endPoint x: 1069, endPoint y: 320, distance: 146.2
click at [1069, 320] on dl "Amazon Order ID 111-2010178-7681023 Flexport Order ID 136360630 Destination [PE…" at bounding box center [853, 388] width 617 height 138
copy span "[PERSON_NAME] [STREET_ADDRESS][PERSON_NAME]"
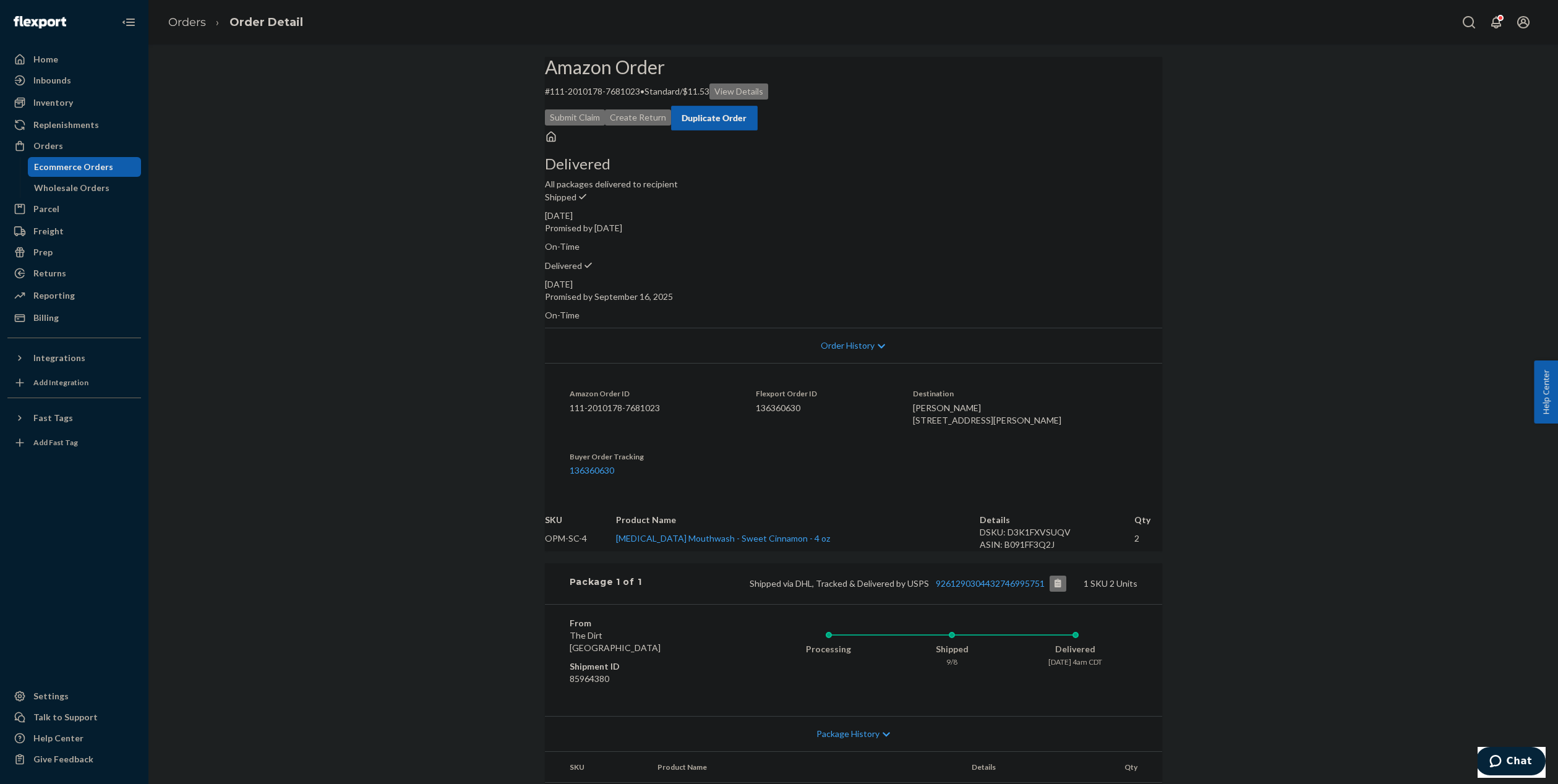
click at [747, 112] on div "Duplicate Order" at bounding box center [714, 118] width 65 height 12
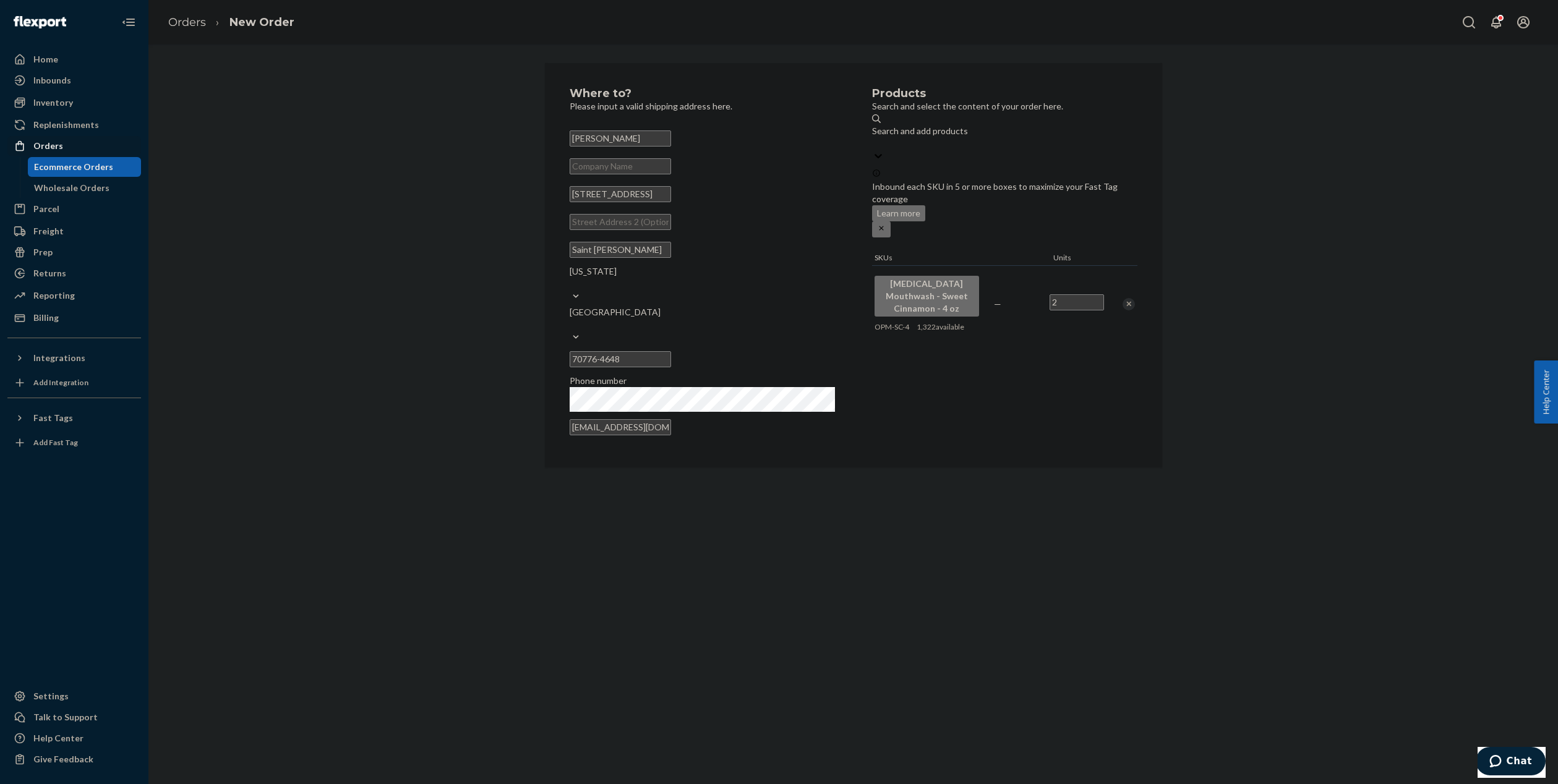
click at [30, 151] on div at bounding box center [24, 146] width 20 height 12
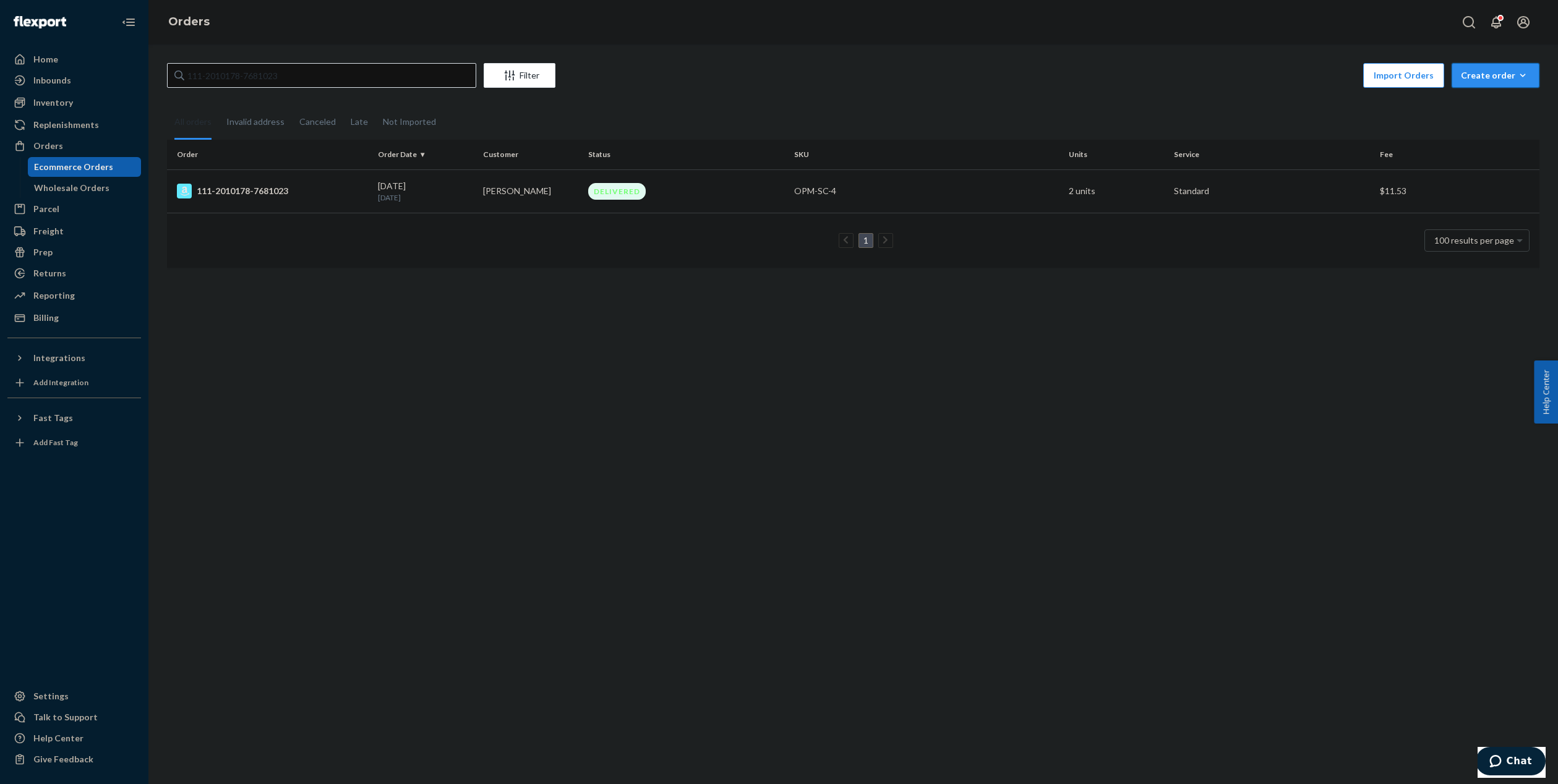
click at [1485, 78] on div "Create order" at bounding box center [1496, 75] width 69 height 12
click at [1472, 95] on span "Ecommerce order" at bounding box center [1462, 90] width 68 height 8
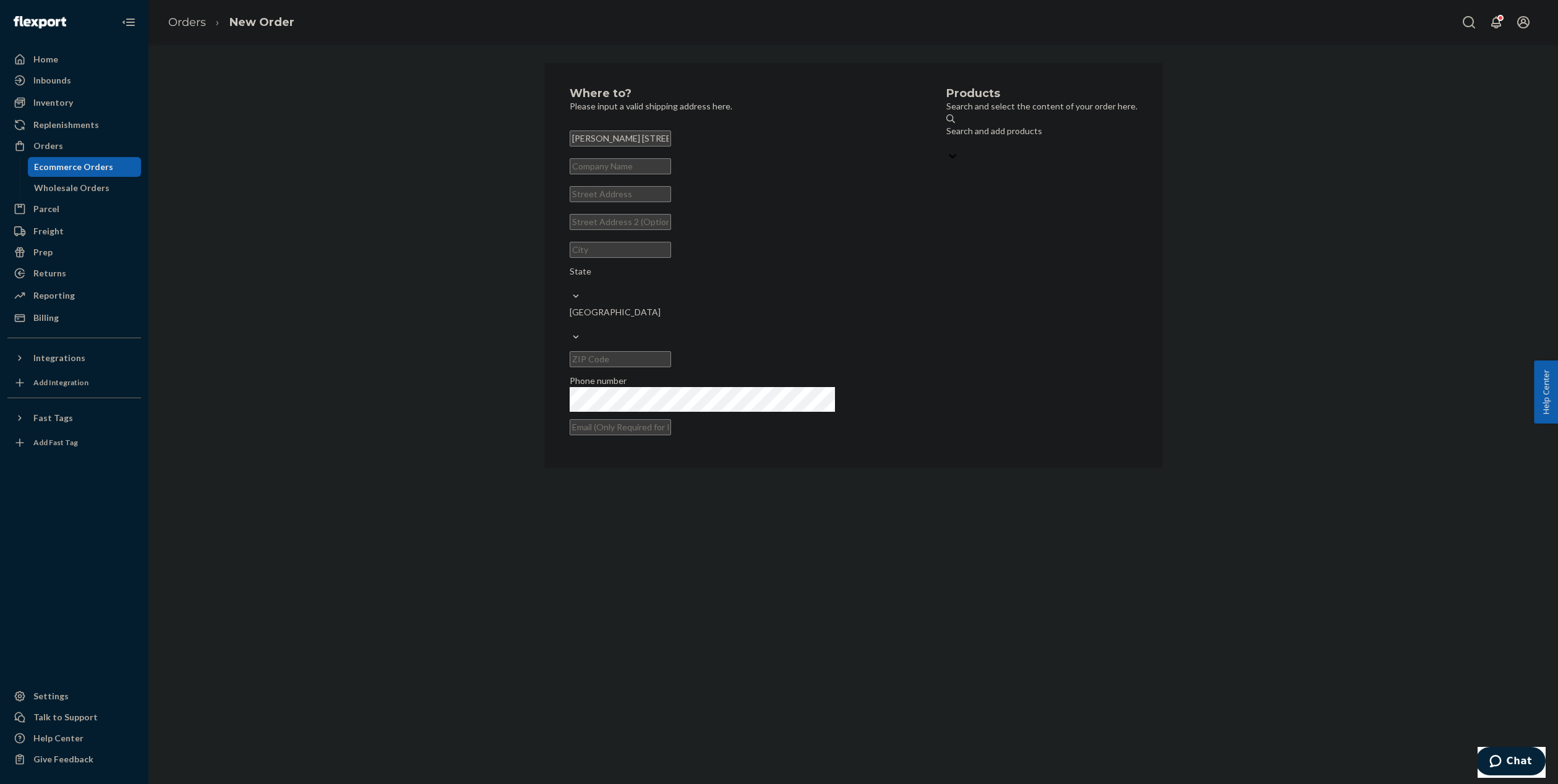
scroll to position [0, 21]
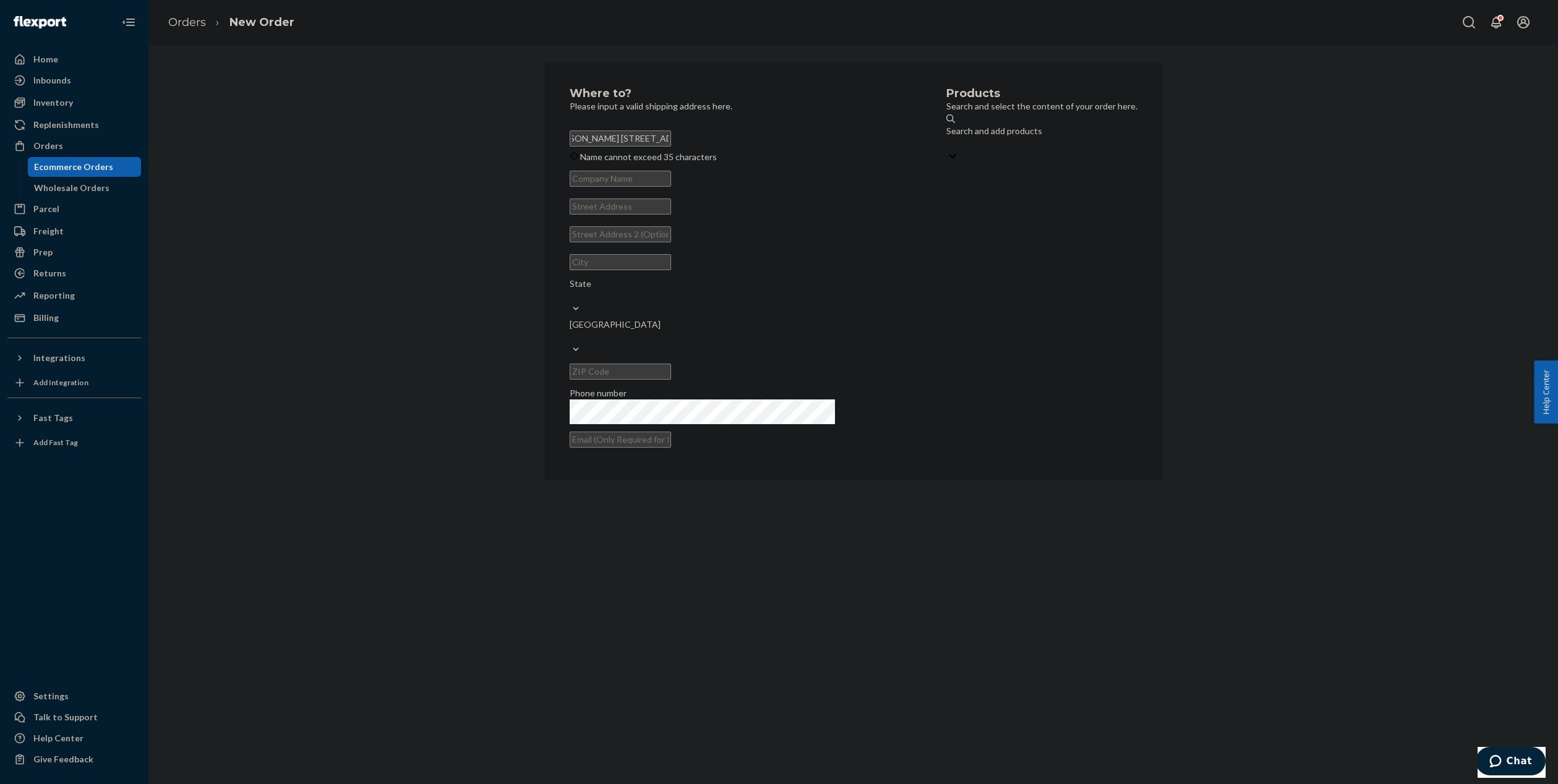
drag, startPoint x: 609, startPoint y: 139, endPoint x: 682, endPoint y: 142, distance: 73.1
click at [671, 142] on input "[PERSON_NAME] [STREET_ADDRESS][PERSON_NAME]" at bounding box center [620, 138] width 102 height 16
type input "[PERSON_NAME] Saint [PERSON_NAME], LA 70776-4648 US"
click at [633, 215] on input "text" at bounding box center [620, 206] width 102 height 16
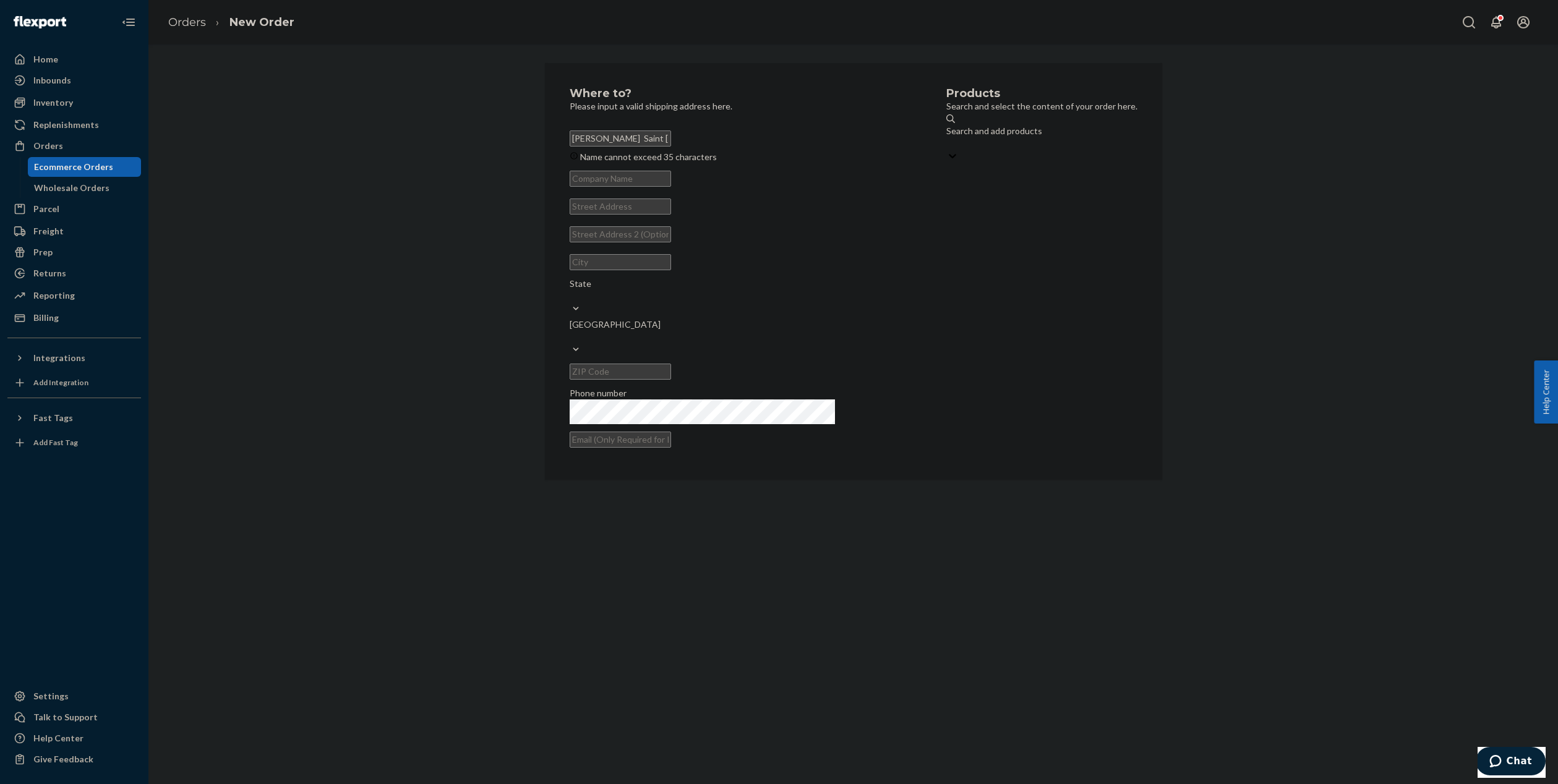
paste input "[STREET_ADDRESS]"
type input "[STREET_ADDRESS]"
click at [671, 141] on input "[PERSON_NAME] Saint [PERSON_NAME], LA 70776-4648 US" at bounding box center [620, 138] width 102 height 16
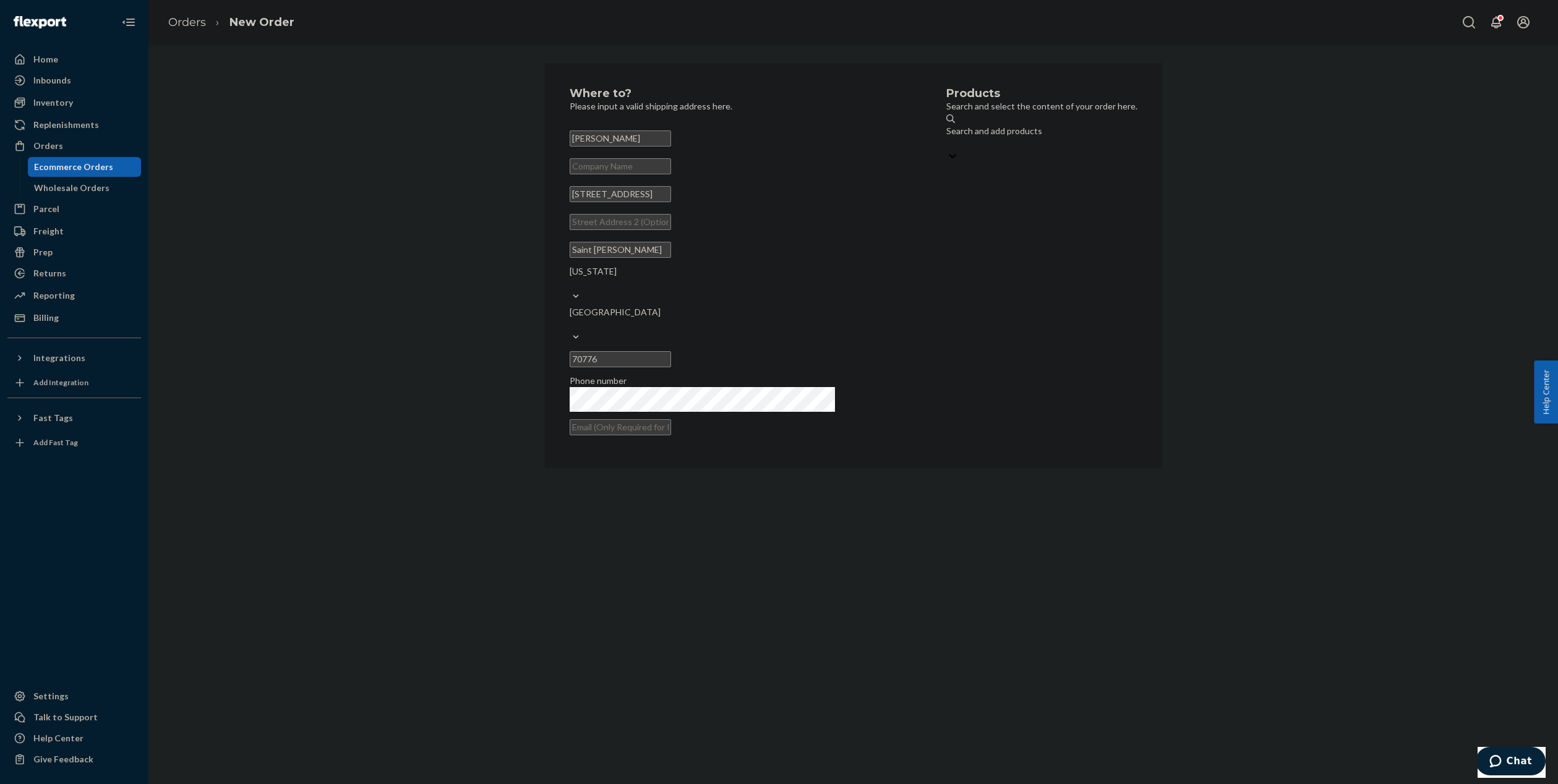
type input "[PERSON_NAME]"
click at [926, 174] on div "Search and add products" at bounding box center [1005, 180] width 265 height 12
click at [874, 186] on input "0 results available. Use Up and Down to choose options, press Enter to select t…" at bounding box center [873, 193] width 2 height 12
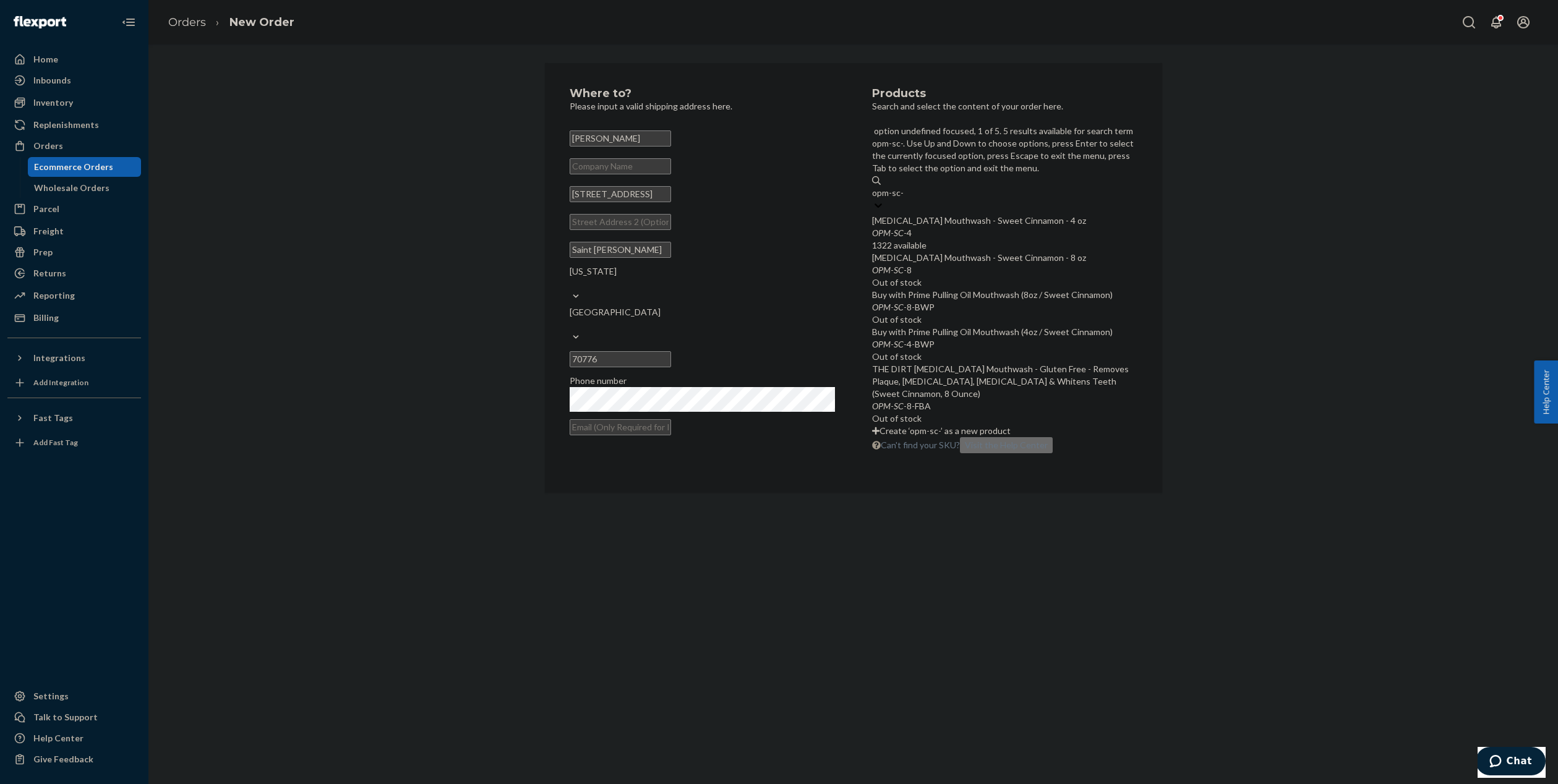
click at [927, 252] on div "[MEDICAL_DATA] Mouthwash - Sweet Cinnamon - 8 oz" at bounding box center [1005, 258] width 265 height 12
click at [904, 199] on input "opm-sc-" at bounding box center [888, 193] width 32 height 12
type input "opm-sc-"
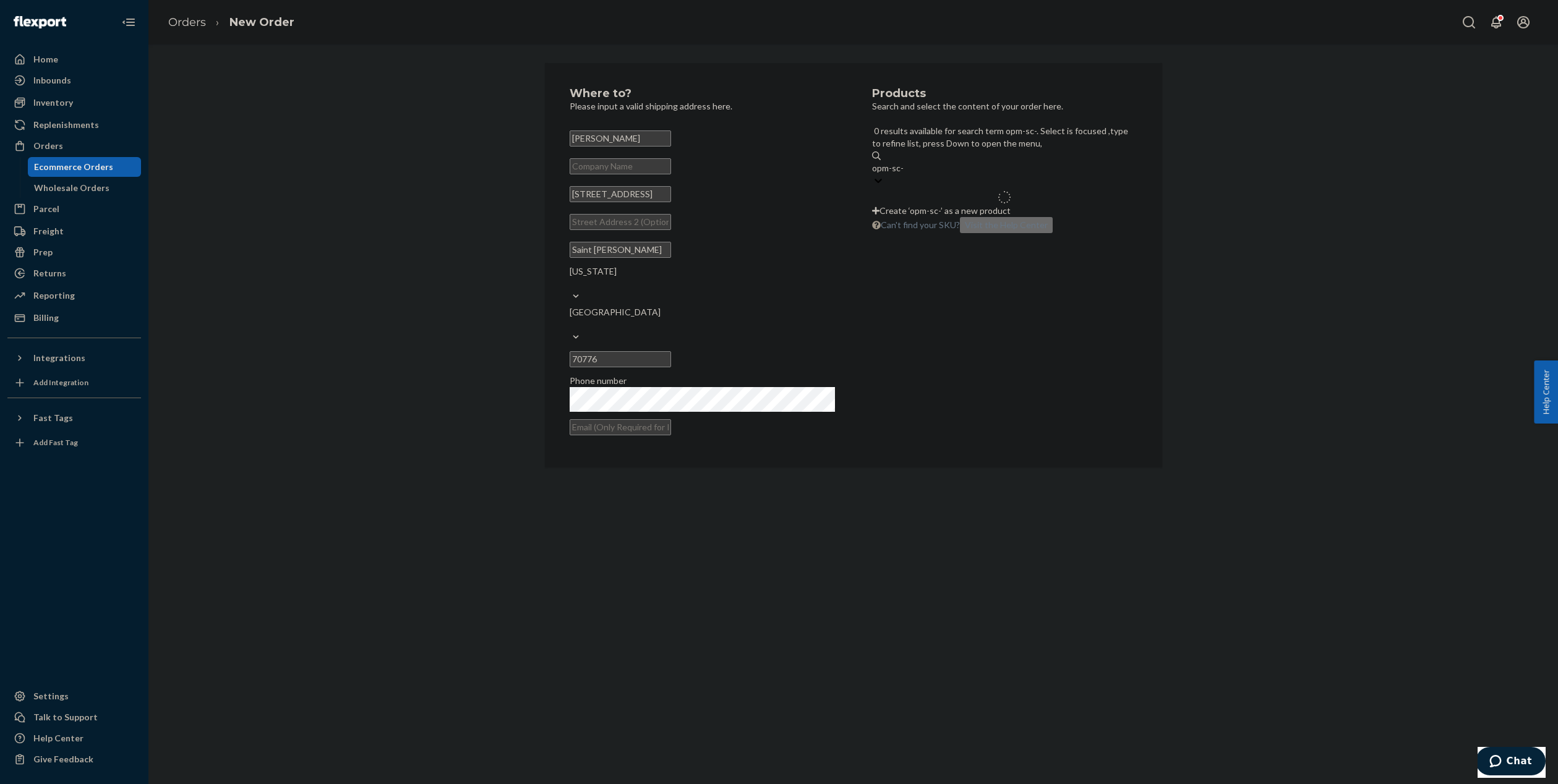
type input "opm-sc-4"
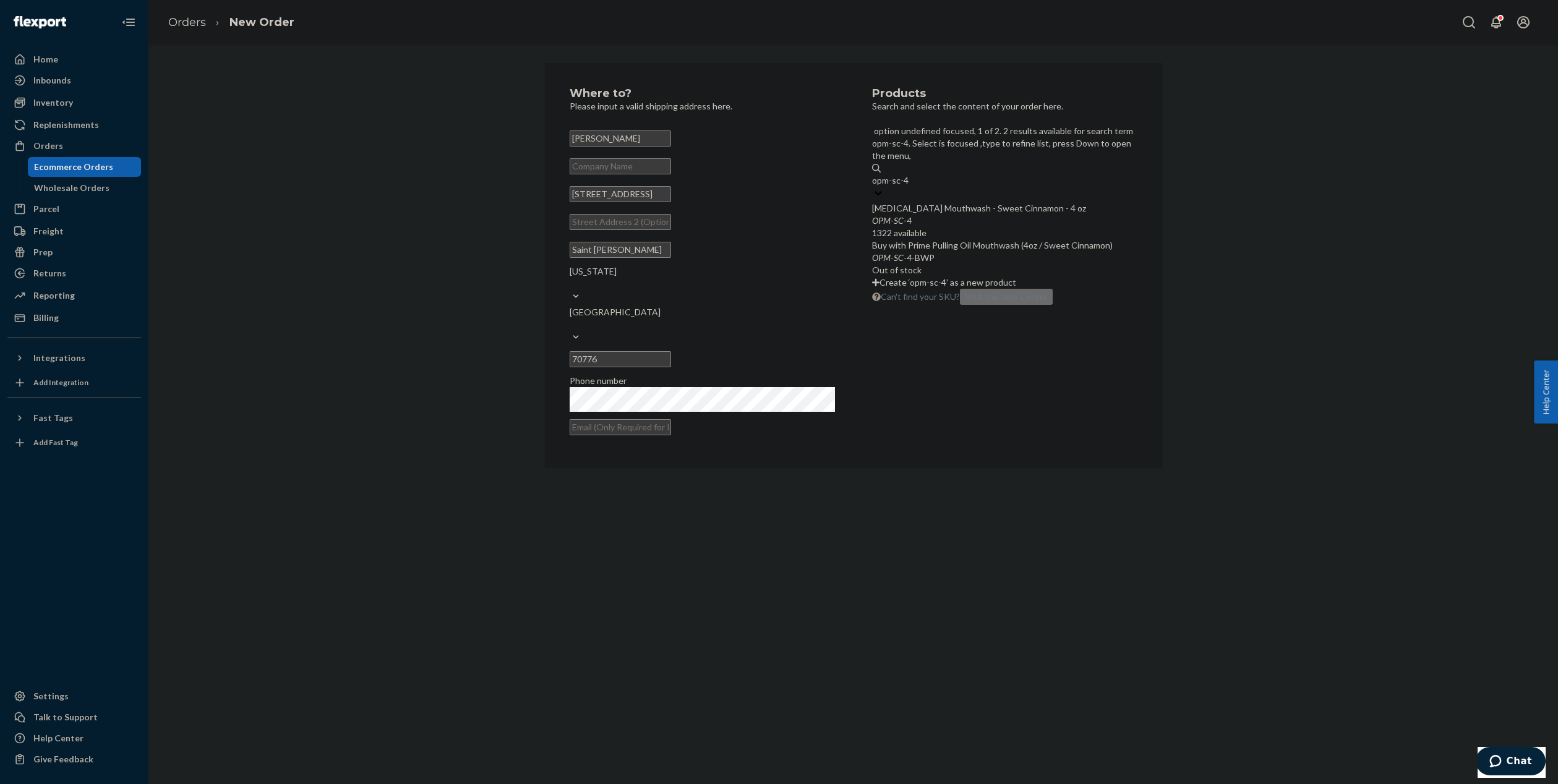
click at [1002, 215] on div "OPM - SC - 4" at bounding box center [1005, 221] width 265 height 12
click at [908, 177] on input "opm-sc-4" at bounding box center [890, 180] width 36 height 12
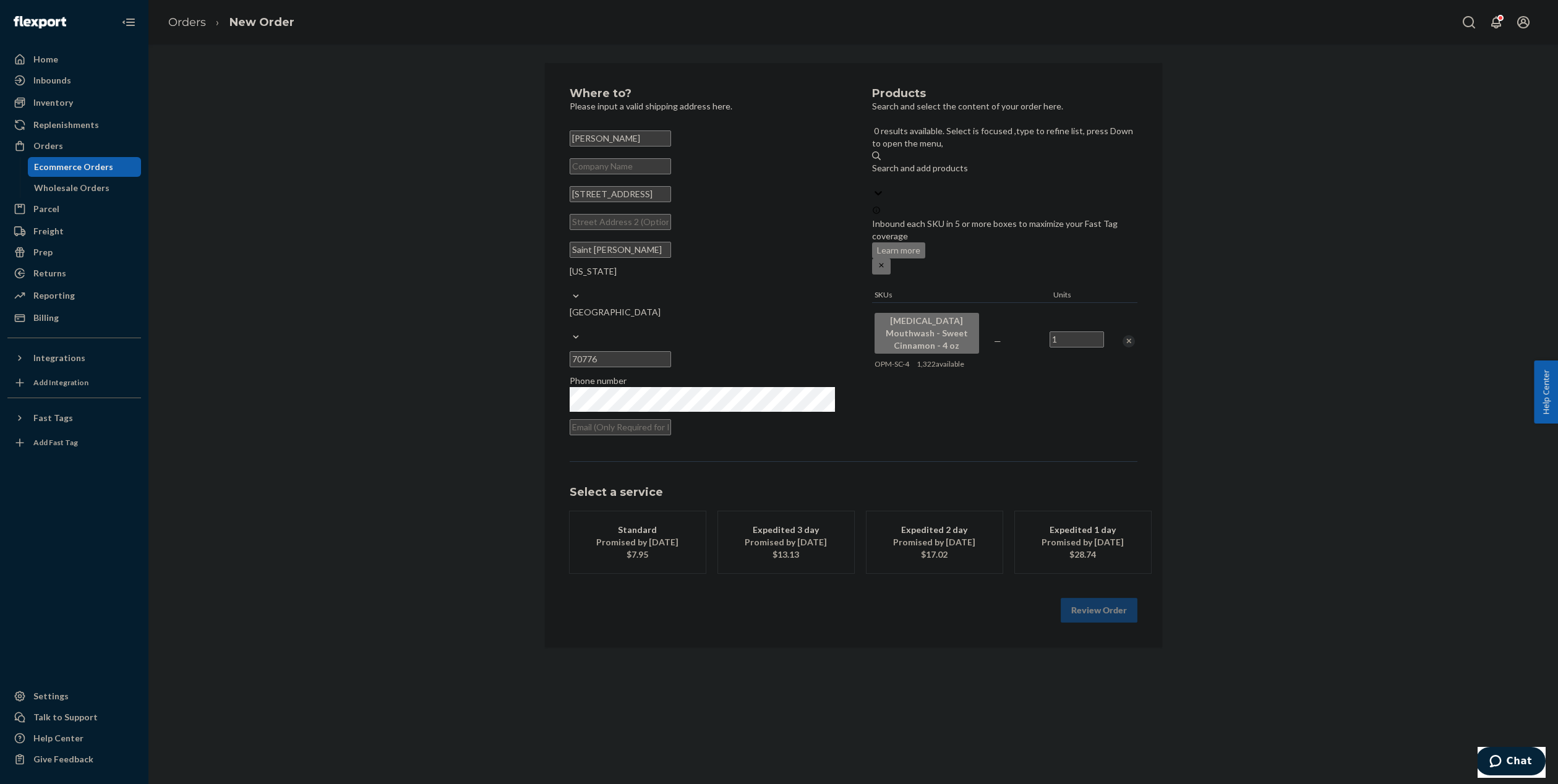
click at [737, 536] on div "Promised by [DATE]" at bounding box center [786, 542] width 99 height 12
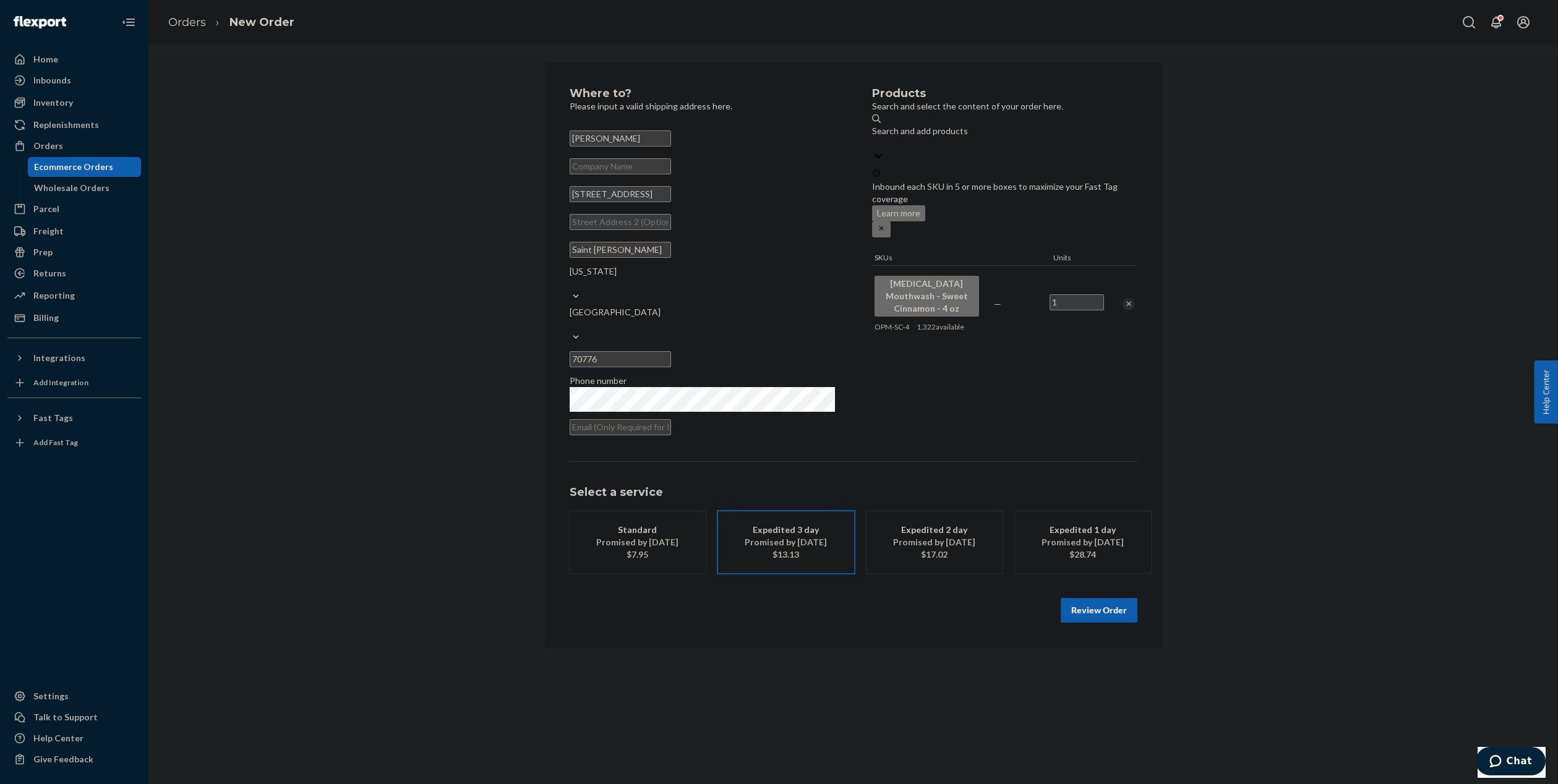
click at [1113, 598] on button "Review Order" at bounding box center [1100, 610] width 77 height 25
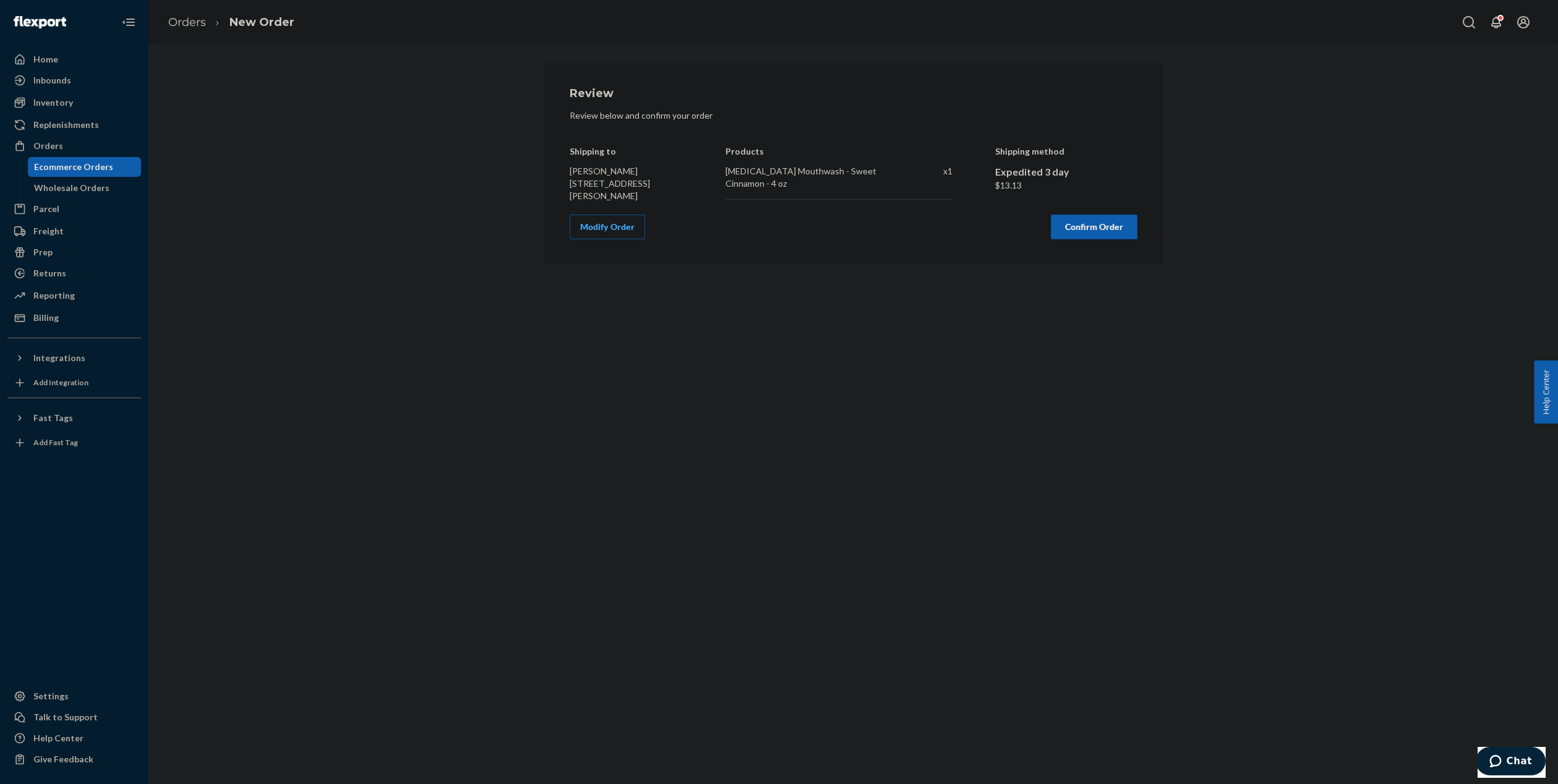
click at [1071, 231] on button "Confirm Order" at bounding box center [1094, 227] width 86 height 25
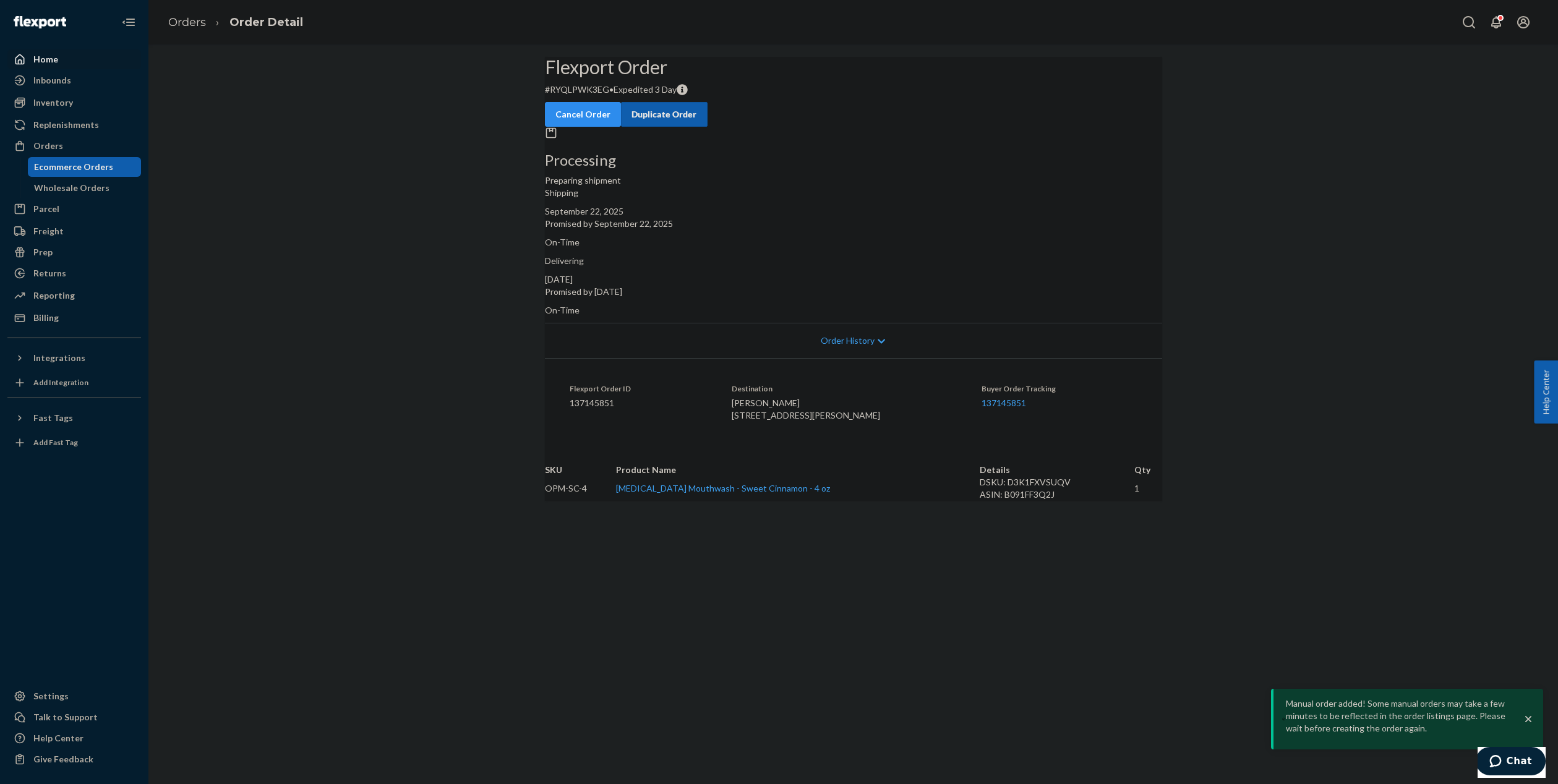
click at [54, 56] on div "Home" at bounding box center [45, 59] width 25 height 12
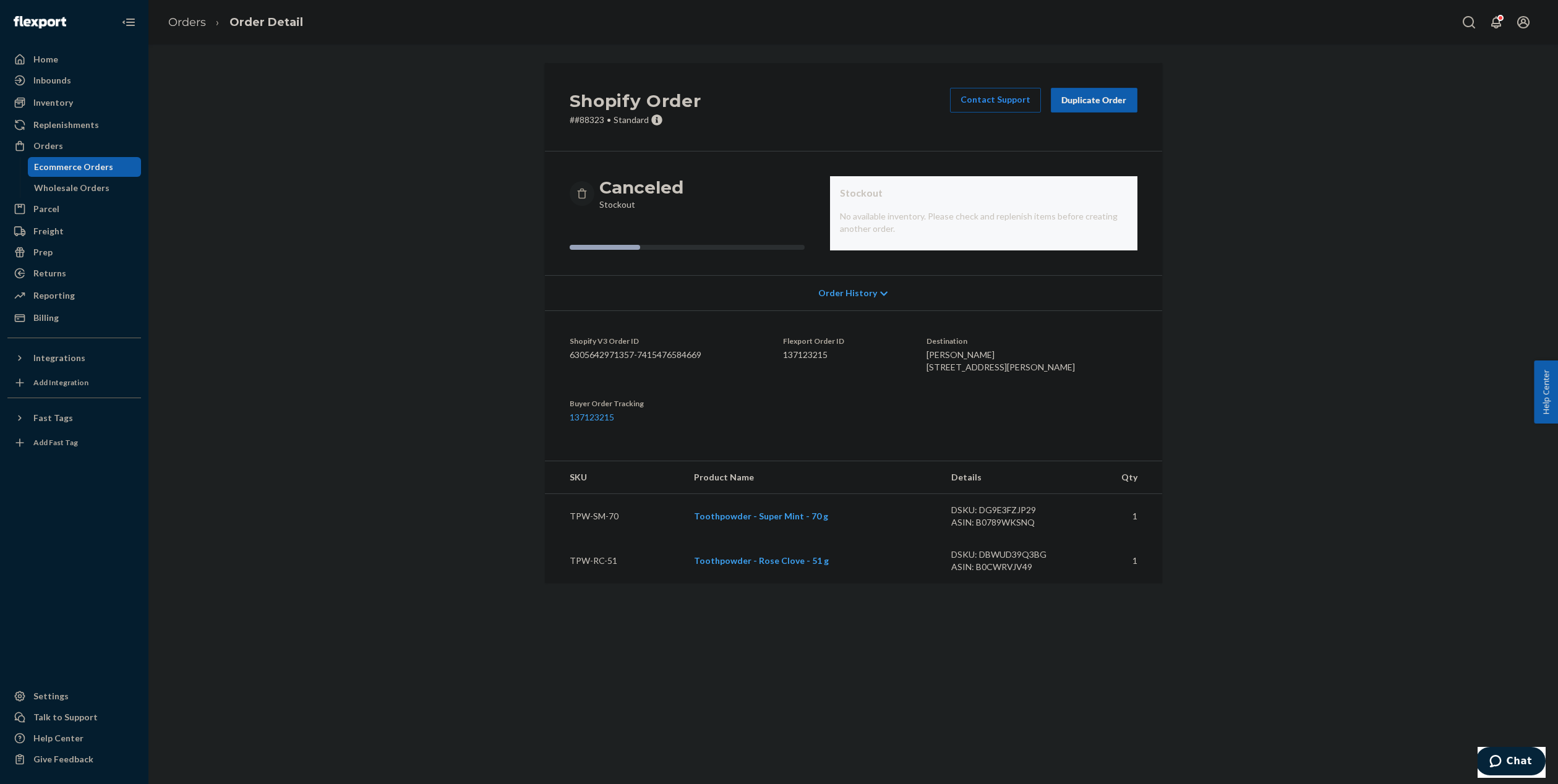
click at [1102, 102] on div "Duplicate Order" at bounding box center [1094, 100] width 65 height 12
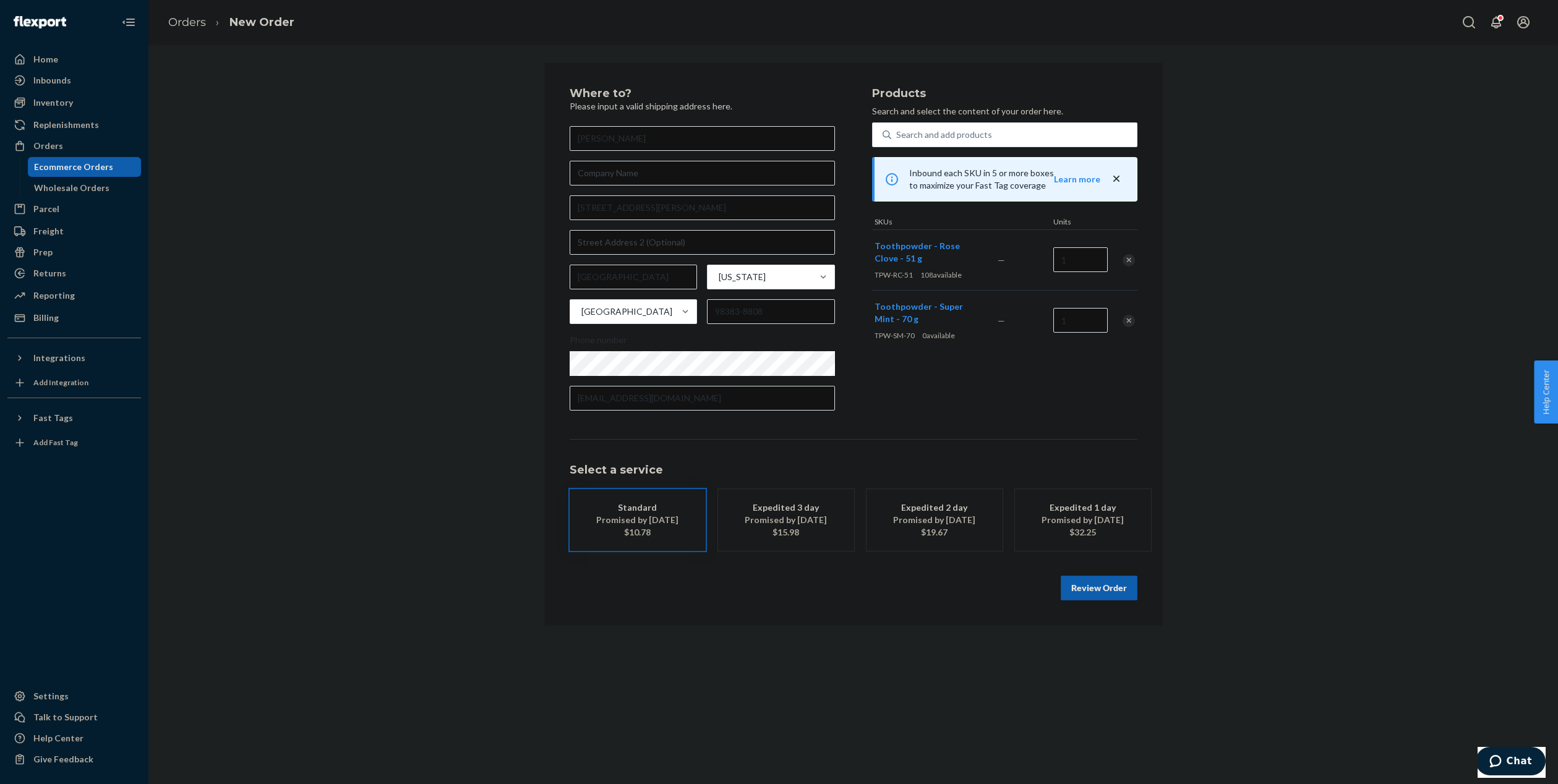
click at [1129, 321] on div "Remove Item" at bounding box center [1129, 321] width 12 height 12
click at [1102, 591] on button "Review Order" at bounding box center [1100, 588] width 77 height 25
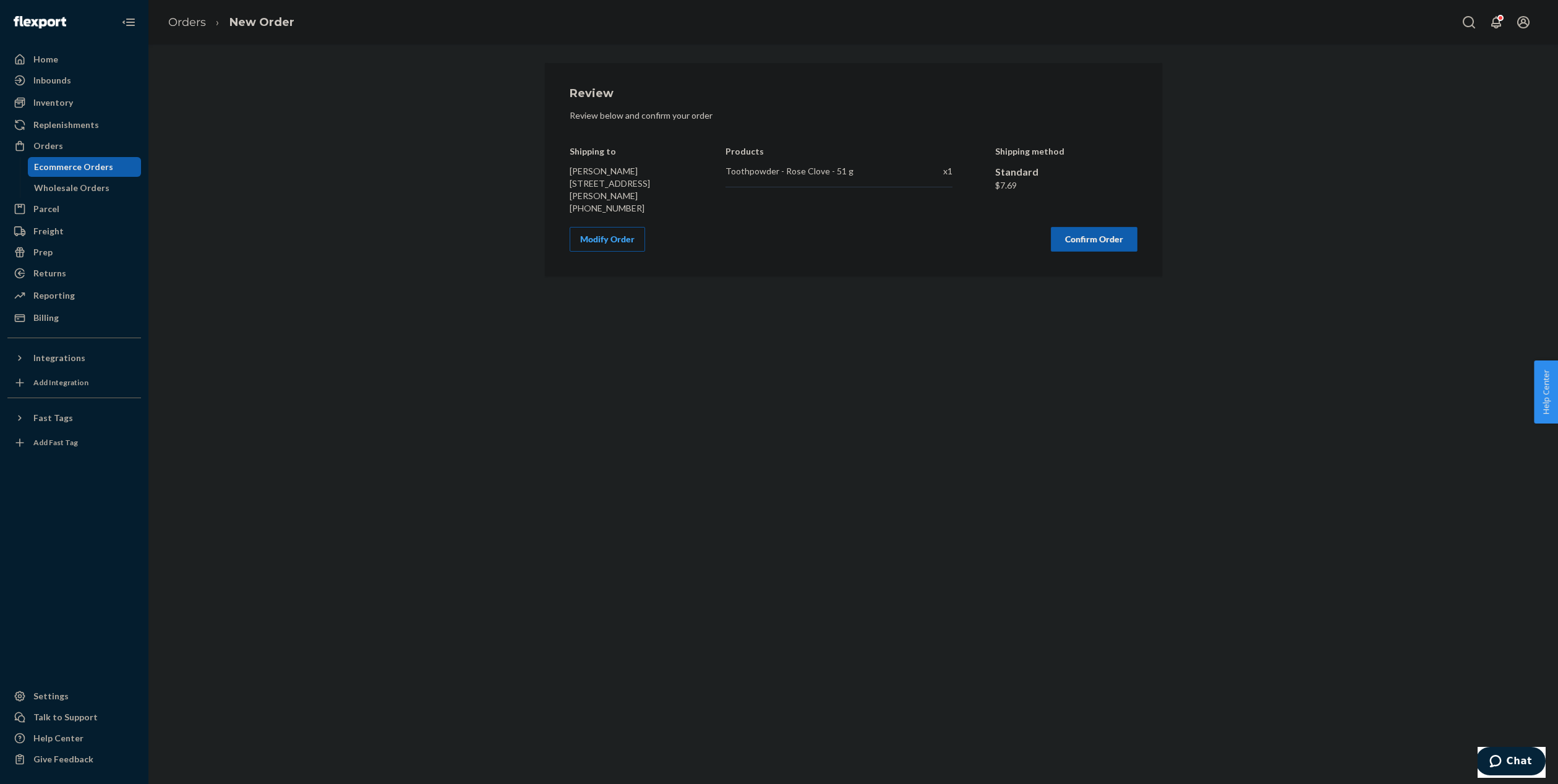
click at [1086, 240] on button "Confirm Order" at bounding box center [1094, 240] width 86 height 25
